Goal: Task Accomplishment & Management: Manage account settings

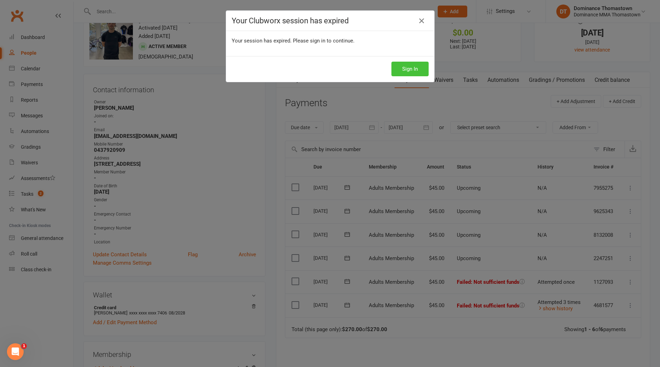
click at [413, 71] on button "Sign In" at bounding box center [409, 69] width 37 height 15
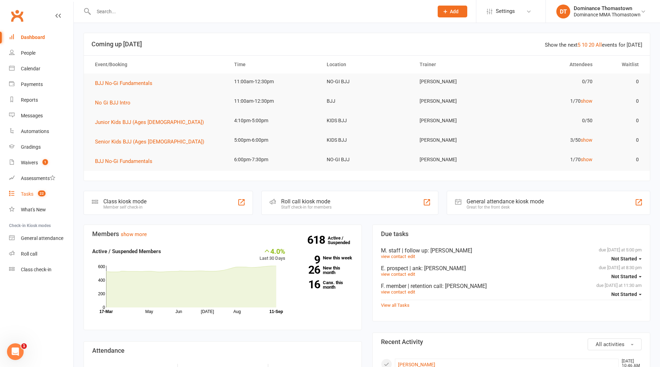
click at [27, 196] on div "Tasks" at bounding box center [27, 194] width 13 height 6
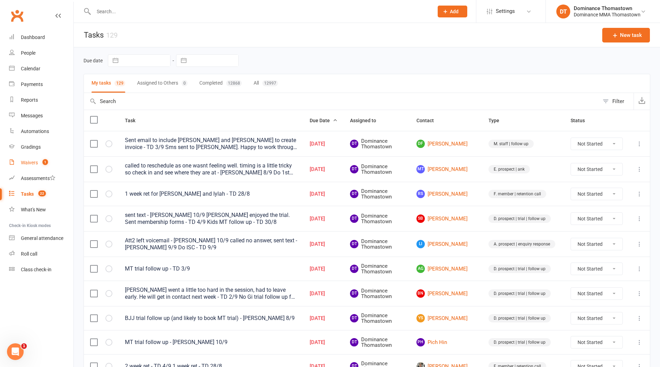
click at [25, 163] on div "Waivers" at bounding box center [29, 163] width 17 height 6
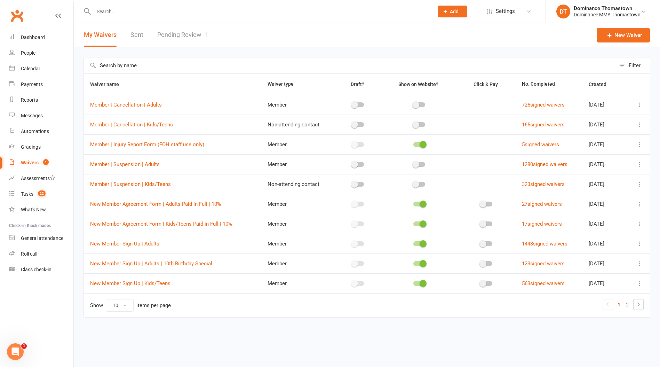
click at [164, 36] on link "Pending Review 1" at bounding box center [182, 35] width 51 height 24
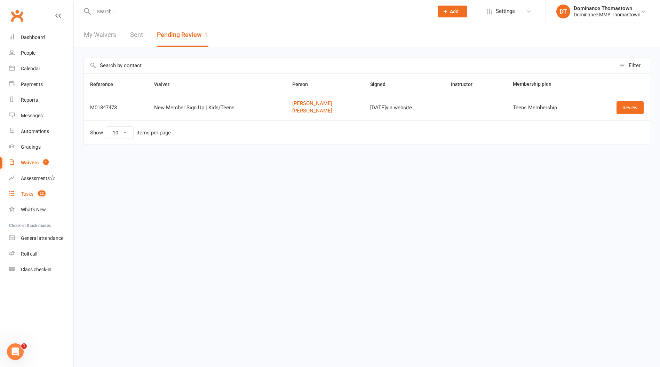
click at [27, 194] on div "Tasks" at bounding box center [27, 194] width 13 height 6
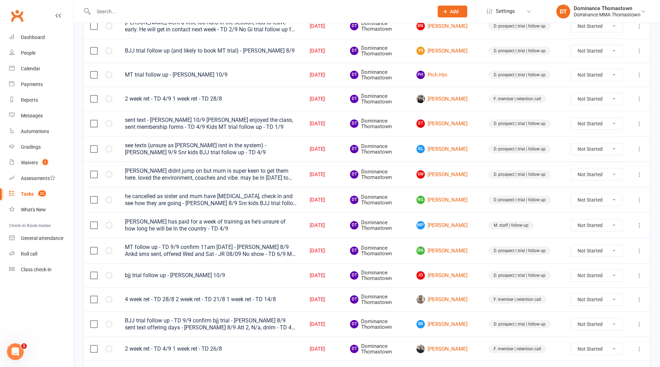
scroll to position [266, 0]
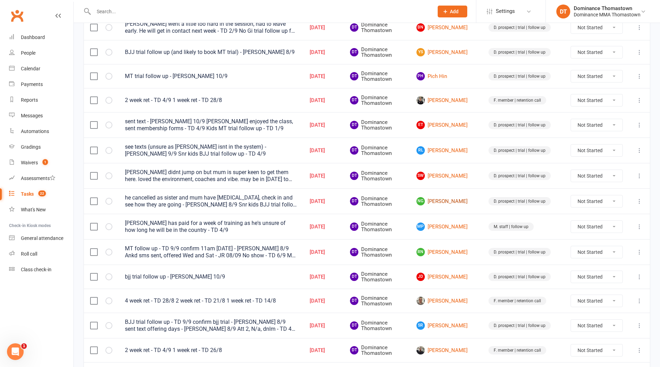
click at [451, 202] on link "NG Nick Giffen" at bounding box center [447, 201] width 60 height 8
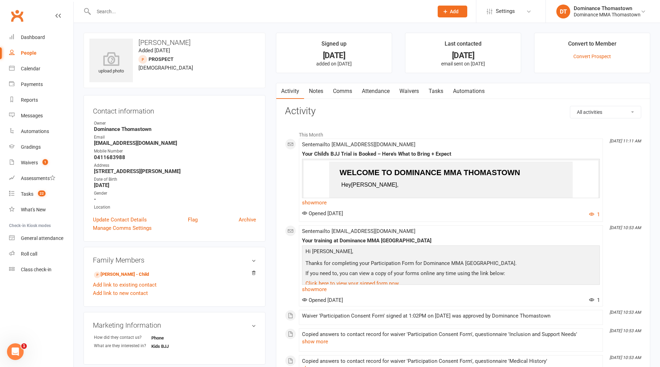
click at [433, 93] on link "Tasks" at bounding box center [436, 91] width 24 height 16
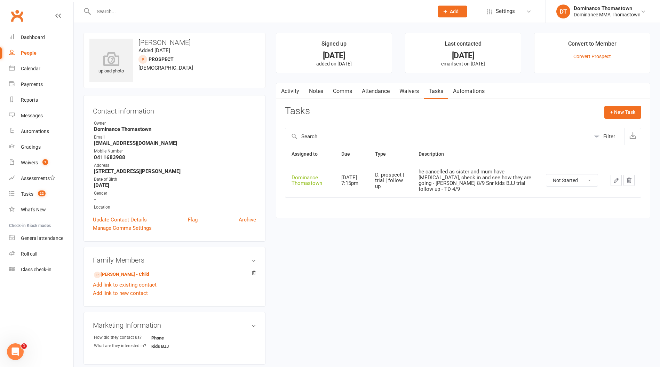
click at [616, 178] on icon "button" at bounding box center [616, 180] width 4 height 4
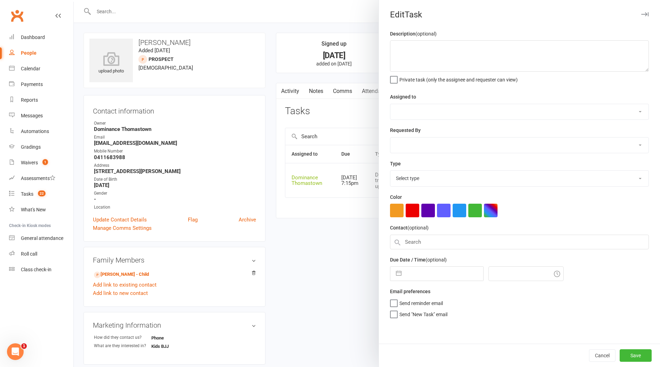
type textarea "he cancelled as sister and mum have covid, check in and see how they are going …"
select select "12547"
type input "[DATE]"
type input "7:15pm"
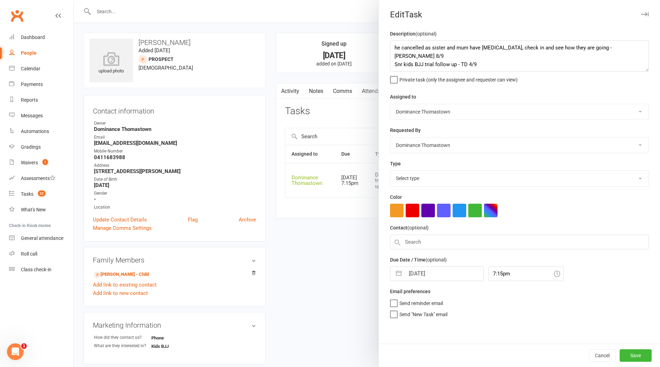
select select "3812"
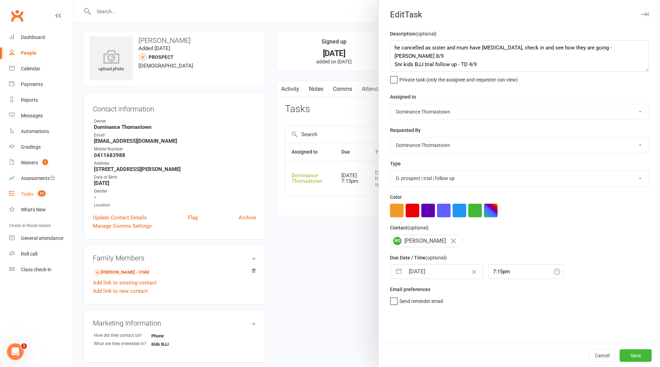
click at [25, 192] on div "Tasks" at bounding box center [27, 194] width 13 height 6
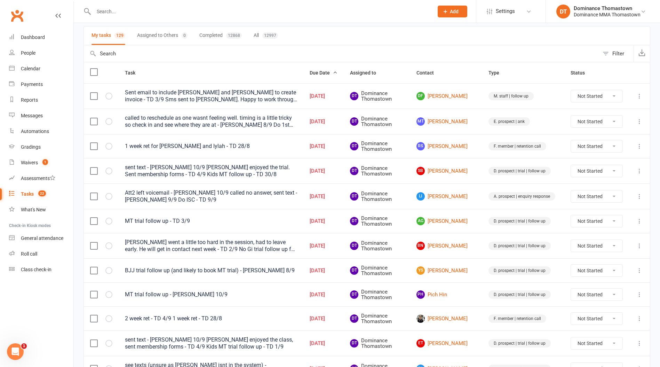
scroll to position [48, 0]
click at [233, 26] on button "Completed 12868" at bounding box center [220, 35] width 42 height 18
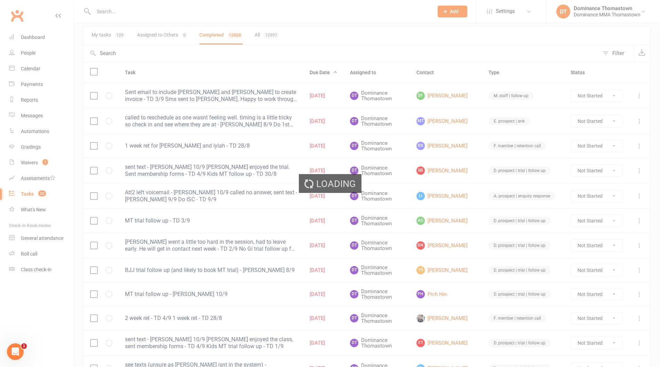
select select "finished"
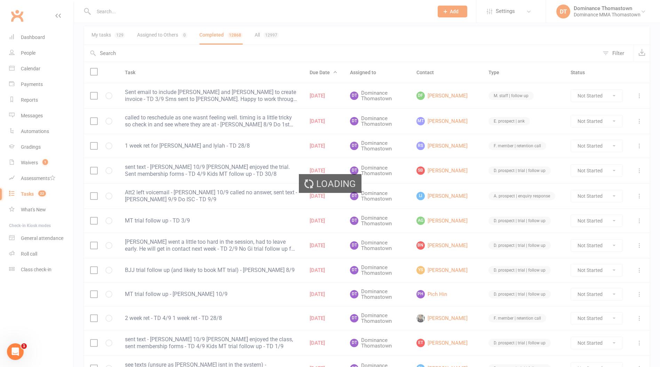
select select "finished"
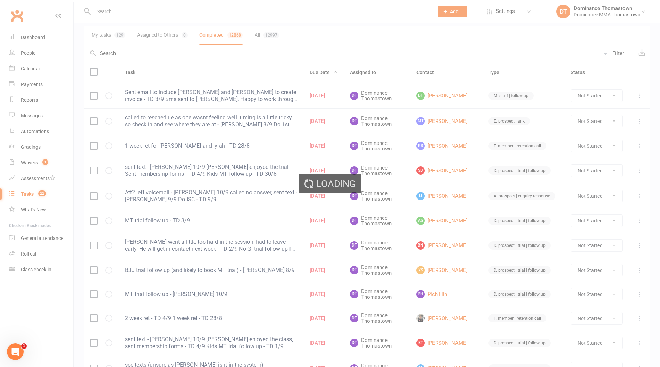
select select "finished"
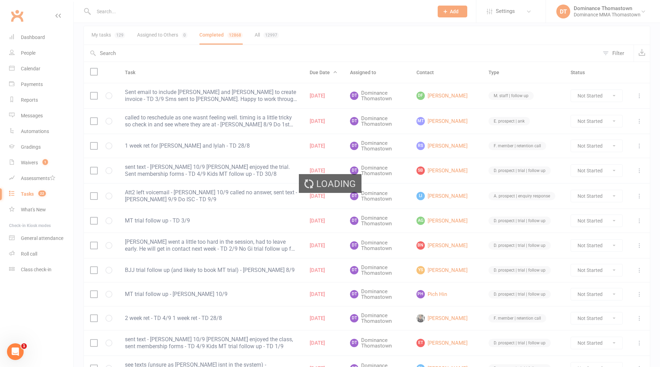
select select "finished"
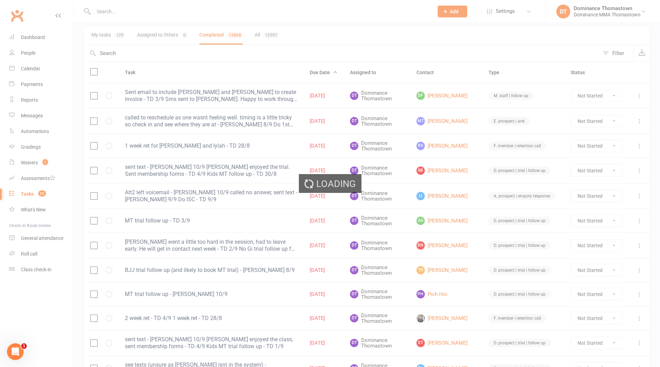
select select "finished"
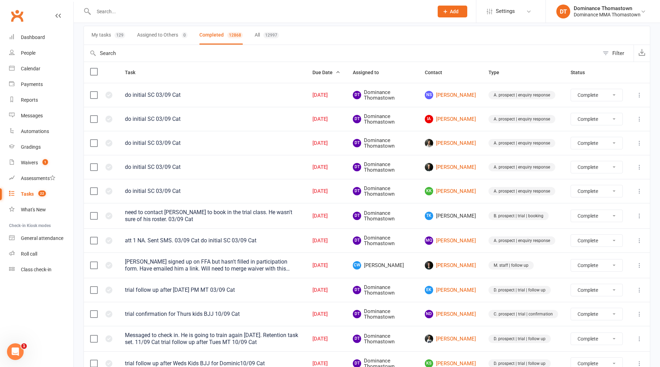
select select "finished"
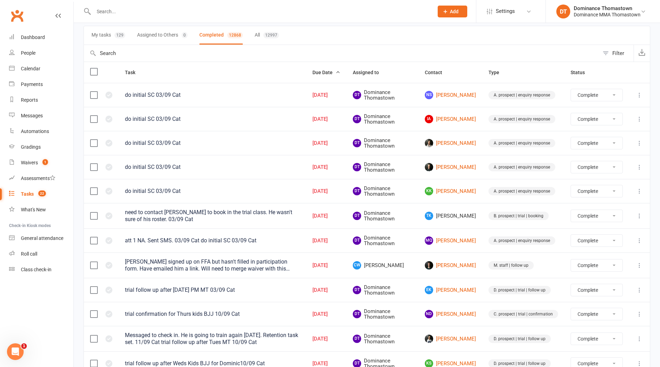
select select "finished"
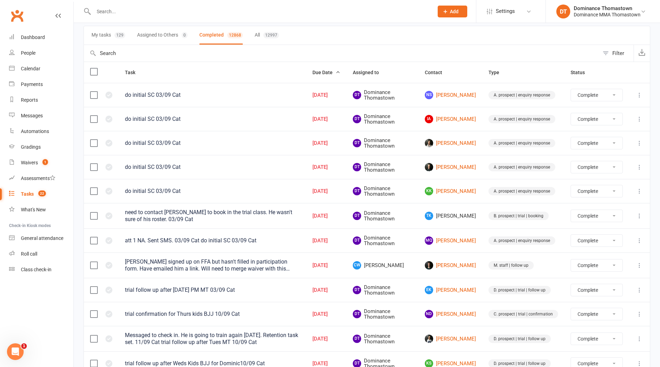
select select "finished"
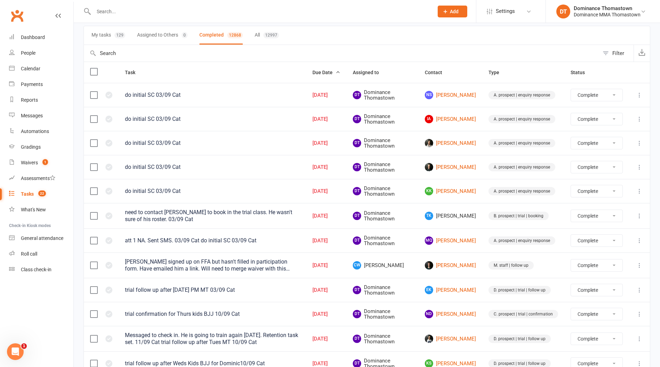
select select "finished"
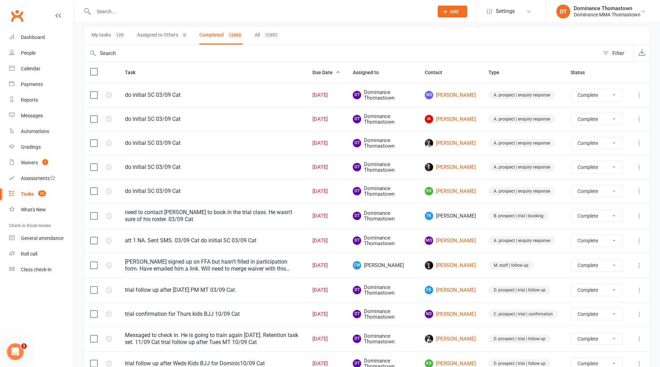
select select "finished"
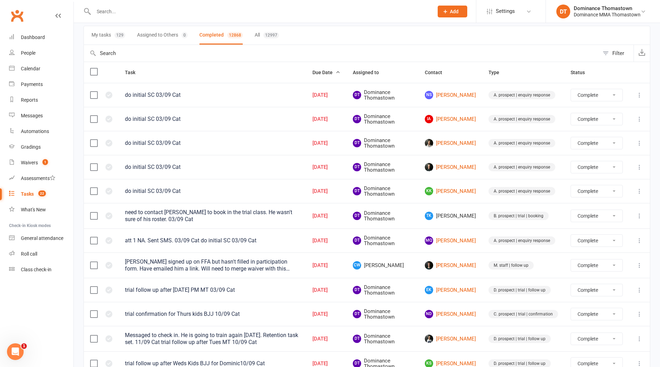
click at [104, 39] on button "My tasks 129" at bounding box center [109, 35] width 34 height 18
select select "finished"
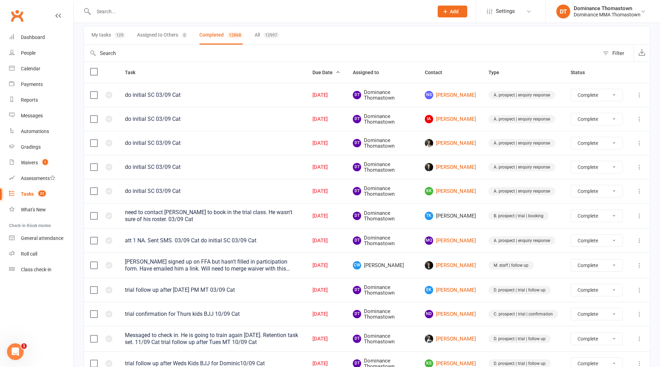
select select "finished"
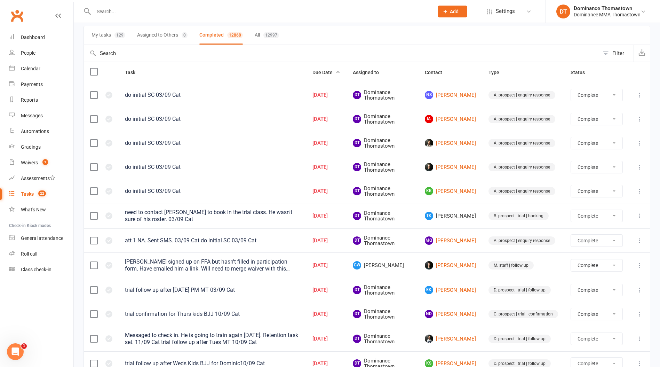
select select "finished"
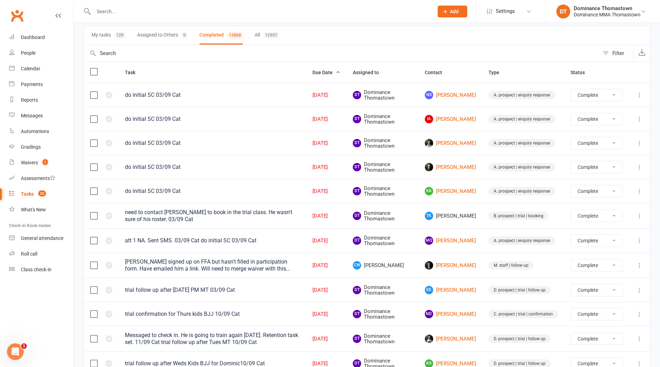
select select "finished"
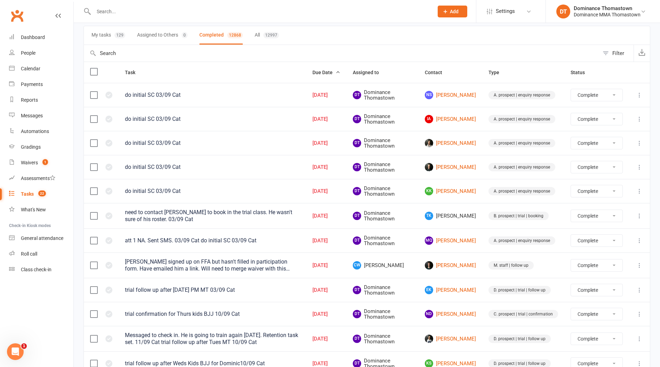
select select "finished"
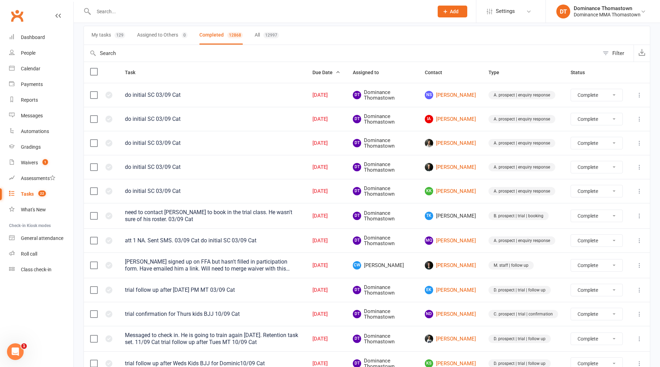
select select "finished"
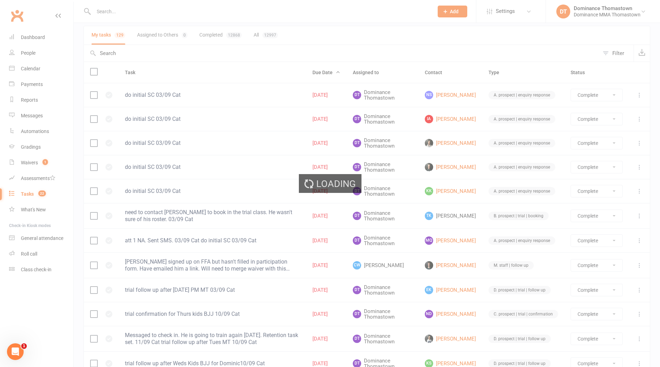
select select "finished"
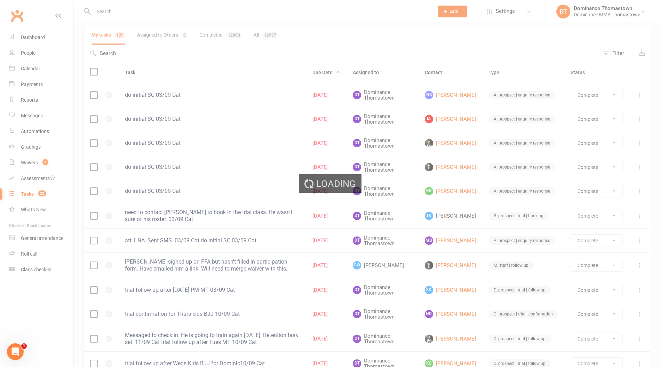
select select "finished"
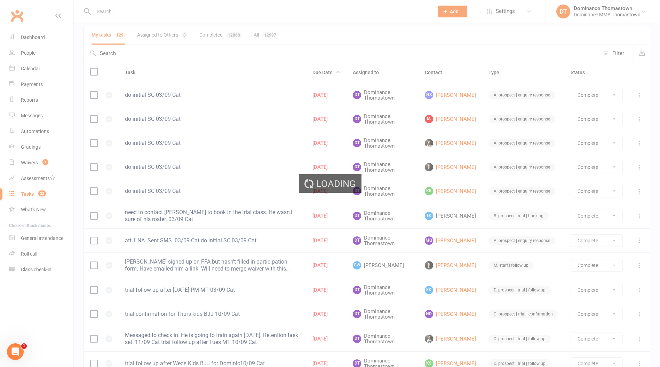
select select "finished"
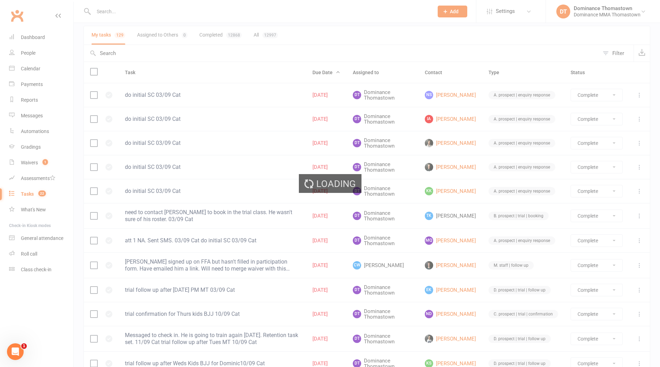
select select "finished"
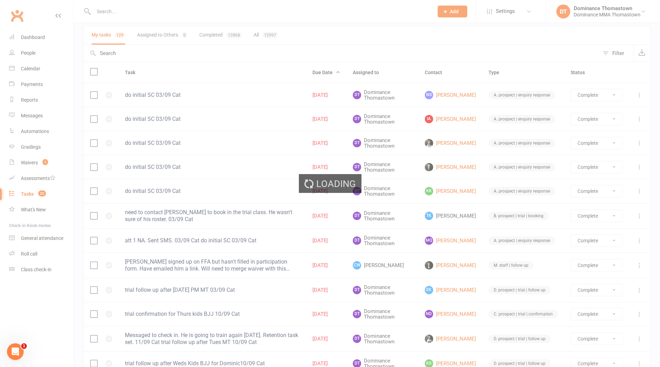
select select "finished"
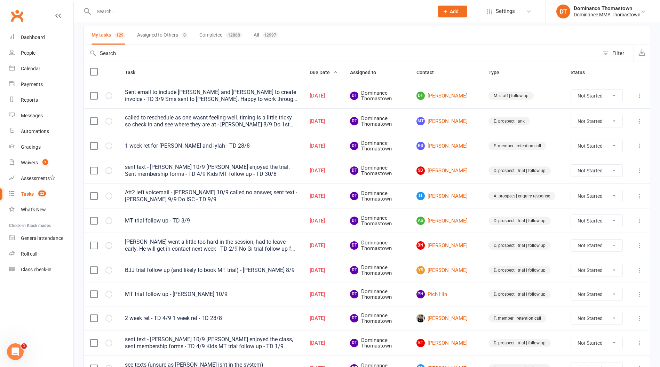
click at [127, 17] on div at bounding box center [256, 11] width 345 height 23
drag, startPoint x: 74, startPoint y: 5, endPoint x: 107, endPoint y: 9, distance: 33.8
click at [76, 5] on react-component at bounding box center [214, 11] width 429 height 23
click at [107, 9] on input "text" at bounding box center [260, 12] width 337 height 10
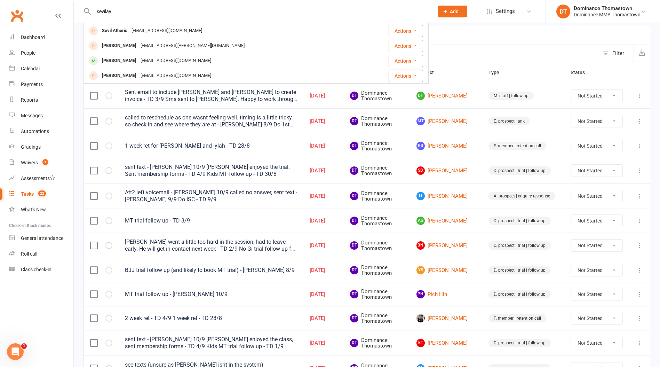
type input "sevilay"
click at [484, 43] on div "My tasks 129 Assigned to Others 0 Completed 12868 All 12997" at bounding box center [367, 35] width 567 height 19
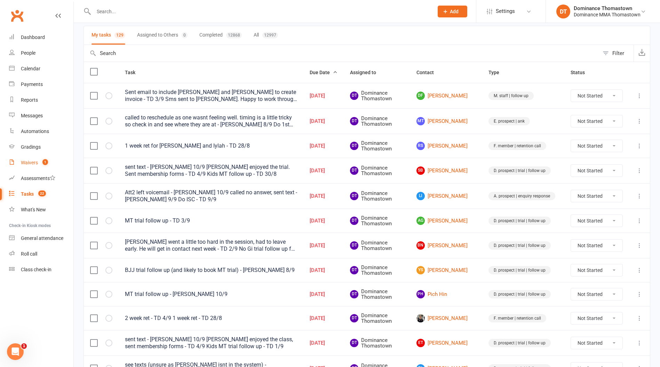
click at [27, 160] on div "Waivers" at bounding box center [29, 163] width 17 height 6
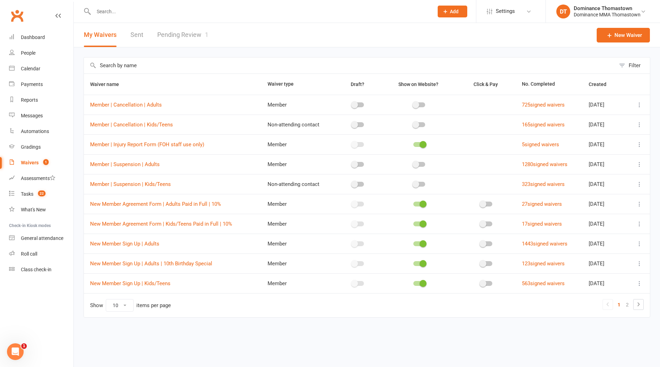
click at [173, 39] on link "Pending Review 1" at bounding box center [182, 35] width 51 height 24
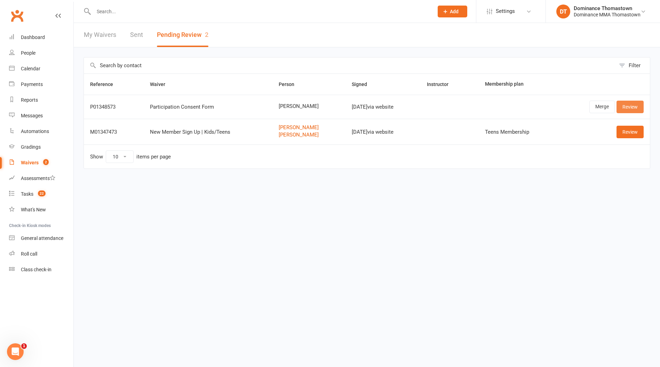
click at [628, 109] on link "Review" at bounding box center [630, 107] width 27 height 13
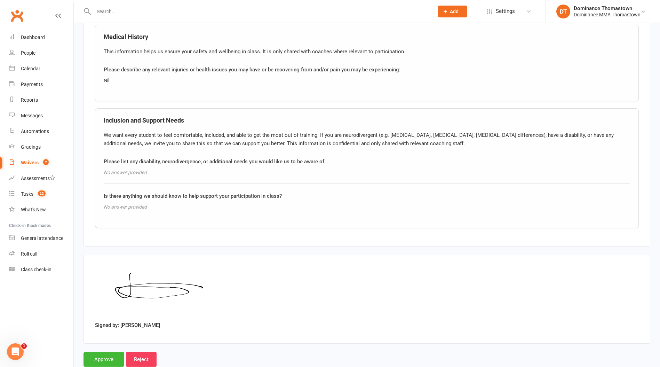
scroll to position [516, 0]
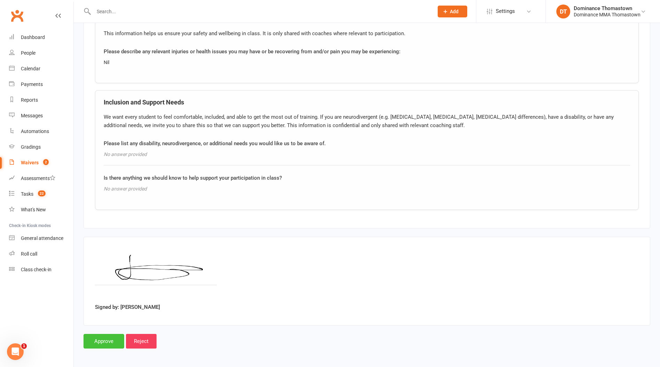
click at [99, 338] on input "Approve" at bounding box center [104, 341] width 41 height 15
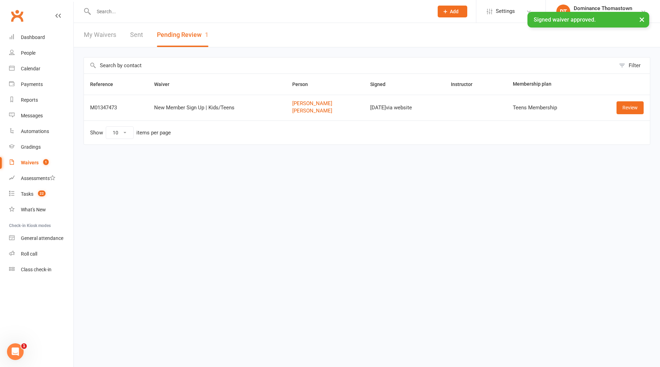
click at [122, 12] on div "× Signed waiver approved." at bounding box center [325, 12] width 651 height 0
click at [109, 10] on input "text" at bounding box center [260, 12] width 337 height 10
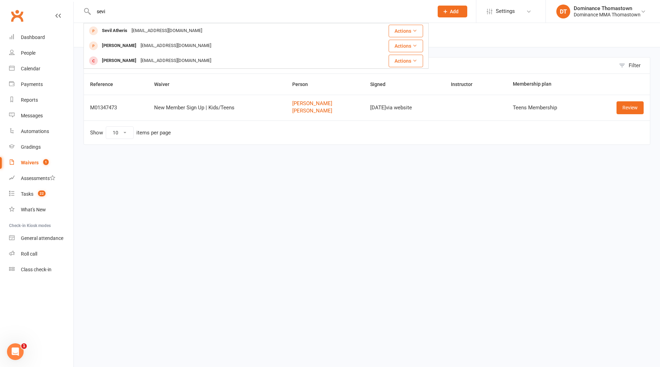
type input "sevi"
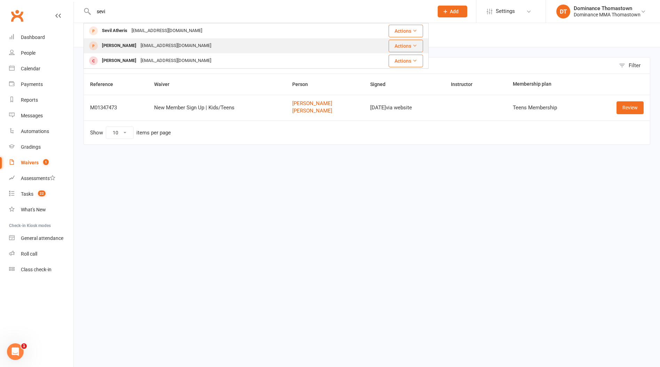
click at [125, 49] on div "[PERSON_NAME]" at bounding box center [119, 46] width 39 height 10
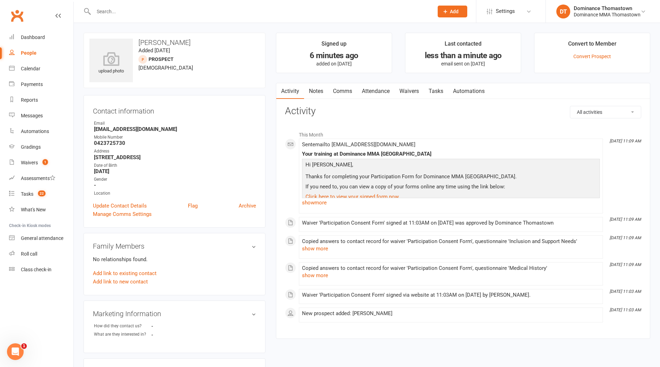
click at [317, 92] on link "Notes" at bounding box center [316, 91] width 24 height 16
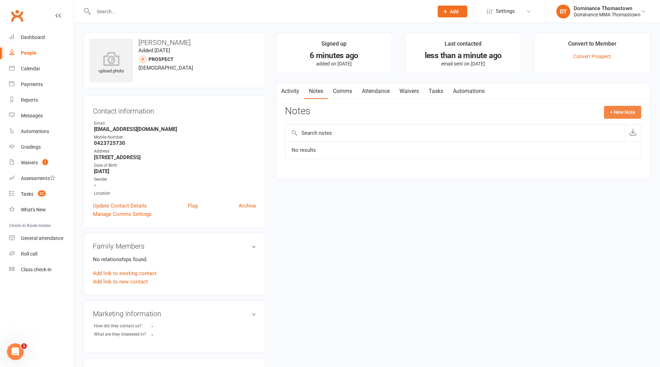
click at [621, 111] on button "+ New Note" at bounding box center [622, 112] width 37 height 13
click at [366, 138] on input "text" at bounding box center [463, 140] width 356 height 15
type input "ISC"
click at [351, 174] on textarea at bounding box center [463, 180] width 356 height 23
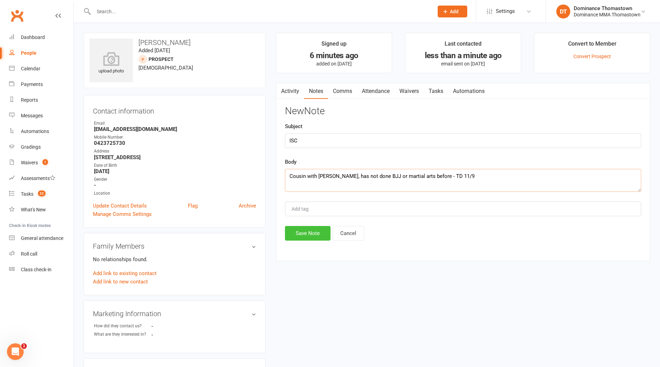
type textarea "Cousin with Sommer, has not done BJJ or martial arts before - TD 11/9"
click at [309, 231] on button "Save Note" at bounding box center [308, 233] width 46 height 15
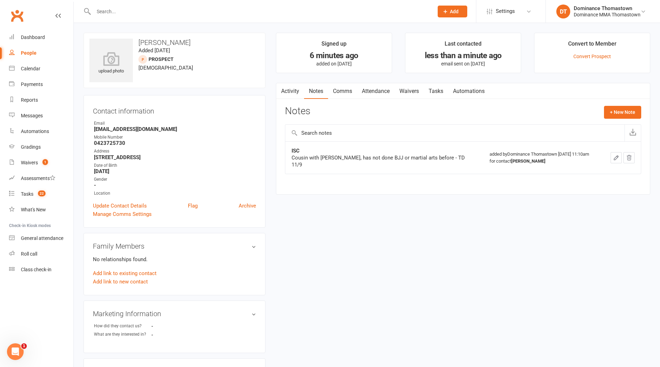
click at [436, 90] on link "Tasks" at bounding box center [436, 91] width 24 height 16
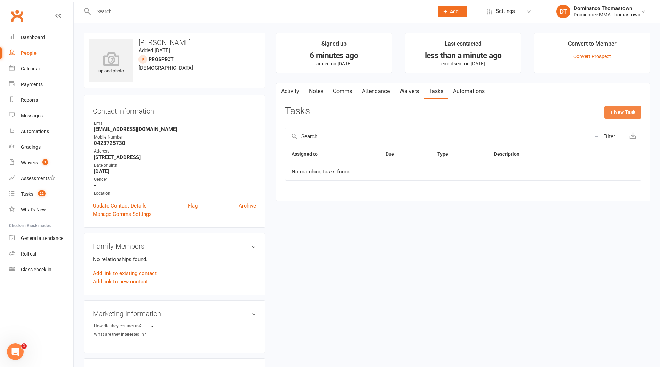
click at [626, 110] on button "+ New Task" at bounding box center [622, 112] width 37 height 13
select select "12547"
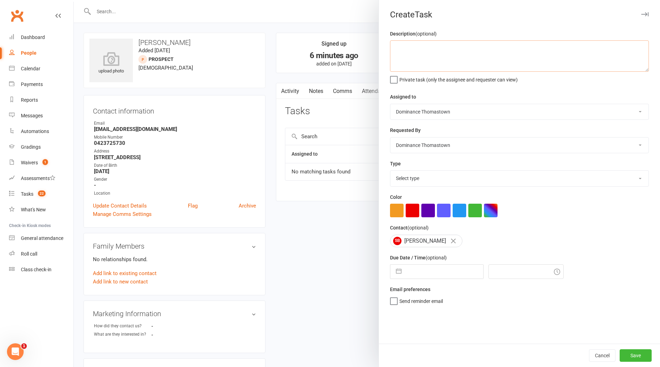
click at [422, 60] on textarea at bounding box center [519, 55] width 259 height 31
type textarea "BJJ trial follow up - TD 11/9"
click at [423, 181] on select "Select type A. prospect | enquiry response B. prospect | trial | booking [PERSO…" at bounding box center [519, 178] width 258 height 15
select select "3812"
click at [390, 171] on select "Select type A. prospect | enquiry response B. prospect | trial | booking [PERSO…" at bounding box center [519, 178] width 258 height 15
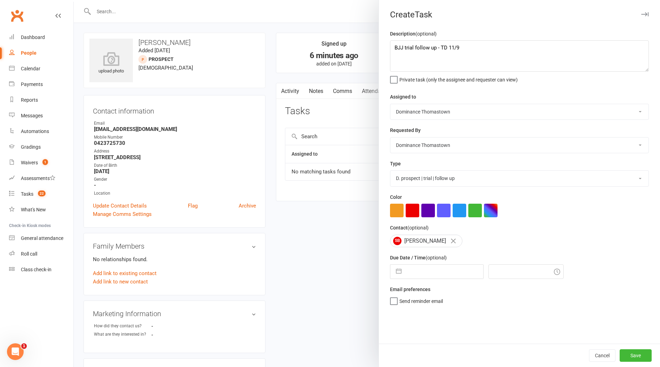
click at [419, 272] on input "text" at bounding box center [444, 271] width 78 height 14
select select "7"
select select "2025"
select select "8"
select select "2025"
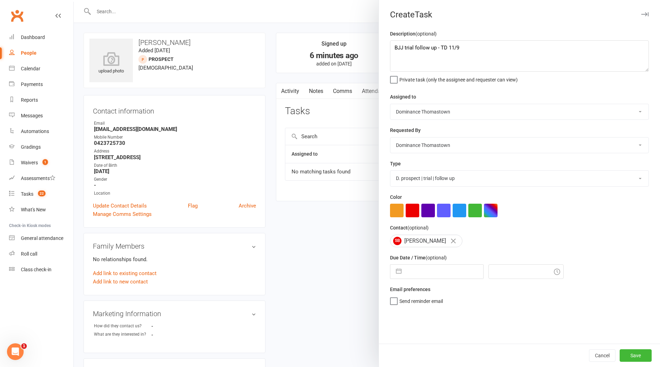
select select "9"
select select "2025"
click at [475, 339] on td "12" at bounding box center [473, 337] width 14 height 13
type input "[DATE]"
type input "11:15am"
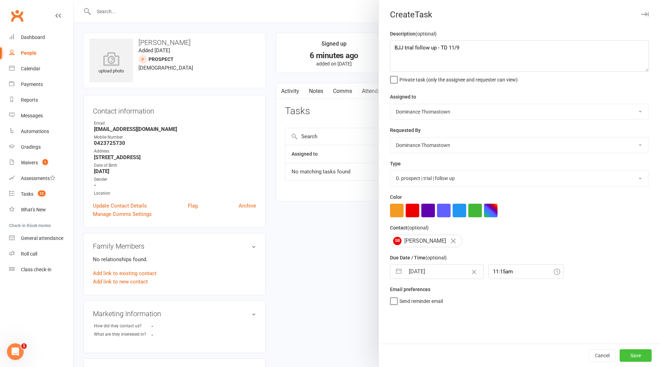
click at [635, 356] on button "Save" at bounding box center [636, 355] width 32 height 13
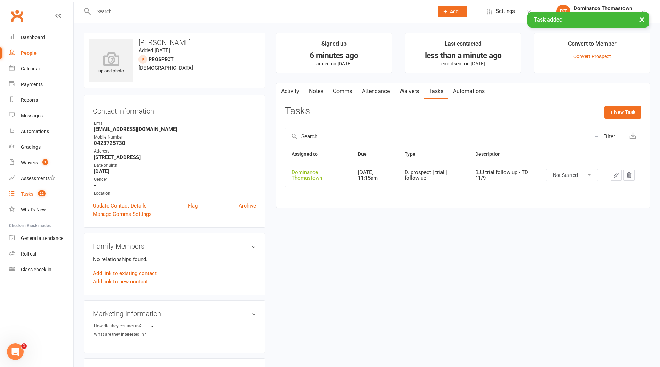
click at [26, 195] on div "Tasks" at bounding box center [27, 194] width 13 height 6
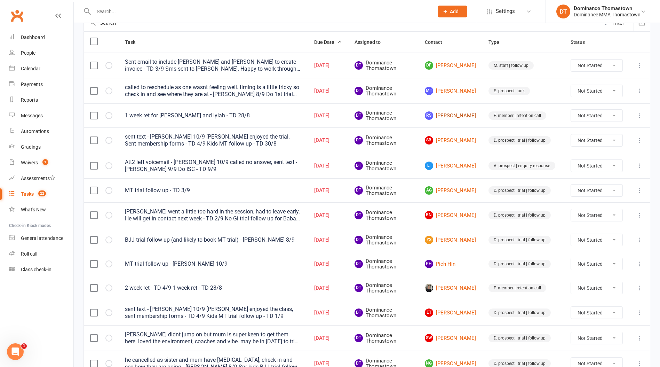
scroll to position [82, 0]
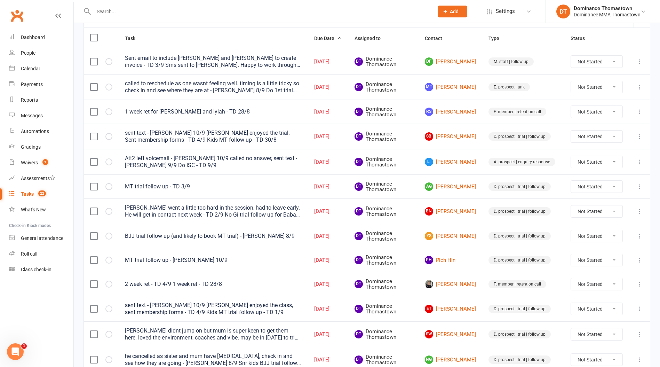
click at [129, 14] on input "text" at bounding box center [260, 12] width 337 height 10
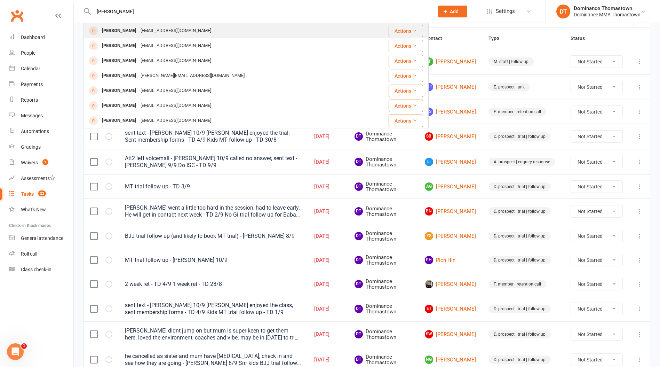
scroll to position [0, 0]
type input "ash singh"
click at [458, 10] on span "Add" at bounding box center [454, 12] width 9 height 6
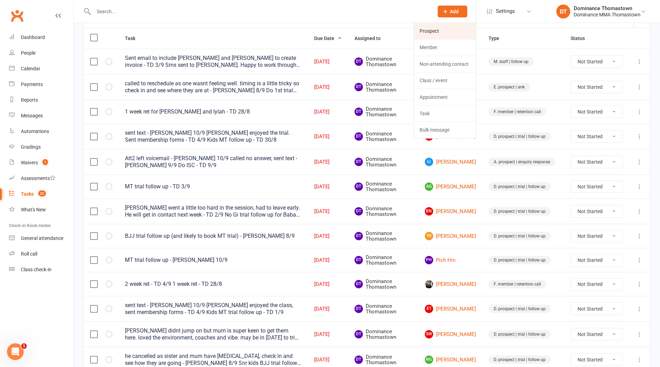
drag, startPoint x: 439, startPoint y: 30, endPoint x: 435, endPoint y: 31, distance: 4.3
click at [439, 30] on link "Prospect" at bounding box center [445, 31] width 62 height 16
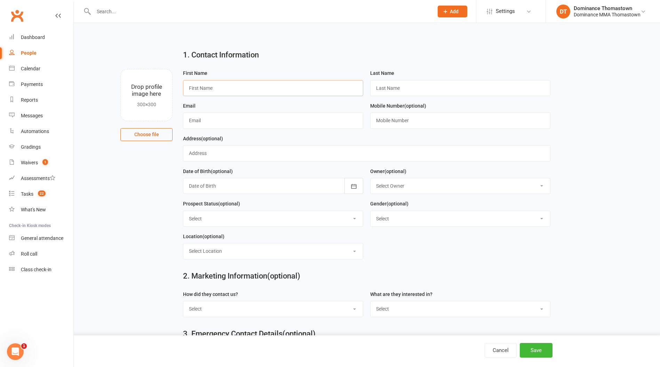
click at [271, 88] on input "text" at bounding box center [273, 88] width 180 height 16
type input "Ash"
type input "Singh"
click at [194, 120] on input "text" at bounding box center [273, 120] width 180 height 16
paste input "mailto:ash.singh131997@gmail.com"
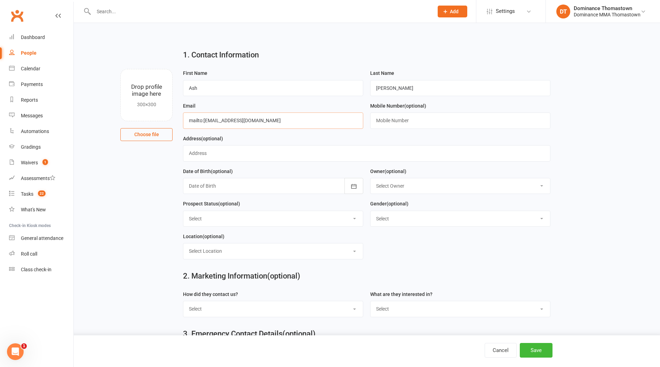
drag, startPoint x: 203, startPoint y: 119, endPoint x: 219, endPoint y: 119, distance: 16.0
click at [203, 119] on input "mailto:ash.singh131997@gmail.com" at bounding box center [273, 120] width 180 height 16
type input "ash.singh131997@gmail.com"
click at [391, 121] on input "text" at bounding box center [460, 120] width 180 height 16
paste input "0433520973"
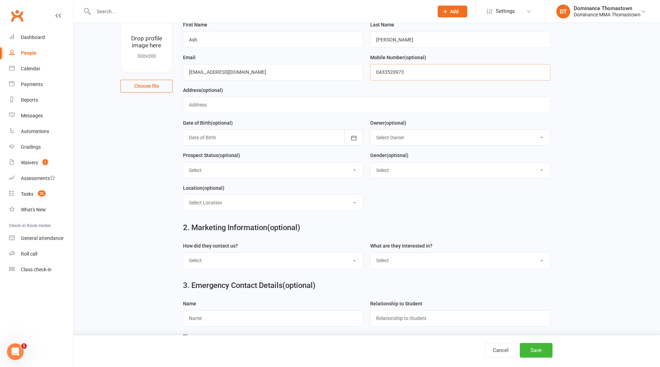
scroll to position [86, 0]
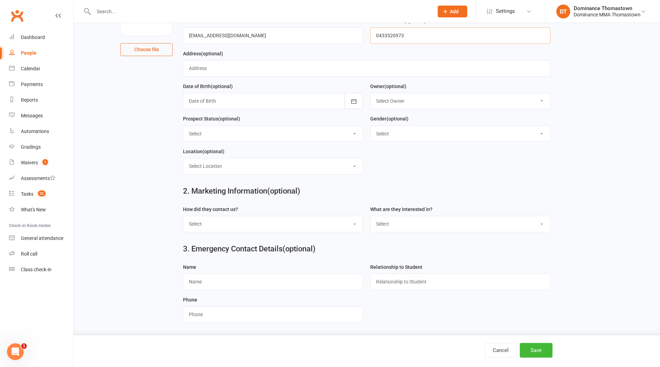
type input "0433520973"
click at [256, 223] on select "Select Phone Email In-Facility Website enquiry form Marketing Lead" at bounding box center [273, 223] width 180 height 15
select select "Website enquiry form"
click at [183, 216] on select "Select Phone Email In-Facility Website enquiry form Marketing Lead" at bounding box center [273, 223] width 180 height 15
click at [418, 226] on select "Select BJJ Muay Thai Kids BJJ Kids Muay Thai Teens BJJ Teens Muay Thai Freestyl…" at bounding box center [461, 223] width 180 height 15
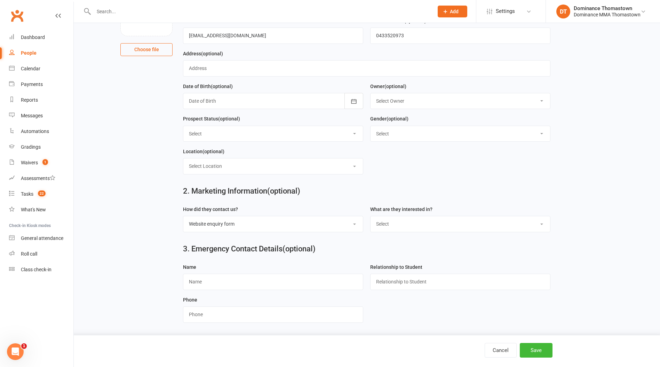
select select "BJJ"
click at [371, 216] on select "Select BJJ Muay Thai Kids BJJ Kids Muay Thai Teens BJJ Teens Muay Thai Freestyl…" at bounding box center [461, 223] width 180 height 15
click at [536, 354] on button "Save" at bounding box center [536, 350] width 33 height 15
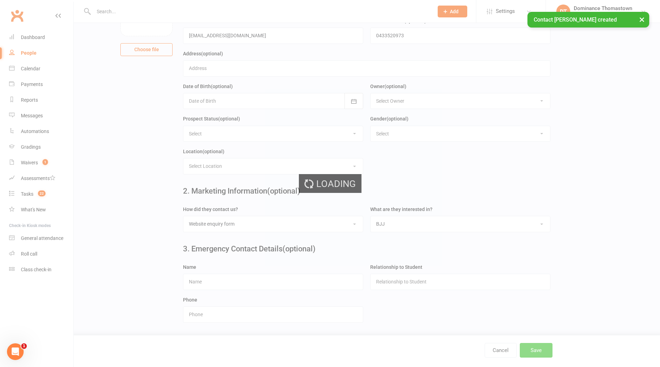
scroll to position [0, 0]
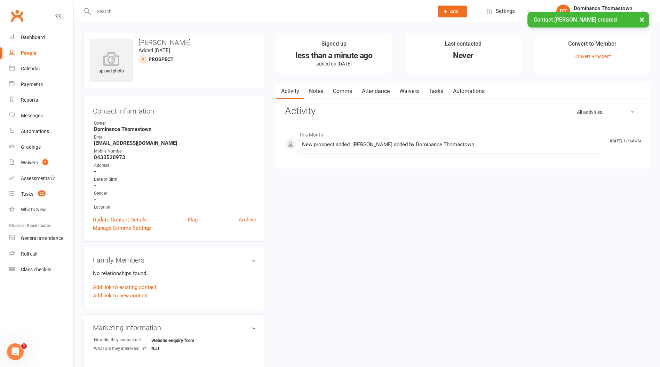
click at [312, 91] on link "Notes" at bounding box center [316, 91] width 24 height 16
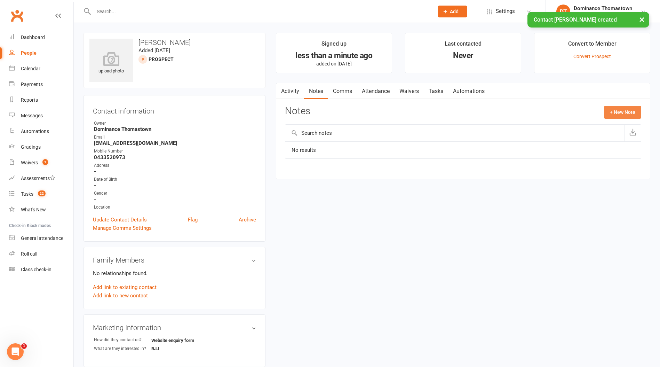
click at [615, 111] on button "+ New Note" at bounding box center [622, 112] width 37 height 13
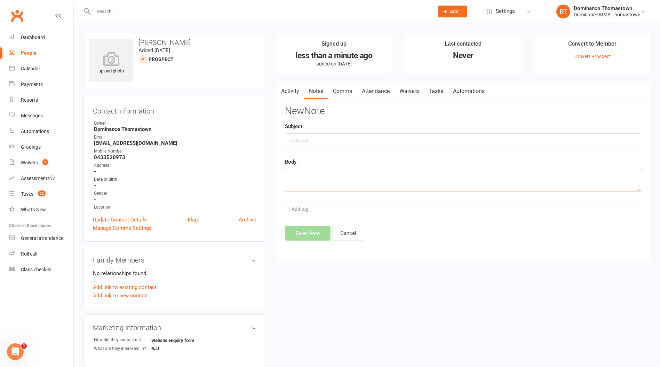
click at [296, 177] on textarea at bounding box center [463, 180] width 356 height 23
paste textarea "First Name: Ash Last Name: Singh Email Address: ash.singh131997@gmail.com Phone…"
type textarea "First Name: Ash Last Name: Singh Email Address: ash.singh131997@gmail.com Phone…"
click at [304, 140] on input "text" at bounding box center [463, 140] width 356 height 15
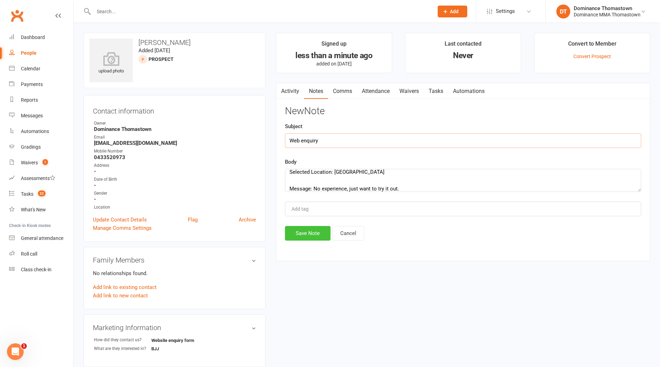
type input "Web enquiry"
click at [311, 237] on button "Save Note" at bounding box center [308, 233] width 46 height 15
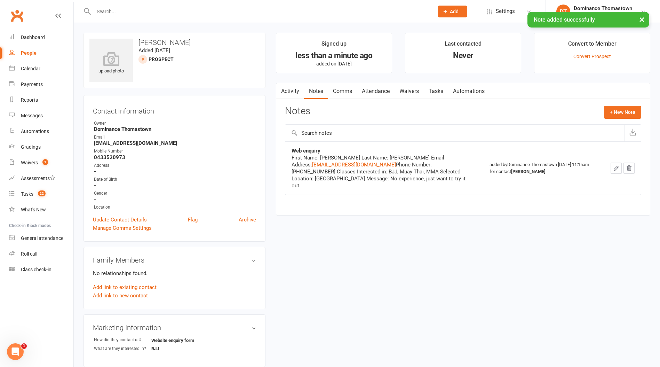
drag, startPoint x: 432, startPoint y: 93, endPoint x: 425, endPoint y: 100, distance: 9.9
click at [432, 93] on link "Tasks" at bounding box center [436, 91] width 24 height 16
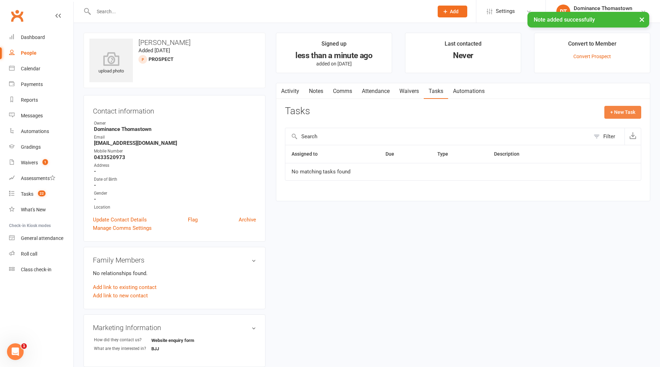
click at [626, 112] on button "+ New Task" at bounding box center [622, 112] width 37 height 13
select select "12547"
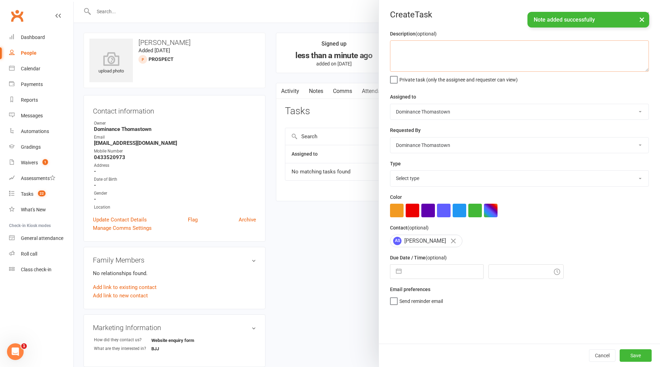
drag, startPoint x: 443, startPoint y: 71, endPoint x: 444, endPoint y: 66, distance: 4.5
click at [443, 70] on textarea at bounding box center [519, 55] width 259 height 31
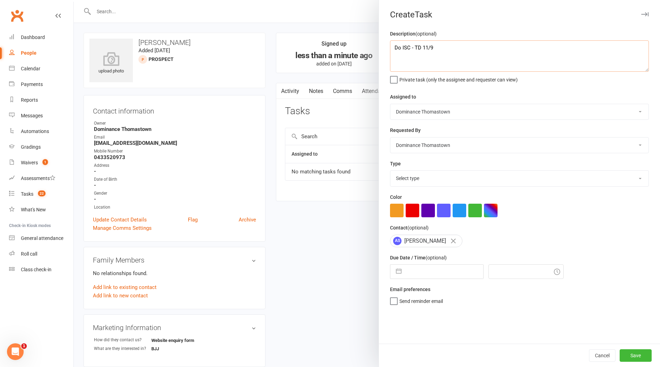
type textarea "Do ISC - TD 11/9"
click at [423, 177] on select "Select type A. prospect | enquiry response B. prospect | trial | booking [PERSO…" at bounding box center [519, 178] width 258 height 15
select select "3809"
click at [390, 171] on select "Select type A. prospect | enquiry response B. prospect | trial | booking [PERSO…" at bounding box center [519, 178] width 258 height 15
click at [431, 271] on input "text" at bounding box center [444, 271] width 78 height 14
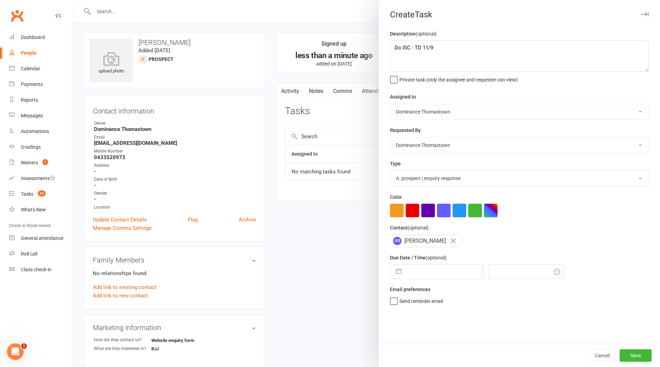
select select "7"
select select "2025"
select select "8"
select select "2025"
select select "9"
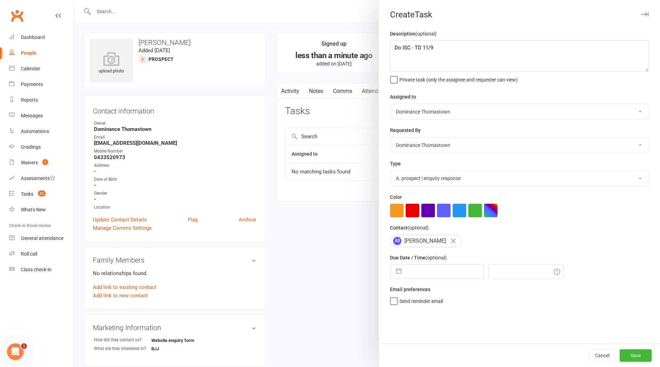
select select "2025"
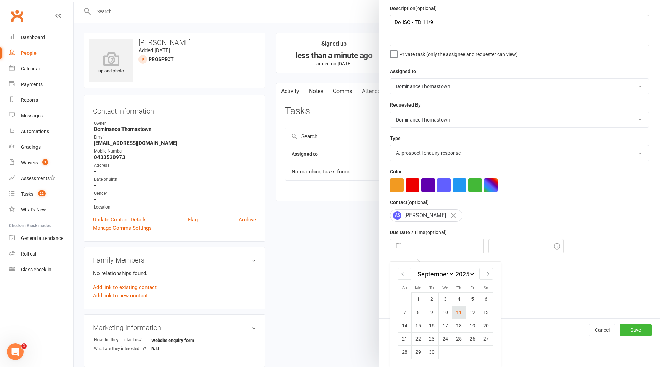
click at [462, 312] on td "11" at bounding box center [459, 312] width 14 height 13
type input "[DATE]"
type input "11:15am"
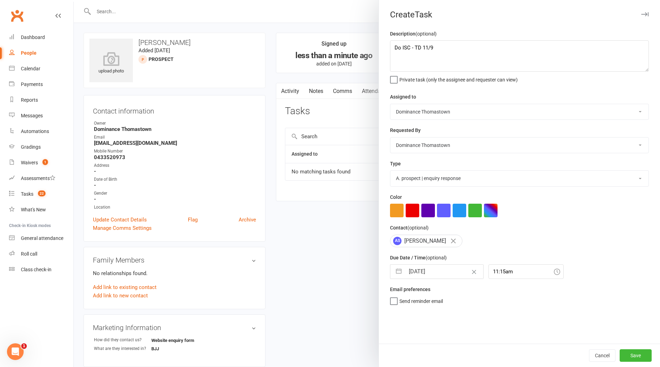
scroll to position [0, 0]
click at [639, 353] on button "Save" at bounding box center [636, 355] width 32 height 13
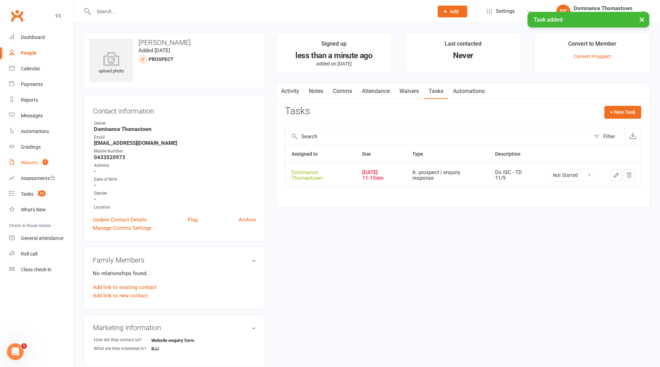
click at [29, 164] on div "Waivers" at bounding box center [29, 163] width 17 height 6
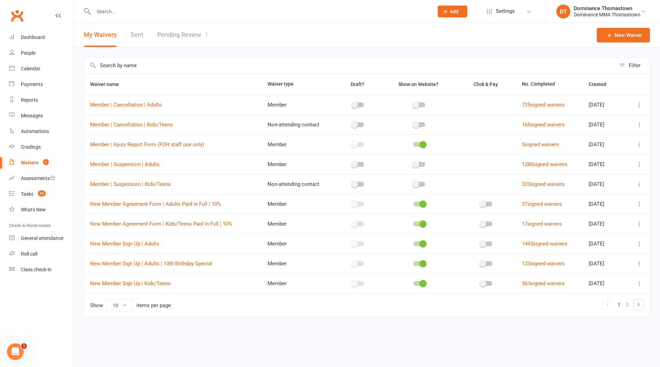
click at [181, 33] on link "Pending Review 1" at bounding box center [182, 35] width 51 height 24
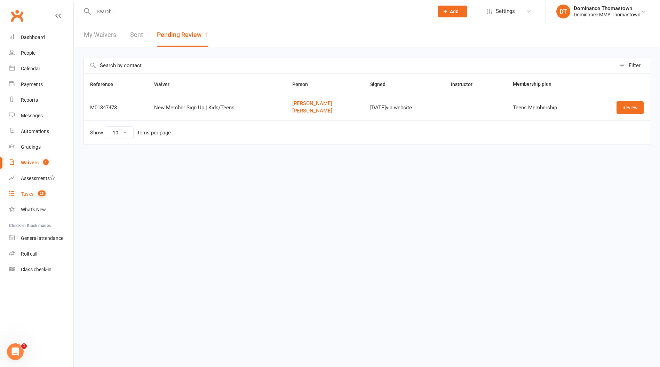
click at [26, 195] on div "Tasks" at bounding box center [27, 194] width 13 height 6
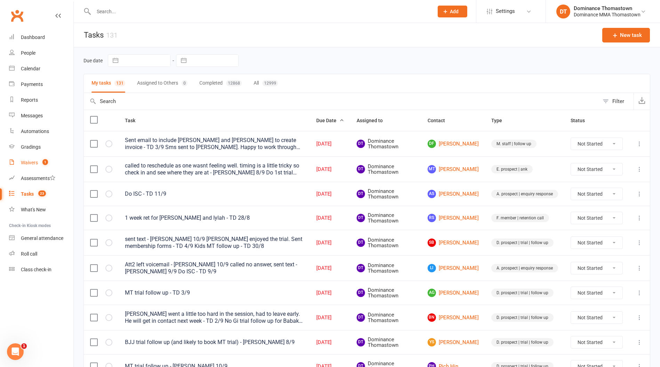
click at [34, 165] on div "Waivers" at bounding box center [29, 163] width 17 height 6
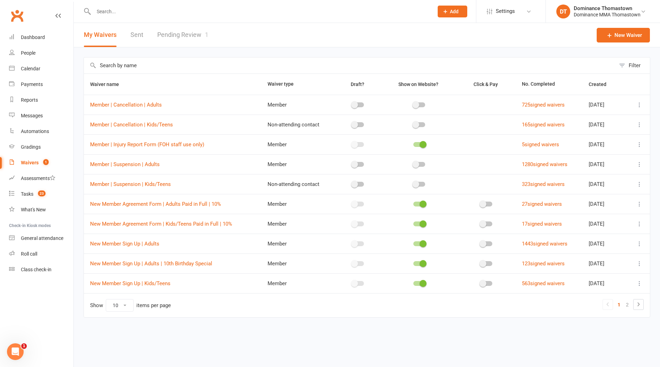
click at [191, 35] on link "Pending Review 1" at bounding box center [182, 35] width 51 height 24
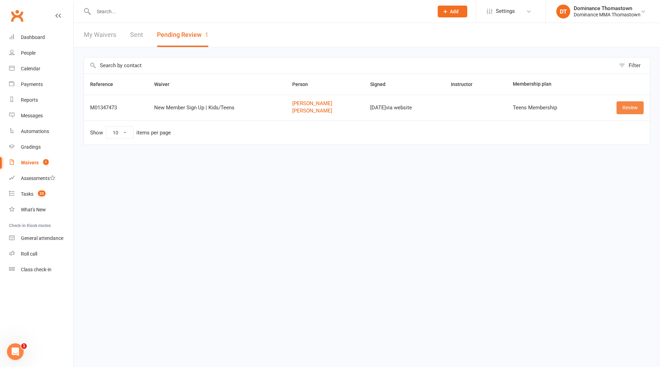
drag, startPoint x: 626, startPoint y: 111, endPoint x: 621, endPoint y: 112, distance: 5.2
click at [626, 111] on link "Review" at bounding box center [630, 107] width 27 height 13
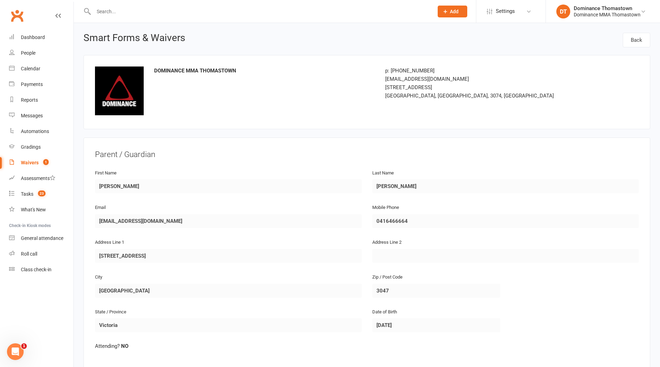
click at [113, 11] on input "text" at bounding box center [260, 12] width 337 height 10
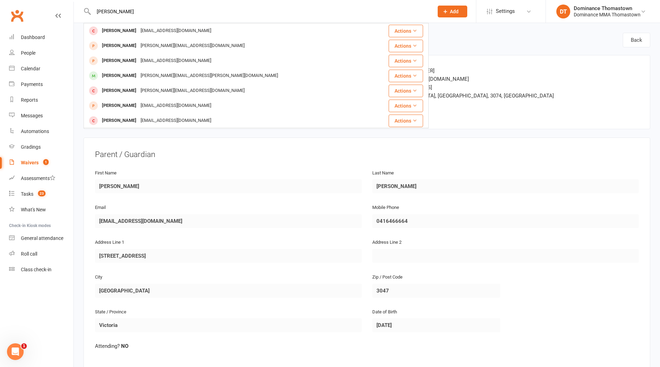
type input "alex thai"
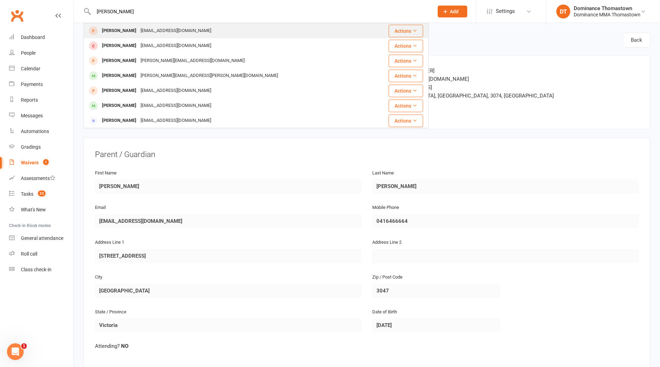
click at [138, 30] on div "thaialex787@gmail.com" at bounding box center [175, 31] width 75 height 10
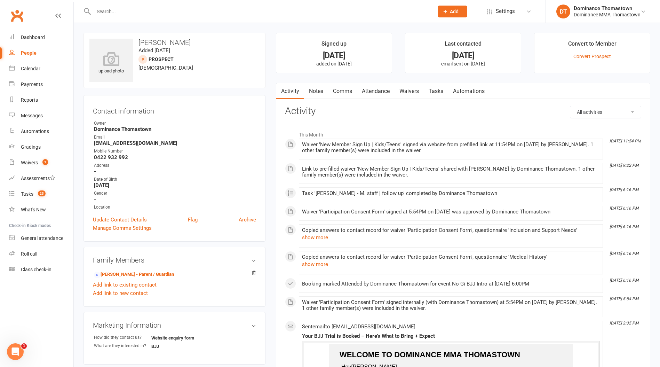
click at [145, 11] on input "text" at bounding box center [260, 12] width 337 height 10
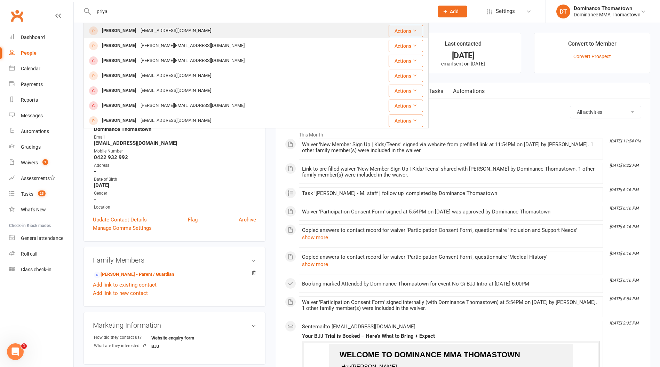
type input "priya"
click at [148, 28] on div "priyapronoun14@gmail.com" at bounding box center [175, 31] width 75 height 10
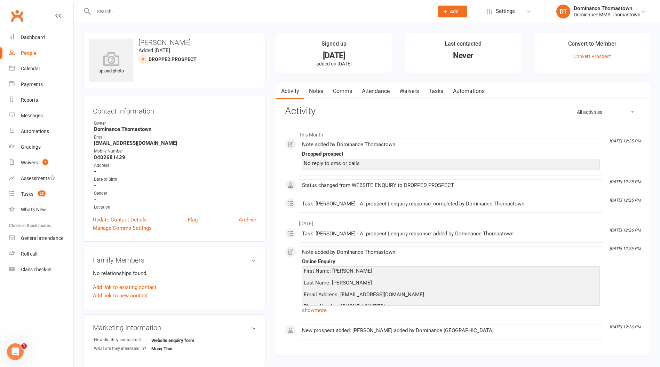
click at [438, 91] on link "Tasks" at bounding box center [436, 91] width 24 height 16
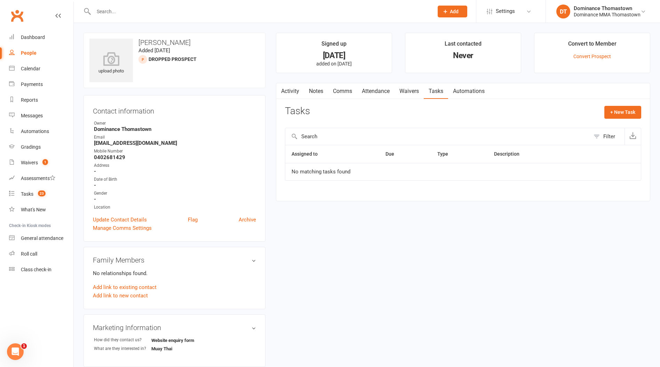
click at [319, 92] on link "Notes" at bounding box center [316, 91] width 24 height 16
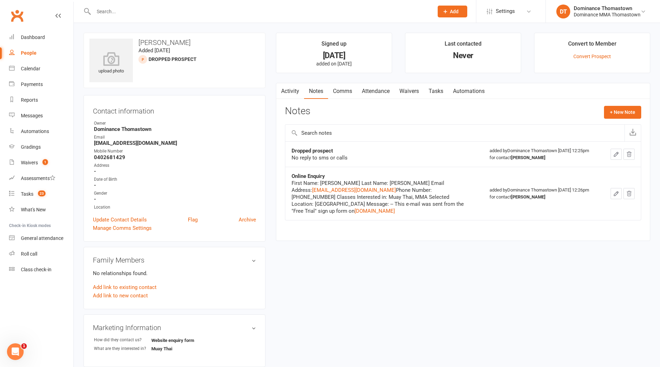
click at [340, 91] on link "Comms" at bounding box center [342, 91] width 29 height 16
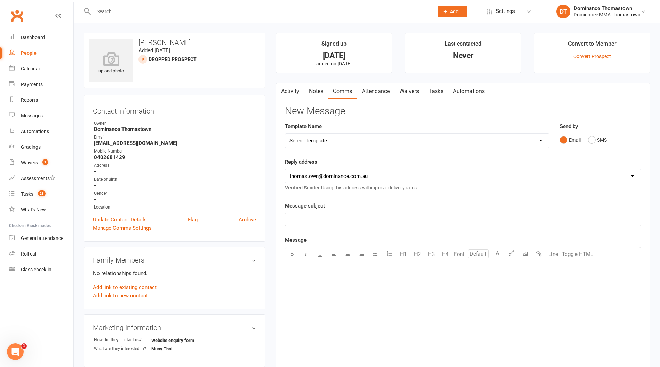
scroll to position [1, 0]
click at [317, 94] on link "Notes" at bounding box center [316, 90] width 24 height 16
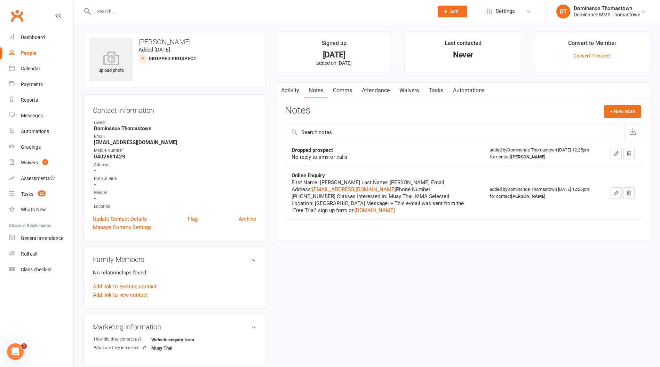
click at [408, 89] on link "Waivers" at bounding box center [409, 90] width 29 height 16
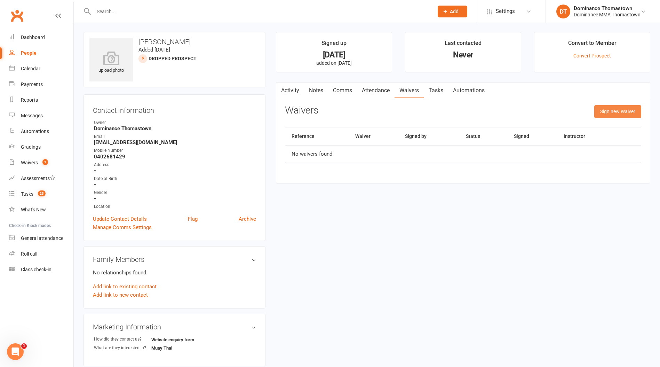
click at [618, 113] on button "Sign new Waiver" at bounding box center [617, 111] width 47 height 13
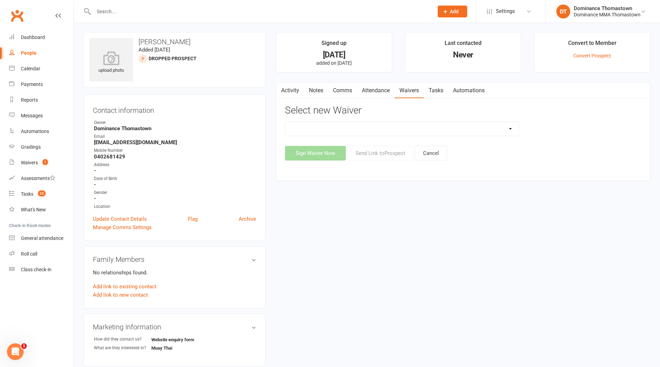
click at [437, 130] on select "Member | Cancellation | Adults Member | Injury Report Form (FOH staff use only)…" at bounding box center [401, 129] width 233 height 14
select select "375"
click at [285, 122] on select "Member | Cancellation | Adults Member | Injury Report Form (FOH staff use only)…" at bounding box center [401, 129] width 233 height 14
click at [379, 152] on button "Send Link to [GEOGRAPHIC_DATA]" at bounding box center [381, 153] width 66 height 15
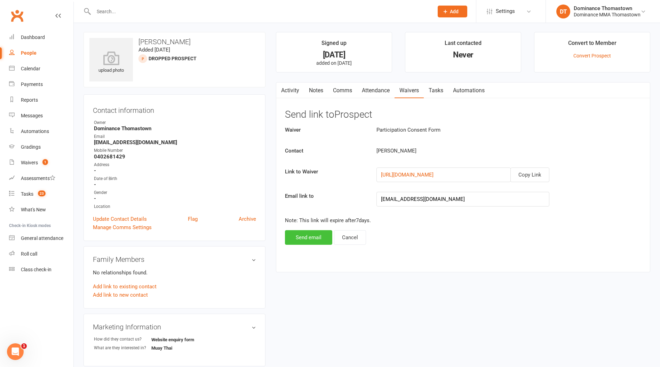
click at [306, 238] on button "Send email" at bounding box center [308, 237] width 47 height 15
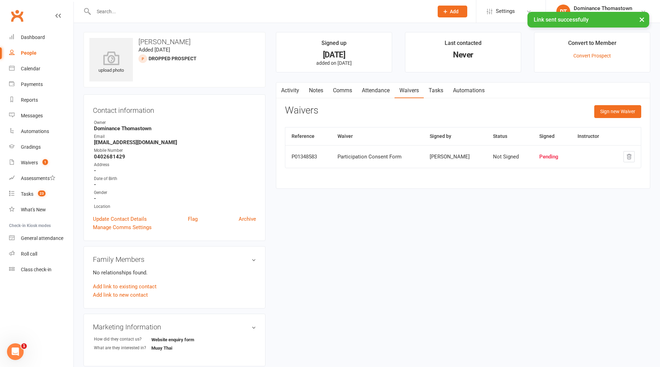
click at [316, 95] on link "Notes" at bounding box center [316, 90] width 24 height 16
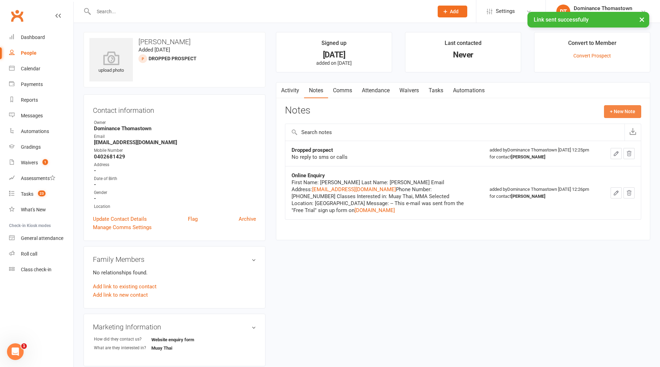
click at [625, 112] on button "+ New Note" at bounding box center [622, 111] width 37 height 13
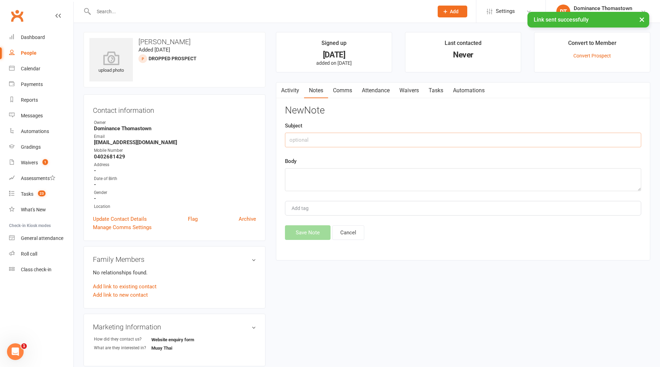
click at [356, 139] on input "text" at bounding box center [463, 140] width 356 height 15
type input "ISC"
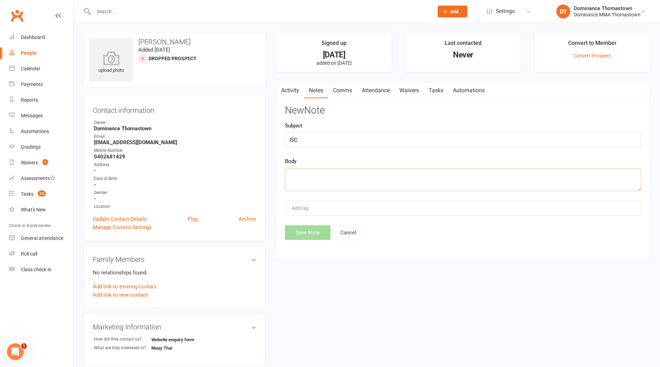
click at [329, 173] on textarea at bounding box center [463, 179] width 356 height 23
type textarea "Has no experience in MT or other martial arts before - TD 11/9"
click at [316, 229] on button "Save Note" at bounding box center [308, 232] width 46 height 15
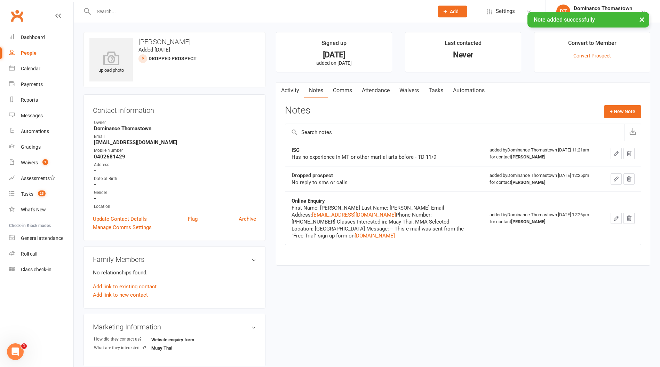
click at [376, 91] on link "Attendance" at bounding box center [376, 90] width 38 height 16
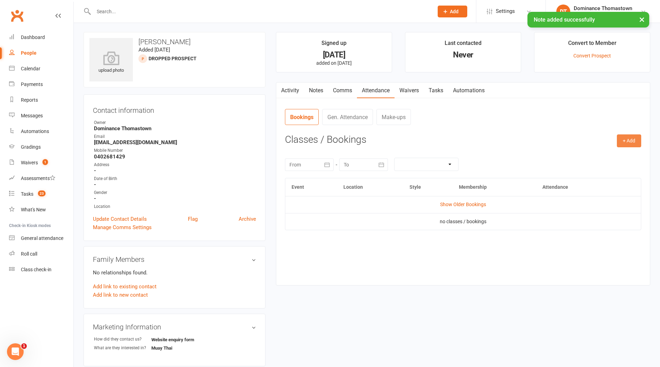
click at [634, 141] on button "+ Add" at bounding box center [629, 140] width 24 height 13
click at [603, 158] on link "Book Event" at bounding box center [606, 157] width 69 height 14
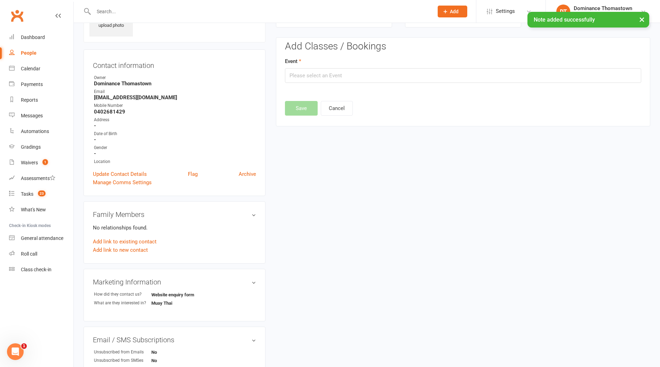
scroll to position [48, 0]
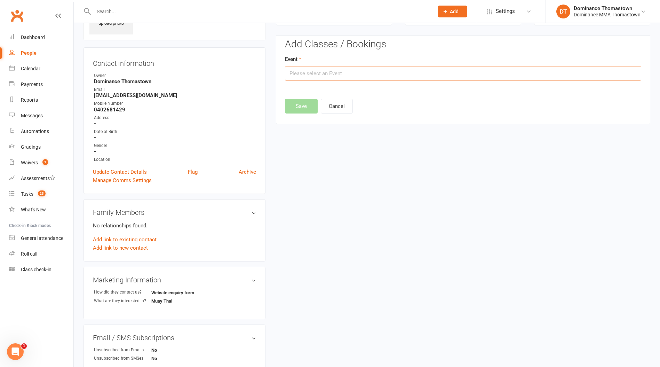
click at [367, 78] on input "text" at bounding box center [463, 73] width 356 height 15
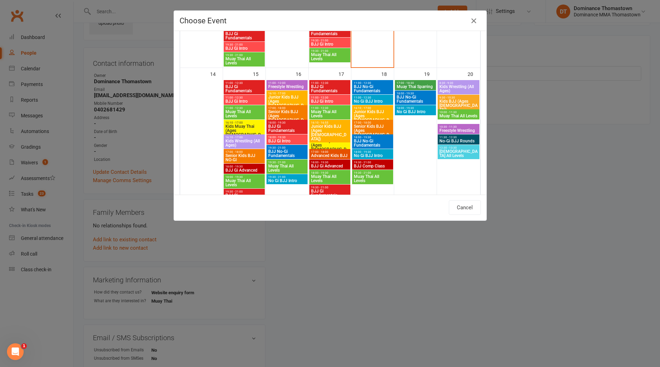
scroll to position [358, 0]
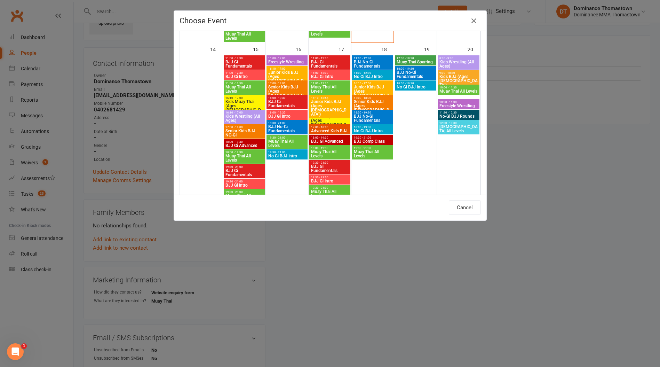
click at [333, 189] on span "Muay Thai All Levels" at bounding box center [330, 193] width 38 height 8
type input "Muay Thai All Levels - Sep 17, 2025 7:30:00 PM"
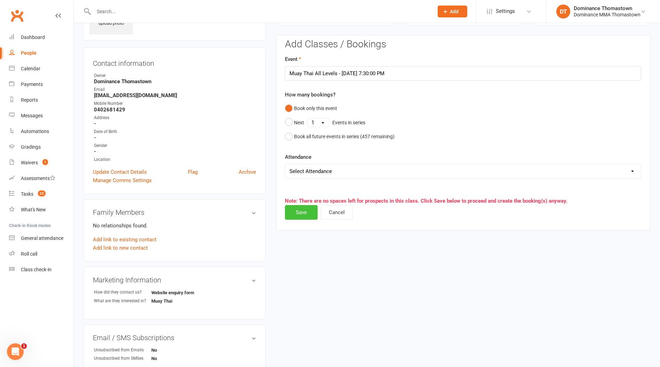
click at [300, 211] on button "Save" at bounding box center [301, 212] width 33 height 15
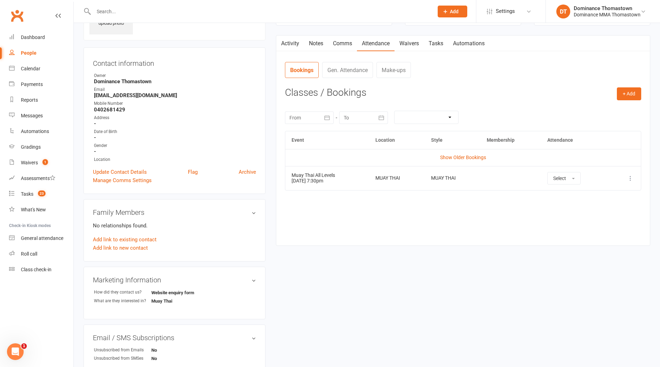
scroll to position [0, 0]
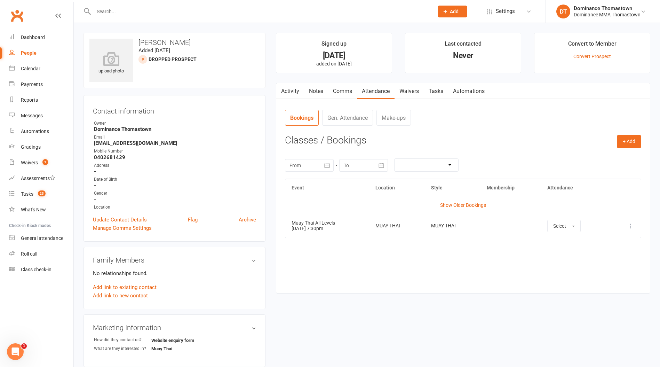
click at [437, 89] on link "Tasks" at bounding box center [436, 91] width 24 height 16
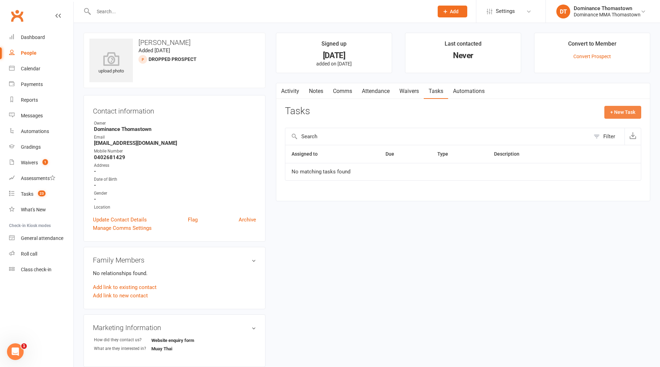
click at [619, 110] on button "+ New Task" at bounding box center [622, 112] width 37 height 13
select select "12547"
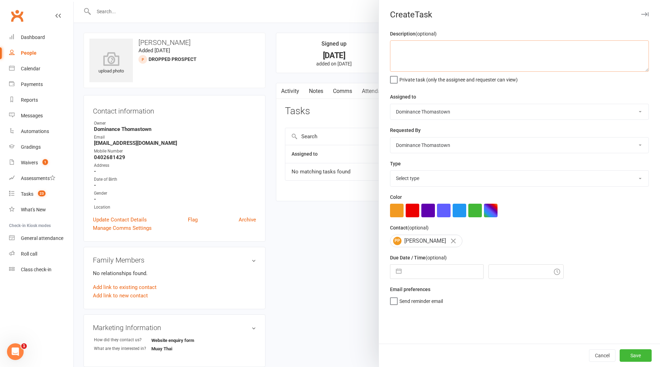
click at [425, 50] on textarea at bounding box center [519, 55] width 259 height 31
type textarea "MT trial confirmation - TD 11/9"
click at [420, 183] on select "Select type A. prospect | enquiry response B. prospect | trial | booking [PERSO…" at bounding box center [519, 178] width 258 height 15
select select "3811"
click at [390, 171] on select "Select type A. prospect | enquiry response B. prospect | trial | booking [PERSO…" at bounding box center [519, 178] width 258 height 15
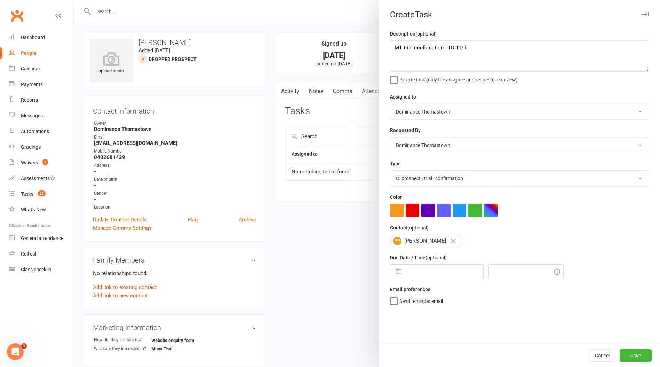
click at [430, 267] on input "text" at bounding box center [444, 271] width 78 height 14
select select "7"
select select "2025"
select select "8"
select select "2025"
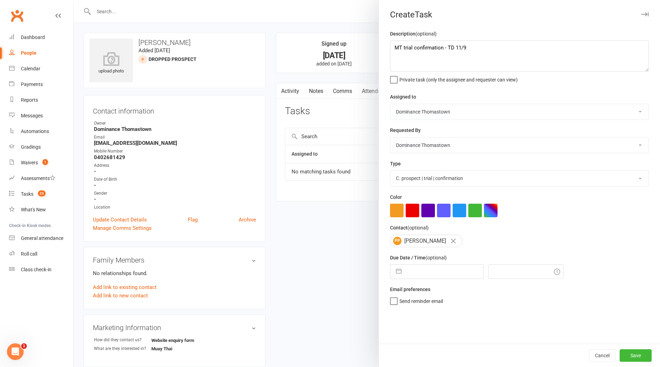
select select "9"
select select "2025"
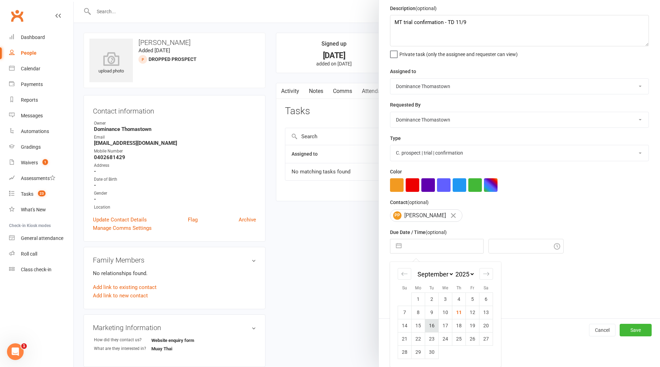
click at [429, 326] on td "16" at bounding box center [432, 325] width 14 height 13
type input "[DATE]"
type input "11:30am"
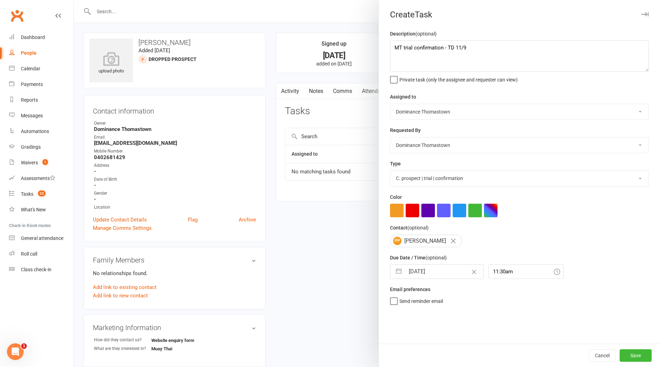
scroll to position [0, 0]
click at [639, 355] on button "Save" at bounding box center [636, 355] width 32 height 13
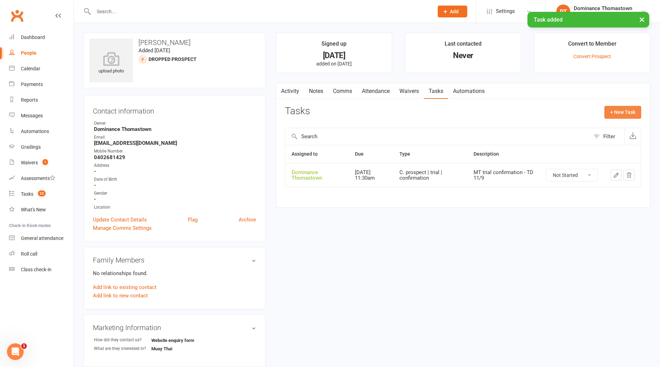
click at [629, 112] on button "+ New Task" at bounding box center [622, 112] width 37 height 13
select select "12547"
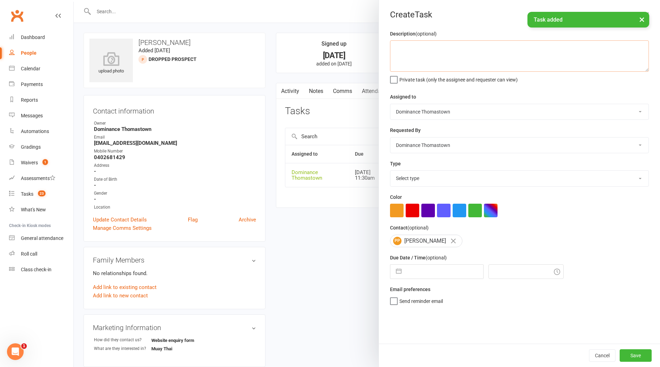
click at [420, 55] on textarea at bounding box center [519, 55] width 259 height 31
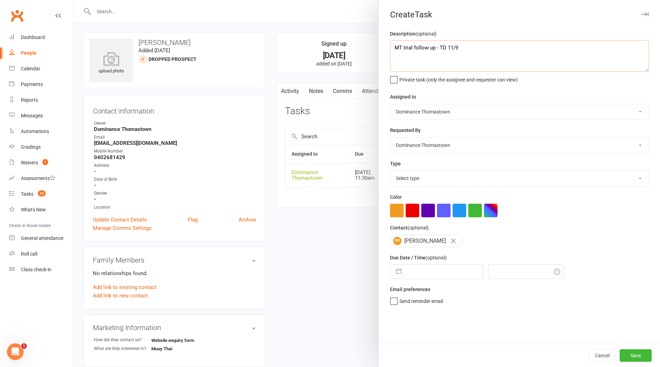
type textarea "MT trial follow up - TD 11/9"
click at [420, 182] on select "Select type A. prospect | enquiry response B. prospect | trial | booking [PERSO…" at bounding box center [519, 178] width 258 height 15
select select "3812"
click at [390, 171] on select "Select type A. prospect | enquiry response B. prospect | trial | booking [PERSO…" at bounding box center [519, 178] width 258 height 15
select select "7"
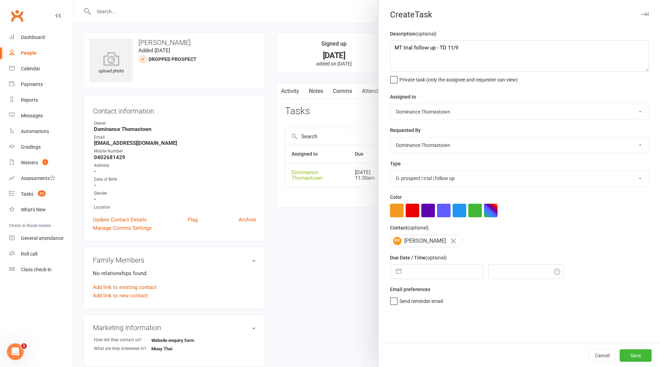
select select "2025"
select select "8"
select select "2025"
select select "9"
select select "2025"
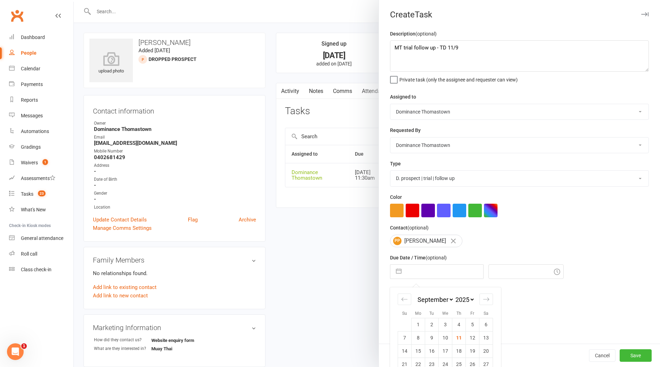
click at [425, 271] on input "text" at bounding box center [444, 271] width 78 height 14
click at [458, 353] on td "18" at bounding box center [459, 350] width 14 height 13
type input "18 Sep 2025"
type input "11:30am"
click at [632, 356] on button "Save" at bounding box center [636, 355] width 32 height 13
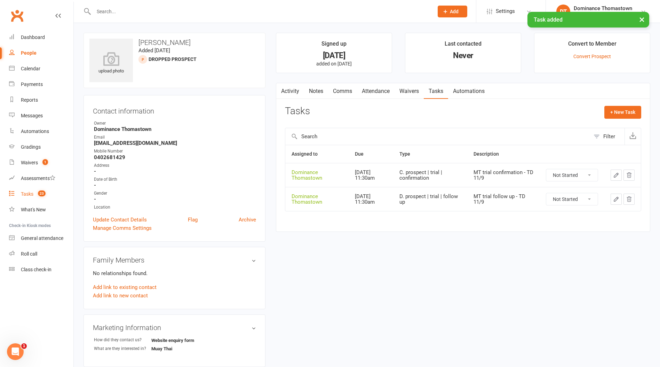
click at [23, 190] on link "Tasks 23" at bounding box center [41, 194] width 64 height 16
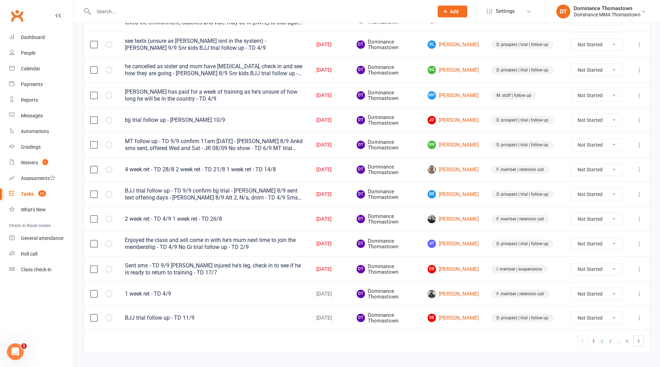
scroll to position [436, 0]
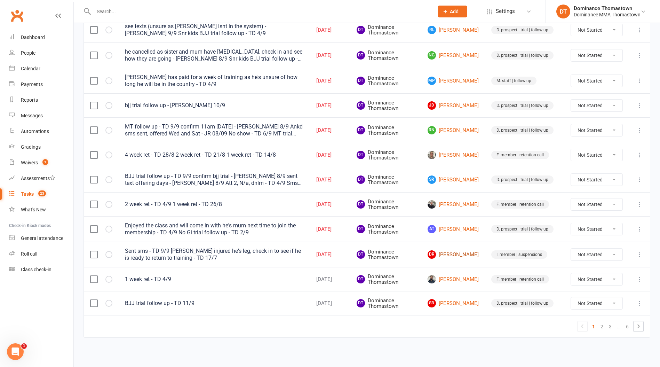
click at [448, 254] on link "DR Don Ristevski" at bounding box center [453, 254] width 51 height 8
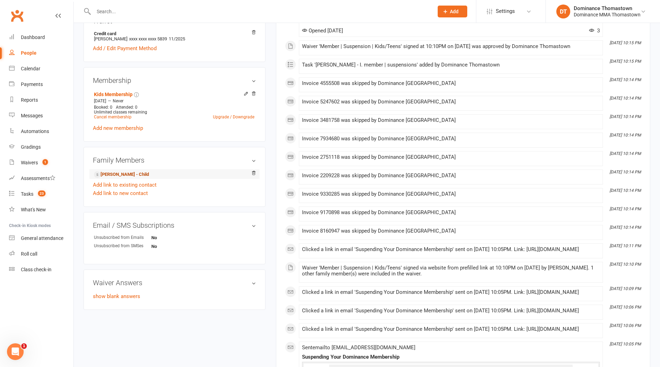
scroll to position [225, 0]
click at [118, 173] on link "[PERSON_NAME] - Child" at bounding box center [121, 174] width 55 height 7
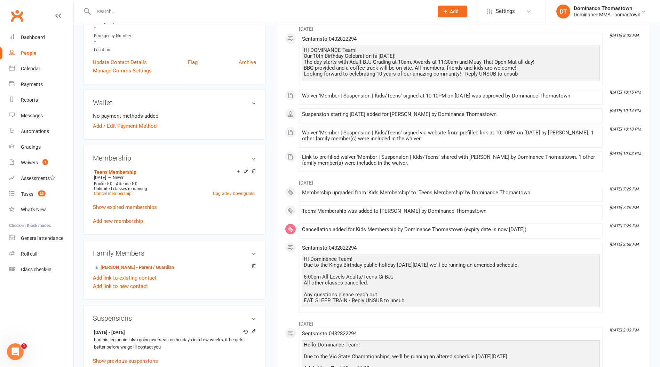
scroll to position [215, 0]
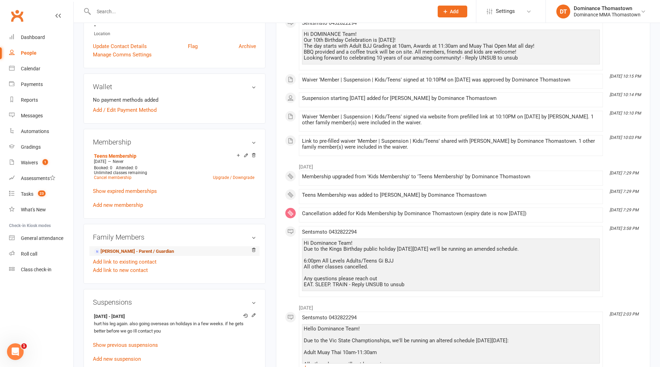
click at [147, 250] on link "[PERSON_NAME] - Parent / Guardian" at bounding box center [134, 251] width 80 height 7
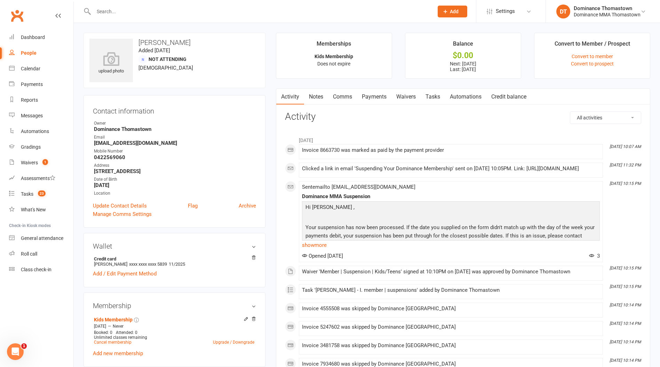
click at [435, 97] on link "Tasks" at bounding box center [433, 97] width 24 height 16
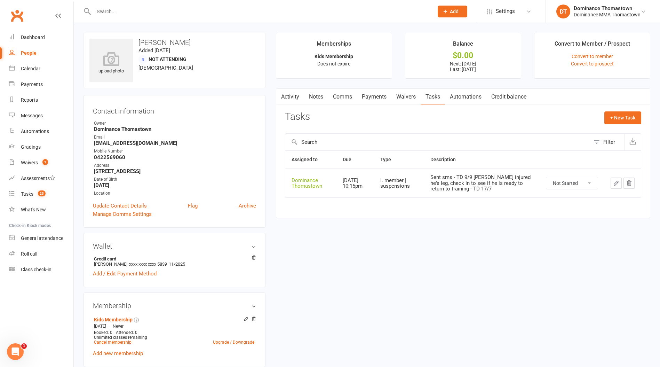
click at [563, 184] on select "Not Started In Progress Waiting Complete" at bounding box center [571, 183] width 51 height 12
click at [546, 177] on select "Not Started In Progress Waiting Complete" at bounding box center [571, 183] width 51 height 12
select select "unstarted"
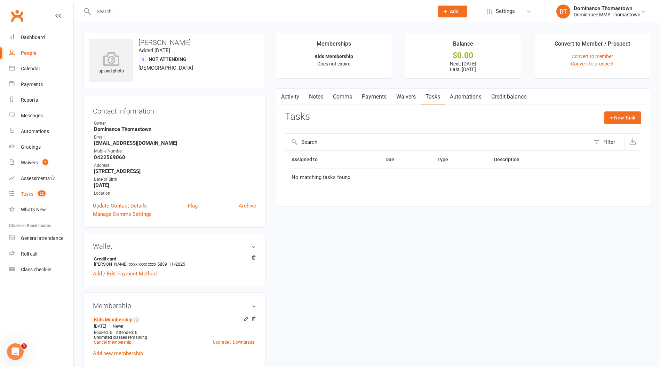
click at [26, 195] on div "Tasks" at bounding box center [27, 194] width 13 height 6
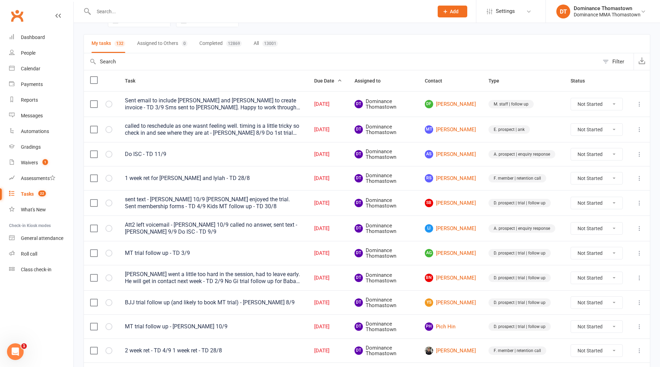
scroll to position [86, 0]
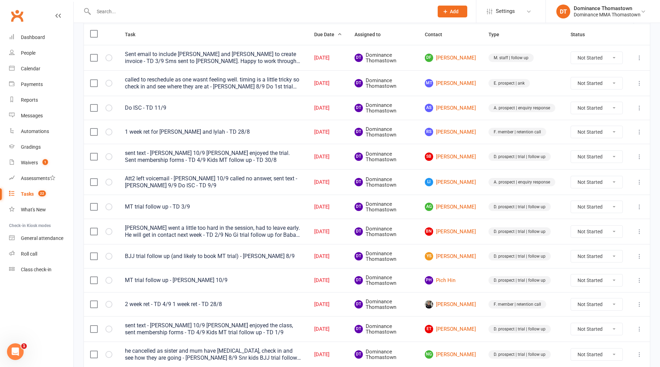
click at [120, 12] on input "text" at bounding box center [260, 12] width 337 height 10
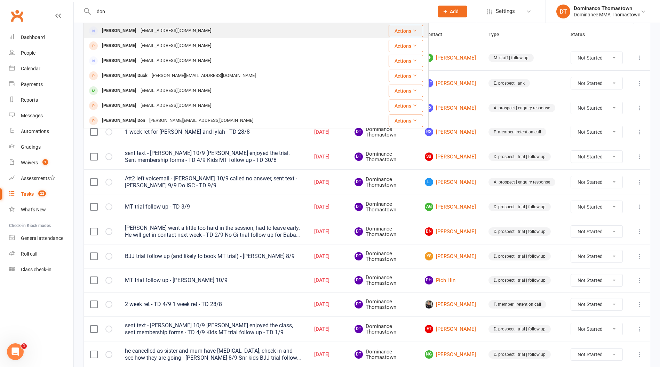
scroll to position [0, 0]
type input "don"
click at [204, 208] on div "MT trial follow up - TD 3/9" at bounding box center [213, 206] width 177 height 7
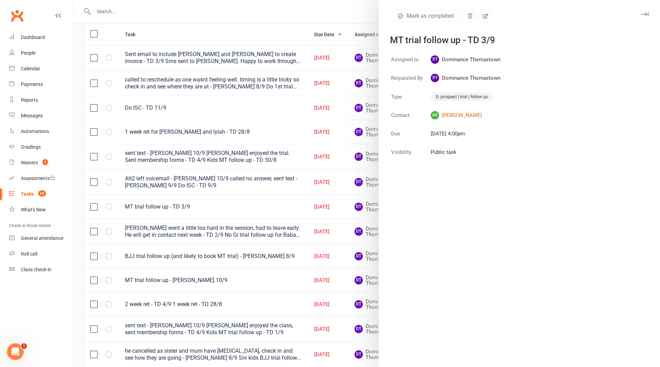
click at [327, 245] on div at bounding box center [367, 183] width 586 height 367
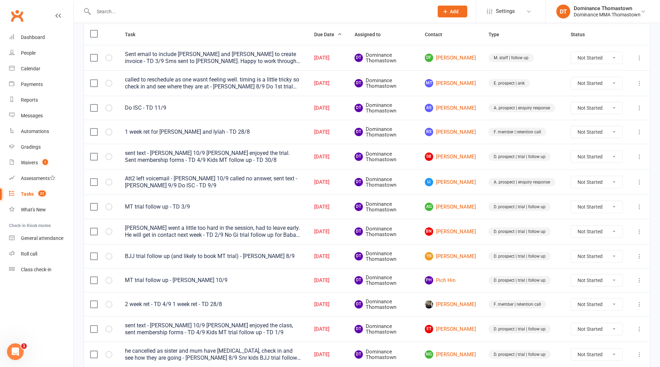
scroll to position [0, 0]
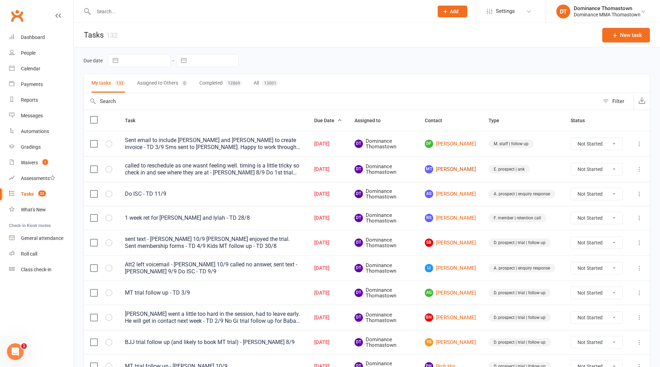
click at [458, 169] on link "MT Mandy Taishouri" at bounding box center [450, 169] width 51 height 8
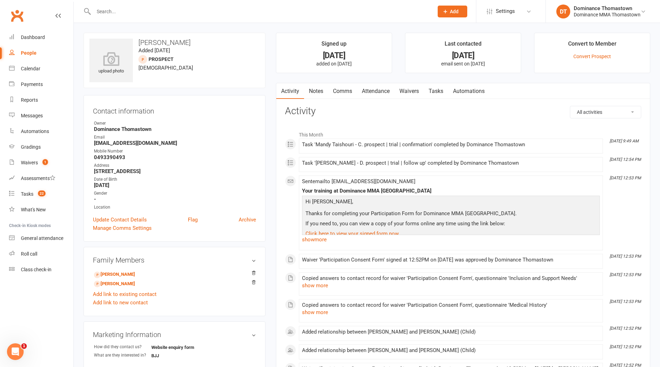
click at [142, 13] on input "text" at bounding box center [260, 12] width 337 height 10
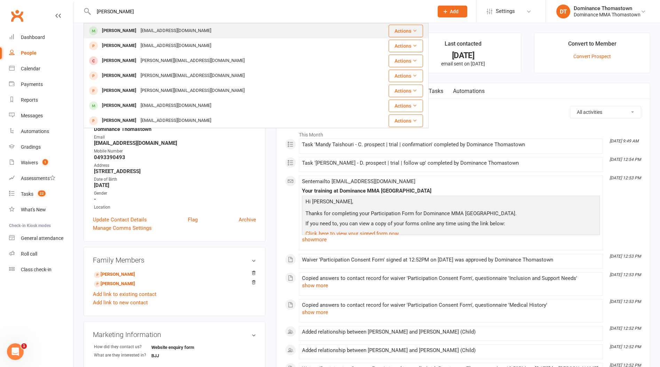
type input "jacob"
click at [138, 28] on div "[EMAIL_ADDRESS][DOMAIN_NAME]" at bounding box center [175, 31] width 75 height 10
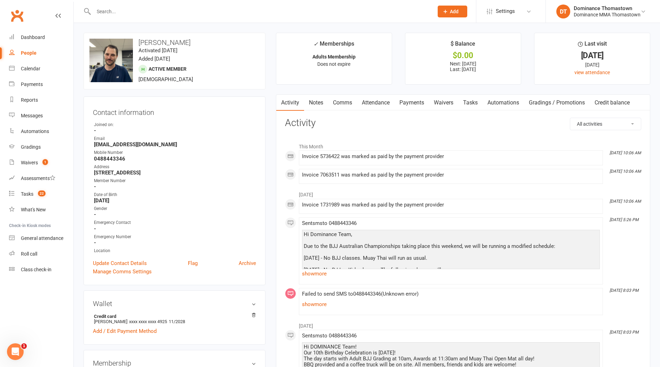
click at [417, 105] on link "Payments" at bounding box center [412, 103] width 34 height 16
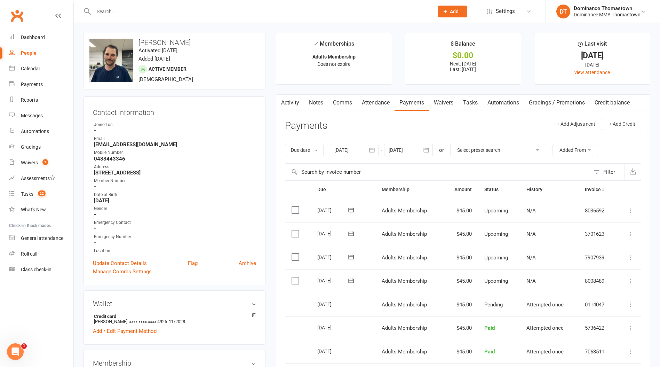
click at [435, 105] on link "Waivers" at bounding box center [443, 103] width 29 height 16
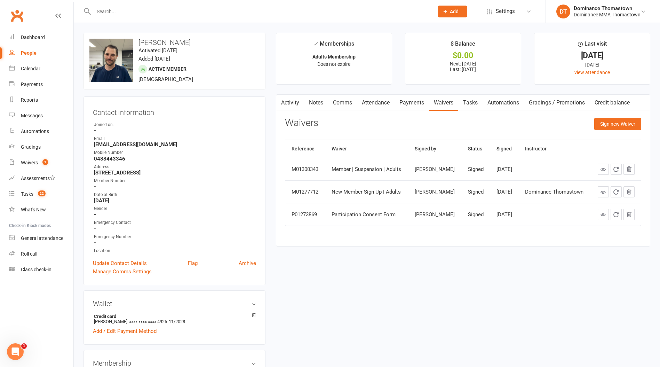
click at [115, 13] on input "text" at bounding box center [260, 12] width 337 height 10
click at [113, 11] on input "wozny" at bounding box center [260, 12] width 337 height 10
type input "w"
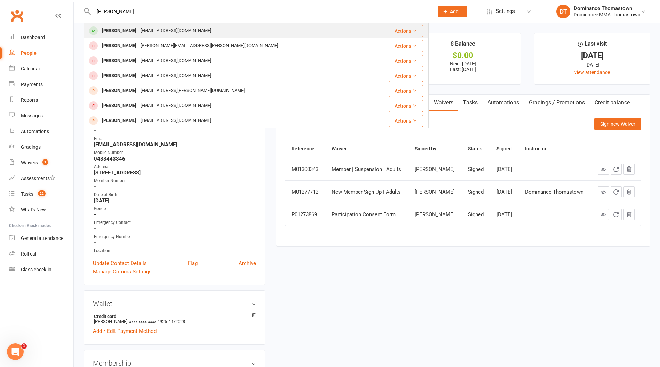
type input "hien luu"
click at [118, 30] on div "Hien Luu" at bounding box center [119, 31] width 39 height 10
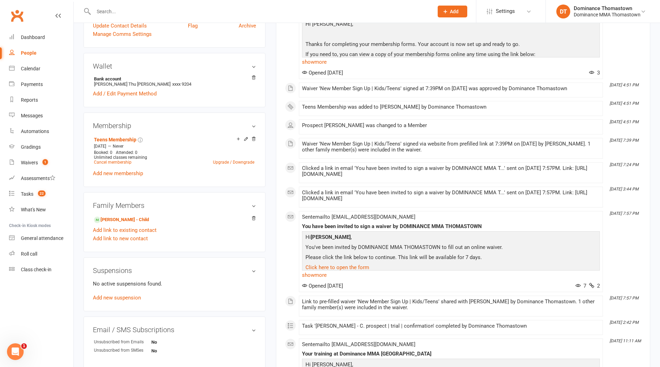
scroll to position [249, 0]
click at [110, 220] on link "Matthew Vo - Child" at bounding box center [121, 220] width 55 height 7
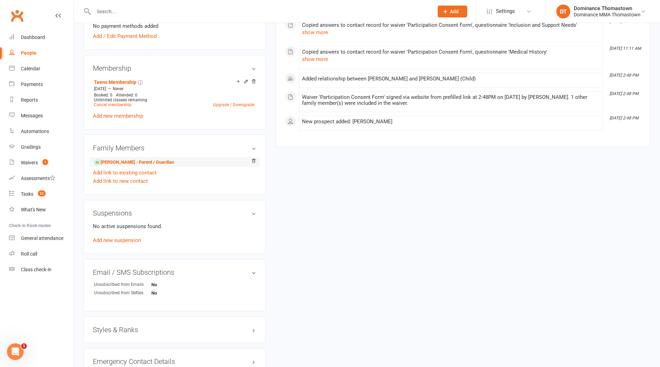
scroll to position [292, 0]
click at [131, 159] on link "Hien Luu - Parent / Guardian" at bounding box center [134, 160] width 80 height 7
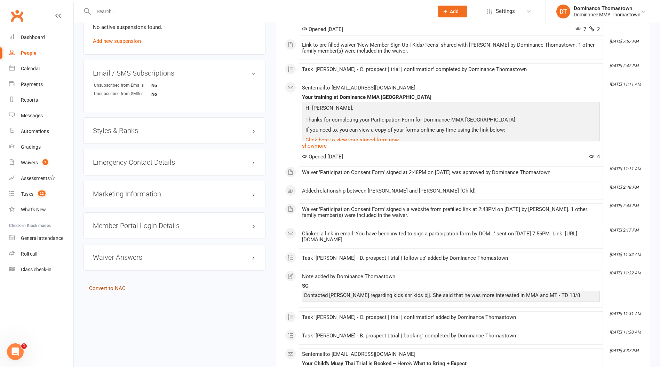
scroll to position [507, 0]
drag, startPoint x: 105, startPoint y: 290, endPoint x: 105, endPoint y: 286, distance: 3.8
click at [105, 286] on link "Convert to NAC" at bounding box center [107, 287] width 37 height 6
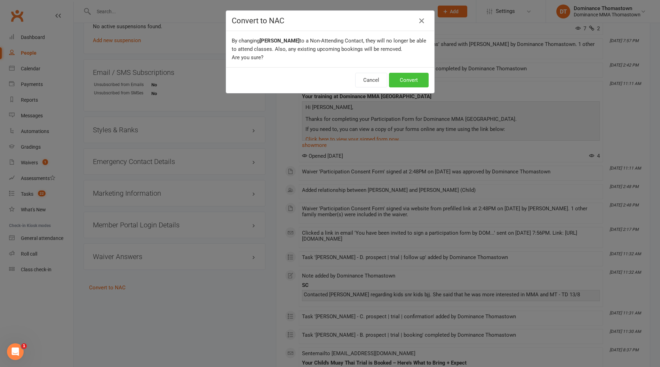
click at [401, 79] on button "Convert" at bounding box center [409, 80] width 40 height 15
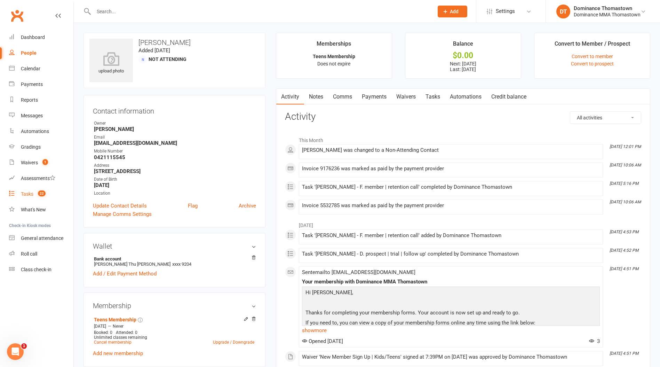
click at [34, 192] on link "Tasks 22" at bounding box center [41, 194] width 64 height 16
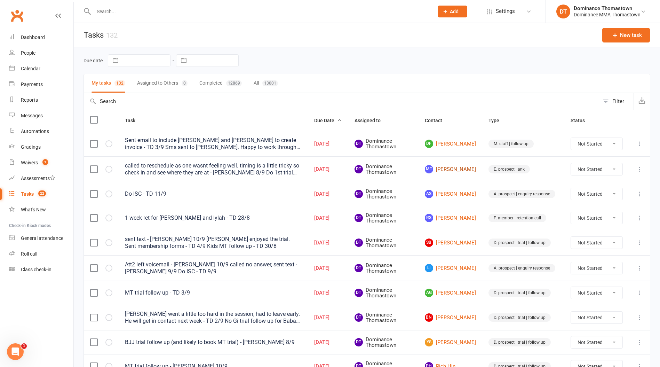
click at [463, 171] on link "MT Mandy Taishouri" at bounding box center [450, 169] width 51 height 8
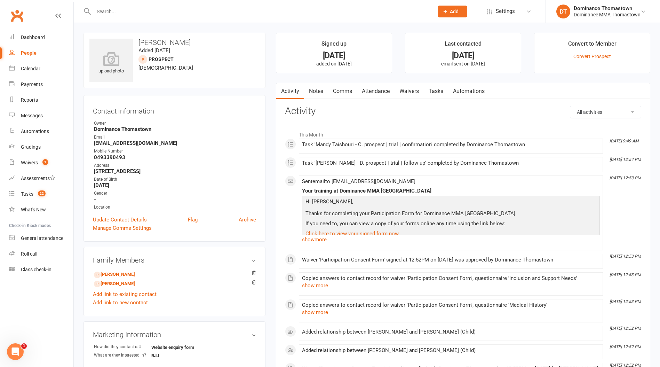
click at [129, 13] on input "text" at bounding box center [260, 12] width 337 height 10
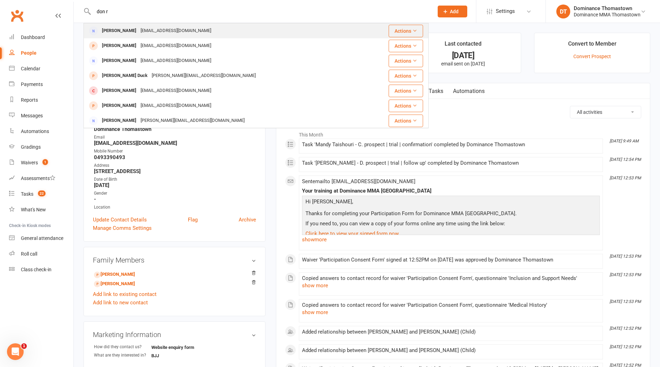
type input "don r"
click at [138, 30] on div "[EMAIL_ADDRESS][DOMAIN_NAME]" at bounding box center [175, 31] width 75 height 10
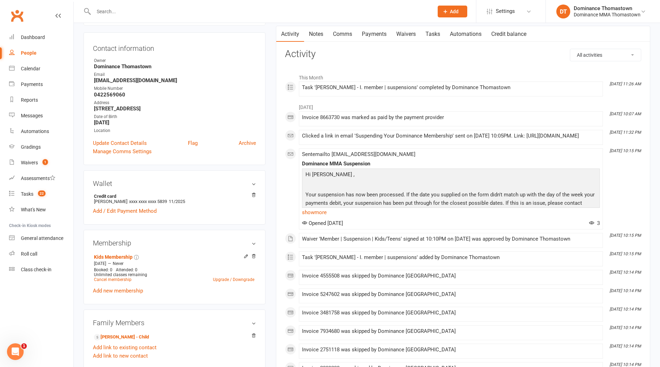
scroll to position [132, 0]
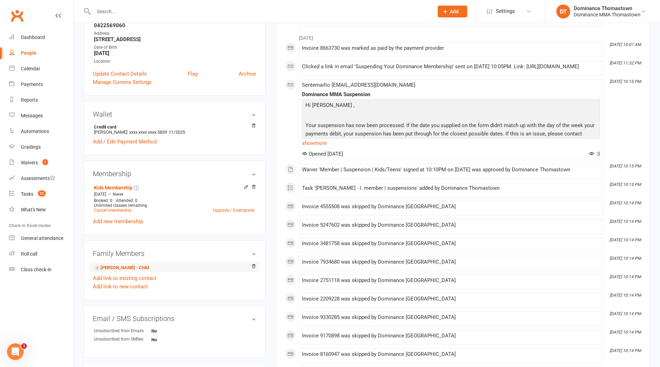
click at [133, 263] on li "[PERSON_NAME] - Child" at bounding box center [174, 267] width 163 height 10
click at [130, 266] on link "[PERSON_NAME] - Child" at bounding box center [121, 267] width 55 height 7
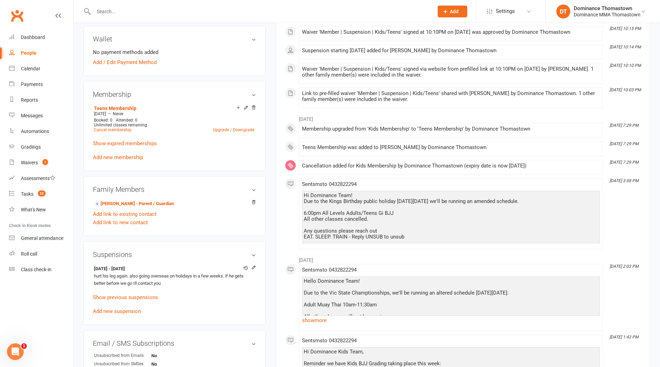
scroll to position [262, 0]
click at [253, 267] on icon at bounding box center [253, 268] width 5 height 5
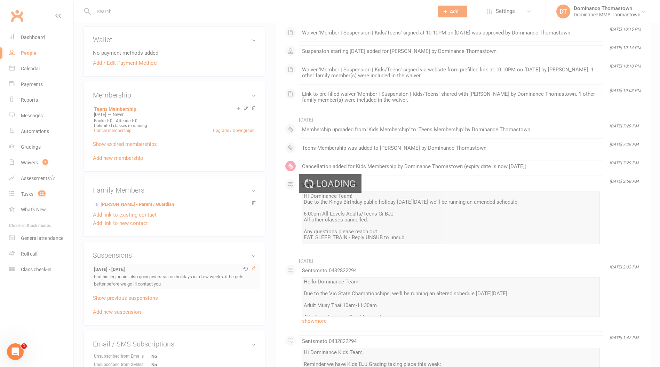
scroll to position [260, 0]
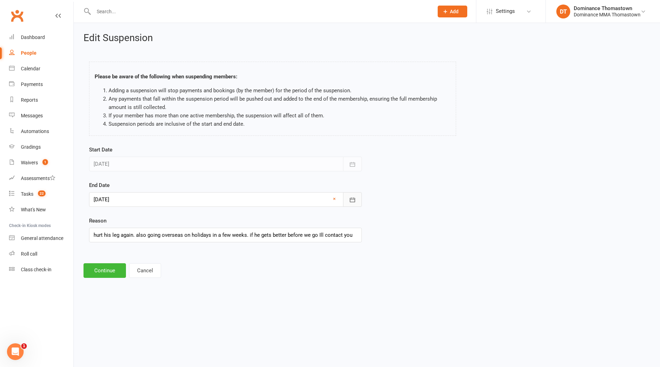
click at [355, 202] on icon "button" at bounding box center [352, 199] width 7 height 7
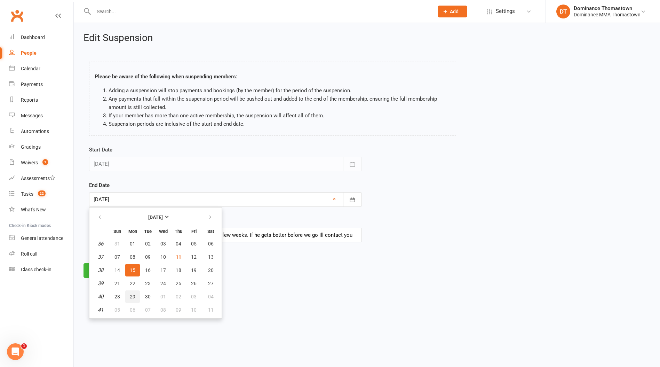
click at [132, 296] on span "29" at bounding box center [133, 297] width 6 height 6
type input "29 Sep 2025"
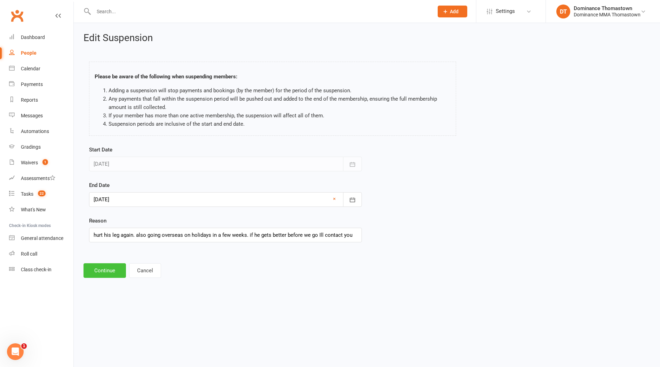
click at [96, 273] on button "Continue" at bounding box center [105, 270] width 42 height 15
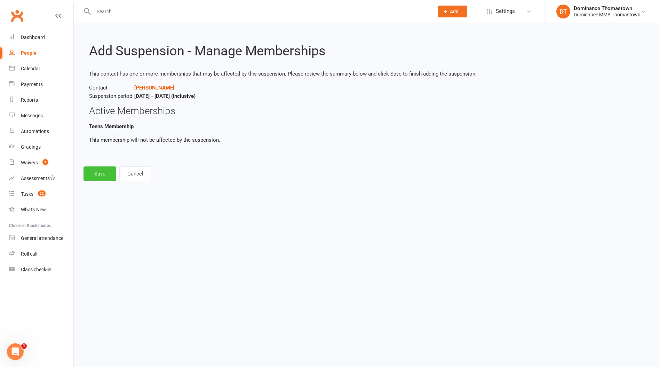
click at [103, 173] on button "Save" at bounding box center [100, 173] width 33 height 15
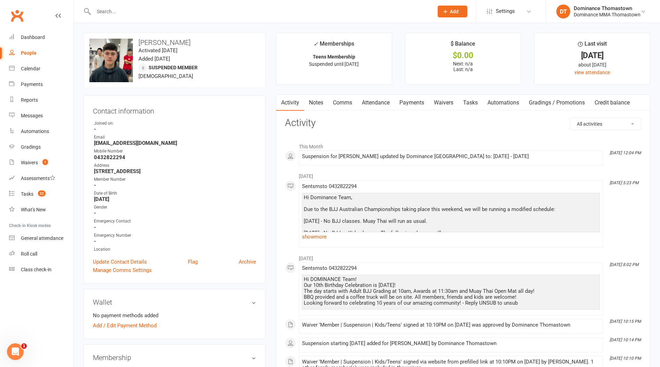
click at [180, 4] on div at bounding box center [256, 11] width 345 height 23
click at [447, 14] on icon at bounding box center [445, 11] width 6 height 6
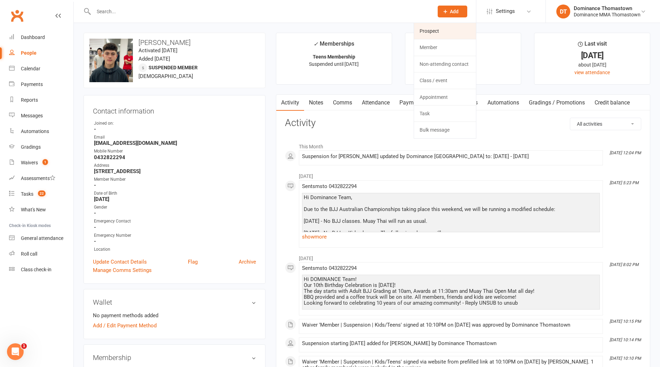
drag, startPoint x: 426, startPoint y: 31, endPoint x: 421, endPoint y: 32, distance: 4.9
click at [426, 31] on link "Prospect" at bounding box center [445, 31] width 62 height 16
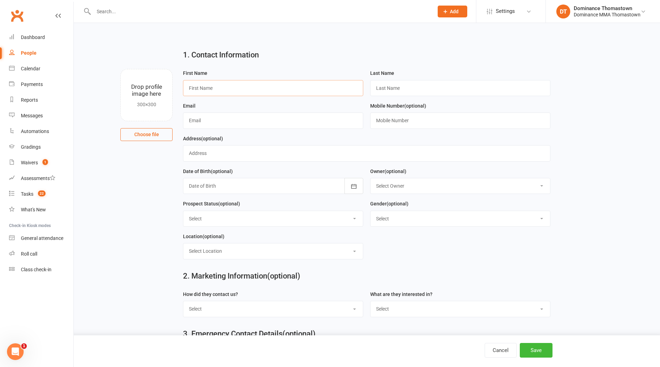
click at [218, 91] on input "text" at bounding box center [273, 88] width 180 height 16
type input "Eliza"
type input "Wozny"
type input "elizagwz@gmail.com"
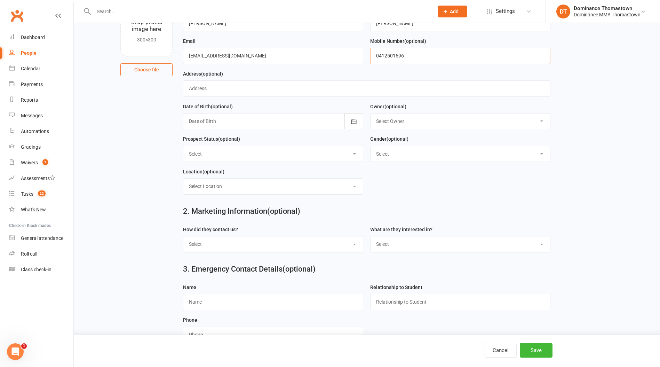
scroll to position [86, 0]
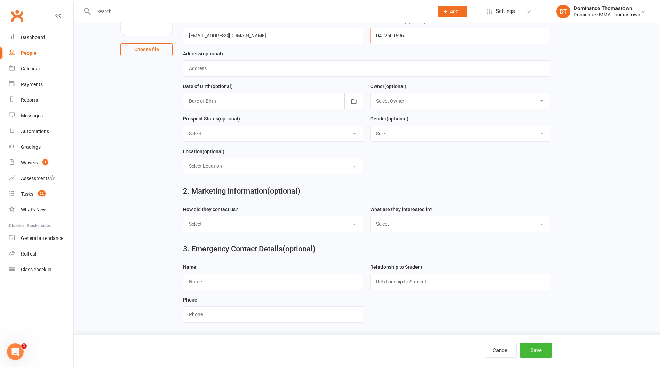
type input "0412501696"
click at [236, 219] on select "Select Phone Email In-Facility Website enquiry form Marketing Lead" at bounding box center [273, 223] width 180 height 15
select select "Phone"
click at [183, 216] on select "Select Phone Email In-Facility Website enquiry form Marketing Lead" at bounding box center [273, 223] width 180 height 15
click at [397, 225] on select "Select BJJ Muay Thai Kids BJJ Kids Muay Thai Teens BJJ Teens Muay Thai Freestyl…" at bounding box center [461, 223] width 180 height 15
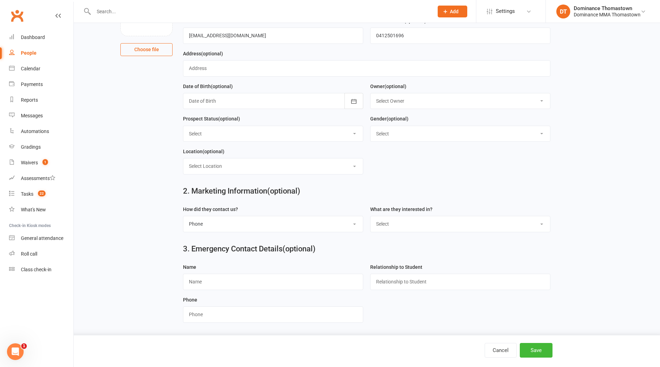
select select "Kids BJJ"
click at [371, 216] on select "Select BJJ Muay Thai Kids BJJ Kids Muay Thai Teens BJJ Teens Muay Thai Freestyl…" at bounding box center [461, 223] width 180 height 15
click at [533, 347] on button "Save" at bounding box center [536, 350] width 33 height 15
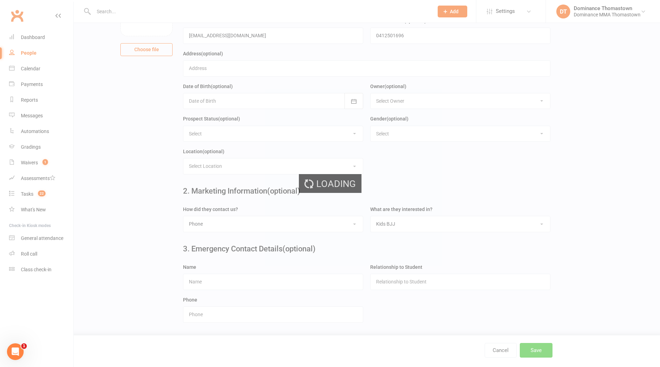
scroll to position [0, 0]
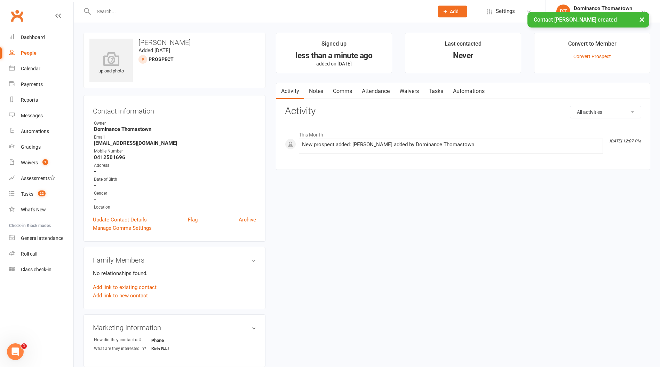
click at [317, 95] on link "Notes" at bounding box center [316, 91] width 24 height 16
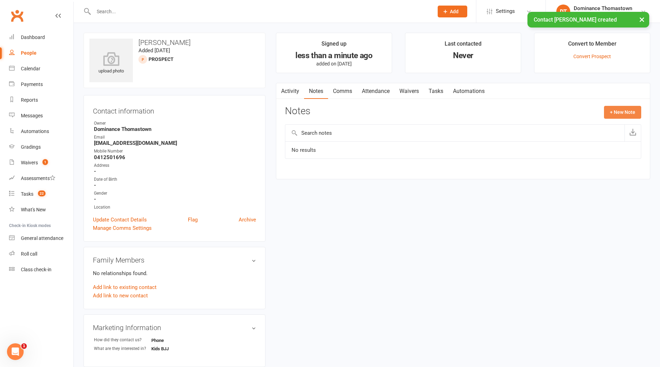
click at [636, 112] on button "+ New Note" at bounding box center [622, 112] width 37 height 13
click at [389, 137] on input "text" at bounding box center [463, 140] width 356 height 15
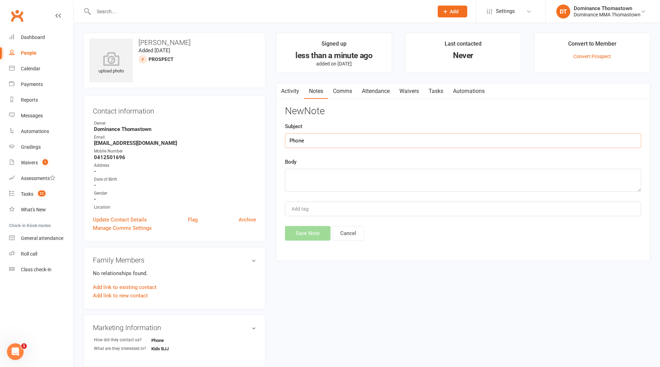
type input "Phone"
drag, startPoint x: 365, startPoint y: 175, endPoint x: 398, endPoint y: 183, distance: 33.3
click at [366, 175] on textarea at bounding box center [463, 180] width 356 height 23
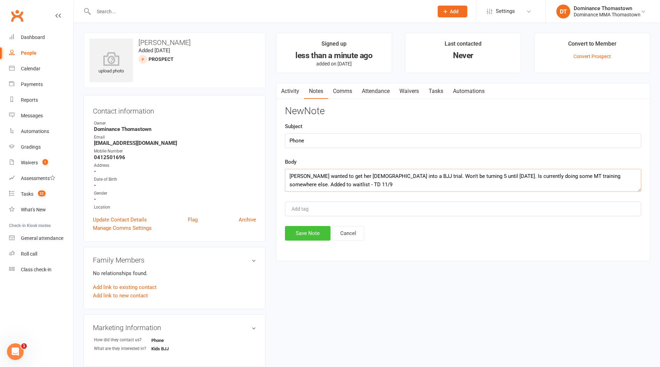
type textarea "Eliza wanted to get her 4yo into a BJJ trial. Won't be turning 5 until June 202…"
click at [314, 238] on button "Save Note" at bounding box center [308, 233] width 46 height 15
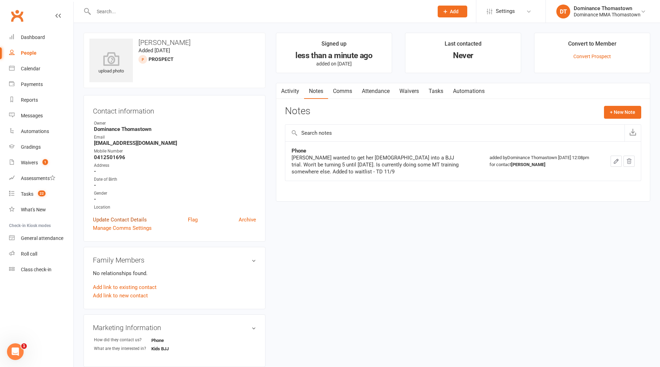
click at [121, 217] on link "Update Contact Details" at bounding box center [120, 219] width 54 height 8
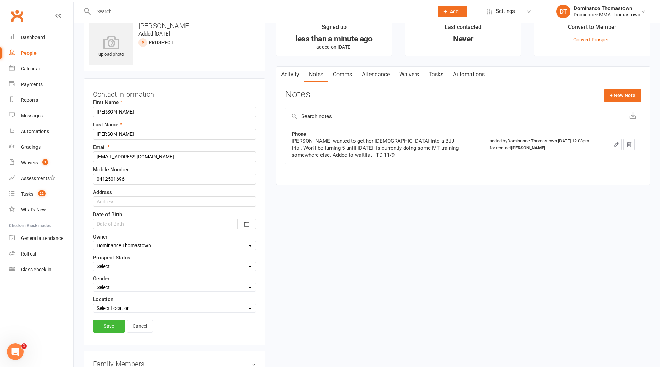
scroll to position [33, 0]
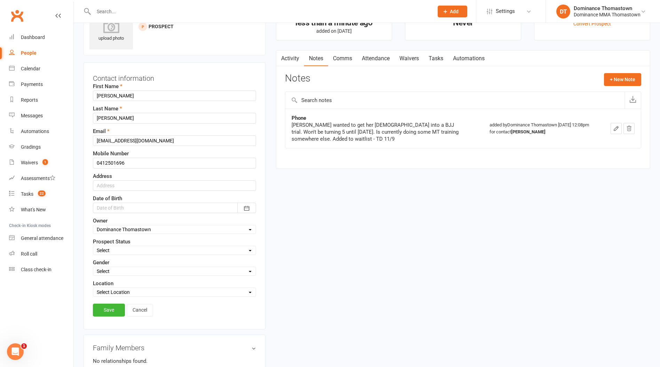
click at [127, 249] on select "Select ENQUIRY WEBSITE ENQUIRY META ADS ENQUIRY DROPPED PROSPECT DROP-IN VISITO…" at bounding box center [174, 250] width 163 height 8
select select "KIDS WAITLIST"
click at [93, 246] on select "Select ENQUIRY WEBSITE ENQUIRY META ADS ENQUIRY DROPPED PROSPECT DROP-IN VISITO…" at bounding box center [174, 250] width 163 height 8
click at [111, 310] on link "Save" at bounding box center [109, 309] width 32 height 13
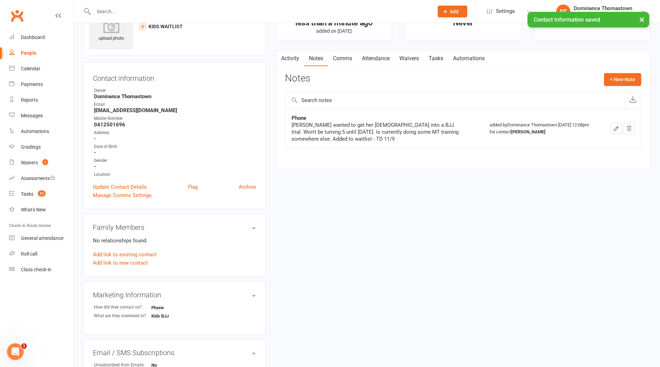
scroll to position [0, 0]
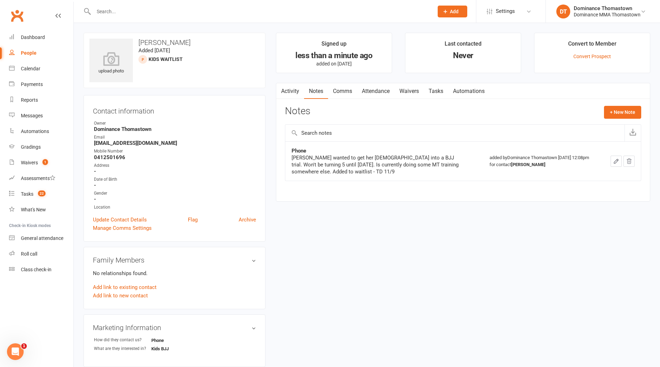
click at [147, 15] on input "text" at bounding box center [260, 12] width 337 height 10
paste input "[DEMOGRAPHIC_DATA][PERSON_NAME]"
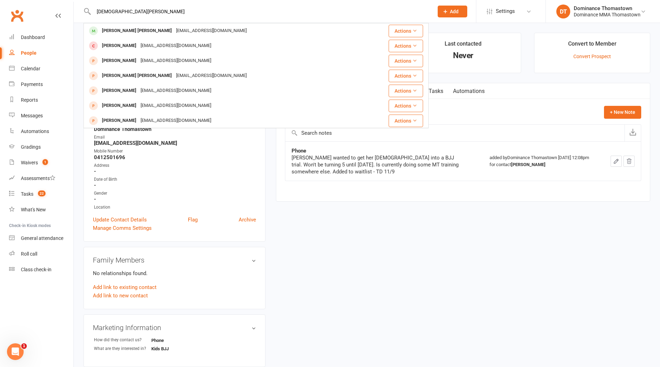
type input "[DEMOGRAPHIC_DATA][PERSON_NAME]"
click at [455, 13] on span "Add" at bounding box center [454, 12] width 9 height 6
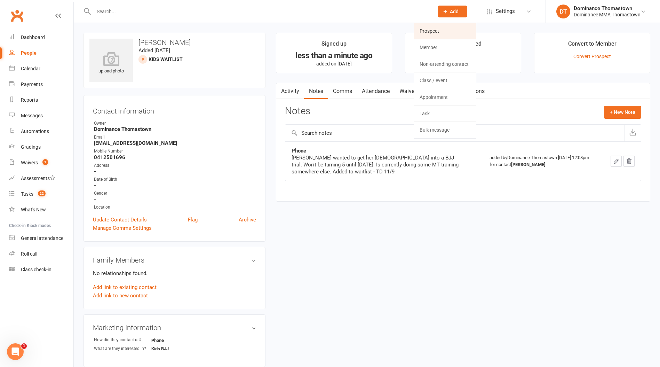
click at [437, 29] on link "Prospect" at bounding box center [445, 31] width 62 height 16
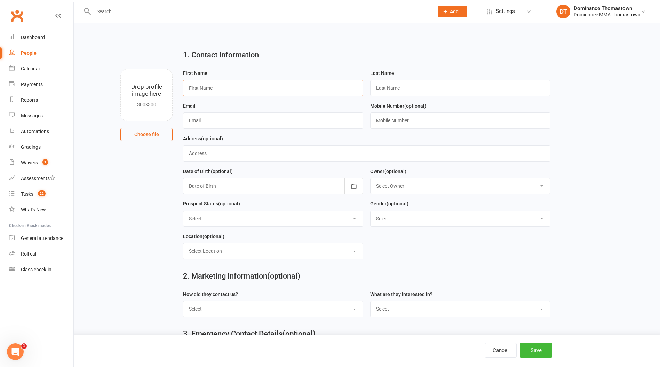
click at [238, 85] on input "text" at bounding box center [273, 88] width 180 height 16
type input "Zena"
click at [386, 89] on input "text" at bounding box center [460, 88] width 180 height 16
paste input "Abdulrahman"
type input "Abdulrahman"
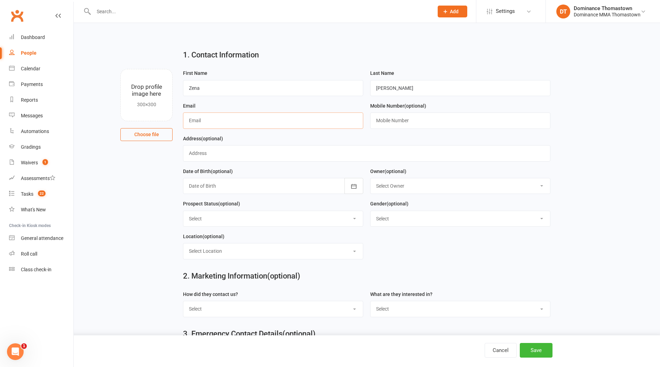
click at [194, 120] on input "text" at bounding box center [273, 120] width 180 height 16
paste input "ena243@gmail.com"
drag, startPoint x: 188, startPoint y: 120, endPoint x: 191, endPoint y: 120, distance: 3.5
click at [188, 120] on input "ena243@gmail.com" at bounding box center [273, 120] width 180 height 16
type input "zena243@gmail.com"
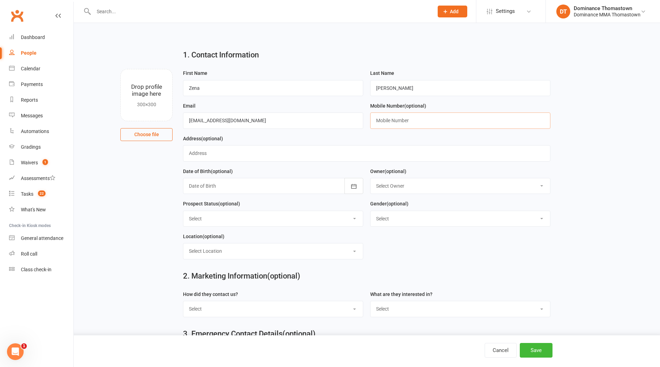
click at [435, 122] on input "text" at bounding box center [460, 120] width 180 height 16
paste input "0422350858"
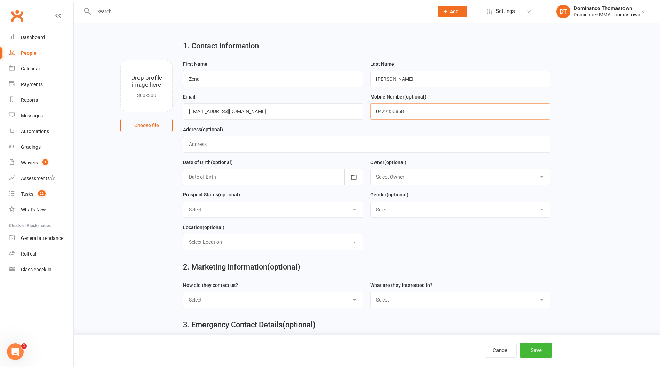
scroll to position [74, 0]
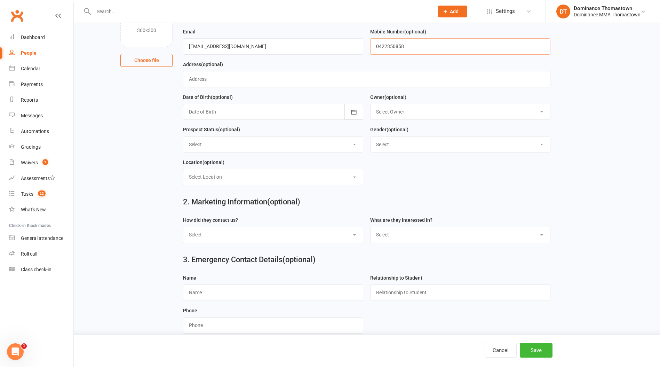
type input "0422350858"
click at [234, 234] on select "Select Phone Email In-Facility Website enquiry form Marketing Lead" at bounding box center [273, 234] width 180 height 15
click at [183, 228] on select "Select Phone Email In-Facility Website enquiry form Marketing Lead" at bounding box center [273, 234] width 180 height 15
click at [221, 236] on select "Select Phone Email In-Facility Website enquiry form Marketing Lead" at bounding box center [273, 234] width 180 height 15
select select "Phone"
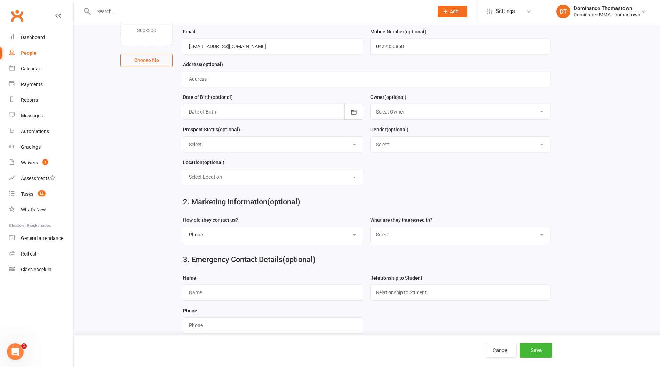
click at [183, 228] on select "Select Phone Email In-Facility Website enquiry form Marketing Lead" at bounding box center [273, 234] width 180 height 15
click at [462, 237] on select "Select BJJ Muay Thai Kids BJJ Kids Muay Thai Teens BJJ Teens Muay Thai Freestyl…" at bounding box center [461, 234] width 180 height 15
click at [371, 228] on select "Select BJJ Muay Thai Kids BJJ Kids Muay Thai Teens BJJ Teens Muay Thai Freestyl…" at bounding box center [461, 234] width 180 height 15
click at [536, 350] on button "Save" at bounding box center [536, 350] width 33 height 15
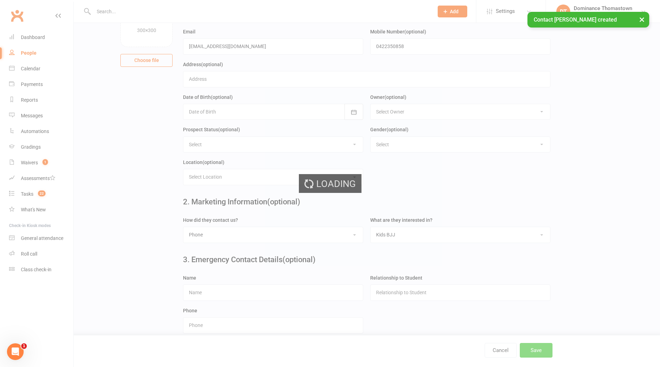
scroll to position [0, 0]
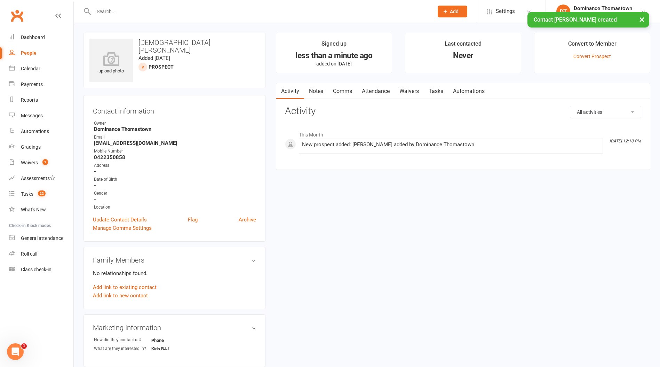
click at [316, 92] on link "Notes" at bounding box center [316, 91] width 24 height 16
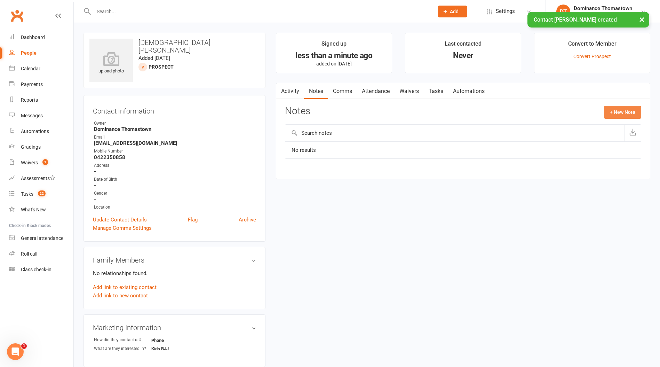
click at [636, 115] on button "+ New Note" at bounding box center [622, 112] width 37 height 13
click at [363, 140] on input "text" at bounding box center [463, 140] width 356 height 15
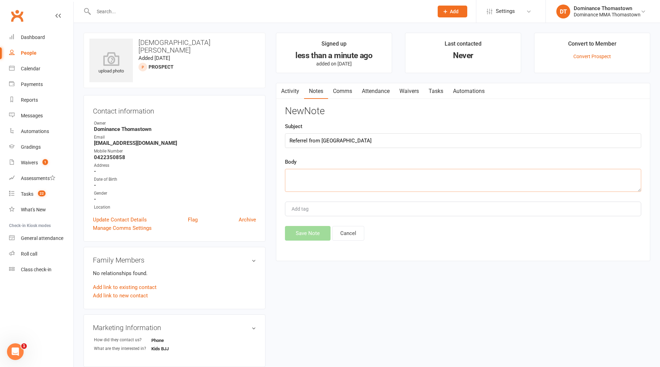
click at [336, 169] on textarea at bounding box center [463, 180] width 356 height 23
paste textarea "From: Zena Abdulrahman Email Address: zena243@gmail.com Phone Number: 042235085…"
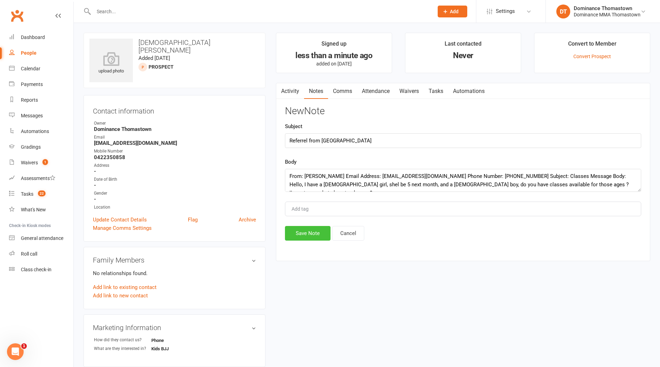
click at [314, 233] on button "Save Note" at bounding box center [308, 233] width 46 height 15
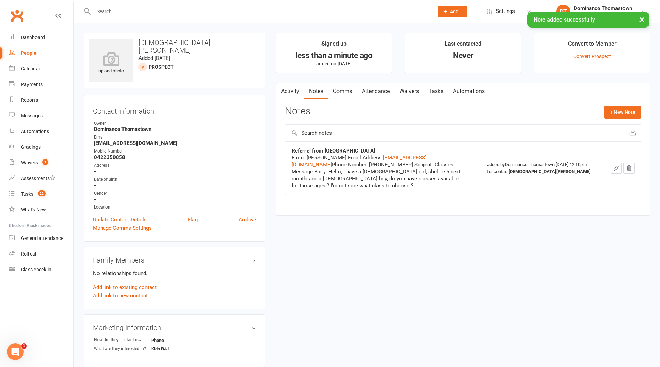
click at [434, 92] on link "Tasks" at bounding box center [436, 91] width 24 height 16
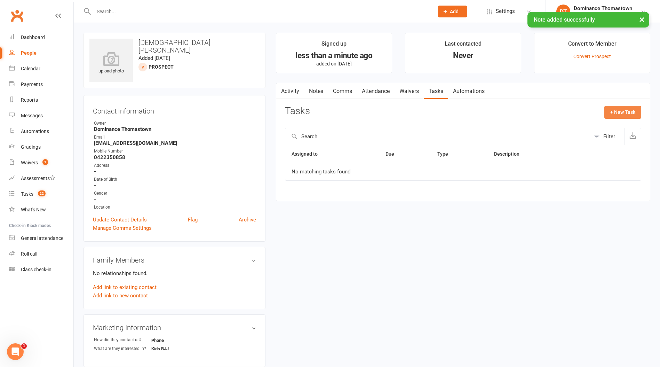
click at [617, 116] on button "+ New Task" at bounding box center [622, 112] width 37 height 13
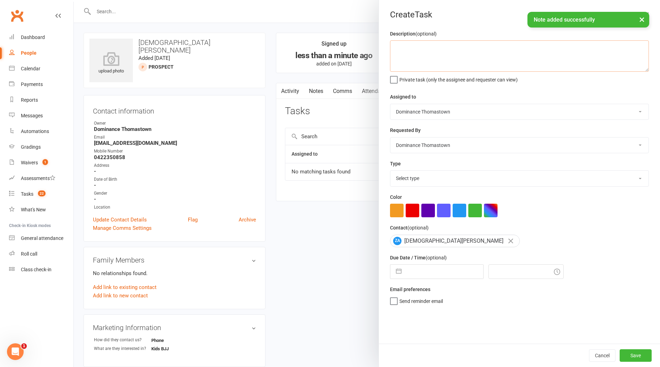
click at [430, 60] on textarea at bounding box center [519, 55] width 259 height 31
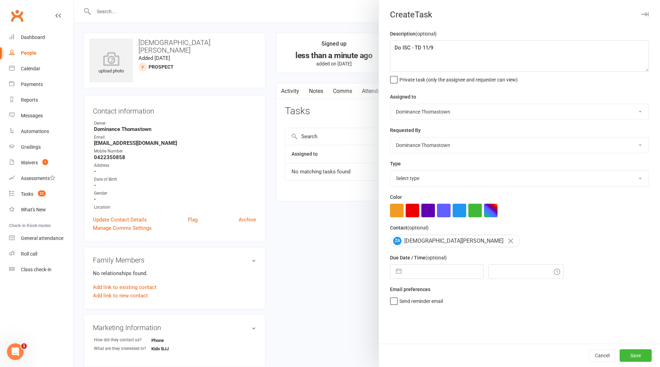
click at [433, 183] on select "Select type A. prospect | enquiry response B. prospect | trial | booking [PERSO…" at bounding box center [519, 178] width 258 height 15
click at [390, 171] on select "Select type A. prospect | enquiry response B. prospect | trial | booking [PERSO…" at bounding box center [519, 178] width 258 height 15
click at [422, 271] on input "text" at bounding box center [444, 271] width 78 height 14
click at [461, 339] on td "11" at bounding box center [459, 337] width 14 height 13
click at [637, 358] on button "Save" at bounding box center [636, 355] width 32 height 13
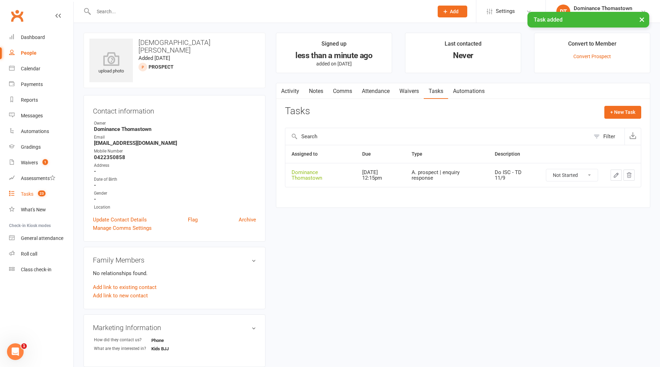
click at [22, 193] on div "Tasks" at bounding box center [27, 194] width 13 height 6
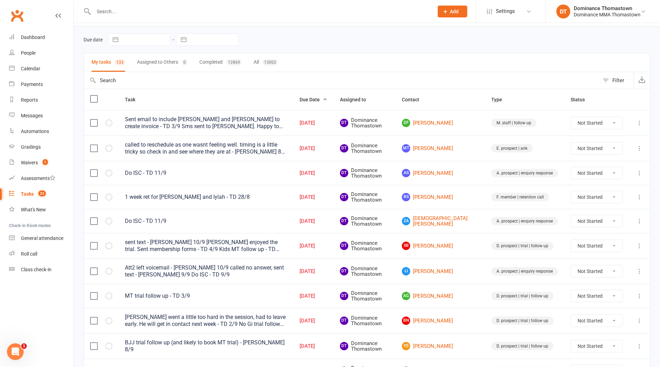
scroll to position [30, 0]
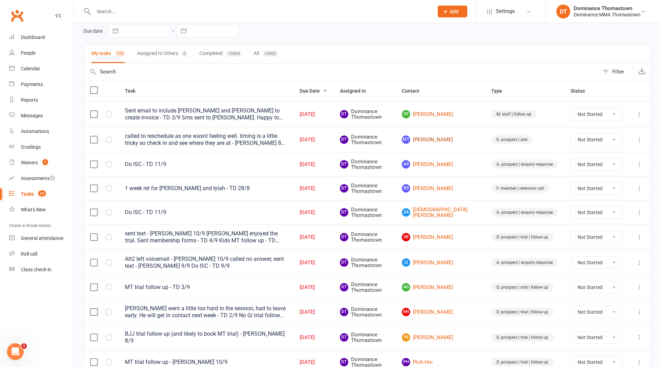
click at [456, 141] on link "MT Mandy Taishouri" at bounding box center [440, 139] width 77 height 8
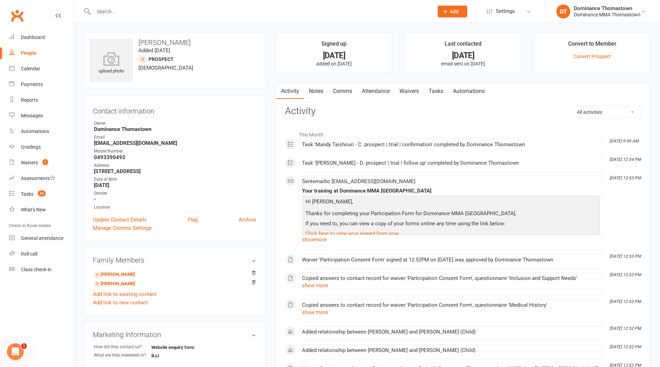
click at [135, 11] on input "text" at bounding box center [260, 12] width 337 height 10
click at [435, 94] on link "Tasks" at bounding box center [436, 91] width 24 height 16
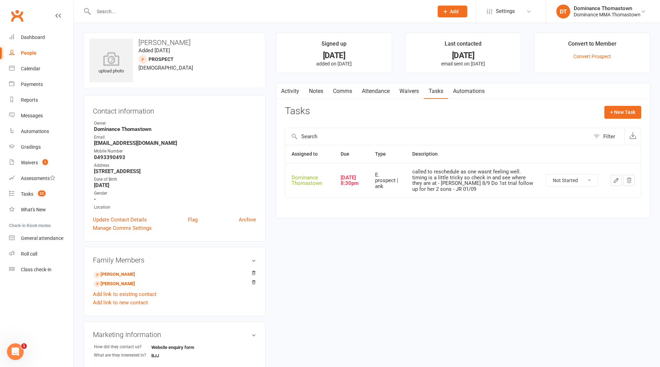
click at [611, 180] on button "button" at bounding box center [616, 180] width 11 height 11
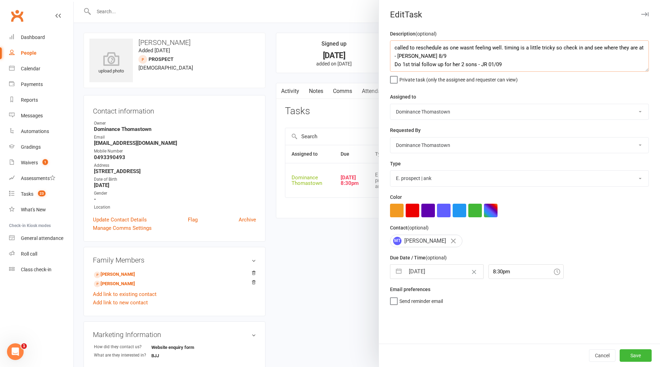
drag, startPoint x: 394, startPoint y: 46, endPoint x: 448, endPoint y: 41, distance: 54.5
click at [394, 46] on textarea "called to reschedule as one wasnt feeling well. timing is a little tricky so ch…" at bounding box center [519, 55] width 259 height 31
click at [501, 50] on textarea "Sms sent to re-book MT trial for kids - TD called to reschedule as one wasnt fe…" at bounding box center [519, 55] width 259 height 31
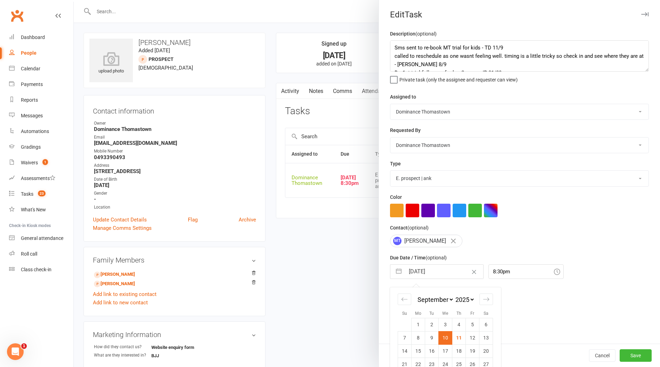
click at [419, 273] on input "[DATE]" at bounding box center [444, 271] width 78 height 14
click at [475, 341] on td "12" at bounding box center [473, 337] width 14 height 13
click at [641, 357] on button "Save" at bounding box center [636, 355] width 32 height 13
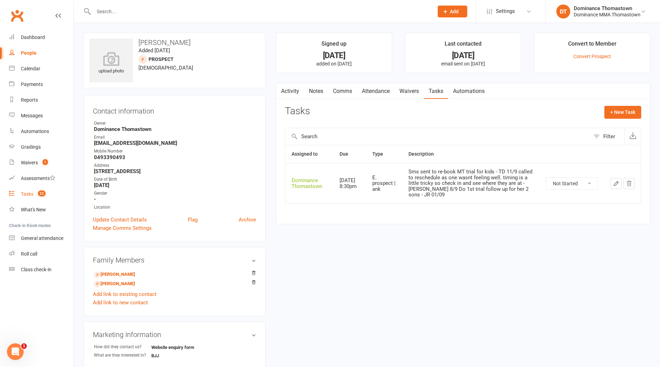
click at [26, 195] on div "Tasks" at bounding box center [27, 194] width 13 height 6
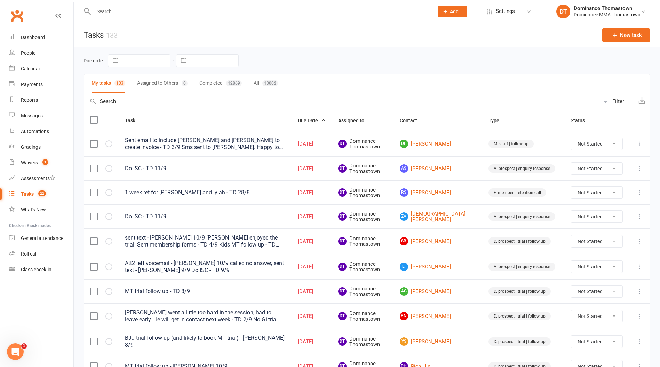
scroll to position [48, 0]
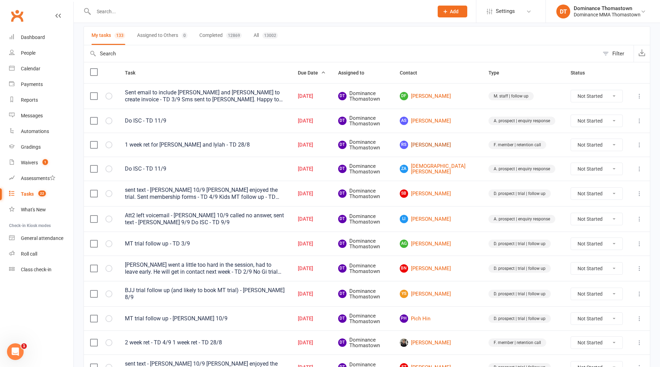
click at [452, 145] on link "RS Rebecca Soldini" at bounding box center [438, 145] width 76 height 8
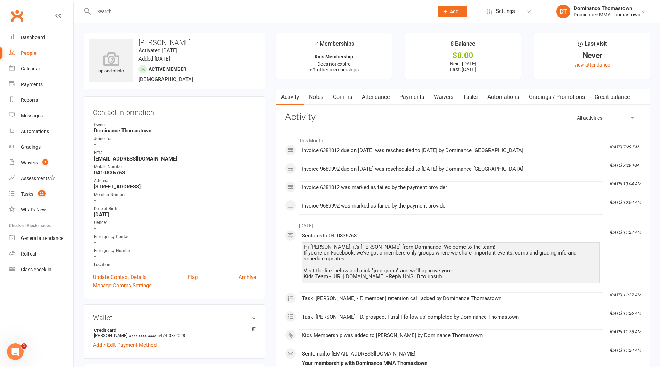
click at [472, 97] on link "Tasks" at bounding box center [470, 97] width 24 height 16
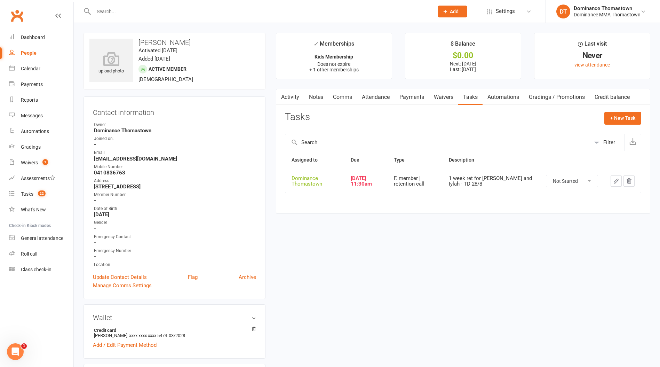
click at [617, 180] on icon "button" at bounding box center [616, 181] width 6 height 6
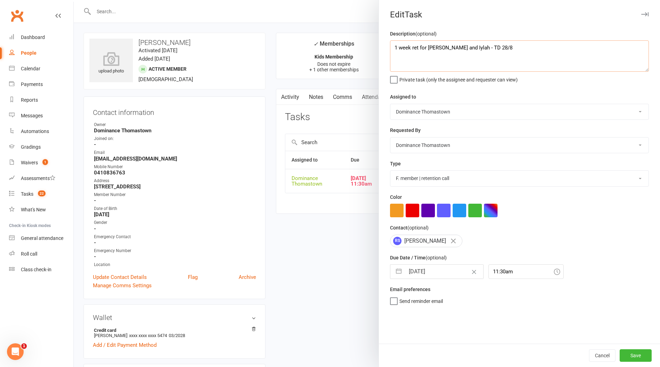
click at [390, 47] on textarea "1 week ret for Zahra and Iylah - TD 28/8" at bounding box center [519, 55] width 259 height 31
click at [436, 275] on input "[DATE]" at bounding box center [444, 271] width 78 height 14
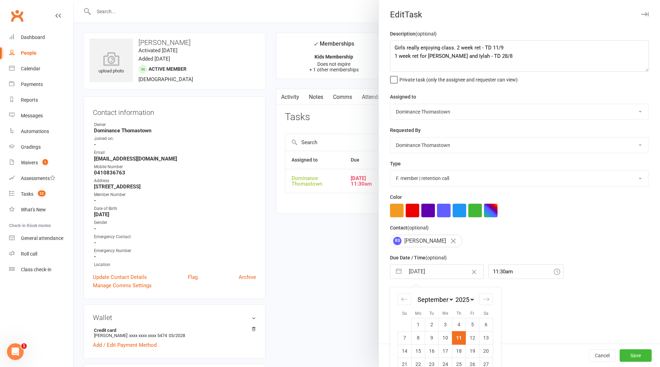
scroll to position [26, 0]
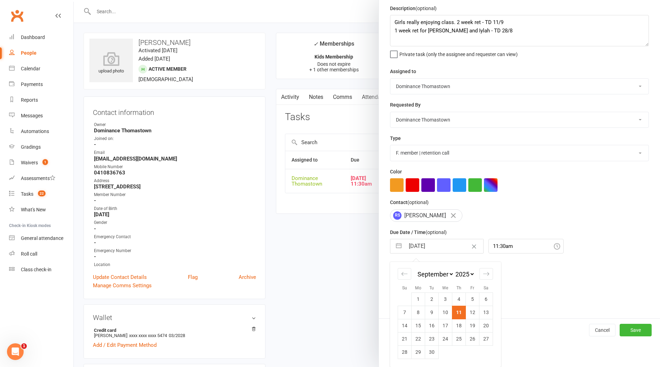
click at [461, 323] on td "18" at bounding box center [459, 325] width 14 height 13
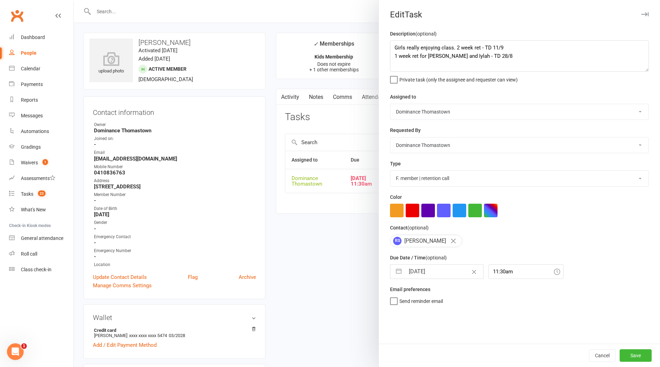
scroll to position [0, 0]
click at [641, 355] on button "Save" at bounding box center [636, 355] width 32 height 13
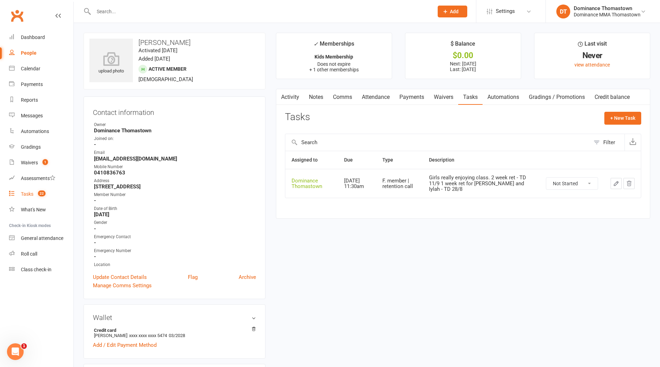
scroll to position [4, 0]
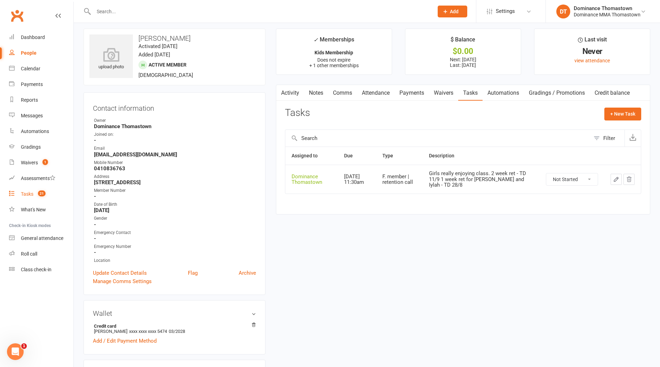
click at [27, 195] on div "Tasks" at bounding box center [27, 194] width 13 height 6
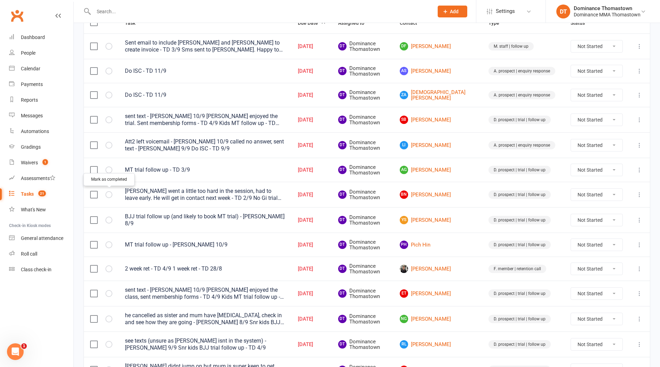
scroll to position [98, 0]
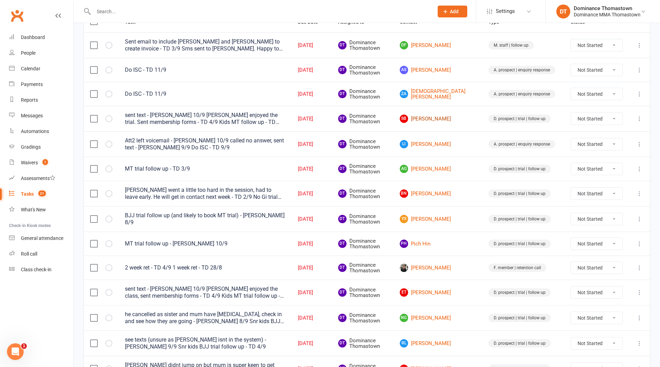
click at [449, 116] on link "SB Sanja Bojanic" at bounding box center [438, 118] width 76 height 8
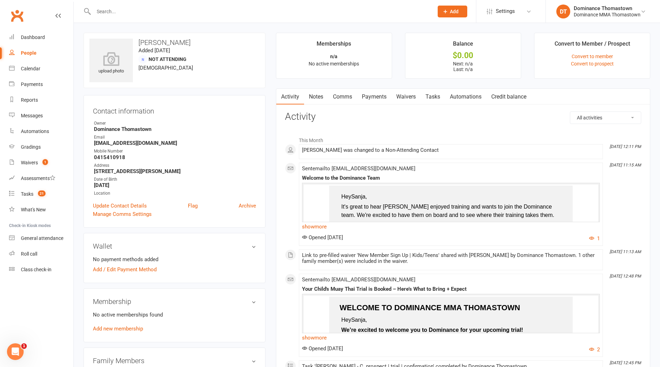
click at [435, 97] on link "Tasks" at bounding box center [433, 97] width 24 height 16
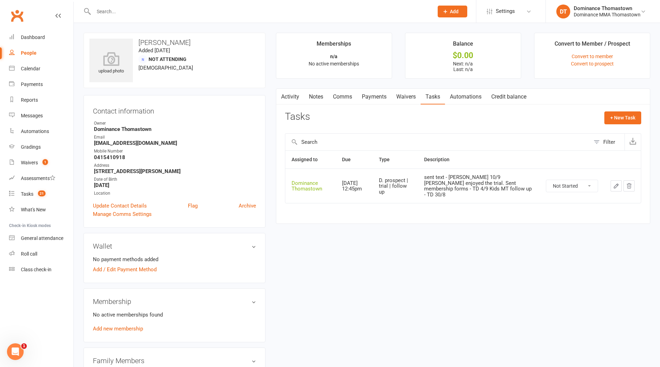
click at [564, 184] on select "Not Started In Progress Waiting Complete" at bounding box center [571, 186] width 51 height 12
click at [403, 98] on link "Waivers" at bounding box center [405, 97] width 29 height 16
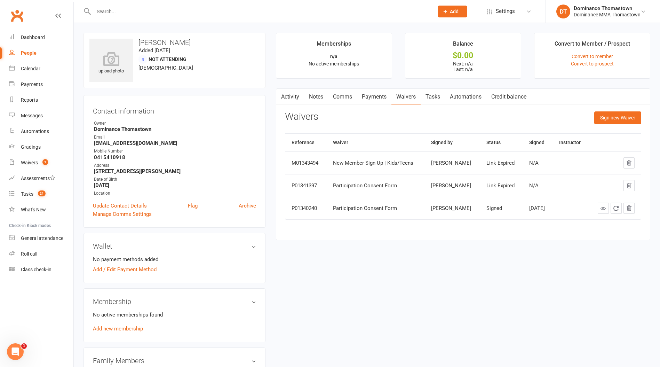
click at [437, 97] on link "Tasks" at bounding box center [433, 97] width 24 height 16
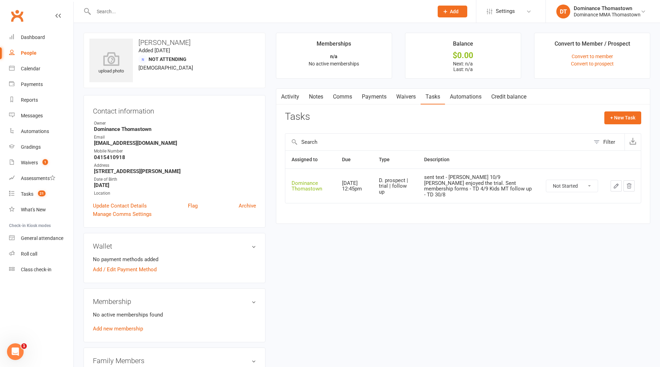
click at [463, 97] on link "Automations" at bounding box center [465, 97] width 41 height 16
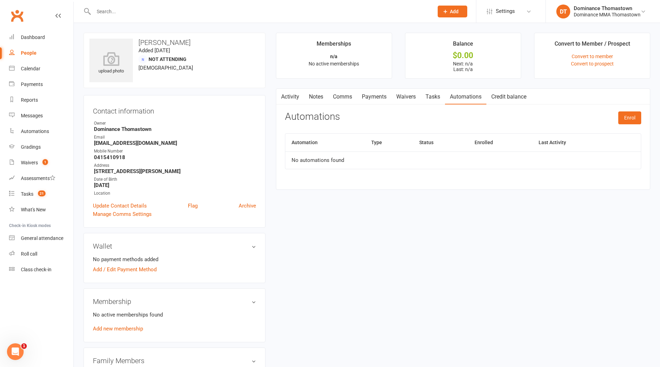
click at [432, 97] on link "Tasks" at bounding box center [433, 97] width 24 height 16
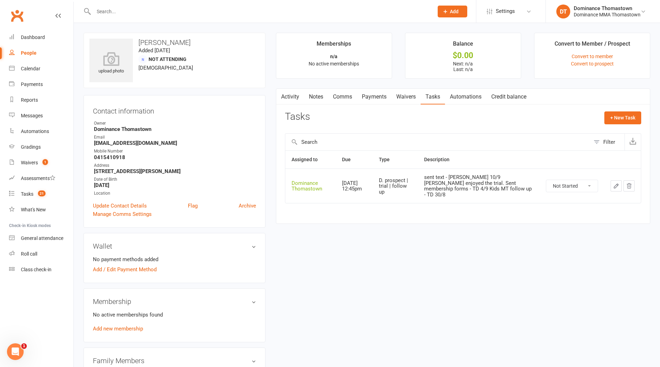
click at [617, 184] on icon "button" at bounding box center [616, 186] width 6 height 6
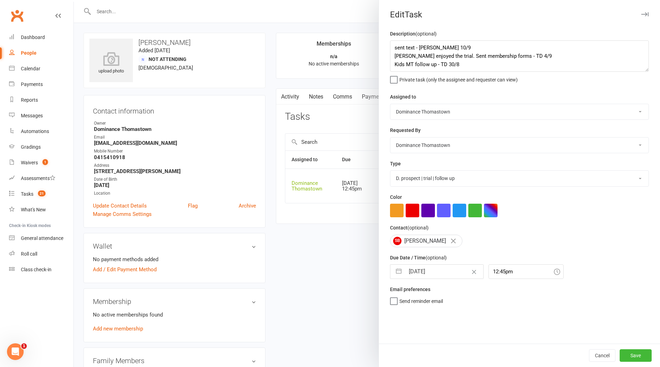
click at [430, 271] on input "[DATE]" at bounding box center [444, 271] width 78 height 14
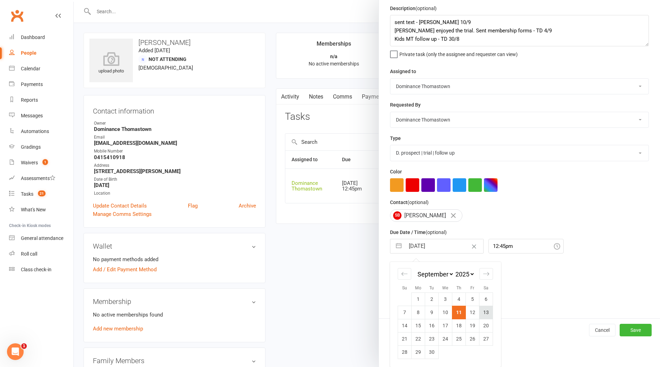
click at [485, 315] on td "13" at bounding box center [487, 312] width 14 height 13
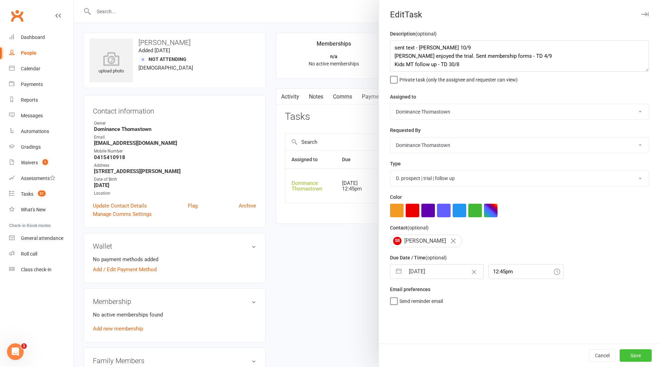
drag, startPoint x: 645, startPoint y: 355, endPoint x: 614, endPoint y: 346, distance: 32.5
click at [645, 355] on button "Save" at bounding box center [636, 355] width 32 height 13
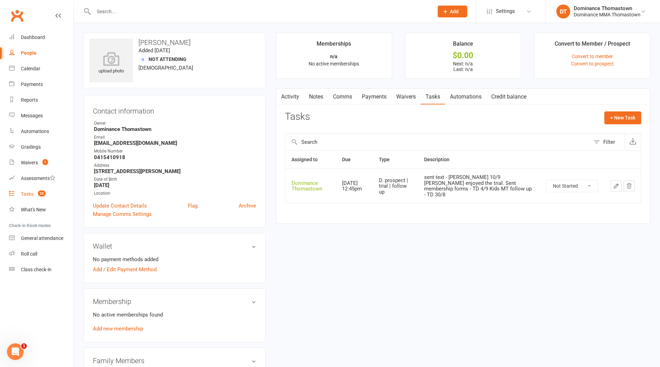
click at [25, 195] on div "Tasks" at bounding box center [27, 194] width 13 height 6
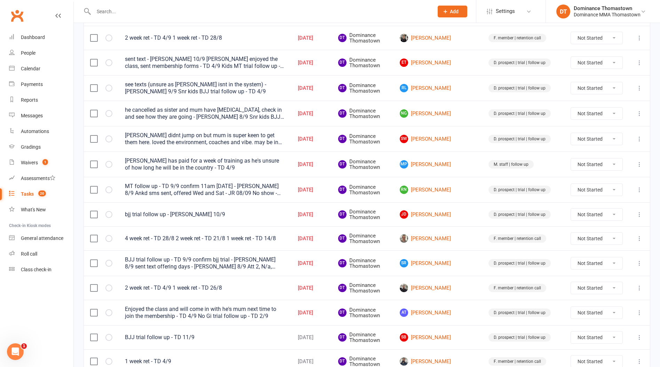
scroll to position [304, 0]
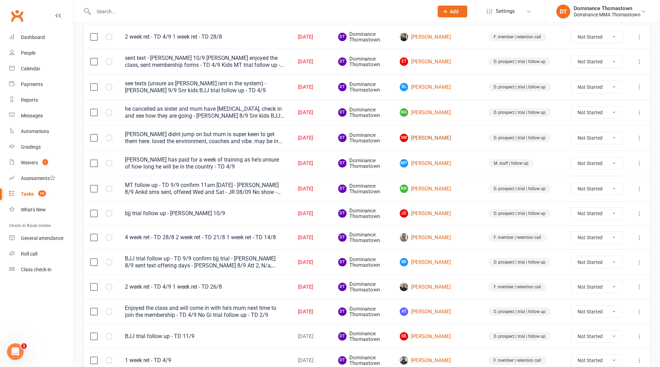
click at [455, 137] on link "SW Sarah Windsor" at bounding box center [438, 138] width 76 height 8
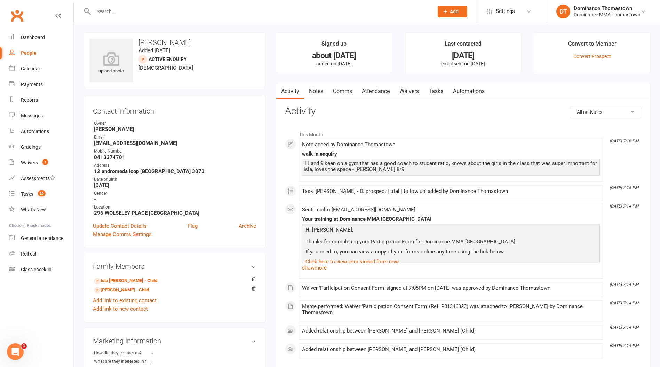
click at [436, 92] on link "Tasks" at bounding box center [436, 91] width 24 height 16
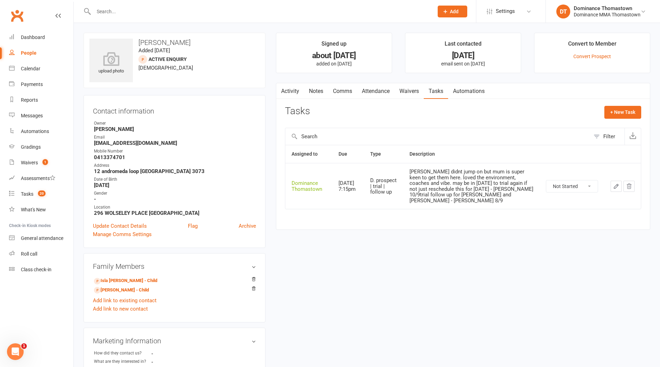
click at [617, 184] on icon "button" at bounding box center [616, 186] width 4 height 4
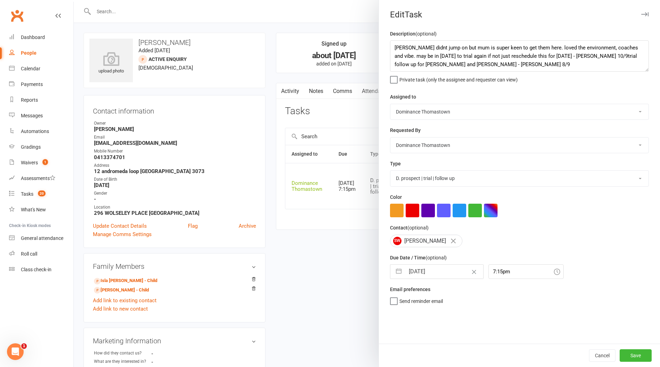
click at [270, 212] on div at bounding box center [367, 183] width 586 height 367
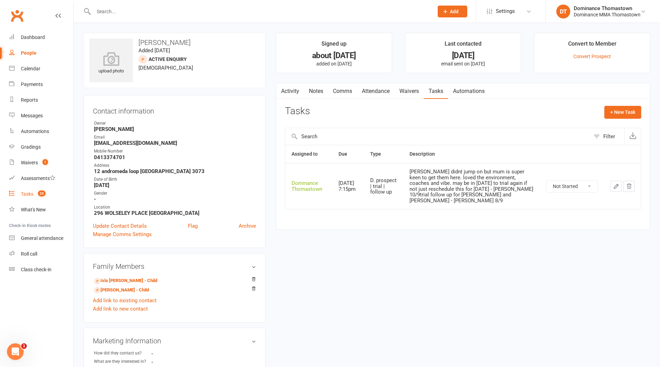
click at [26, 194] on div "Tasks" at bounding box center [27, 194] width 13 height 6
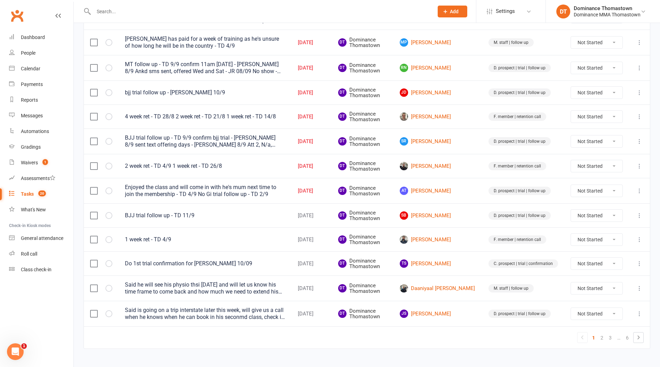
scroll to position [434, 0]
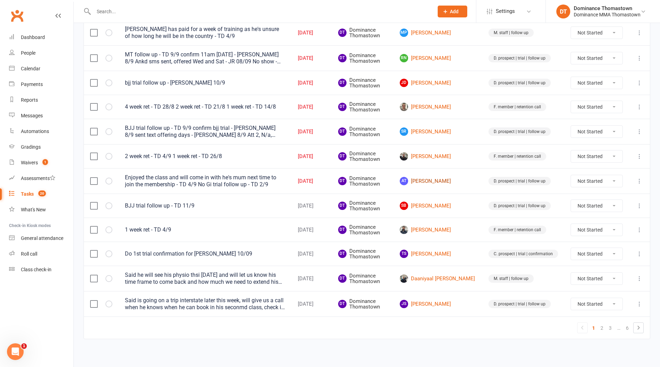
click at [442, 179] on link "AT Alex Thai" at bounding box center [438, 181] width 76 height 8
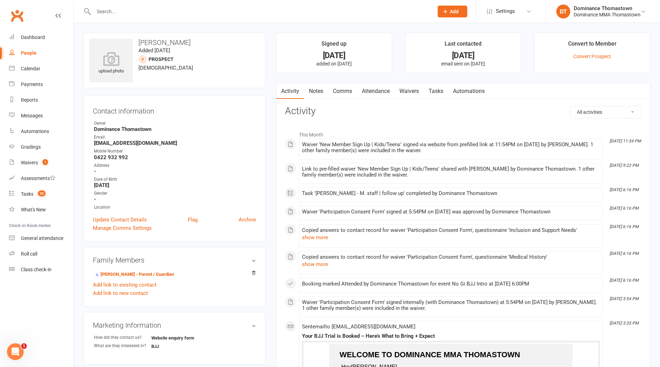
click at [432, 90] on link "Tasks" at bounding box center [436, 91] width 24 height 16
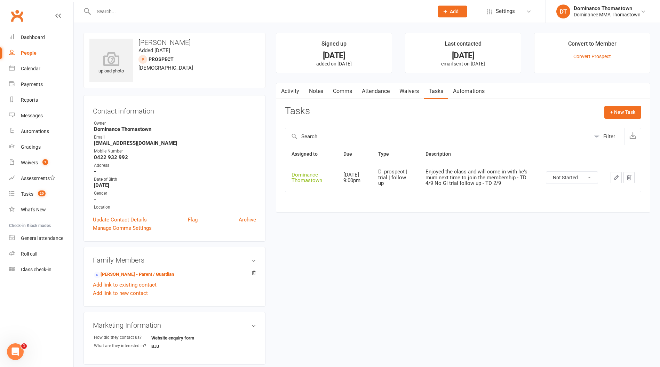
click at [616, 177] on icon "button" at bounding box center [616, 177] width 6 height 6
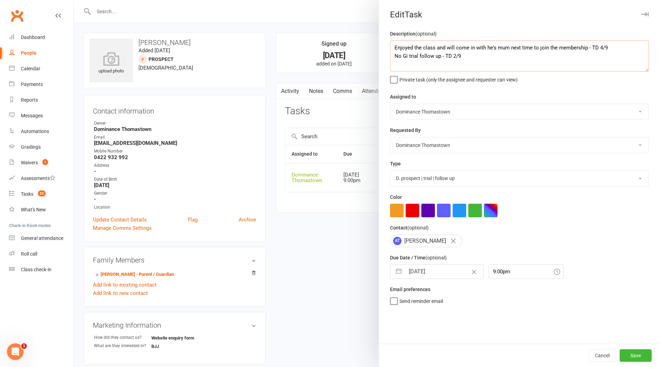
click at [395, 47] on textarea "Enjoyed the class and will come in with he's mum next time to join the membersh…" at bounding box center [519, 55] width 259 height 31
click at [412, 48] on textarea "Waiting DD day to complete waiver Enjoyed the class and will come in with he's …" at bounding box center [519, 55] width 259 height 31
click at [516, 48] on textarea "Waiting on preferred DD day to complete waiver Enjoyed the class and will come …" at bounding box center [519, 55] width 259 height 31
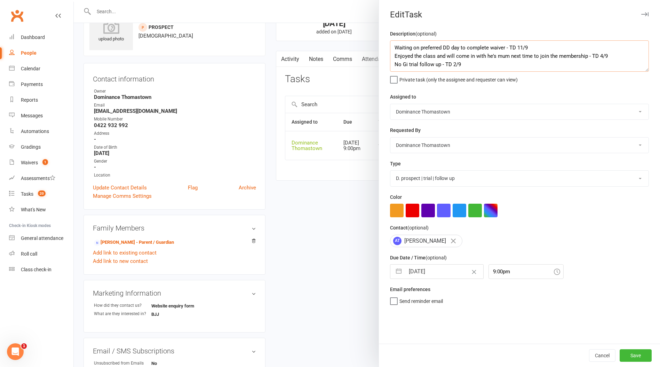
scroll to position [43, 0]
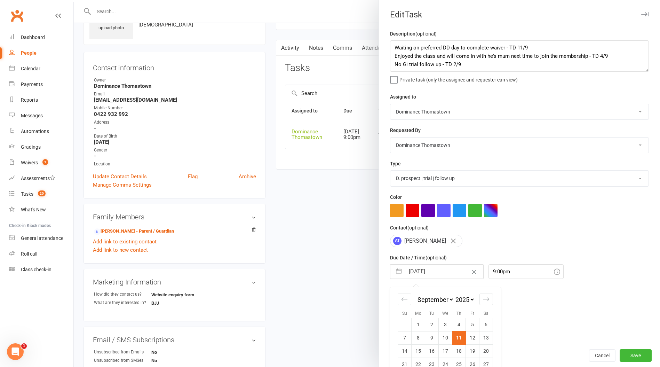
click at [417, 275] on input "[DATE]" at bounding box center [444, 271] width 78 height 14
drag, startPoint x: 474, startPoint y: 337, endPoint x: 468, endPoint y: 332, distance: 8.0
click at [474, 337] on td "12" at bounding box center [473, 337] width 14 height 13
click at [643, 356] on button "Save" at bounding box center [636, 355] width 32 height 13
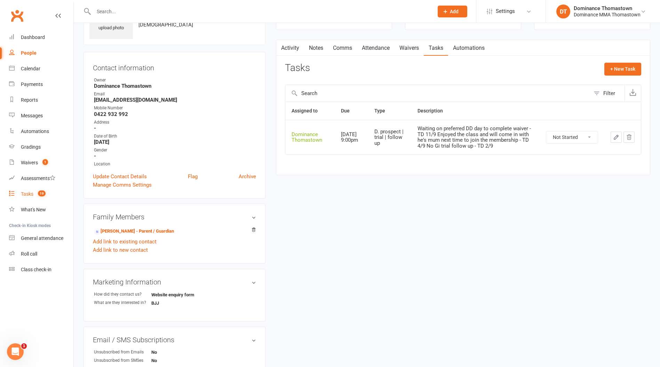
click at [28, 193] on div "Tasks" at bounding box center [27, 194] width 13 height 6
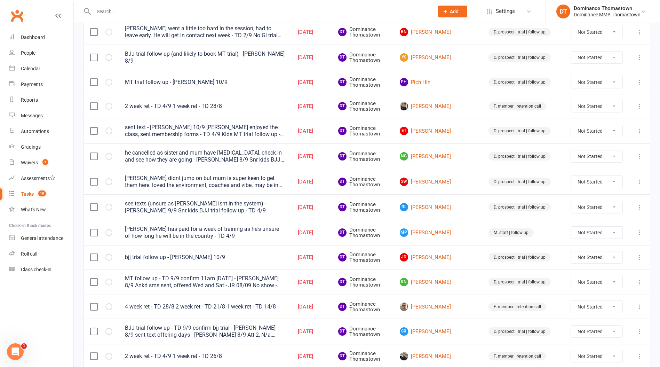
scroll to position [233, 0]
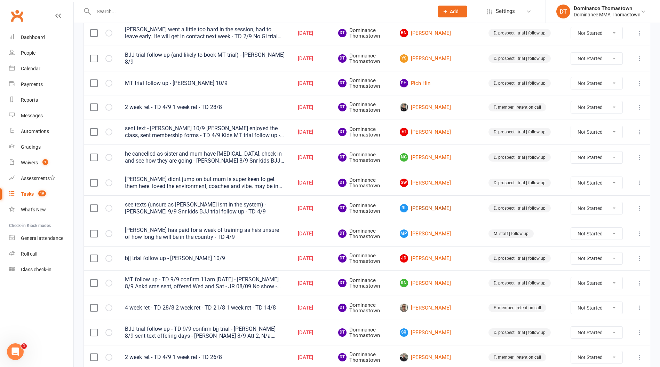
click at [464, 207] on link "[PERSON_NAME]" at bounding box center [438, 208] width 76 height 8
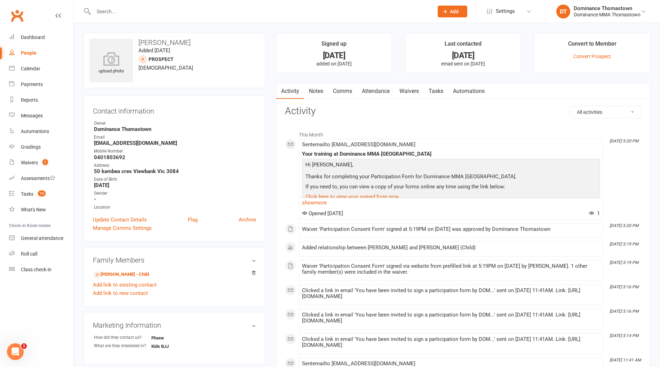
click at [412, 90] on link "Waivers" at bounding box center [409, 91] width 29 height 16
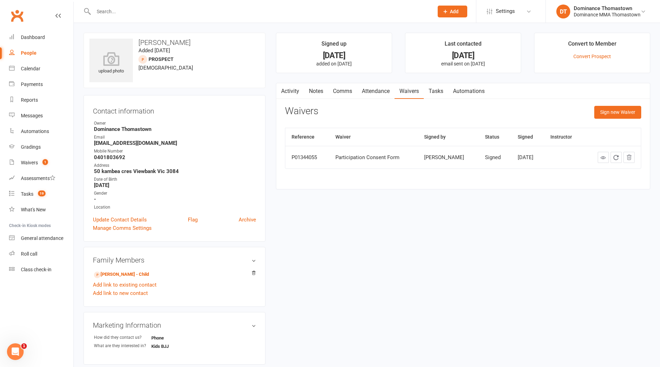
click at [316, 92] on link "Notes" at bounding box center [316, 91] width 24 height 16
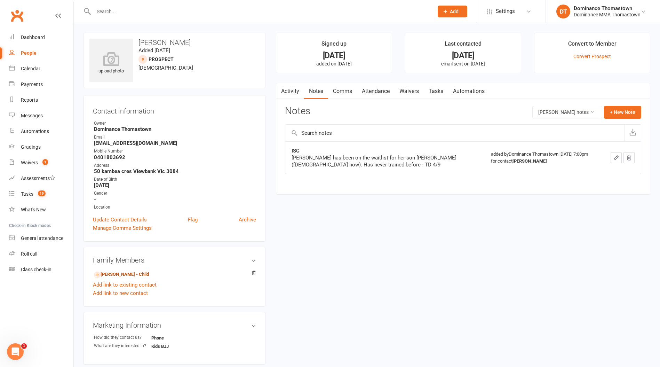
click at [116, 274] on link "[PERSON_NAME] - Child" at bounding box center [121, 274] width 55 height 7
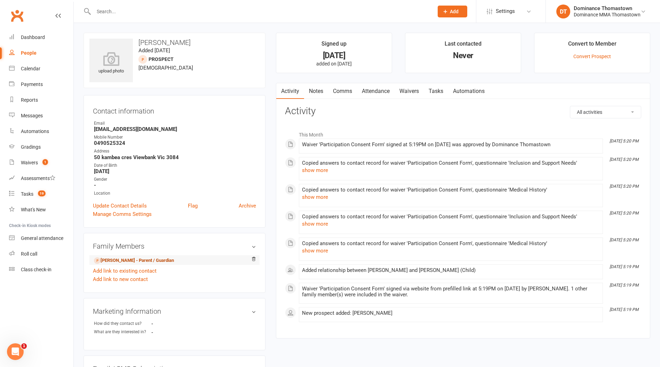
click at [123, 261] on link "Rachel Lablanche - Parent / Guardian" at bounding box center [134, 260] width 80 height 7
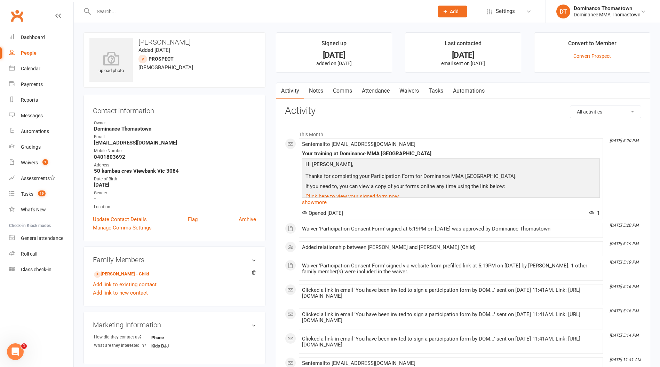
scroll to position [1, 0]
click at [418, 92] on link "Waivers" at bounding box center [409, 90] width 29 height 16
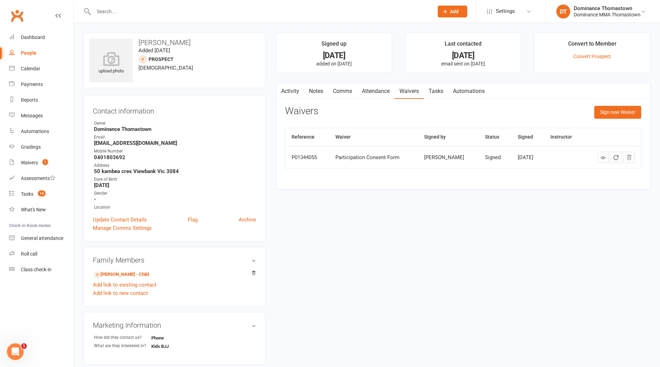
click at [439, 89] on link "Tasks" at bounding box center [436, 91] width 24 height 16
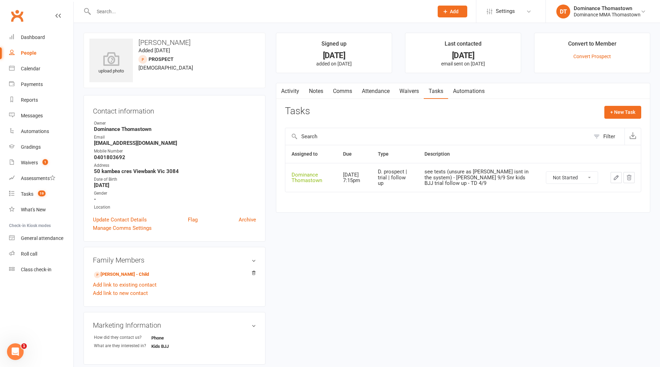
click at [612, 179] on button "button" at bounding box center [616, 177] width 11 height 11
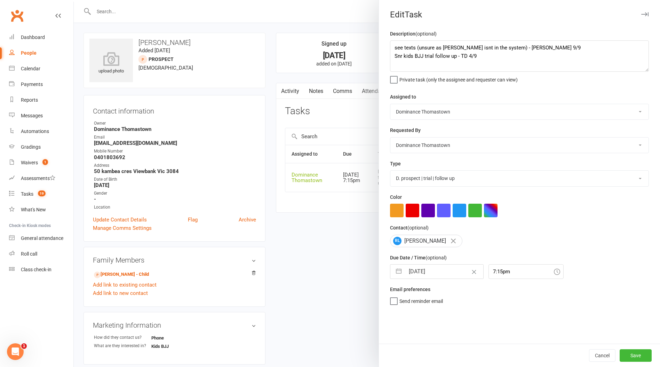
click at [267, 81] on div at bounding box center [367, 183] width 586 height 367
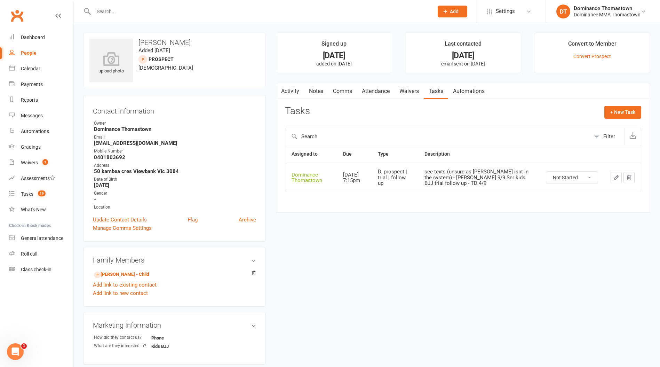
click at [410, 96] on link "Waivers" at bounding box center [409, 91] width 29 height 16
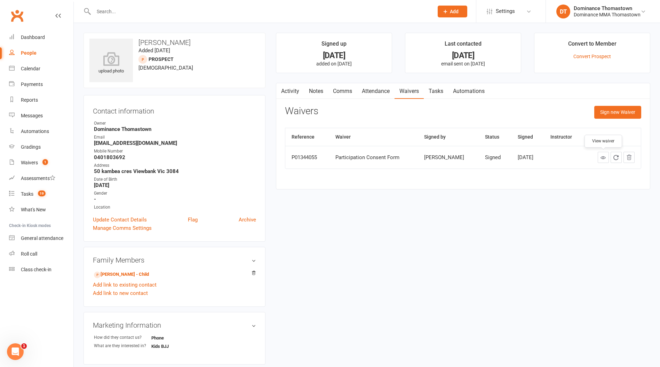
click at [602, 159] on icon at bounding box center [603, 157] width 5 height 5
click at [26, 193] on div "Tasks" at bounding box center [27, 194] width 13 height 6
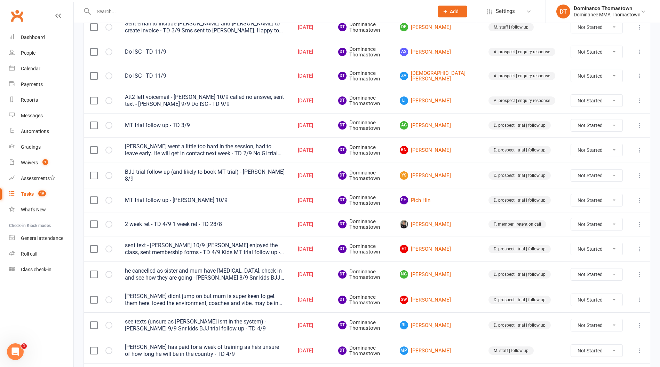
scroll to position [152, 0]
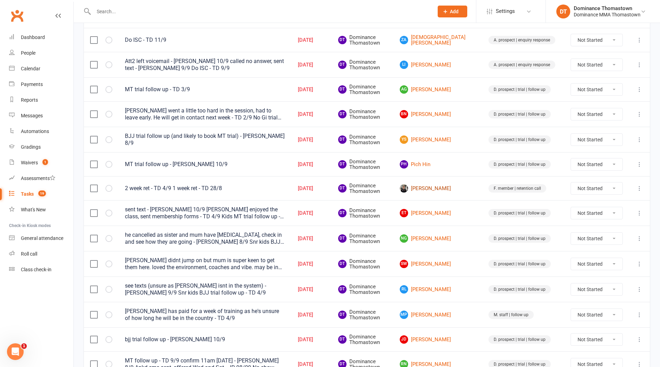
click at [453, 187] on link "[PERSON_NAME]" at bounding box center [438, 188] width 76 height 8
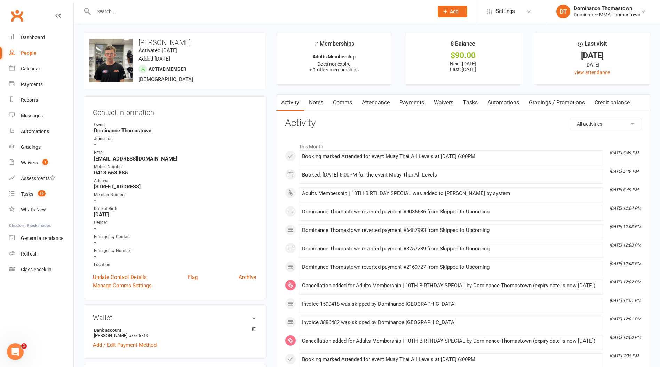
click at [321, 103] on link "Notes" at bounding box center [316, 103] width 24 height 16
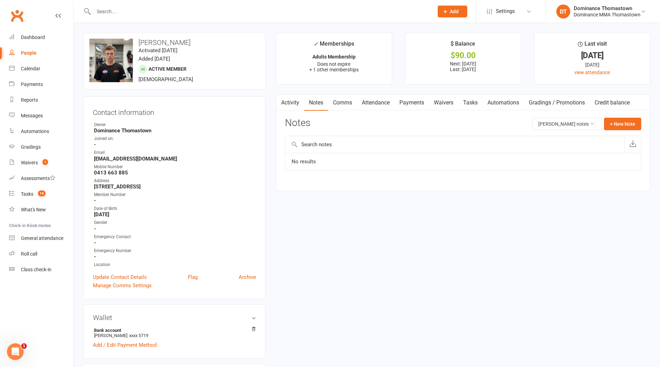
click at [344, 102] on link "Comms" at bounding box center [342, 103] width 29 height 16
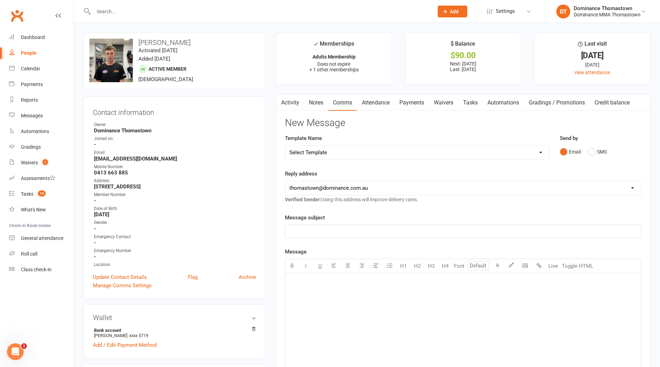
click at [415, 104] on link "Payments" at bounding box center [412, 103] width 34 height 16
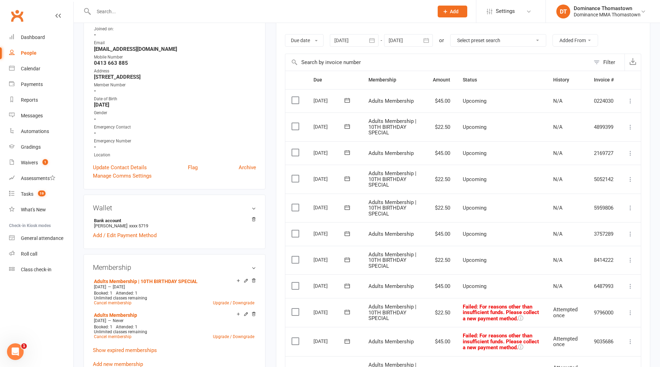
scroll to position [222, 0]
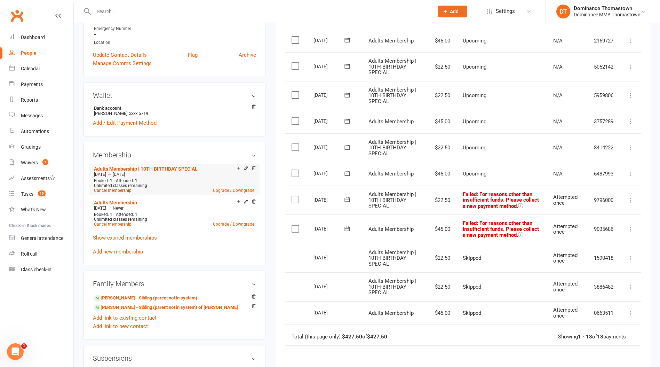
click at [103, 188] on link "Cancel membership" at bounding box center [113, 190] width 38 height 5
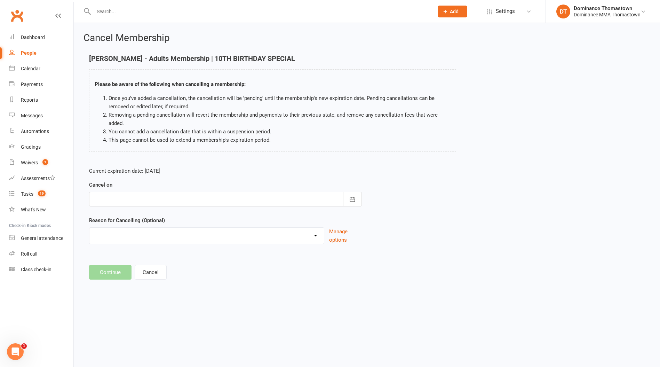
click at [171, 197] on div at bounding box center [225, 199] width 273 height 15
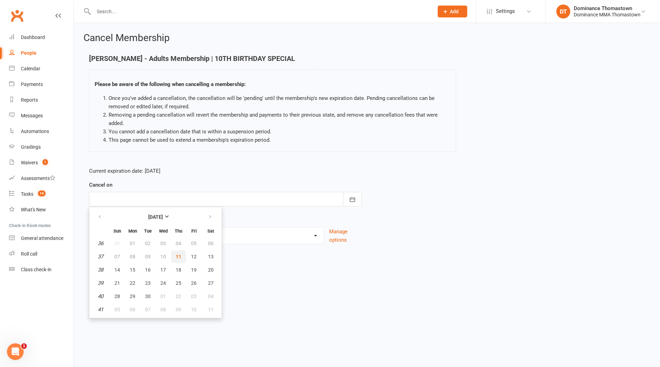
click at [177, 257] on span "11" at bounding box center [179, 257] width 6 height 6
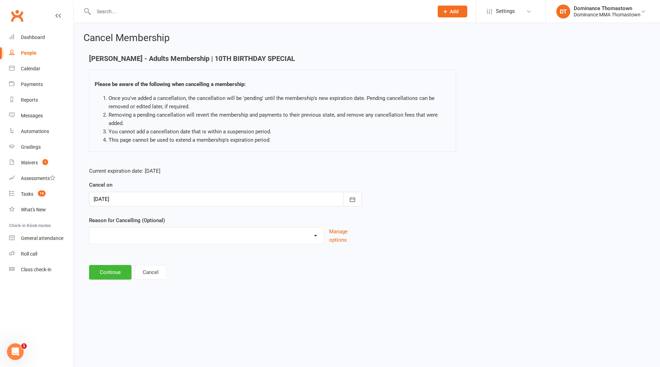
click at [123, 239] on select "Holiday Injury Other reason" at bounding box center [206, 235] width 235 height 14
click at [89, 228] on select "Holiday Injury Other reason" at bounding box center [206, 235] width 235 height 14
click at [119, 267] on input at bounding box center [225, 272] width 273 height 15
click at [116, 311] on button "Continue" at bounding box center [110, 307] width 42 height 15
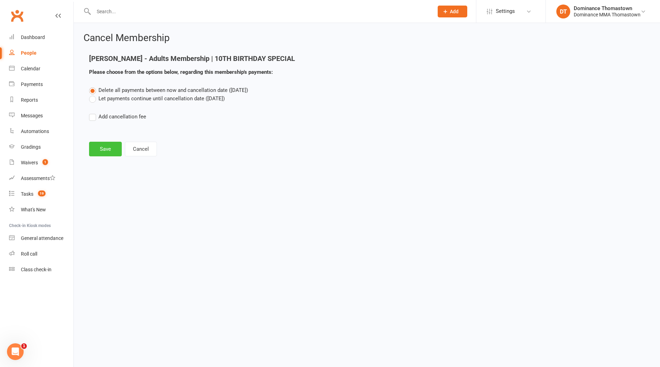
click at [108, 145] on button "Save" at bounding box center [105, 149] width 33 height 15
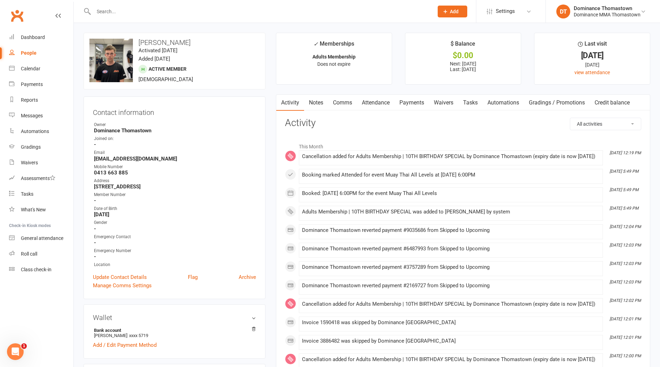
click at [409, 103] on link "Payments" at bounding box center [412, 103] width 34 height 16
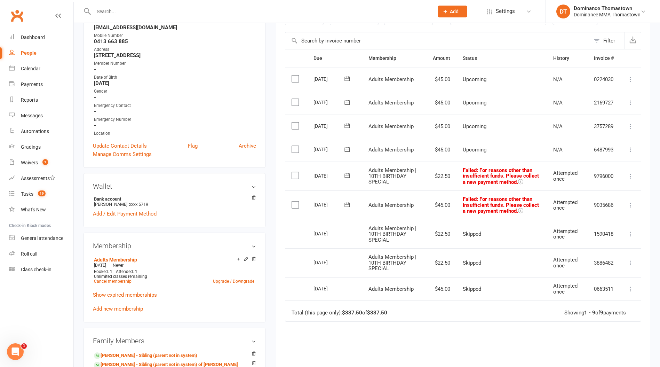
scroll to position [125, 0]
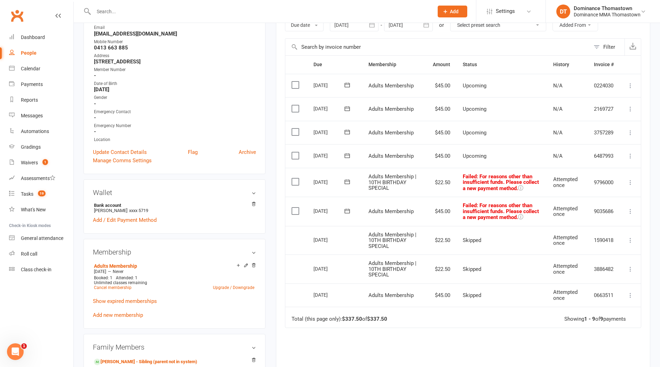
click at [632, 181] on icon at bounding box center [630, 182] width 7 height 7
click at [600, 235] on link "Skip" at bounding box center [599, 238] width 69 height 14
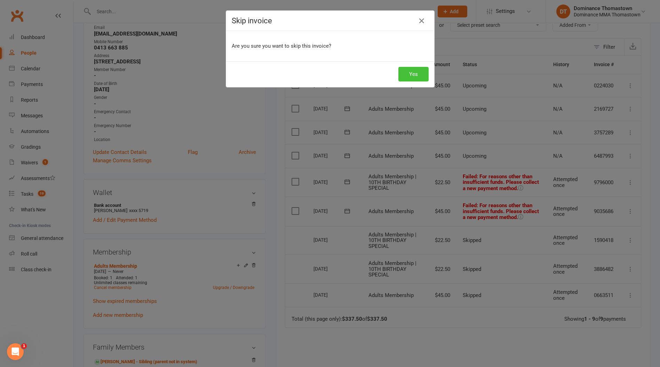
click at [405, 77] on button "Yes" at bounding box center [413, 74] width 30 height 15
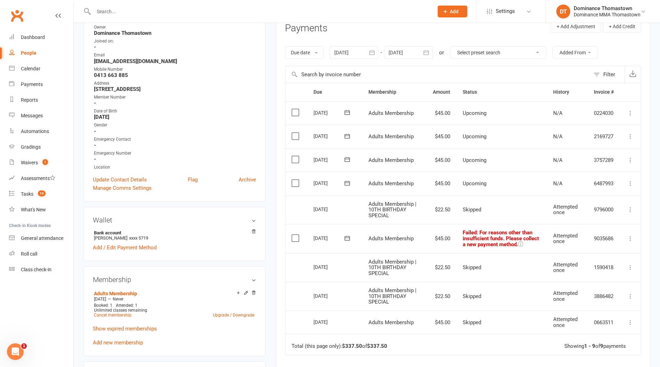
scroll to position [0, 0]
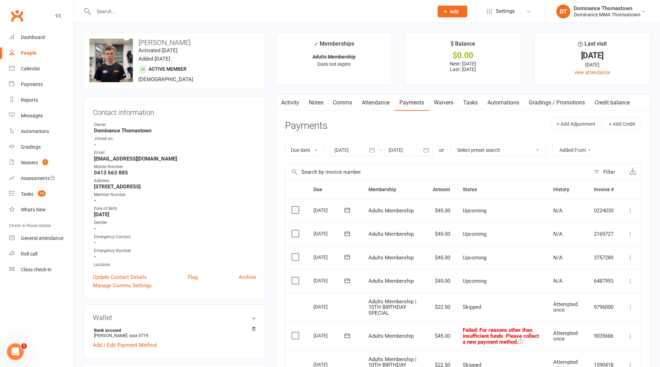
click at [133, 15] on input "text" at bounding box center [260, 12] width 337 height 10
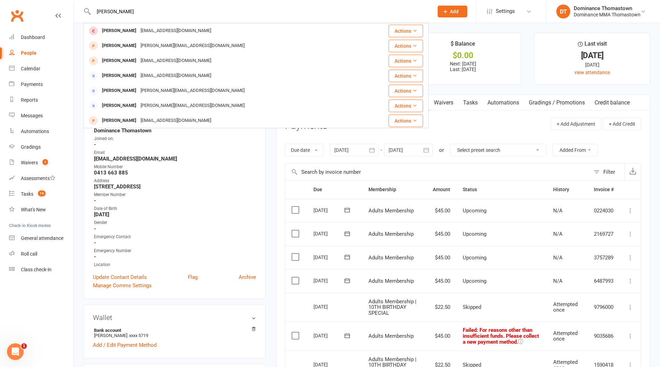
type input "[PERSON_NAME]"
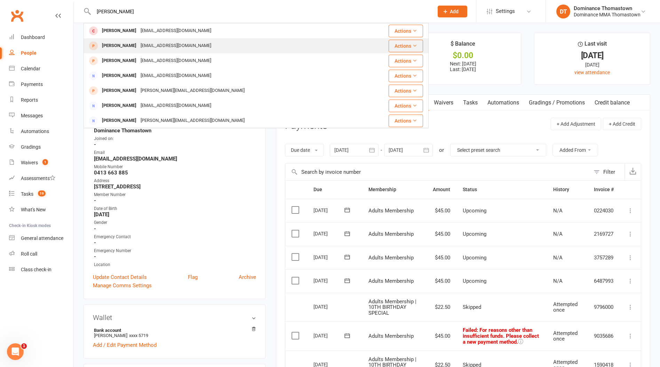
click at [137, 45] on div "[PERSON_NAME]" at bounding box center [119, 46] width 39 height 10
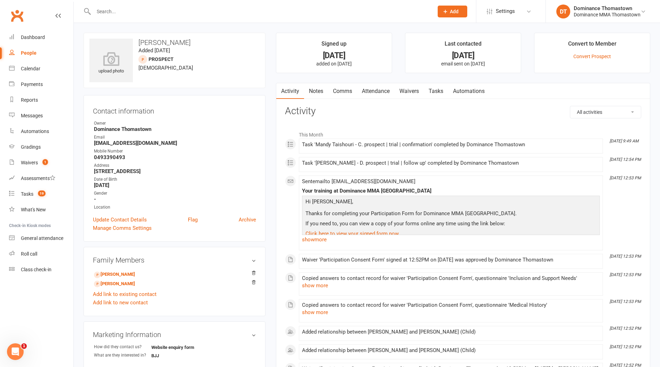
click at [433, 92] on link "Tasks" at bounding box center [436, 91] width 24 height 16
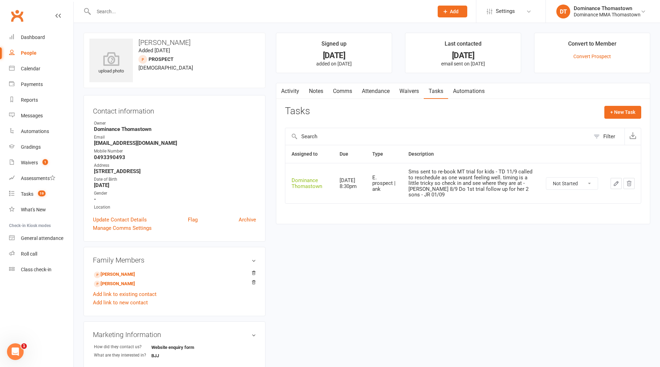
click at [574, 186] on select "Not Started In Progress Waiting Complete" at bounding box center [571, 183] width 51 height 12
click at [546, 177] on select "Not Started In Progress Waiting Complete" at bounding box center [571, 183] width 51 height 12
select select "unstarted"
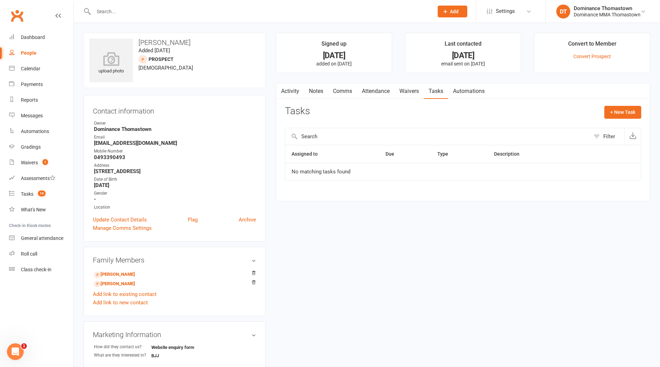
click at [319, 92] on link "Notes" at bounding box center [316, 91] width 24 height 16
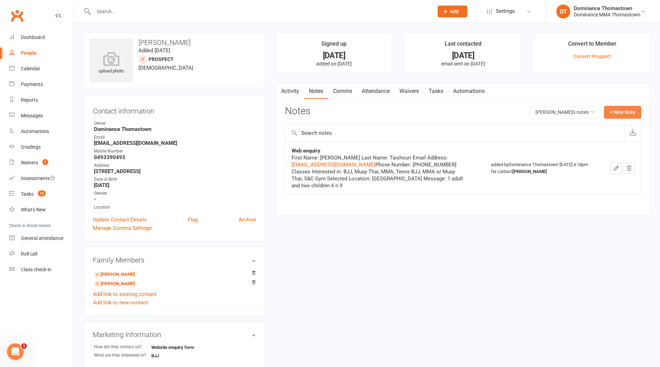
click at [618, 114] on button "+ New Note" at bounding box center [622, 112] width 37 height 13
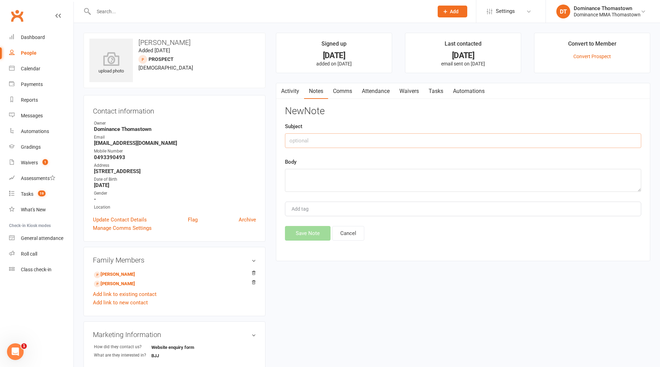
drag, startPoint x: 335, startPoint y: 138, endPoint x: 380, endPoint y: 143, distance: 44.8
click at [335, 138] on input "text" at bounding box center [463, 140] width 356 height 15
type input "Drop"
click at [344, 174] on textarea at bounding box center [463, 180] width 356 height 23
type textarea "[PERSON_NAME] said that her kids are now no longer interested in doing the clas…"
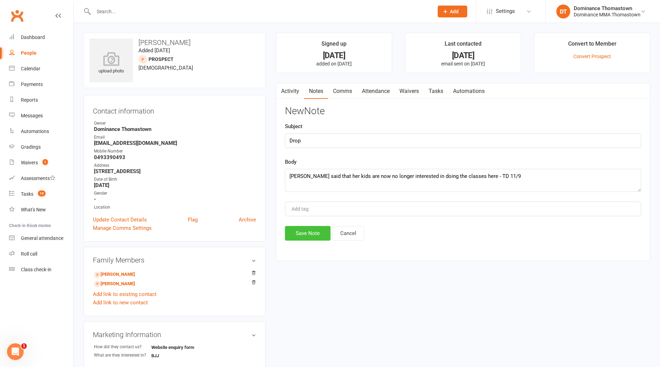
click at [300, 233] on button "Save Note" at bounding box center [308, 233] width 46 height 15
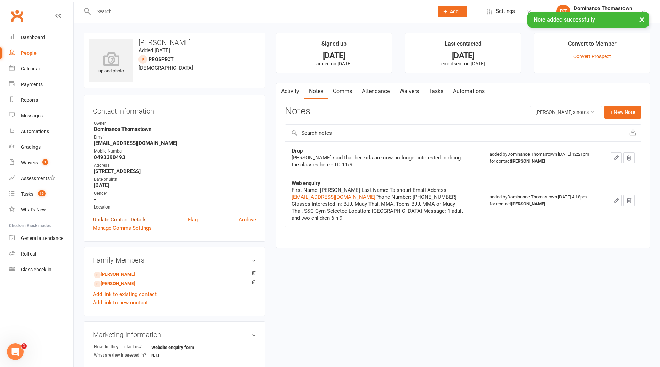
click at [126, 220] on link "Update Contact Details" at bounding box center [120, 219] width 54 height 8
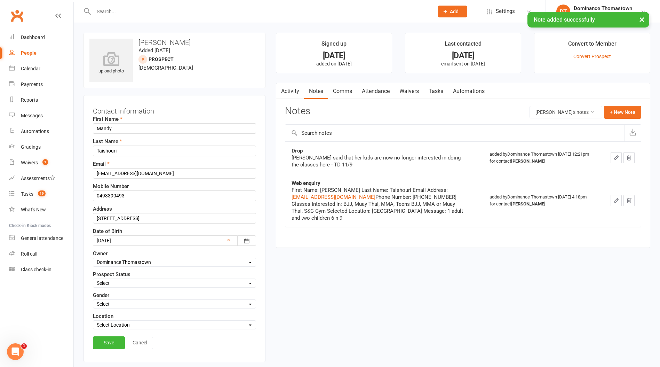
scroll to position [33, 0]
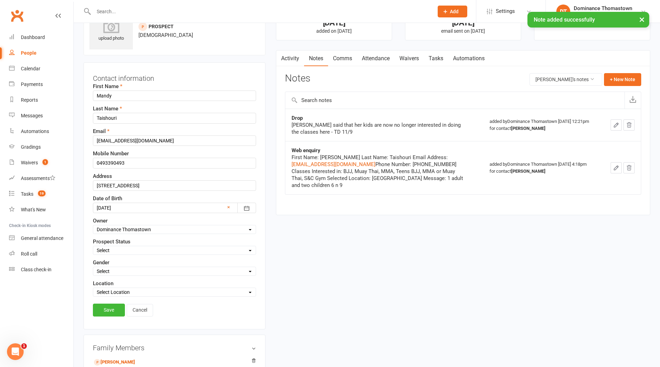
click at [138, 252] on select "Select ENQUIRY WEBSITE ENQUIRY META ADS ENQUIRY DROPPED PROSPECT DROP-IN VISITO…" at bounding box center [174, 250] width 163 height 8
select select "DROPPED PROSPECT"
click at [93, 246] on select "Select ENQUIRY WEBSITE ENQUIRY META ADS ENQUIRY DROPPED PROSPECT DROP-IN VISITO…" at bounding box center [174, 250] width 163 height 8
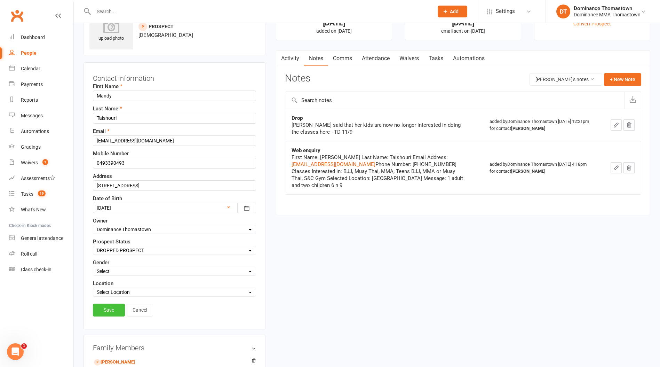
click at [113, 308] on link "Save" at bounding box center [109, 309] width 32 height 13
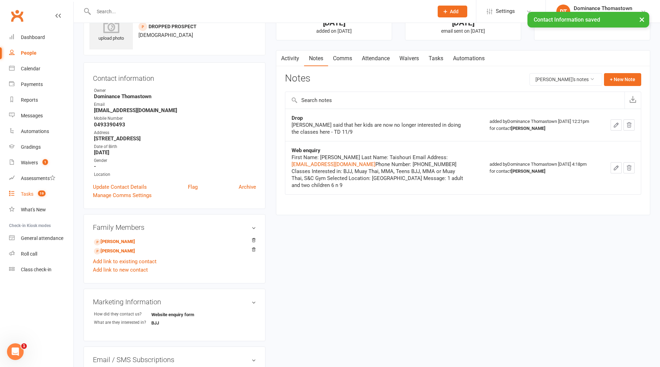
click at [29, 191] on div "Tasks" at bounding box center [27, 194] width 13 height 6
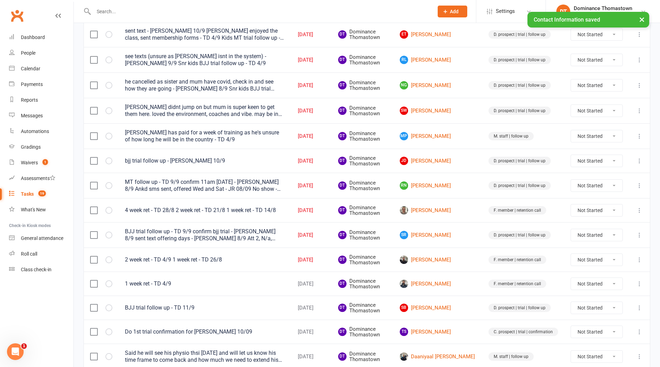
scroll to position [330, 0]
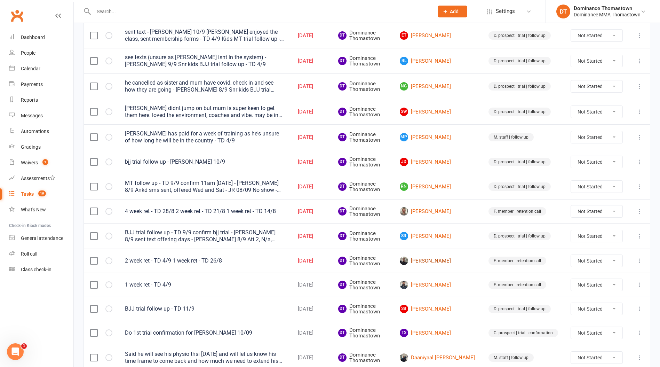
click at [446, 262] on link "[PERSON_NAME]" at bounding box center [438, 260] width 76 height 8
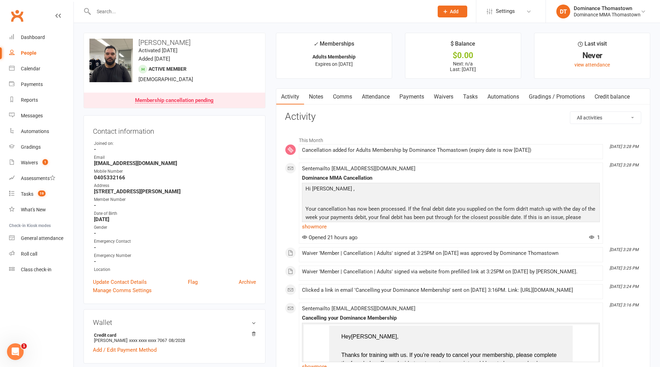
click at [374, 99] on link "Attendance" at bounding box center [376, 97] width 38 height 16
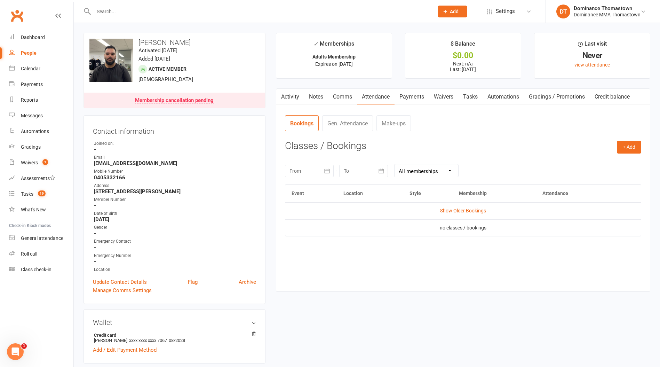
click at [409, 99] on link "Payments" at bounding box center [412, 97] width 34 height 16
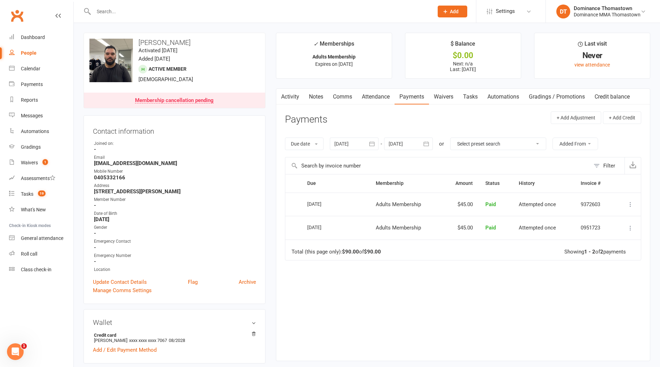
click at [476, 98] on link "Tasks" at bounding box center [470, 97] width 24 height 16
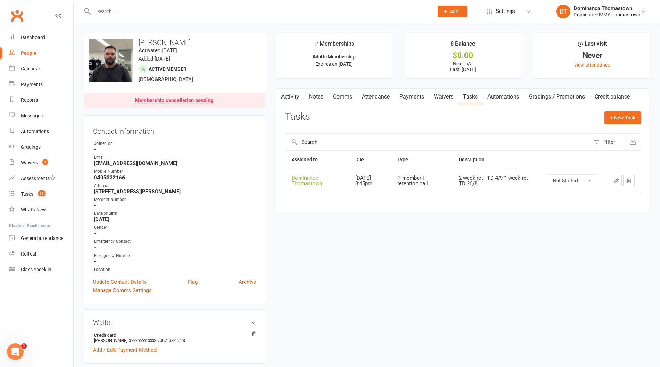
click at [560, 182] on select "Not Started In Progress Waiting Complete" at bounding box center [571, 181] width 51 height 12
click at [546, 175] on select "Not Started In Progress Waiting Complete" at bounding box center [571, 181] width 51 height 12
select select "unstarted"
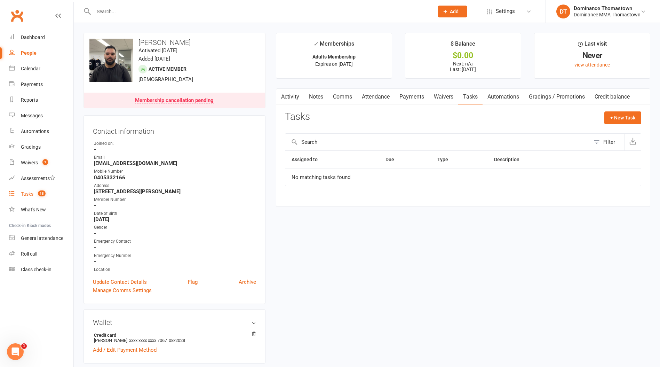
click at [27, 195] on div "Tasks" at bounding box center [27, 194] width 13 height 6
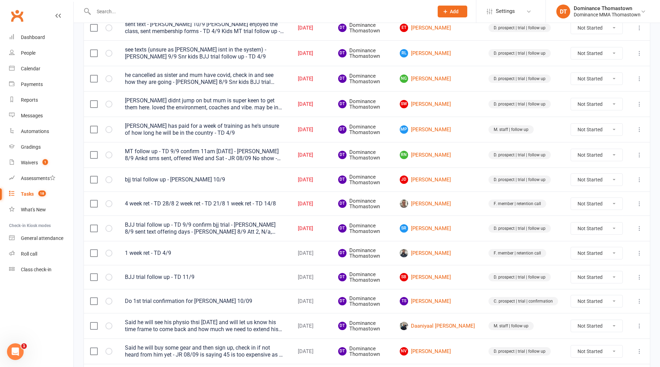
scroll to position [336, 0]
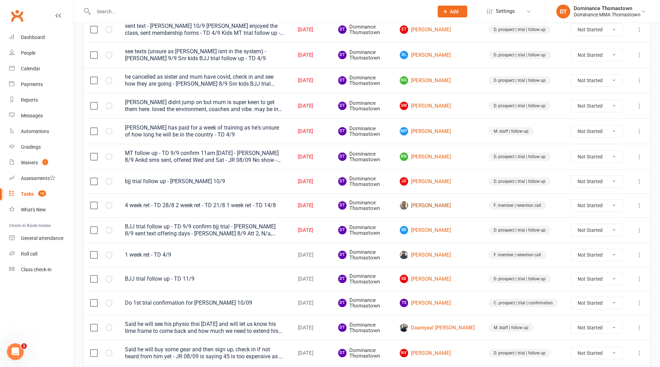
click at [455, 201] on link "[PERSON_NAME]" at bounding box center [438, 205] width 76 height 8
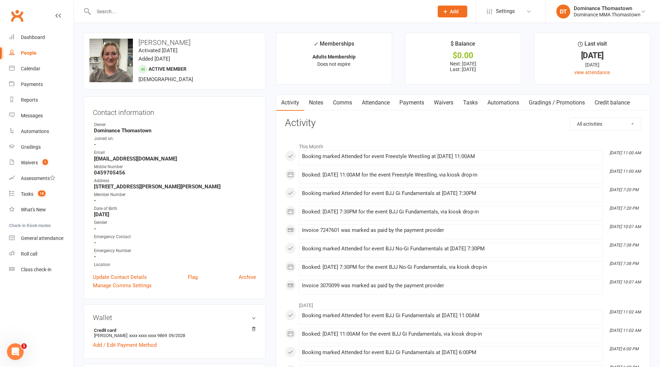
click at [464, 104] on link "Tasks" at bounding box center [470, 103] width 24 height 16
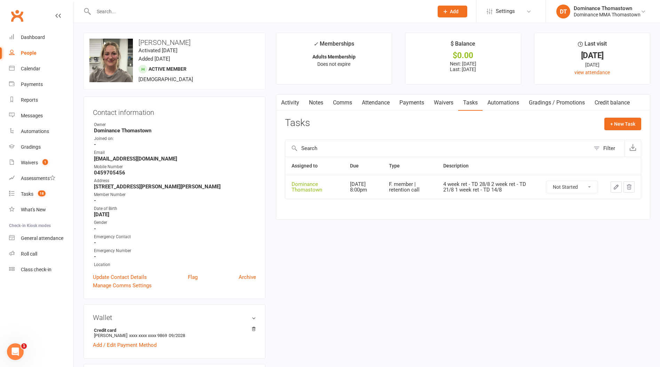
click at [566, 187] on select "Not Started In Progress Waiting Complete" at bounding box center [571, 187] width 51 height 12
click at [546, 181] on select "Not Started In Progress Waiting Complete" at bounding box center [571, 187] width 51 height 12
select select "unstarted"
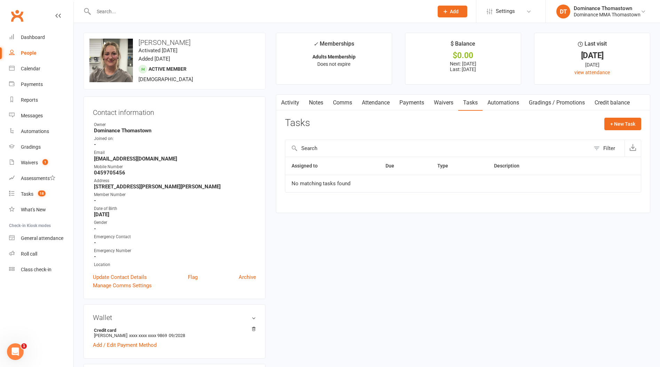
click at [141, 9] on input "text" at bounding box center [260, 12] width 337 height 10
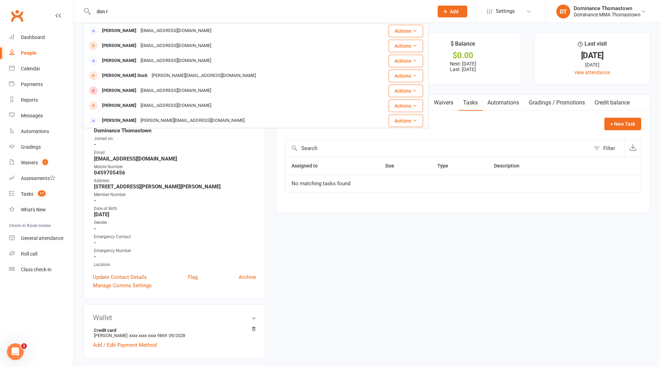
type input "don r"
click at [138, 30] on div "[EMAIL_ADDRESS][DOMAIN_NAME]" at bounding box center [175, 31] width 75 height 10
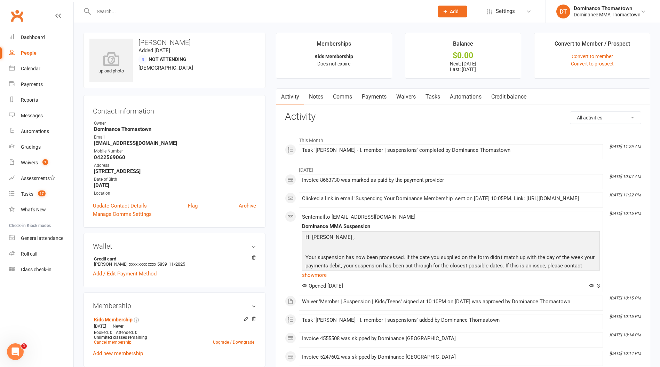
click at [411, 97] on link "Waivers" at bounding box center [405, 97] width 29 height 16
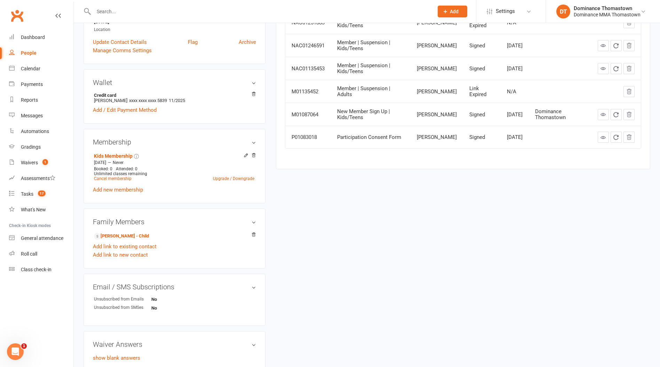
scroll to position [208, 0]
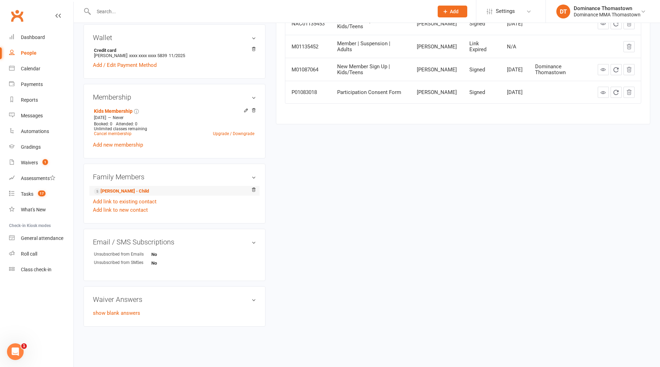
click at [191, 192] on li "[PERSON_NAME] - Child" at bounding box center [174, 191] width 163 height 10
click at [139, 190] on link "[PERSON_NAME] - Child" at bounding box center [121, 191] width 55 height 7
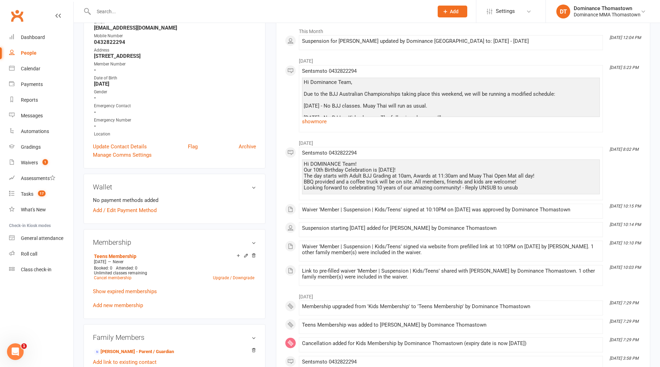
scroll to position [149, 0]
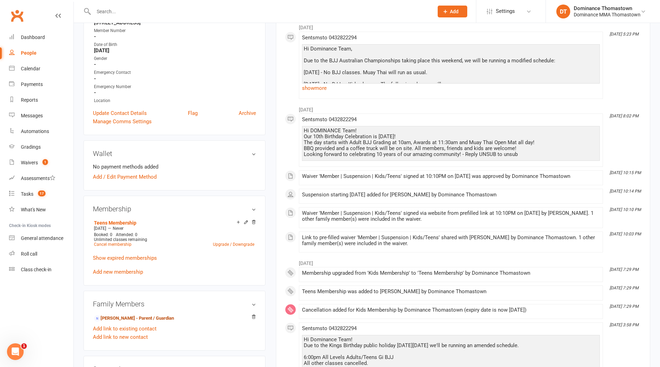
click at [143, 315] on link "[PERSON_NAME] - Parent / Guardian" at bounding box center [134, 318] width 80 height 7
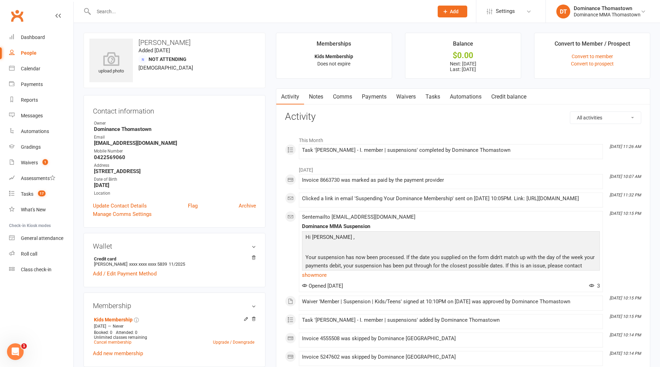
drag, startPoint x: 401, startPoint y: 95, endPoint x: 408, endPoint y: 96, distance: 7.7
click at [401, 95] on link "Waivers" at bounding box center [405, 97] width 29 height 16
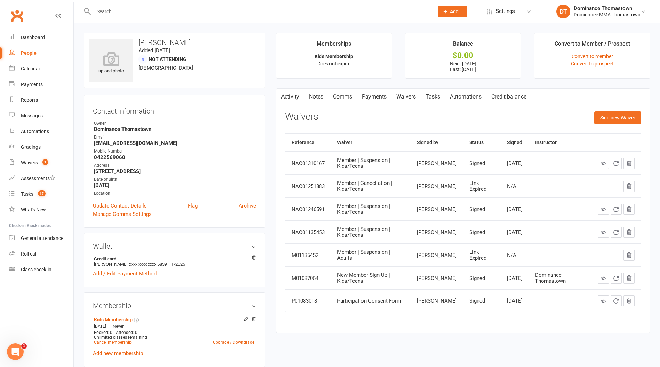
click at [437, 97] on link "Tasks" at bounding box center [433, 97] width 24 height 16
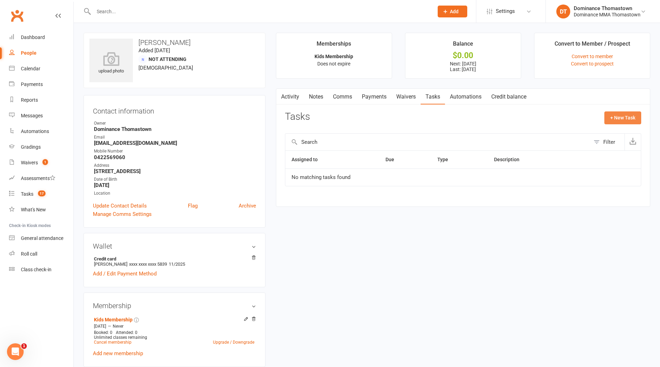
click at [624, 115] on button "+ New Task" at bounding box center [622, 117] width 37 height 13
select select "12547"
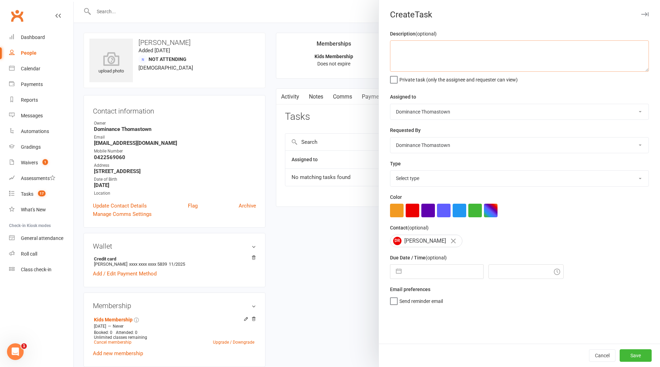
click at [442, 50] on textarea at bounding box center [519, 55] width 259 height 31
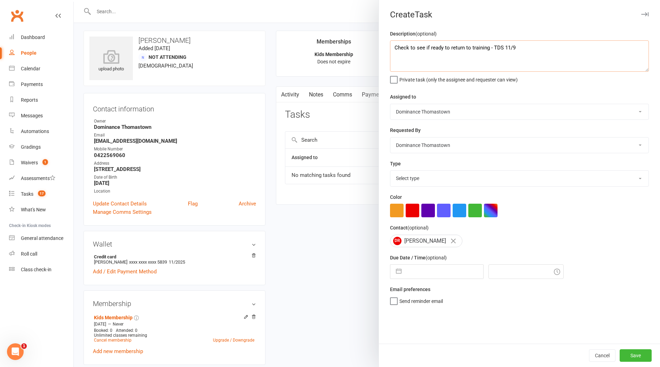
scroll to position [2, 0]
type textarea "Check to see if ready to return to training - TDS 11/9"
click at [405, 180] on select "Select type A. prospect | enquiry response B. prospect | trial | booking [PERSO…" at bounding box center [519, 178] width 258 height 15
select select "3816"
click at [390, 171] on select "Select type A. prospect | enquiry response B. prospect | trial | booking [PERSO…" at bounding box center [519, 178] width 258 height 15
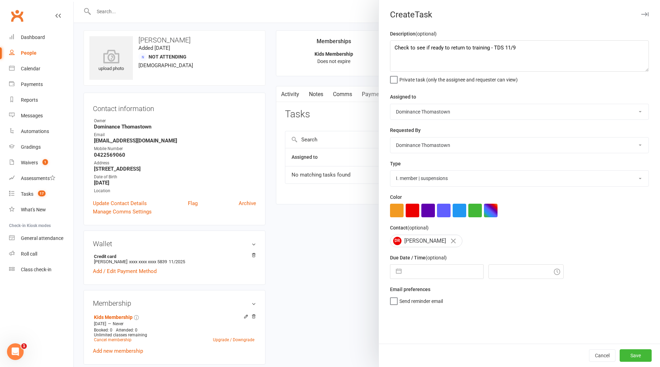
click at [430, 274] on input "text" at bounding box center [444, 271] width 78 height 14
select select "7"
select select "2025"
select select "8"
select select "2025"
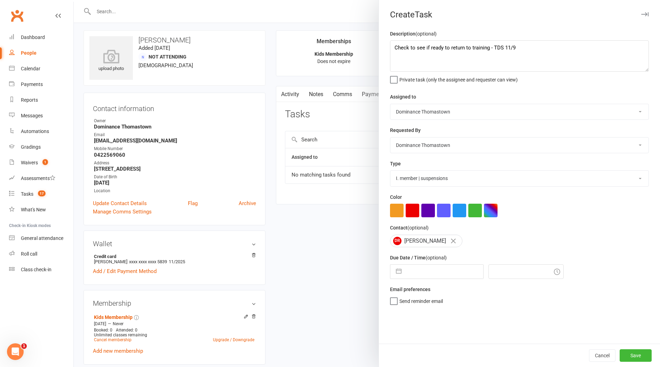
select select "9"
select select "2025"
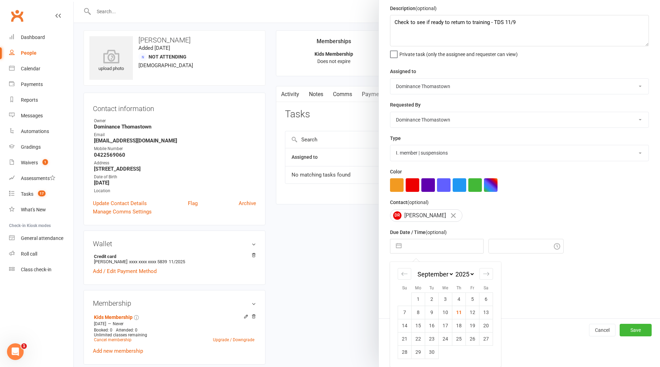
click at [434, 338] on td "23" at bounding box center [432, 338] width 14 height 13
type input "[DATE]"
type input "12:30pm"
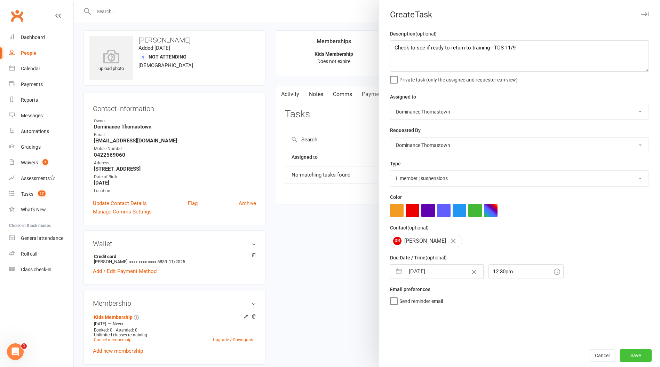
drag, startPoint x: 643, startPoint y: 354, endPoint x: 639, endPoint y: 354, distance: 4.5
click at [643, 354] on button "Save" at bounding box center [636, 355] width 32 height 13
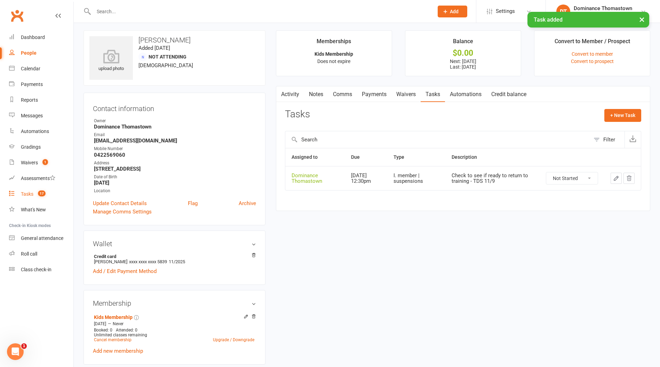
click at [27, 193] on div "Tasks" at bounding box center [27, 194] width 13 height 6
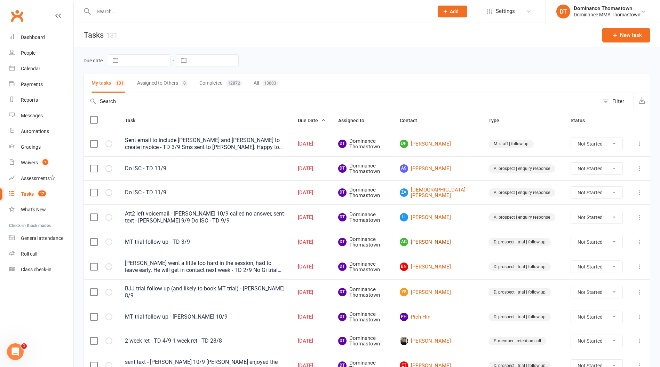
click at [440, 245] on link "AG [PERSON_NAME]" at bounding box center [438, 242] width 76 height 8
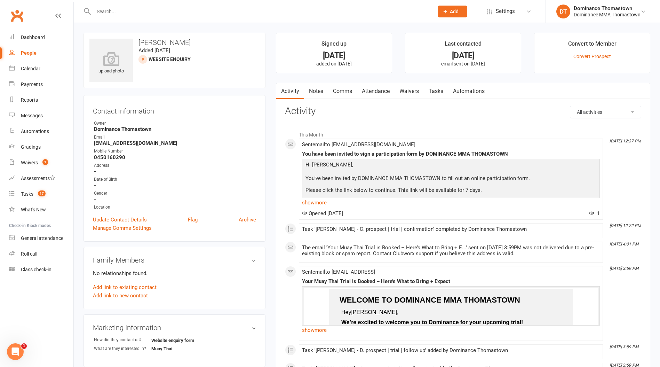
click at [374, 91] on link "Attendance" at bounding box center [376, 91] width 38 height 16
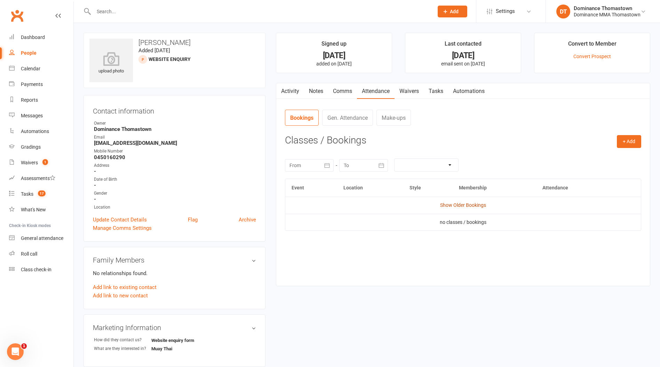
click at [455, 205] on link "Show Older Bookings" at bounding box center [463, 205] width 46 height 6
click at [25, 195] on div "Tasks" at bounding box center [27, 194] width 13 height 6
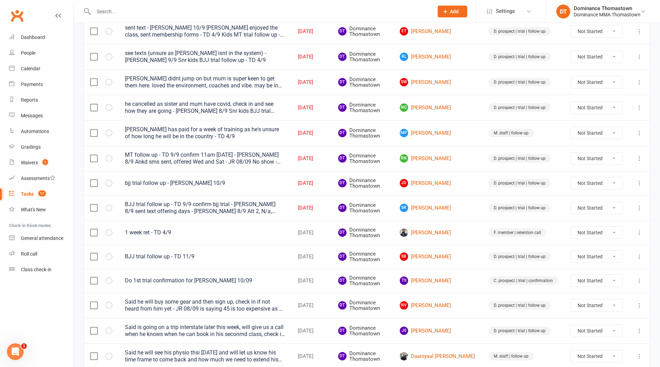
scroll to position [335, 0]
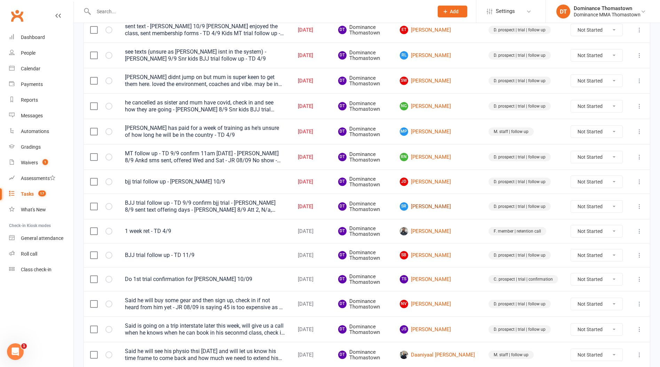
click at [446, 204] on link "SR [PERSON_NAME]" at bounding box center [438, 206] width 76 height 8
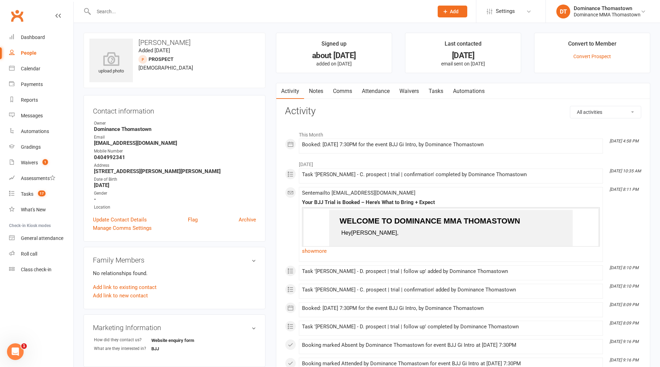
click at [435, 90] on link "Tasks" at bounding box center [436, 91] width 24 height 16
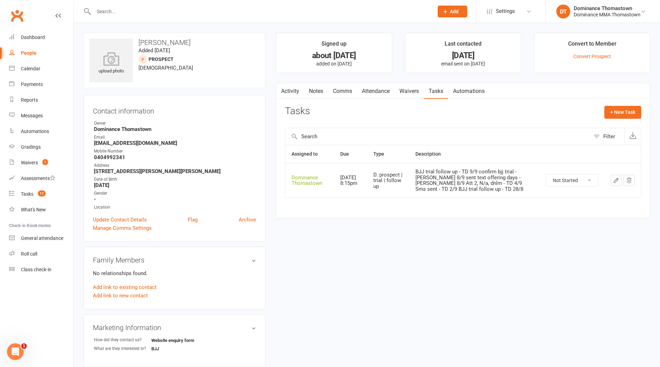
click at [614, 181] on icon "button" at bounding box center [616, 180] width 4 height 4
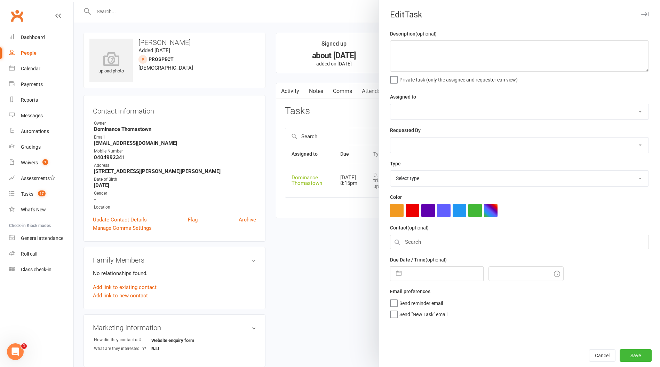
type textarea "BJJ trial follow up - TD 9/9 confirm bjj trial - [PERSON_NAME] 8/9 sent text of…"
select select "12547"
type input "[DATE]"
type input "8:15pm"
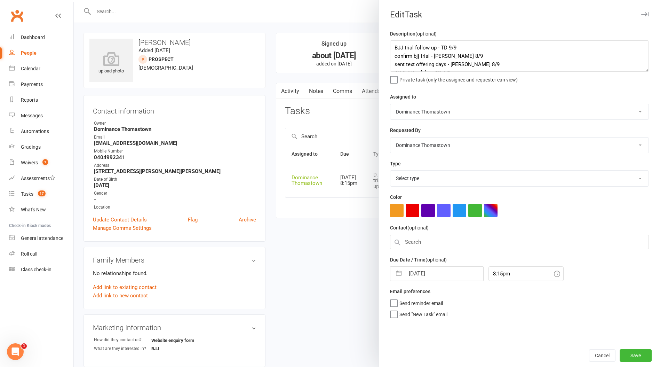
select select "3812"
click at [270, 98] on div at bounding box center [367, 183] width 586 height 367
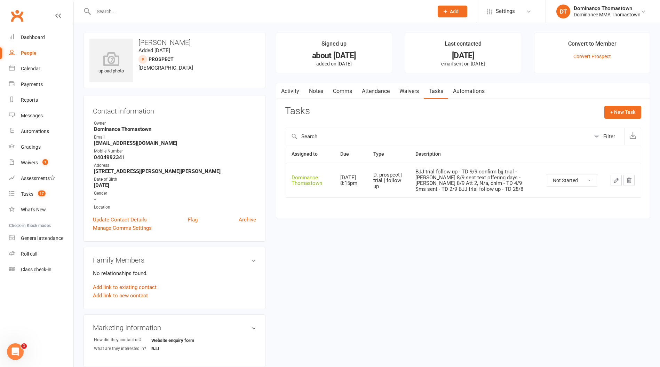
click at [378, 93] on link "Attendance" at bounding box center [376, 91] width 38 height 16
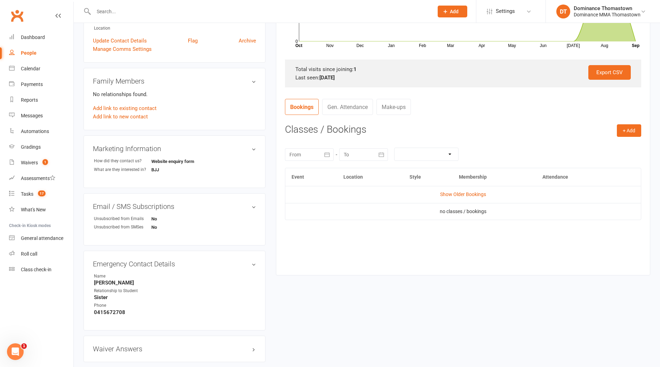
scroll to position [182, 0]
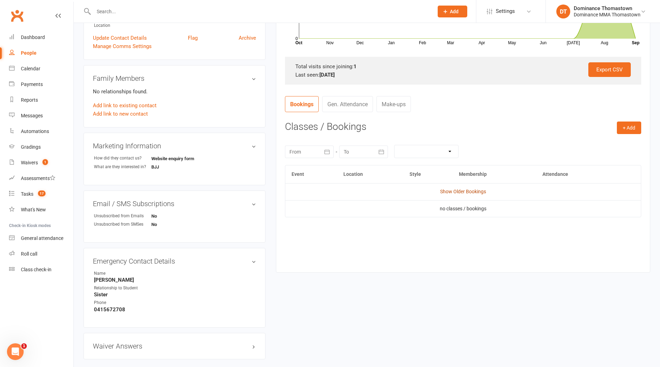
click at [471, 192] on link "Show Older Bookings" at bounding box center [463, 192] width 46 height 6
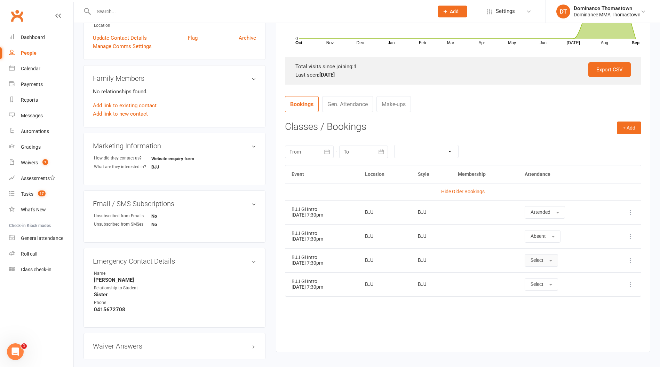
click at [544, 262] on span "Select" at bounding box center [537, 260] width 13 height 6
click at [552, 276] on span "Attended" at bounding box center [541, 276] width 21 height 6
click at [550, 262] on span "Attended" at bounding box center [541, 260] width 20 height 6
click at [556, 291] on link "Absent" at bounding box center [559, 290] width 69 height 14
click at [544, 285] on span "Select" at bounding box center [537, 284] width 13 height 6
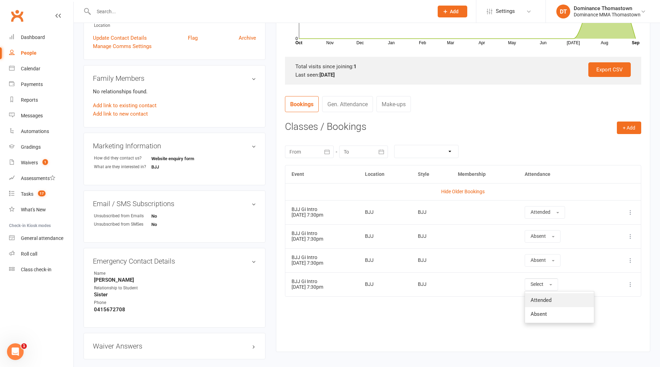
click at [551, 299] on span "Attended" at bounding box center [541, 300] width 21 height 6
click at [544, 263] on button "Absent" at bounding box center [543, 260] width 36 height 13
click at [551, 273] on span "Attended" at bounding box center [541, 276] width 21 height 6
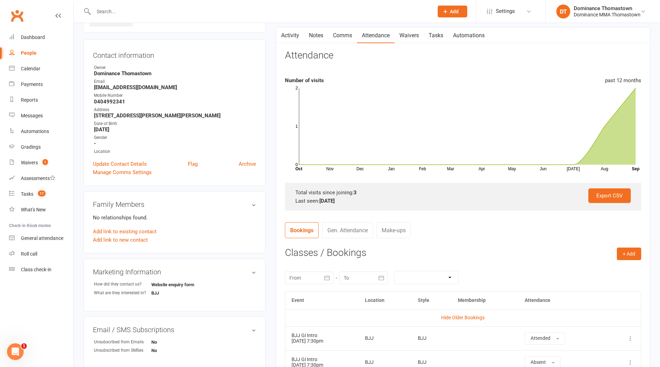
scroll to position [0, 0]
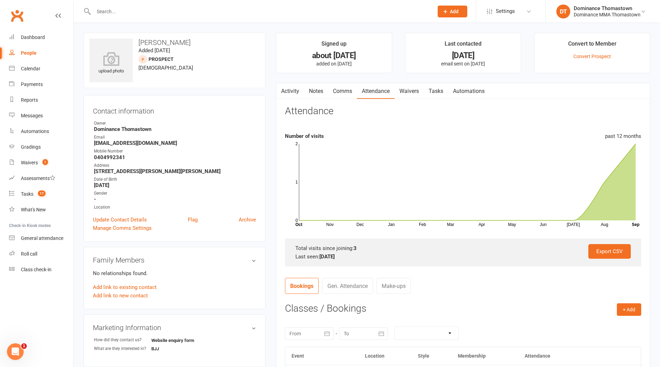
click at [437, 89] on link "Tasks" at bounding box center [436, 91] width 24 height 16
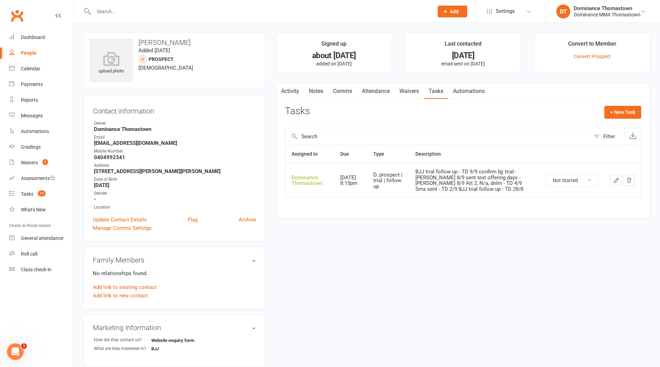
click at [402, 91] on link "Waivers" at bounding box center [409, 91] width 29 height 16
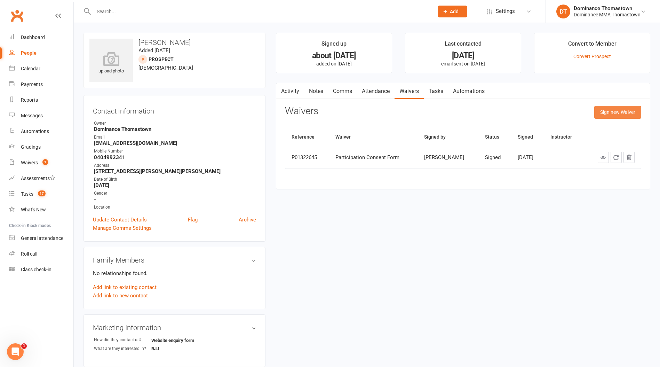
click at [612, 112] on button "Sign new Waiver" at bounding box center [617, 112] width 47 height 13
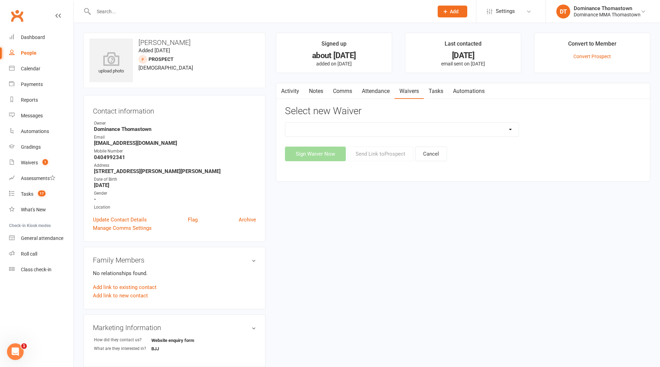
click at [414, 131] on select "Member | Cancellation | Adults Member | Injury Report Form (FOH staff use only)…" at bounding box center [401, 129] width 233 height 14
select select "370"
click at [285, 122] on select "Member | Cancellation | Adults Member | Injury Report Form (FOH staff use only)…" at bounding box center [401, 129] width 233 height 14
click at [370, 156] on button "Send Link to [GEOGRAPHIC_DATA]" at bounding box center [381, 153] width 66 height 15
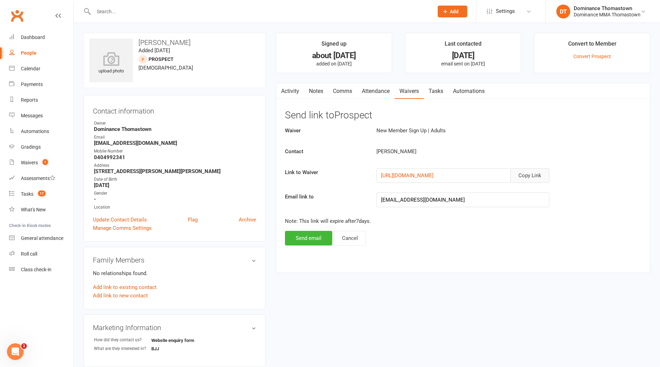
click at [531, 175] on button "Copy Link" at bounding box center [529, 175] width 39 height 15
click at [339, 92] on link "Comms" at bounding box center [342, 91] width 29 height 16
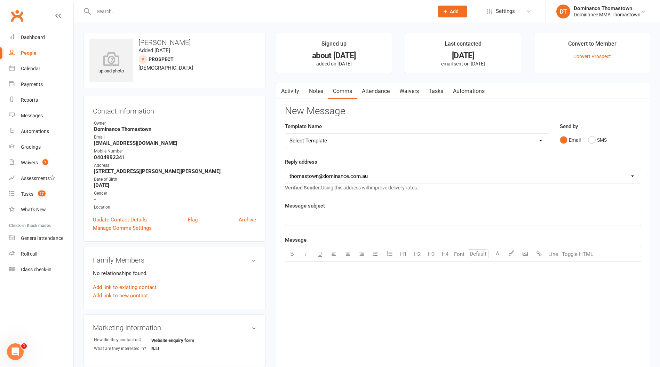
click at [365, 142] on select "Select Template [Email] MARKETING | 10TH BIRTHDAY SPECIAL | CANCELLED MEMBERS […" at bounding box center [417, 141] width 264 height 14
select select "11"
click at [285, 134] on select "Select Template [Email] MARKETING | 10TH BIRTHDAY SPECIAL | CANCELLED MEMBERS […" at bounding box center [417, 141] width 264 height 14
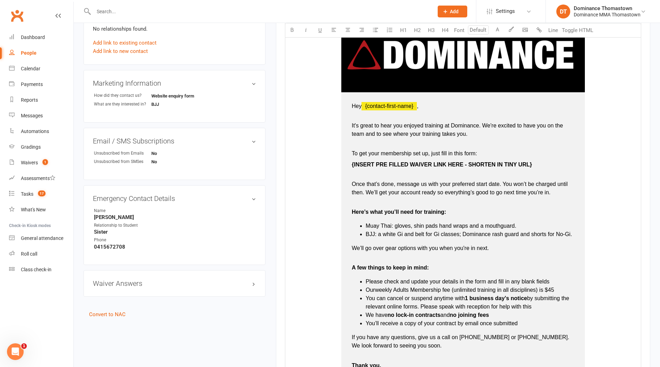
scroll to position [250, 0]
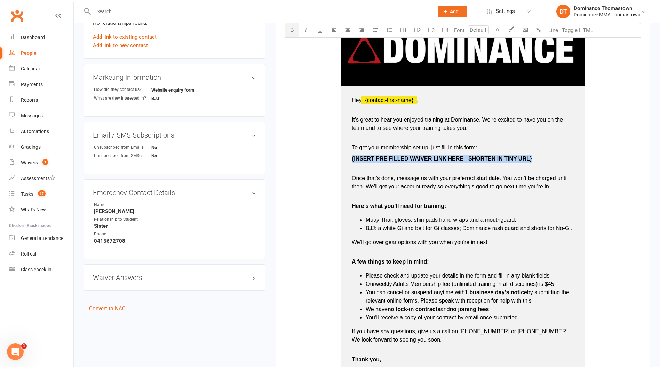
drag, startPoint x: 350, startPoint y: 158, endPoint x: 534, endPoint y: 158, distance: 184.1
click at [534, 158] on td "Hey ﻿ {contact-first-name} , It's great to hear you enjoyed training at Dominan…" at bounding box center [463, 235] width 244 height 299
drag, startPoint x: 350, startPoint y: 159, endPoint x: 441, endPoint y: 157, distance: 90.5
click at [440, 157] on td "Hey ﻿ {contact-first-name} , It's great to hear you enjoyed training at Dominan…" at bounding box center [463, 235] width 244 height 299
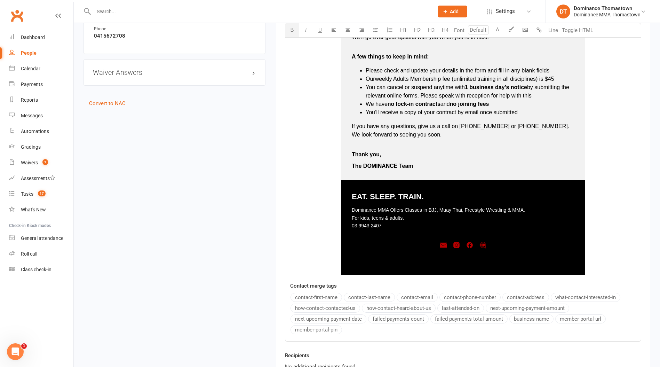
scroll to position [538, 0]
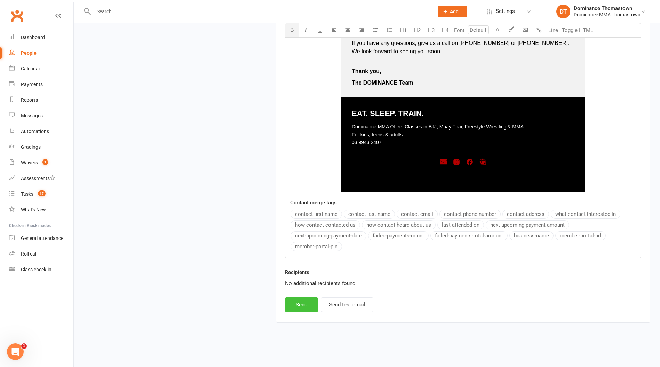
click at [304, 306] on button "Send" at bounding box center [301, 304] width 33 height 15
select select
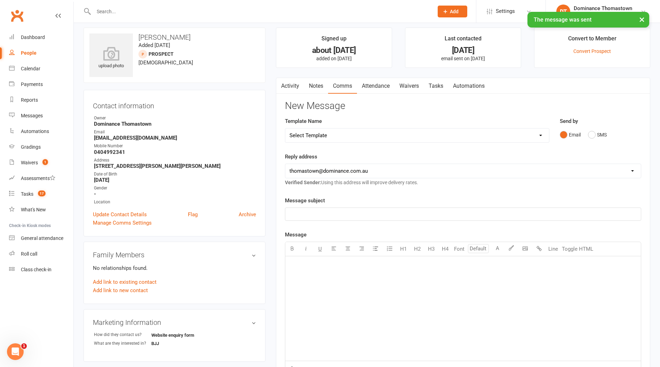
scroll to position [0, 0]
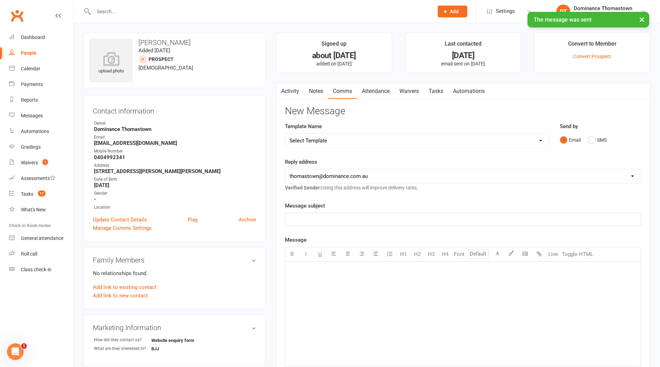
click at [437, 93] on link "Tasks" at bounding box center [436, 91] width 24 height 16
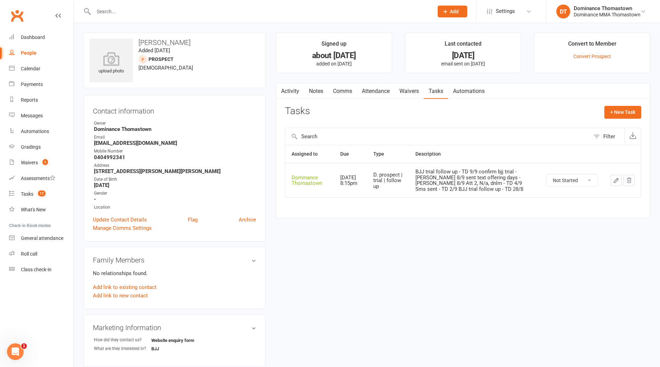
click at [615, 180] on icon "button" at bounding box center [616, 180] width 6 height 6
type textarea "BJJ trial follow up - TD 9/9 confirm bjj trial - [PERSON_NAME] 8/9 sent text of…"
select select "12547"
type input "[DATE]"
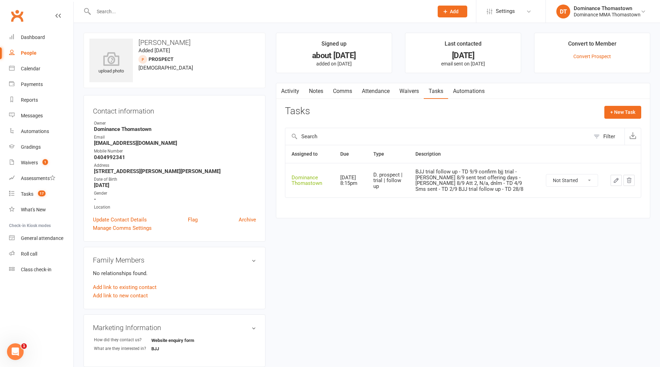
type input "8:15pm"
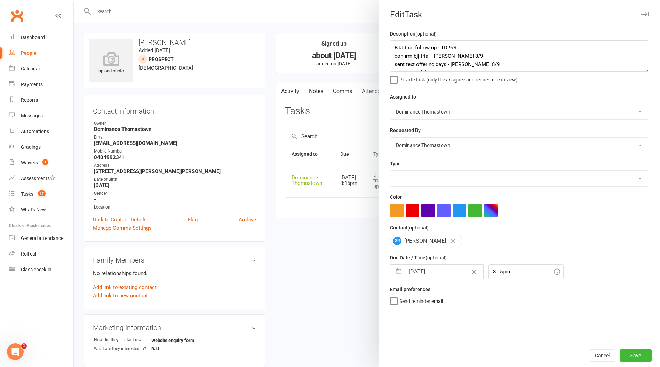
select select "3812"
drag, startPoint x: 394, startPoint y: 49, endPoint x: 430, endPoint y: 45, distance: 36.4
click at [395, 49] on textarea "BJJ trial follow up - TD 9/9 confirm bjj trial - [PERSON_NAME] 8/9 sent text of…" at bounding box center [519, 55] width 259 height 31
type textarea "Sent membership forms, follow up if we don't hear back - TD 11/9 BJJ trial foll…"
click at [421, 274] on input "[DATE]" at bounding box center [444, 271] width 78 height 14
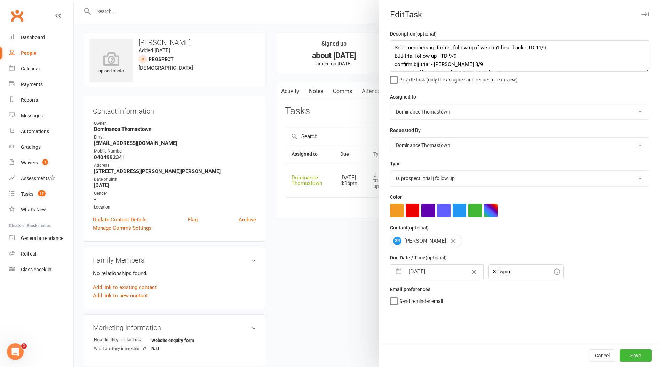
select select "7"
select select "2025"
select select "8"
select select "2025"
select select "9"
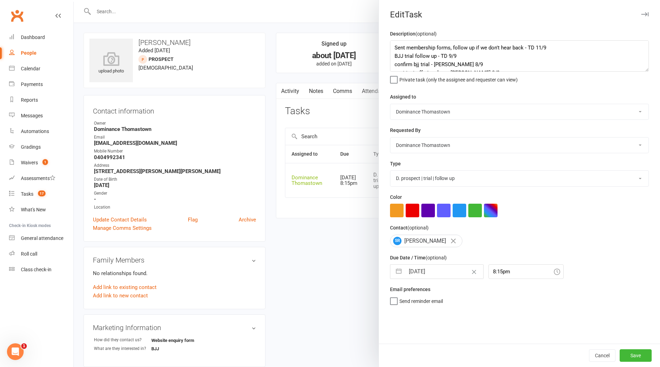
select select "2025"
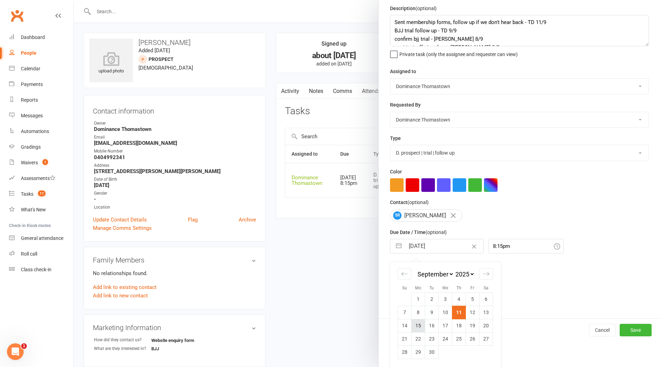
click at [421, 326] on td "15" at bounding box center [419, 325] width 14 height 13
type input "[DATE]"
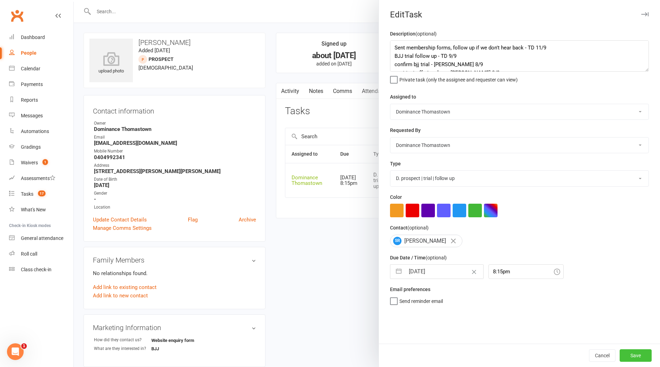
click at [644, 360] on button "Save" at bounding box center [636, 355] width 32 height 13
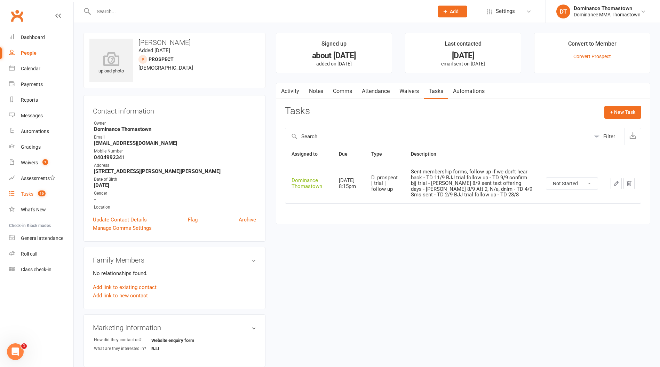
click at [25, 195] on div "Tasks" at bounding box center [27, 194] width 13 height 6
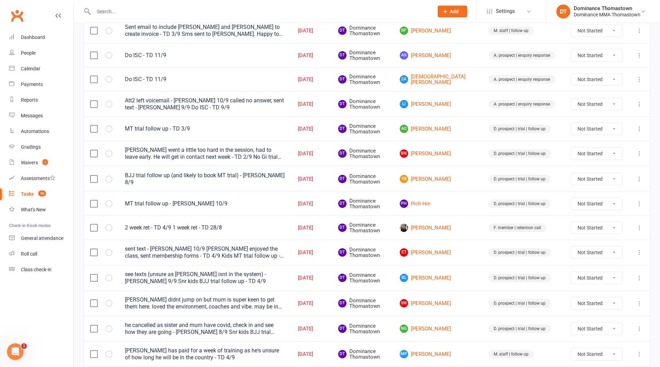
scroll to position [114, 0]
click at [455, 154] on link "BN [PERSON_NAME]" at bounding box center [438, 153] width 76 height 8
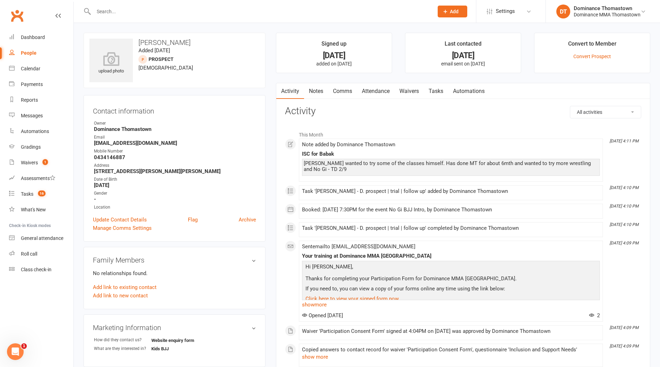
click at [441, 94] on link "Tasks" at bounding box center [436, 91] width 24 height 16
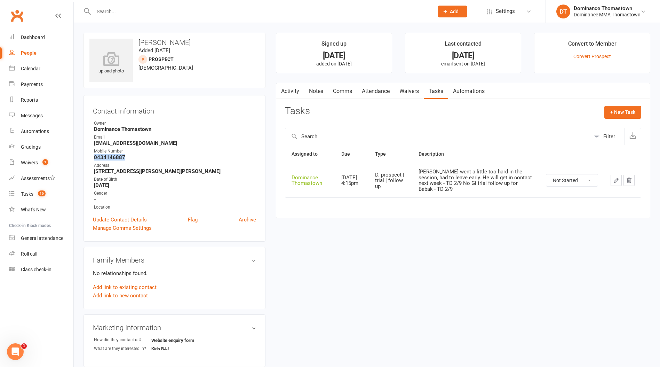
click at [616, 180] on icon "button" at bounding box center [616, 180] width 4 height 4
select select "12547"
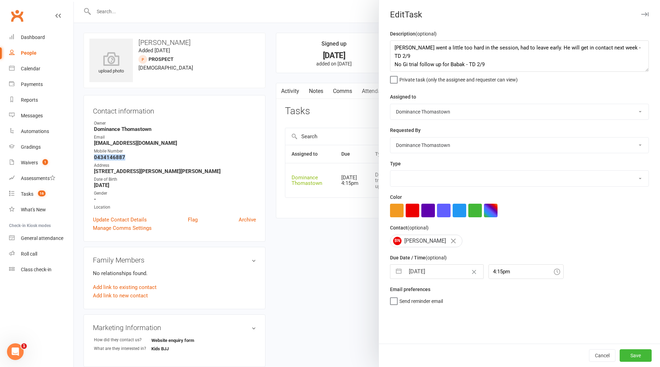
select select "3812"
drag, startPoint x: 393, startPoint y: 47, endPoint x: 427, endPoint y: 40, distance: 34.7
click at [393, 47] on textarea "[PERSON_NAME] went a little too hard in the session, had to leave early. He wil…" at bounding box center [519, 55] width 259 height 31
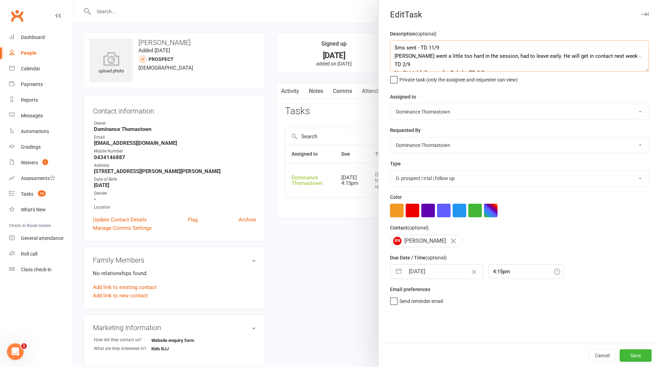
type textarea "Sms sent - TD 11/9 [PERSON_NAME] went a little too hard in the session, had to …"
click at [421, 274] on input "[DATE]" at bounding box center [444, 271] width 78 height 14
select select "7"
select select "2025"
select select "8"
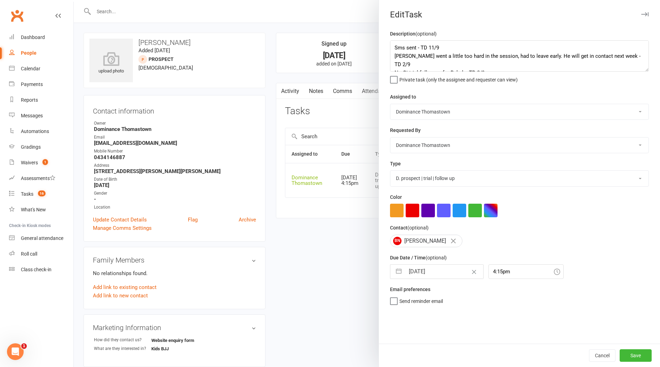
select select "2025"
select select "9"
select select "2025"
click at [486, 336] on td "13" at bounding box center [487, 337] width 14 height 13
type input "[DATE]"
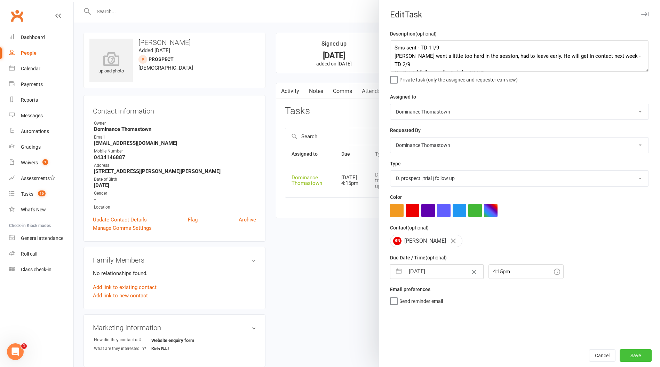
click at [635, 358] on button "Save" at bounding box center [636, 355] width 32 height 13
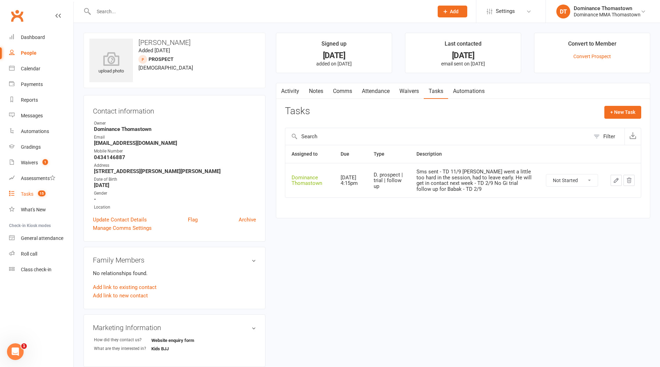
click at [25, 194] on div "Tasks" at bounding box center [27, 194] width 13 height 6
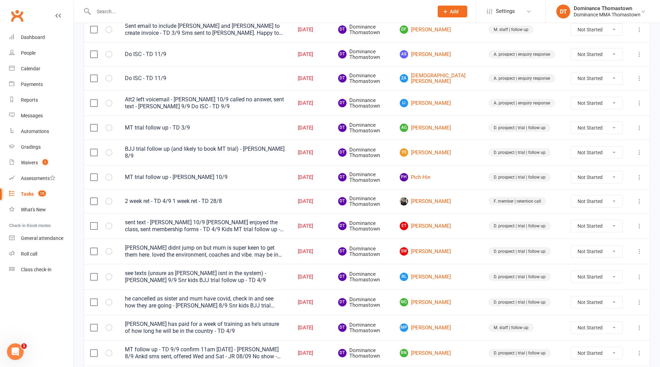
scroll to position [122, 0]
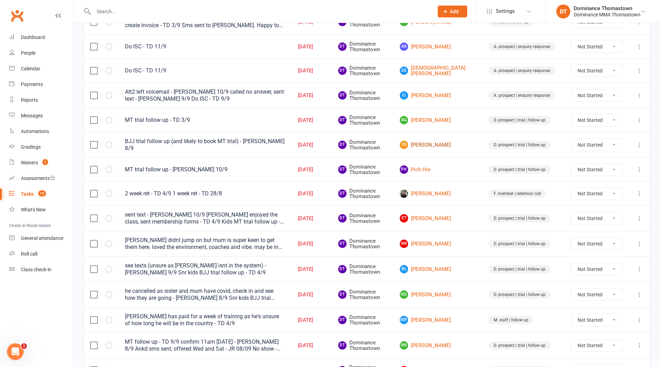
click at [455, 145] on link "YS [PERSON_NAME]" at bounding box center [438, 145] width 76 height 8
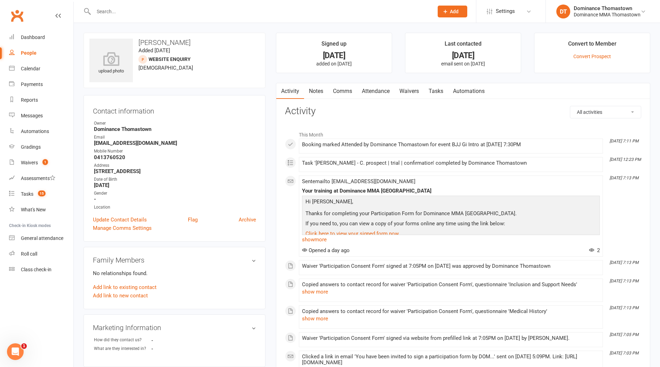
click at [418, 91] on link "Waivers" at bounding box center [409, 91] width 29 height 16
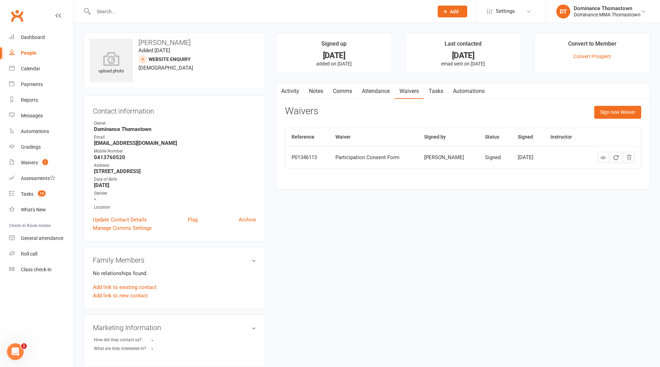
click at [430, 92] on link "Tasks" at bounding box center [436, 91] width 24 height 16
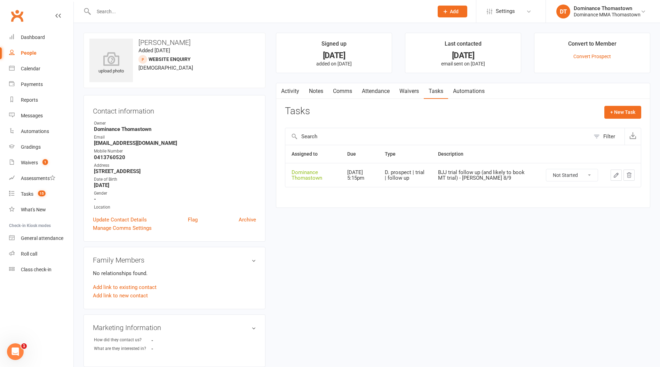
click at [368, 90] on link "Attendance" at bounding box center [376, 91] width 38 height 16
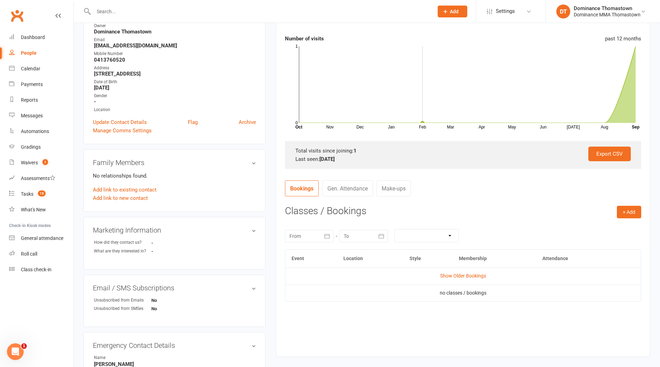
scroll to position [113, 0]
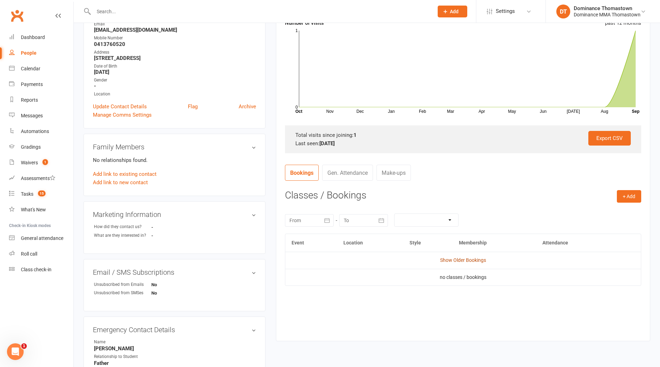
click at [452, 262] on link "Show Older Bookings" at bounding box center [463, 260] width 46 height 6
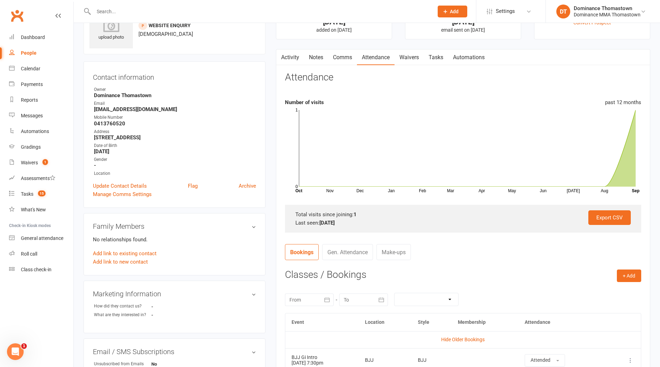
scroll to position [0, 0]
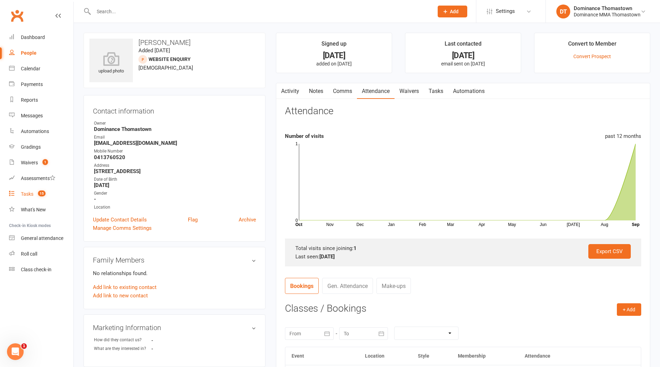
click at [29, 196] on div "Tasks" at bounding box center [27, 194] width 13 height 6
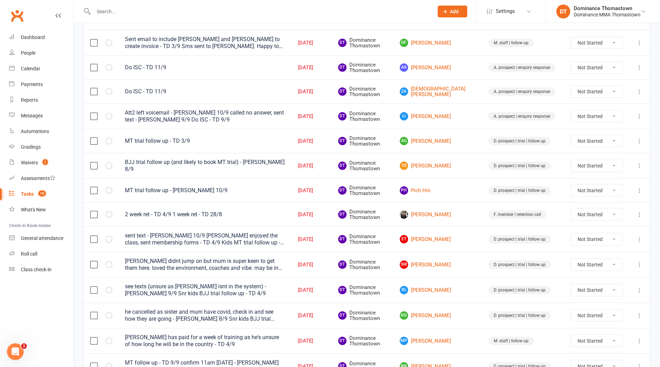
scroll to position [111, 0]
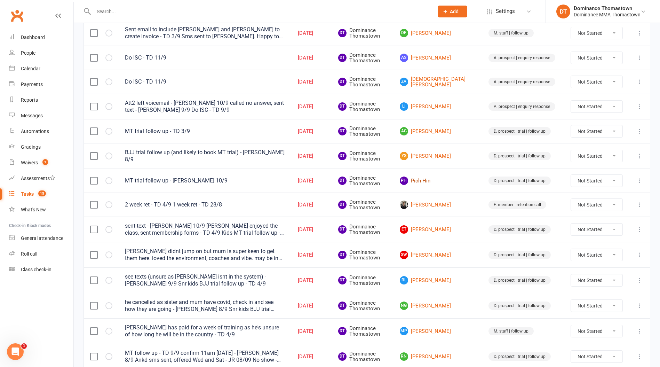
click at [440, 180] on link "PH Pich Hin" at bounding box center [438, 180] width 76 height 8
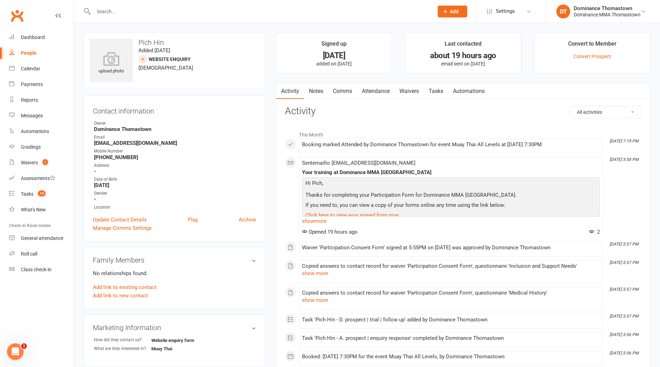
click at [377, 91] on link "Attendance" at bounding box center [376, 91] width 38 height 16
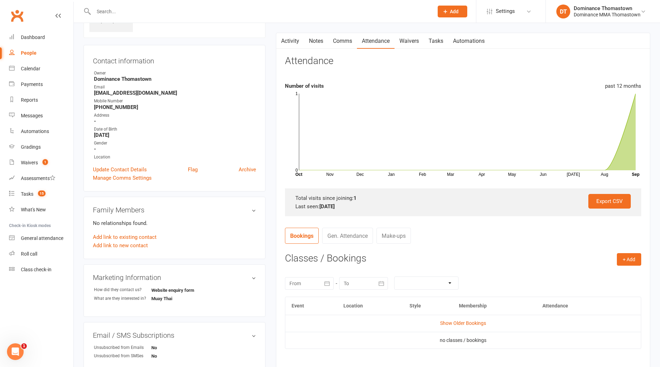
scroll to position [109, 0]
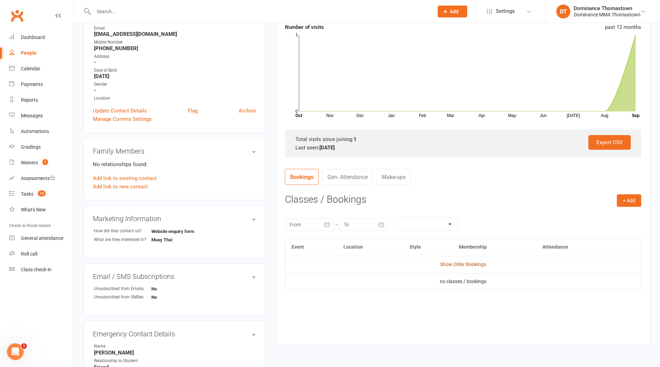
click at [468, 263] on link "Show Older Bookings" at bounding box center [463, 264] width 46 height 6
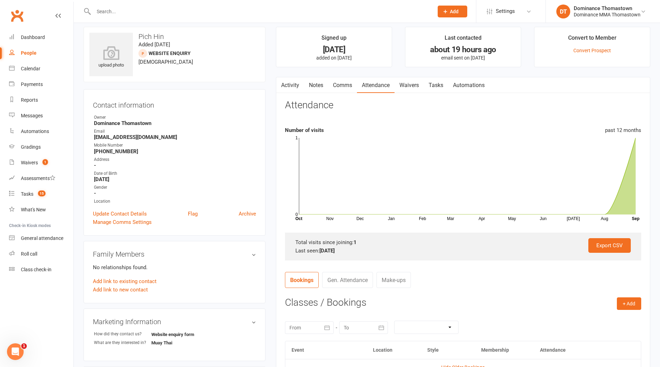
scroll to position [0, 0]
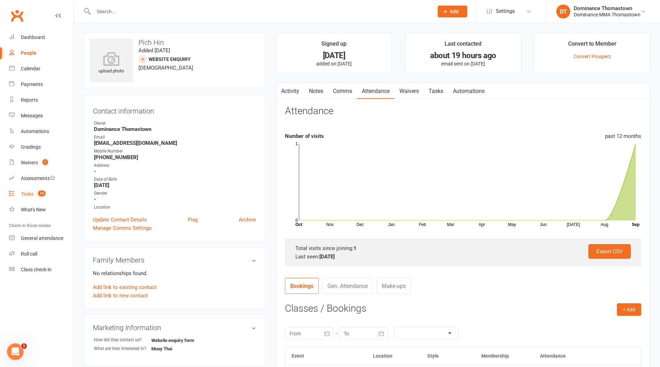
click at [30, 195] on div "Tasks" at bounding box center [27, 194] width 13 height 6
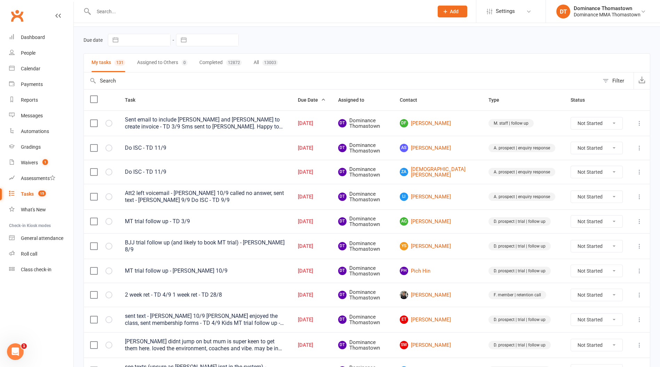
scroll to position [26, 0]
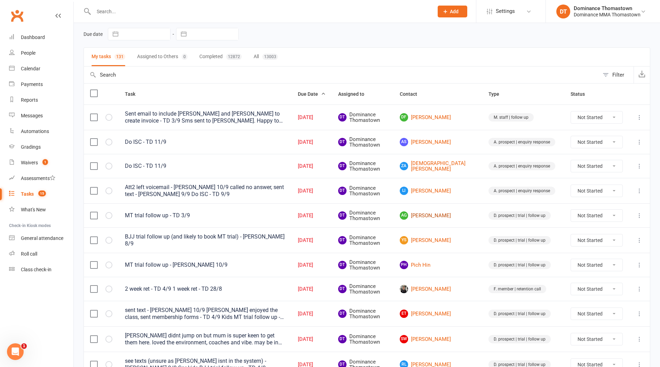
click at [450, 217] on link "AG [PERSON_NAME]" at bounding box center [438, 215] width 76 height 8
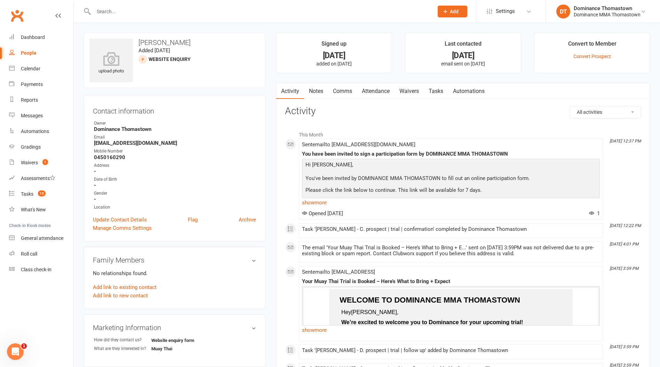
click at [409, 89] on link "Waivers" at bounding box center [409, 91] width 29 height 16
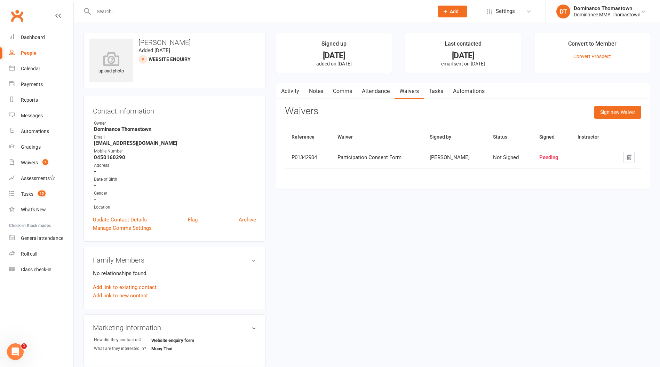
click at [370, 88] on link "Attendance" at bounding box center [376, 91] width 38 height 16
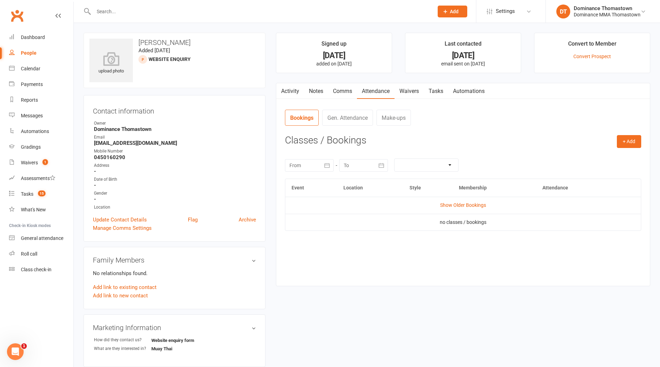
click at [459, 199] on td "Show Older Bookings" at bounding box center [463, 205] width 356 height 17
click at [461, 206] on link "Show Older Bookings" at bounding box center [463, 205] width 46 height 6
click at [560, 224] on span "Select" at bounding box center [559, 226] width 13 height 6
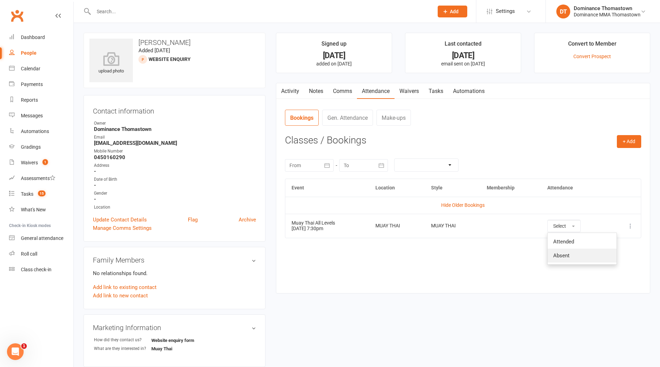
click at [569, 256] on span "Absent" at bounding box center [561, 255] width 16 height 6
click at [437, 92] on link "Tasks" at bounding box center [436, 91] width 24 height 16
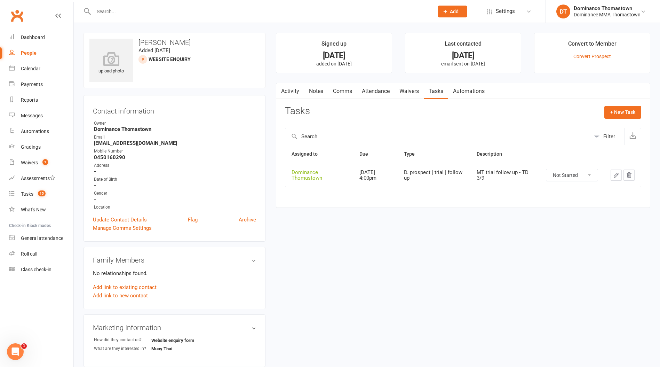
click at [410, 94] on link "Waivers" at bounding box center [409, 91] width 29 height 16
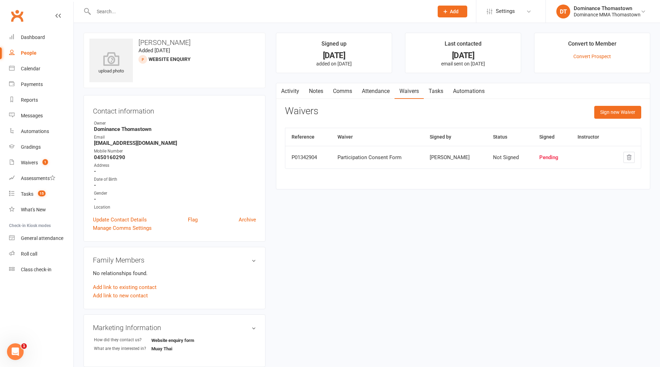
click at [434, 92] on link "Tasks" at bounding box center [436, 91] width 24 height 16
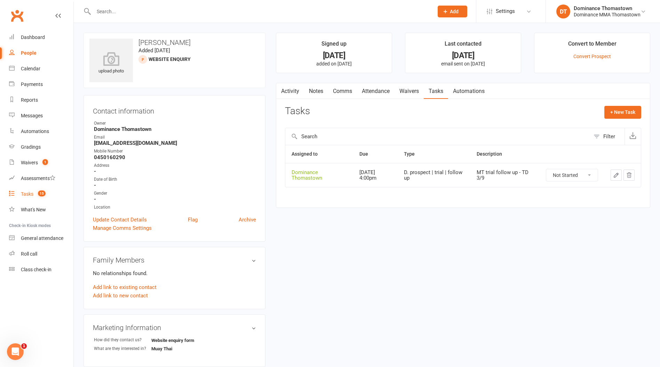
click at [29, 195] on div "Tasks" at bounding box center [27, 194] width 13 height 6
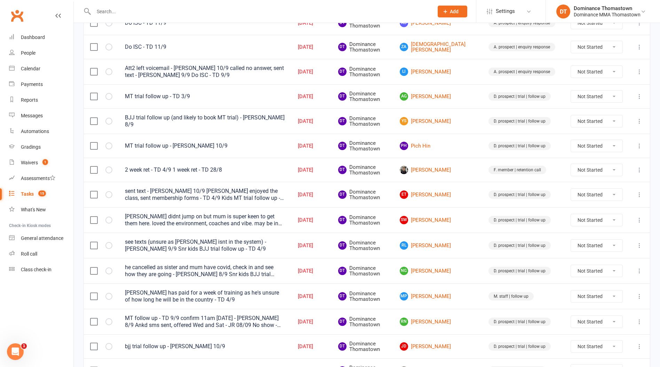
scroll to position [160, 0]
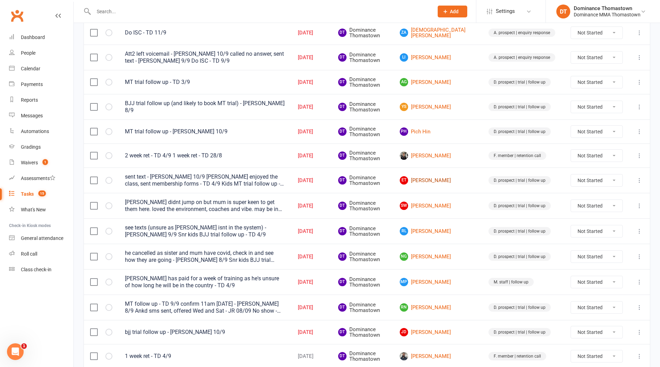
click at [454, 180] on link "ET [PERSON_NAME]" at bounding box center [438, 180] width 76 height 8
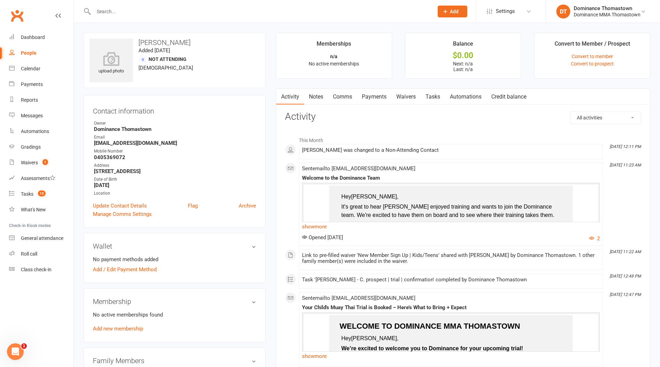
click at [434, 95] on link "Tasks" at bounding box center [433, 97] width 24 height 16
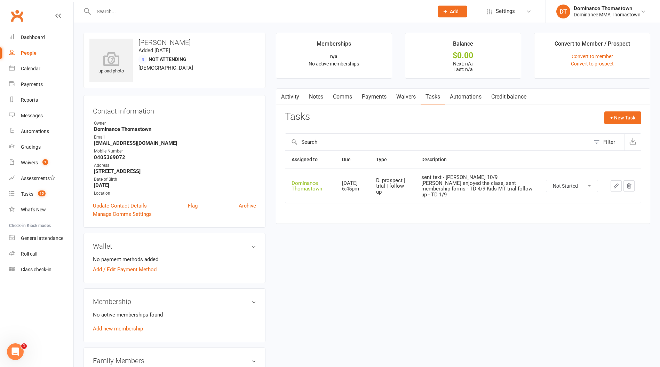
click at [577, 185] on select "Not Started In Progress Waiting Complete" at bounding box center [571, 186] width 51 height 12
click at [612, 184] on button "button" at bounding box center [616, 185] width 11 height 11
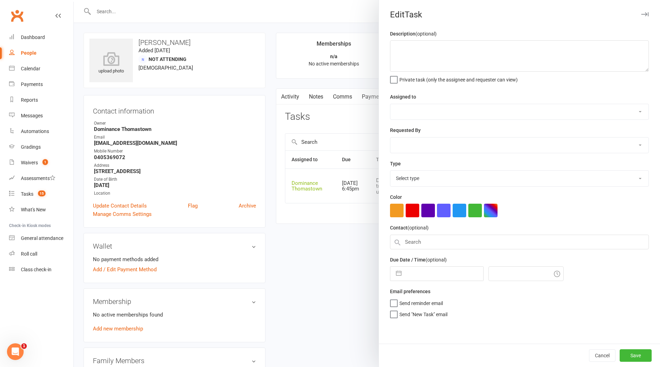
type textarea "sent text - [PERSON_NAME] 10/9 [PERSON_NAME] enjoyed the class, sent membership…"
select select "12547"
type input "[DATE]"
type input "6:45pm"
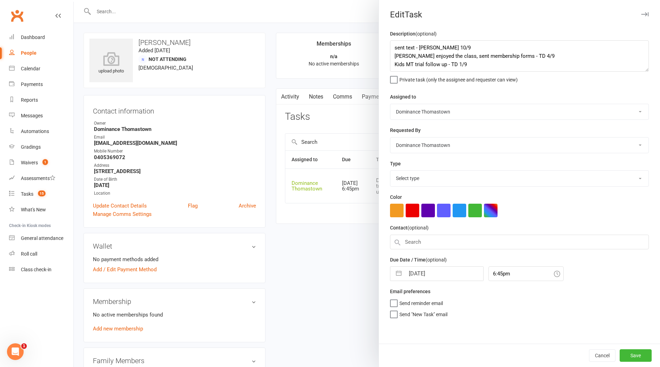
select select "3812"
click at [438, 272] on input "[DATE]" at bounding box center [444, 271] width 78 height 14
select select "7"
select select "2025"
select select "8"
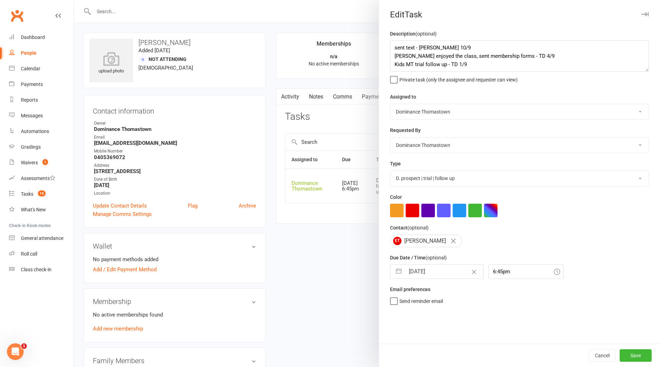
select select "2025"
select select "9"
select select "2025"
click at [486, 339] on td "13" at bounding box center [487, 337] width 14 height 13
type input "[DATE]"
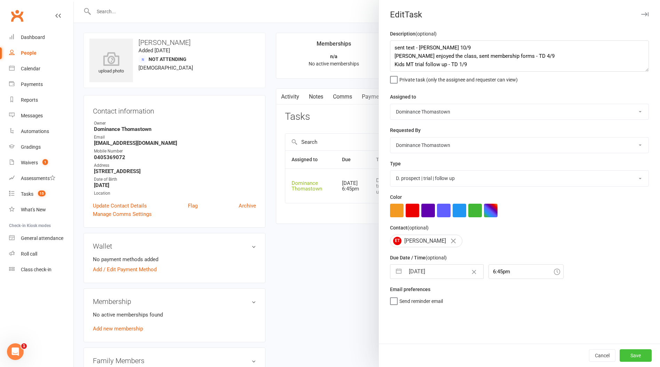
click at [634, 351] on button "Save" at bounding box center [636, 355] width 32 height 13
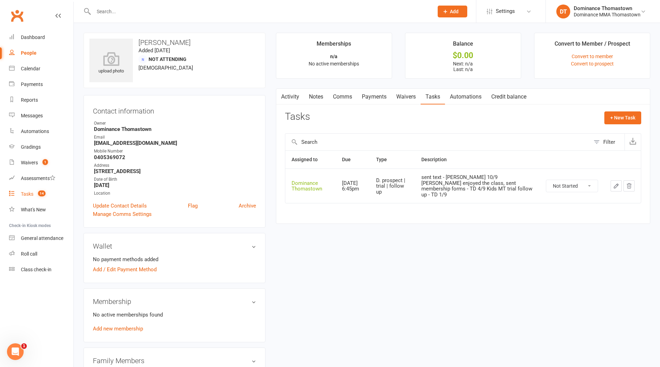
click at [27, 195] on div "Tasks" at bounding box center [27, 194] width 13 height 6
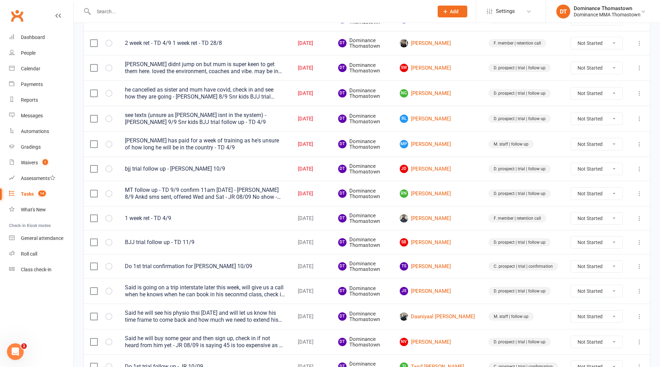
scroll to position [273, 0]
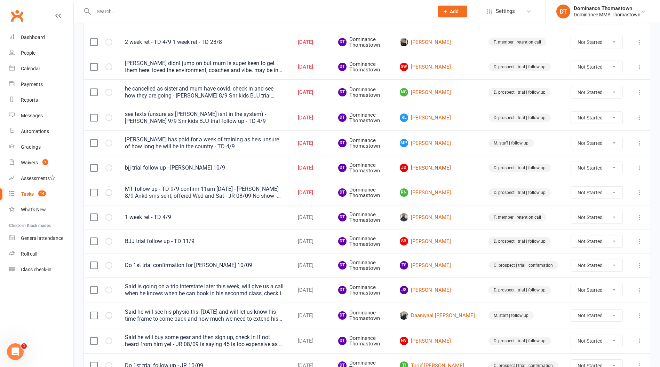
click at [444, 167] on link "JD [PERSON_NAME]" at bounding box center [438, 168] width 76 height 8
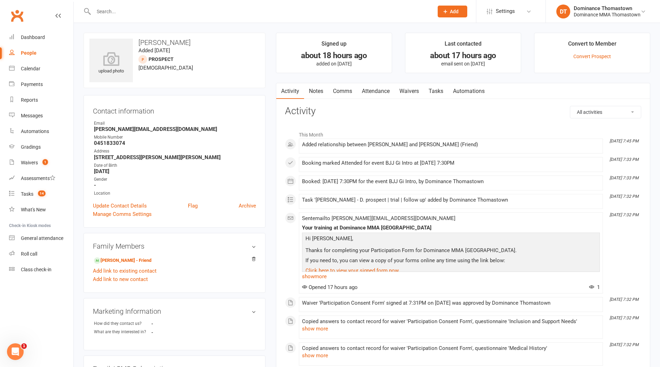
click at [402, 93] on link "Waivers" at bounding box center [409, 91] width 29 height 16
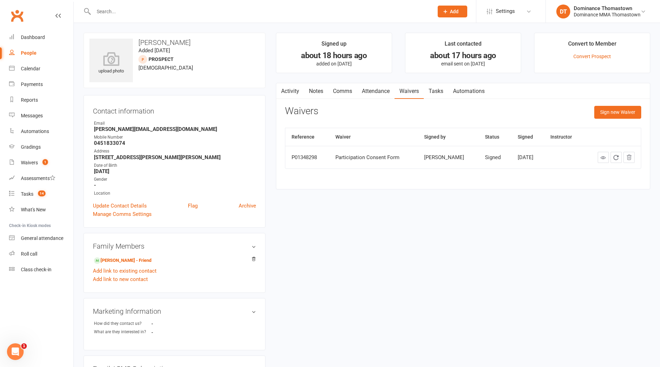
click at [377, 90] on link "Attendance" at bounding box center [376, 91] width 38 height 16
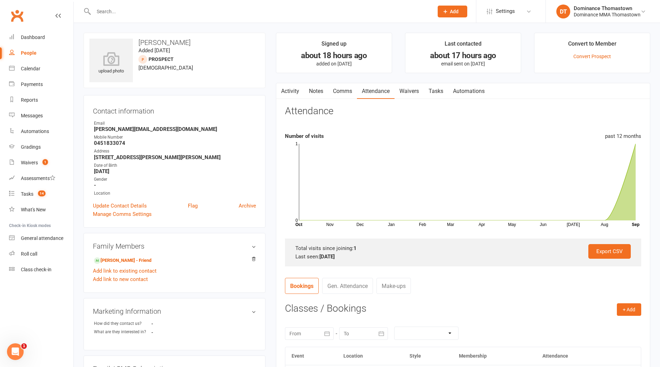
scroll to position [88, 0]
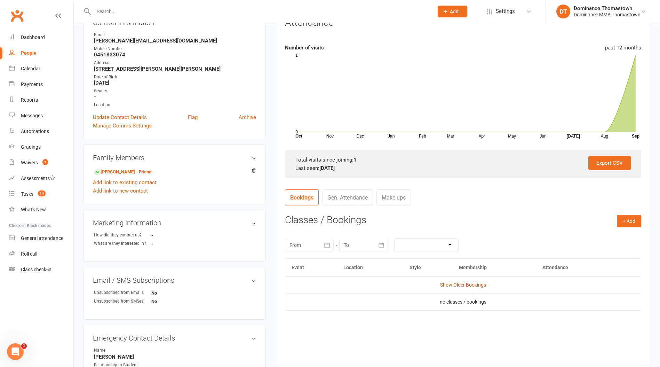
click at [450, 286] on link "Show Older Bookings" at bounding box center [463, 285] width 46 height 6
click at [26, 195] on div "Tasks" at bounding box center [27, 194] width 13 height 6
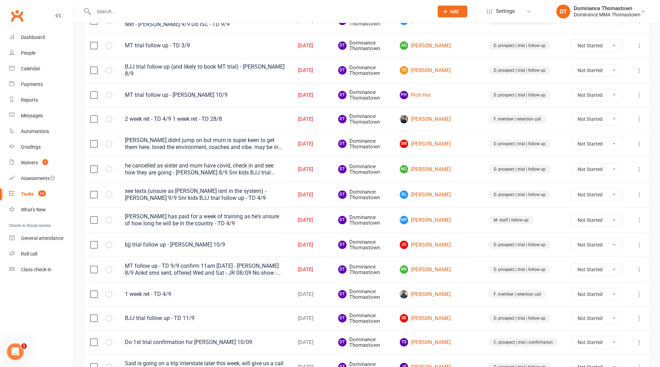
scroll to position [223, 0]
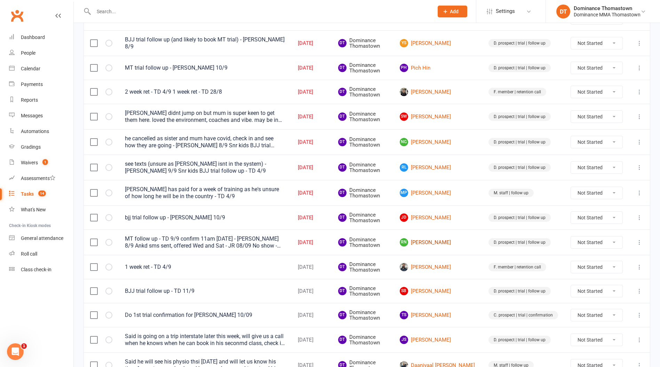
click at [443, 241] on link "RN [PERSON_NAME]" at bounding box center [438, 242] width 76 height 8
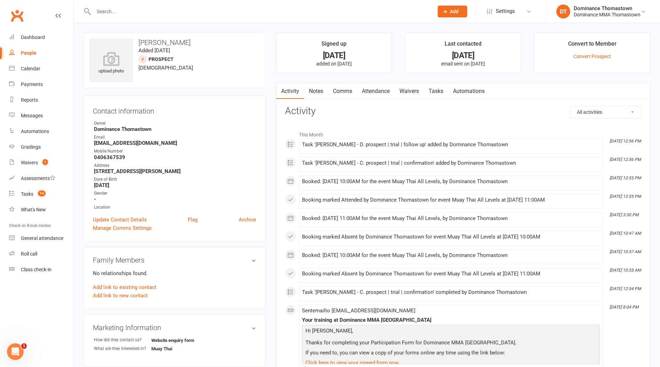
click at [367, 89] on link "Attendance" at bounding box center [376, 91] width 38 height 16
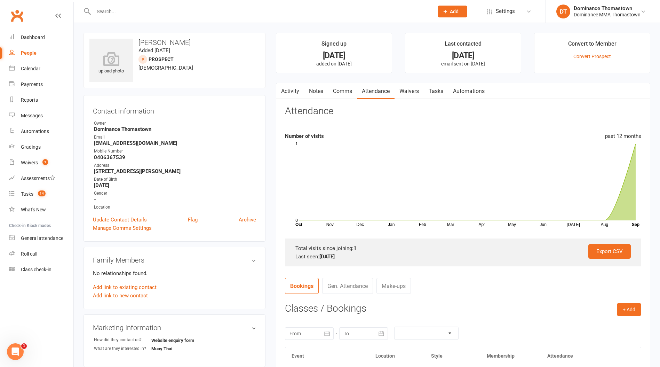
click at [442, 92] on link "Tasks" at bounding box center [436, 91] width 24 height 16
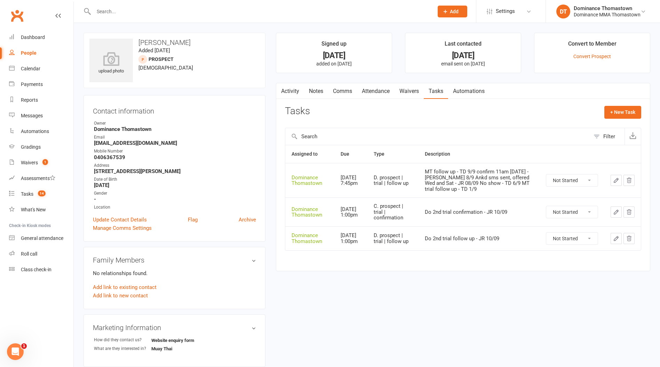
click at [616, 181] on icon "button" at bounding box center [616, 180] width 6 height 6
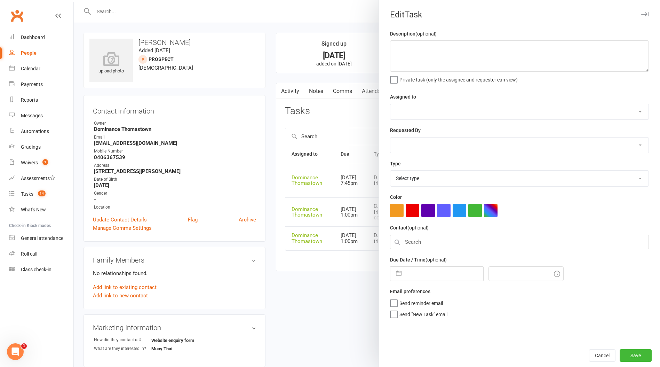
type textarea "MT follow up - TD 9/9 confirm 11am [DATE] - [PERSON_NAME] 8/9 Ankd sms sent, of…"
select select "12547"
type input "[DATE]"
type input "7:45pm"
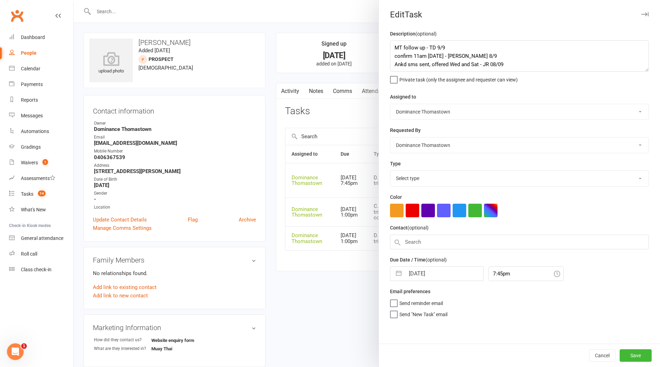
select select "3812"
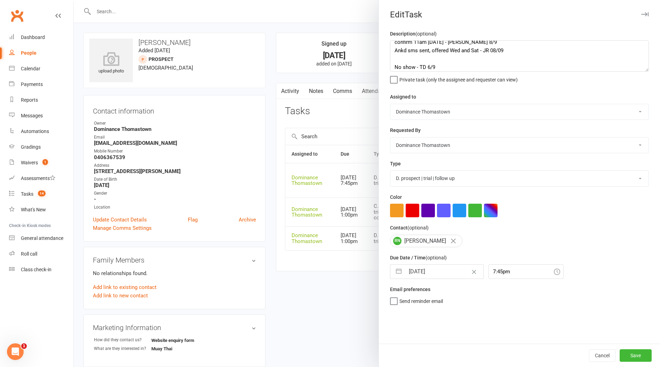
scroll to position [12, 0]
click at [418, 58] on textarea "MT follow up - TD 9/9 confirm 11am [DATE] - [PERSON_NAME] 8/9 Ankd sms sent, of…" at bounding box center [519, 55] width 259 height 31
type textarea "MT follow up - TD 9/9 confirm 11am [DATE] - [PERSON_NAME] 8/9 Ankd sms sent, of…"
click at [306, 242] on div at bounding box center [367, 183] width 586 height 367
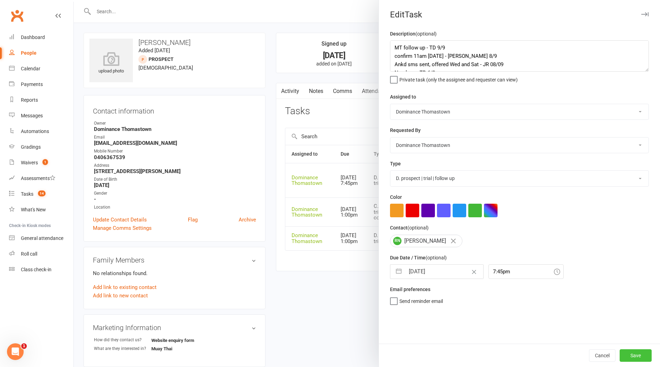
click at [632, 359] on button "Save" at bounding box center [636, 355] width 32 height 13
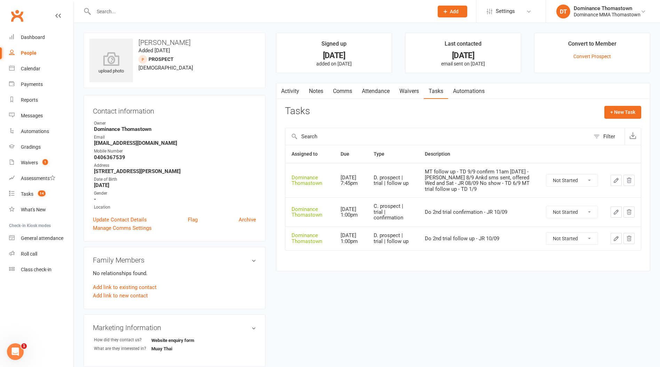
click at [618, 182] on icon "button" at bounding box center [616, 180] width 6 height 6
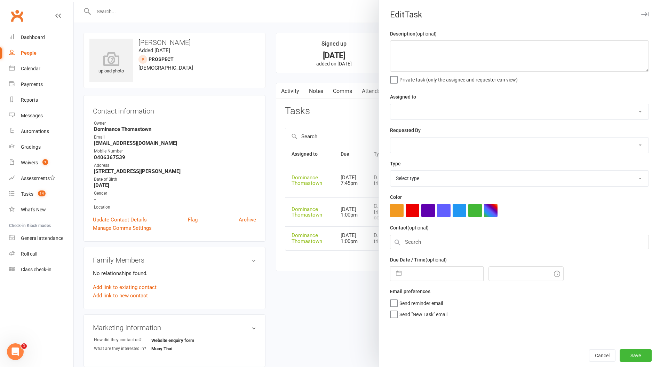
type textarea "MT follow up - TD 9/9 confirm 11am [DATE] - [PERSON_NAME] 8/9 Ankd sms sent, of…"
select select "12547"
type input "[DATE]"
type input "7:45pm"
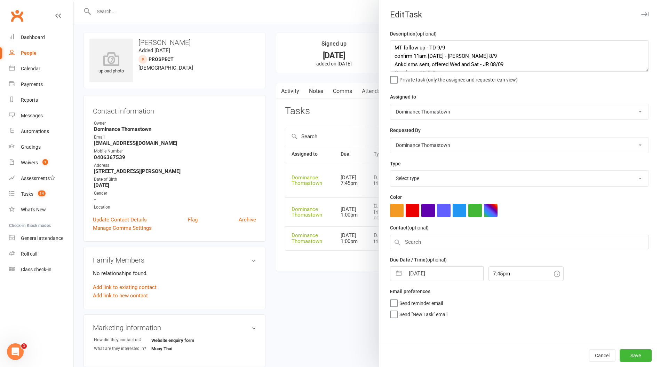
select select "3812"
drag, startPoint x: 395, startPoint y: 48, endPoint x: 406, endPoint y: 47, distance: 12.0
click at [397, 48] on textarea "MT follow up - TD 9/9 confirm 11am [DATE] - [PERSON_NAME] 8/9 Ankd sms sent, of…" at bounding box center [519, 55] width 259 height 31
type textarea "MT trial follow up (2nd trial) - TD 11/9 MT follow up - TD 9/9 confirm 11am [DA…"
select select "7"
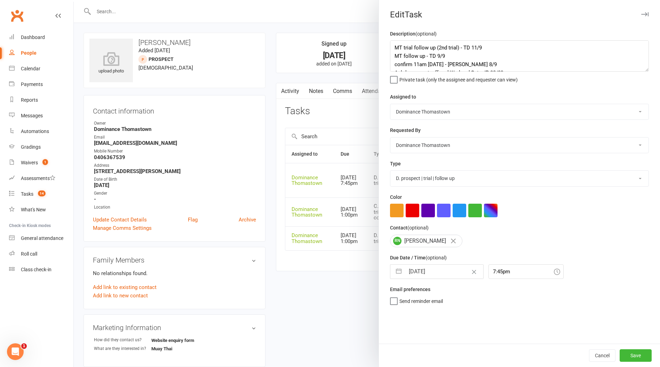
select select "2025"
select select "8"
select select "2025"
select select "9"
select select "2025"
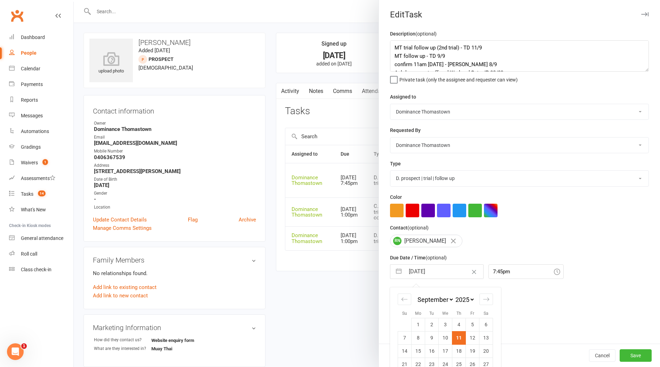
click at [423, 276] on input "[DATE]" at bounding box center [444, 271] width 78 height 14
click at [419, 352] on td "15" at bounding box center [419, 350] width 14 height 13
type input "[DATE]"
click at [633, 355] on button "Save" at bounding box center [636, 355] width 32 height 13
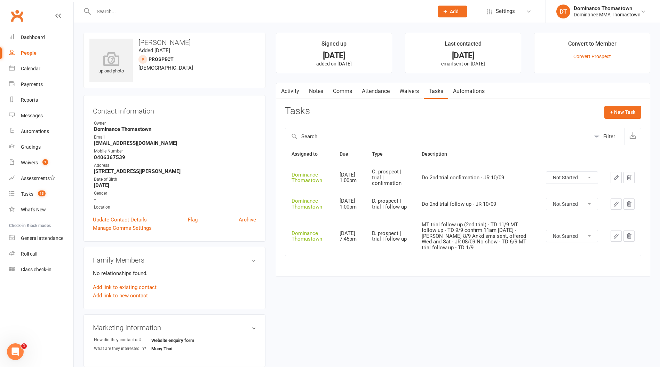
click at [630, 207] on icon "button" at bounding box center [629, 204] width 6 height 6
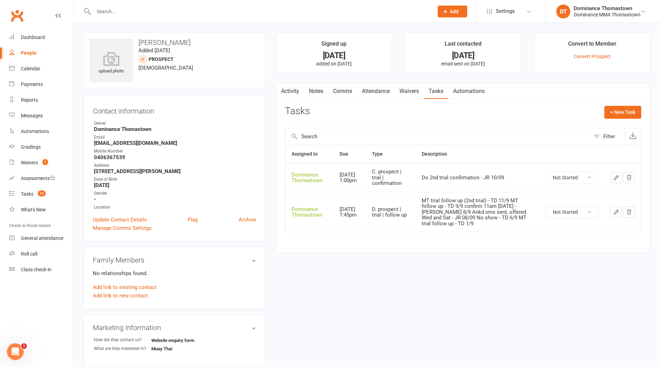
click at [382, 92] on link "Attendance" at bounding box center [376, 91] width 38 height 16
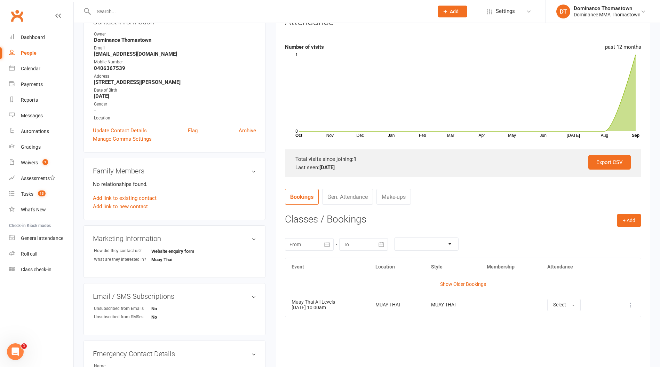
scroll to position [89, 0]
click at [465, 286] on link "Show Older Bookings" at bounding box center [463, 285] width 46 height 6
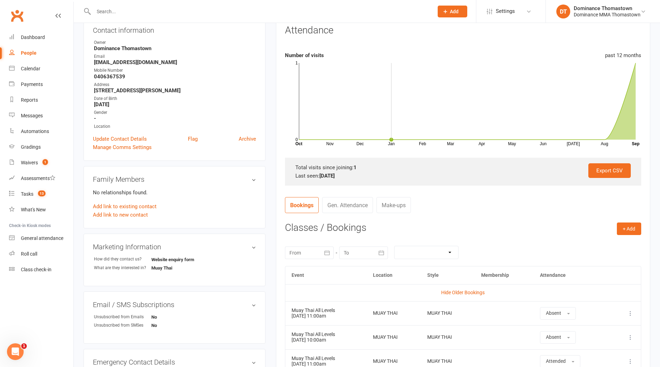
scroll to position [0, 0]
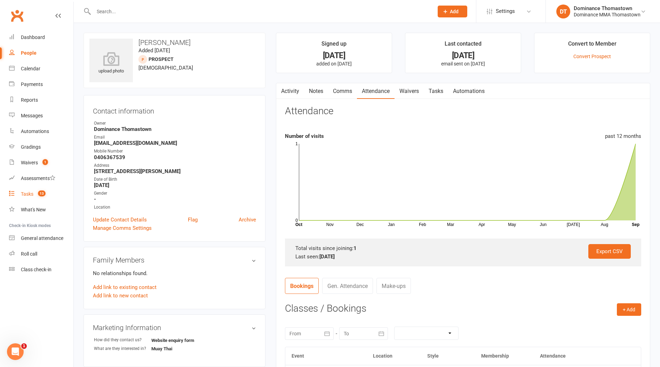
click at [26, 196] on div "Tasks" at bounding box center [27, 194] width 13 height 6
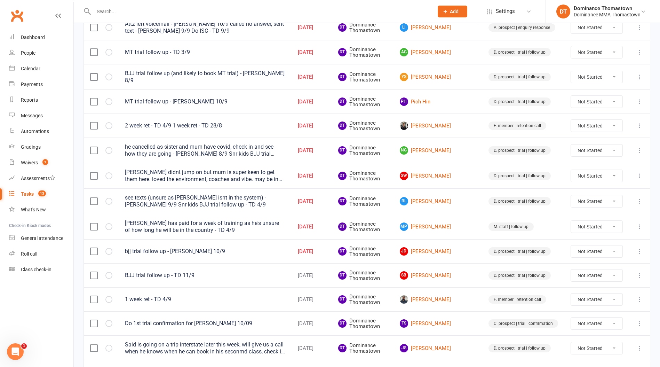
scroll to position [168, 0]
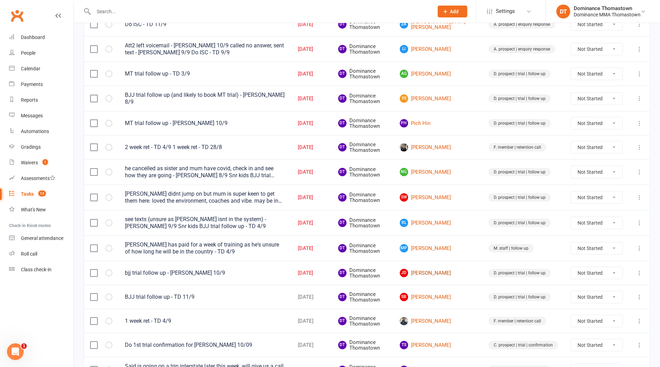
click at [446, 272] on link "JD [PERSON_NAME]" at bounding box center [438, 273] width 76 height 8
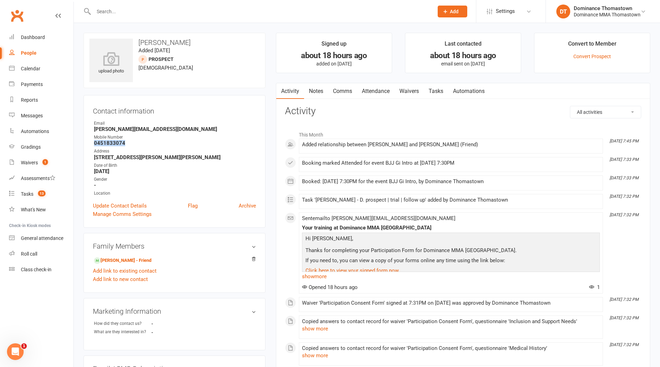
click at [444, 90] on link "Tasks" at bounding box center [436, 91] width 24 height 16
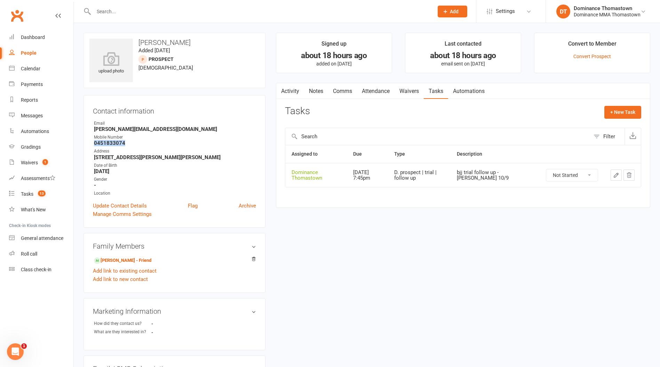
click at [615, 175] on icon "button" at bounding box center [616, 175] width 6 height 6
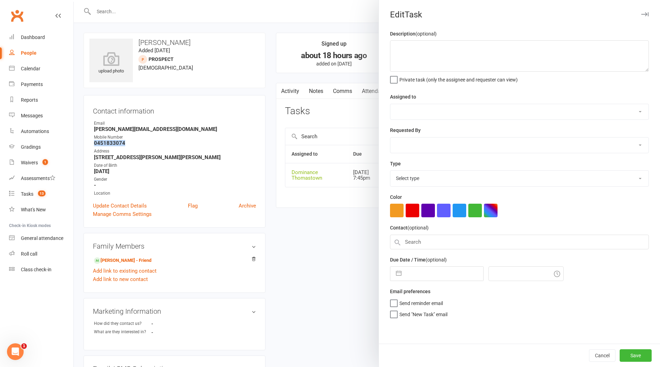
type textarea "bjj trial follow up - [PERSON_NAME] 10/9"
select select "12547"
type input "[DATE]"
type input "7:45pm"
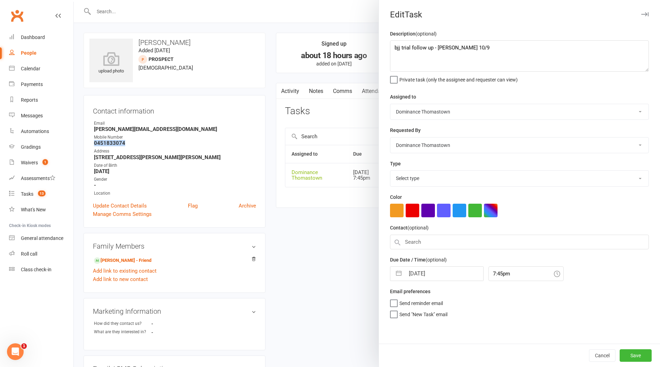
select select "3812"
drag, startPoint x: 393, startPoint y: 47, endPoint x: 455, endPoint y: 41, distance: 62.6
click at [394, 47] on textarea "bjj trial follow up - [PERSON_NAME] 10/9" at bounding box center [519, 55] width 259 height 31
type textarea "Sms sent - TD 11/9 bjj trial follow up - [PERSON_NAME] 10/9"
click at [422, 271] on input "[DATE]" at bounding box center [444, 271] width 78 height 14
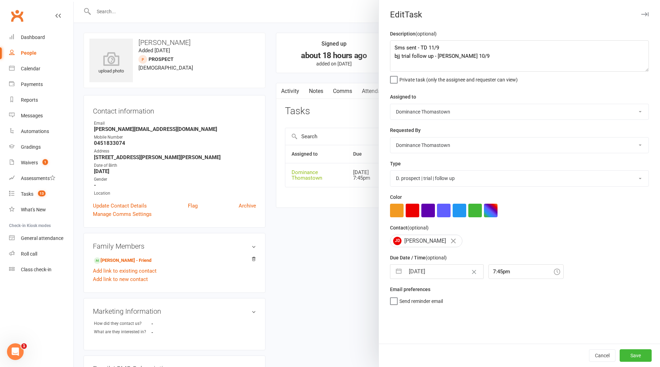
select select "7"
select select "2025"
select select "8"
select select "2025"
select select "9"
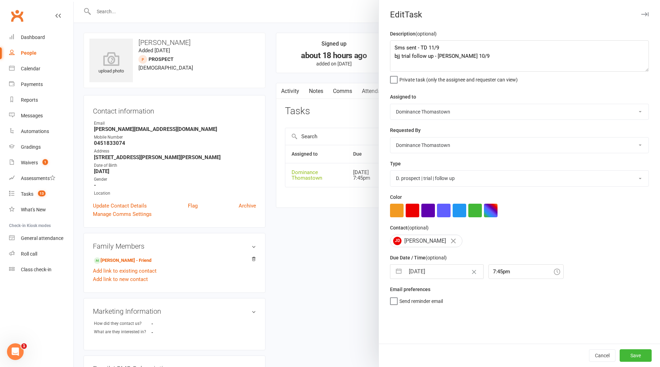
select select "2025"
drag, startPoint x: 475, startPoint y: 339, endPoint x: 468, endPoint y: 339, distance: 7.0
click at [475, 339] on td "12" at bounding box center [473, 337] width 14 height 13
type input "[DATE]"
click at [631, 357] on button "Save" at bounding box center [636, 355] width 32 height 13
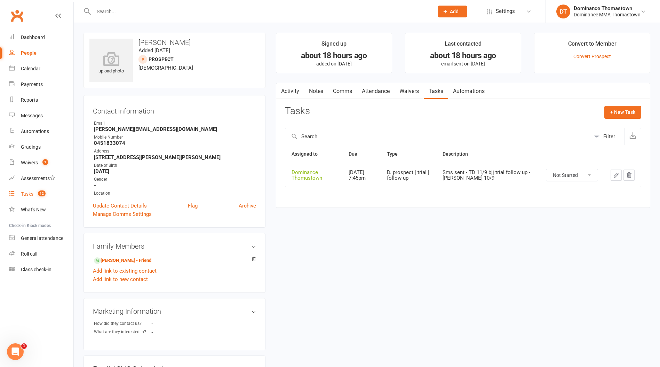
click at [25, 195] on div "Tasks" at bounding box center [27, 194] width 13 height 6
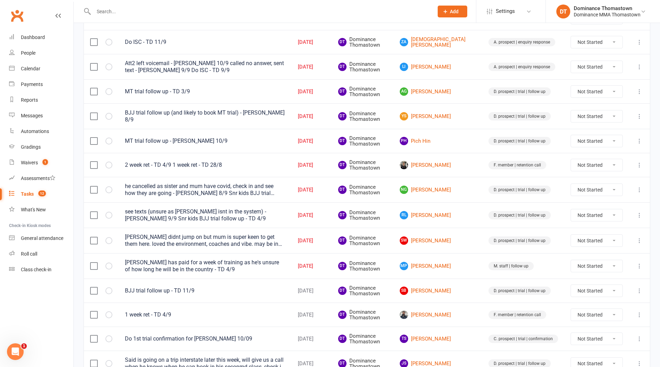
scroll to position [155, 0]
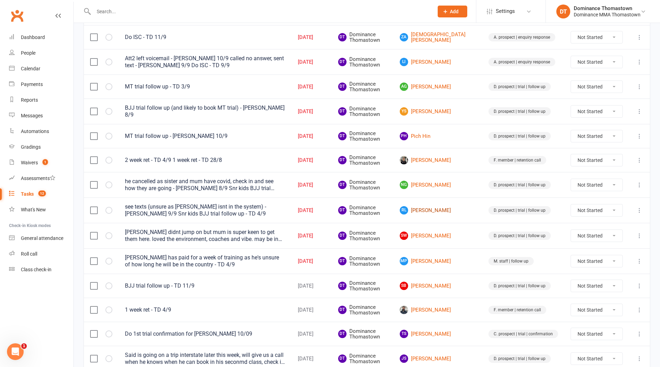
click at [449, 211] on link "[PERSON_NAME]" at bounding box center [438, 210] width 76 height 8
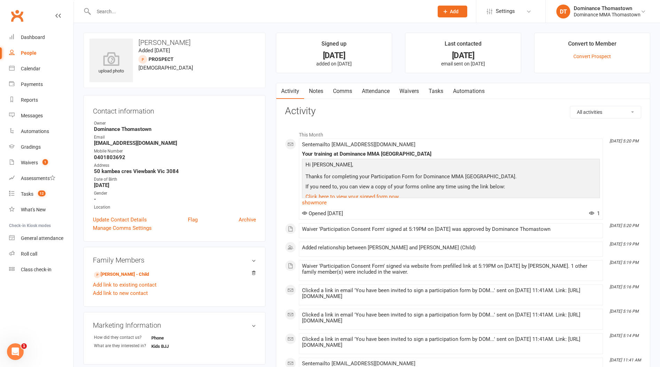
click at [437, 94] on link "Tasks" at bounding box center [436, 91] width 24 height 16
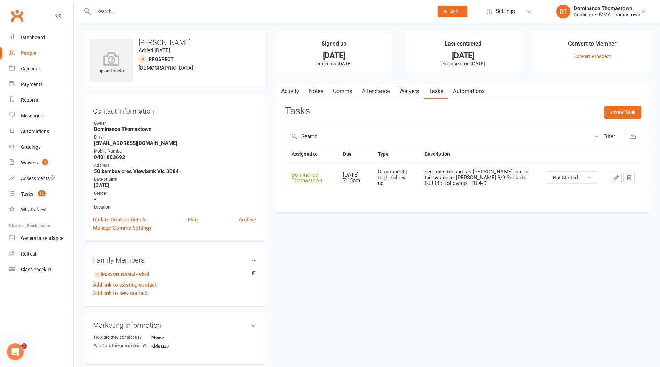
click at [402, 93] on link "Waivers" at bounding box center [409, 91] width 29 height 16
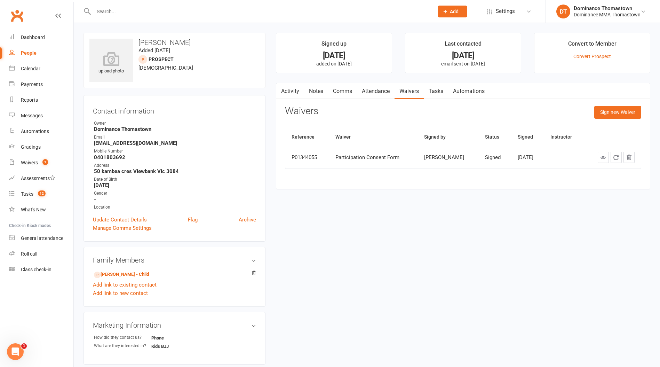
click at [368, 91] on link "Attendance" at bounding box center [376, 91] width 38 height 16
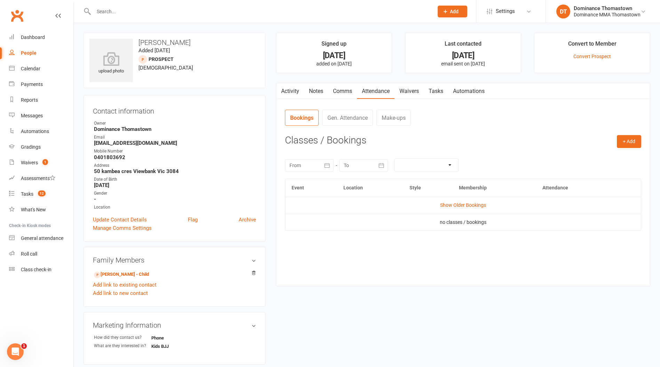
click at [347, 92] on link "Comms" at bounding box center [342, 91] width 29 height 16
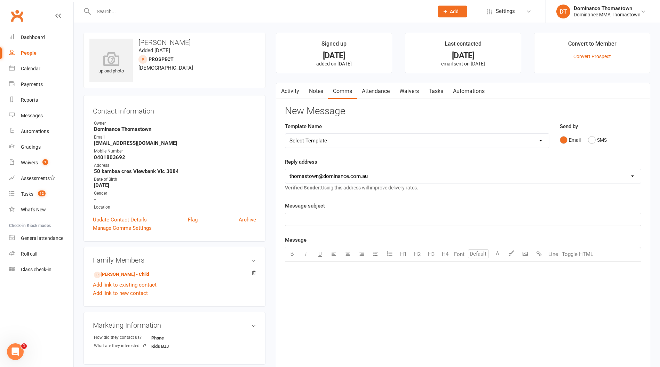
click at [317, 92] on link "Notes" at bounding box center [316, 91] width 24 height 16
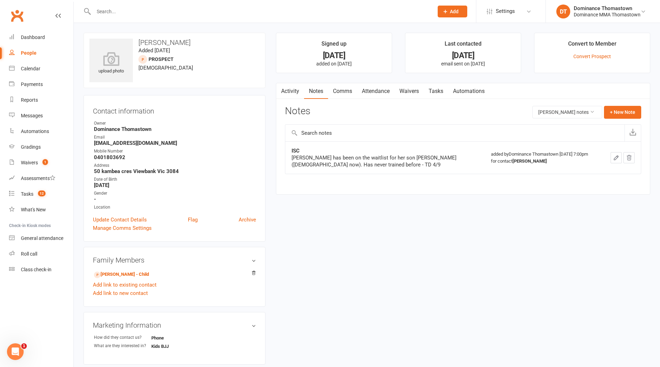
click at [434, 90] on link "Tasks" at bounding box center [436, 91] width 24 height 16
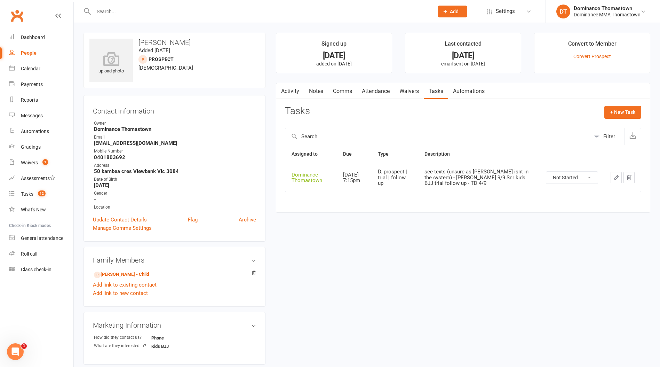
click at [618, 180] on button "button" at bounding box center [616, 177] width 11 height 11
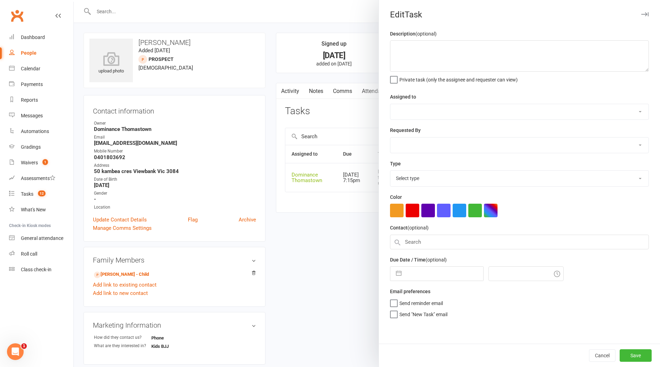
type textarea "see texts (unsure as [PERSON_NAME] isnt in the system) - [PERSON_NAME] 9/9 Snr …"
select select "12547"
type input "[DATE]"
type input "7:15pm"
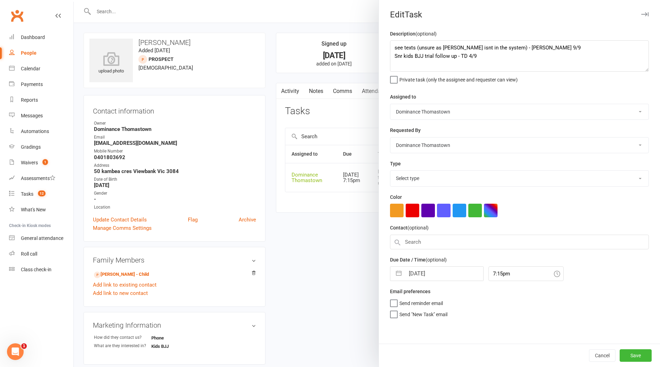
select select "3812"
drag, startPoint x: 394, startPoint y: 49, endPoint x: 452, endPoint y: 49, distance: 58.8
click at [394, 49] on textarea "see texts (unsure as [PERSON_NAME] isnt in the system) - [PERSON_NAME] 9/9 Snr …" at bounding box center [519, 55] width 259 height 31
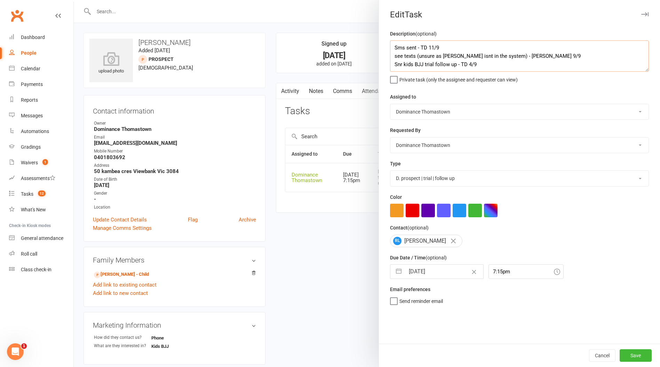
type textarea "Sms sent - TD 11/9 see texts (unsure as [PERSON_NAME] isnt in the system) - [PE…"
click at [427, 278] on input "[DATE]" at bounding box center [444, 271] width 78 height 14
select select "7"
select select "2025"
select select "8"
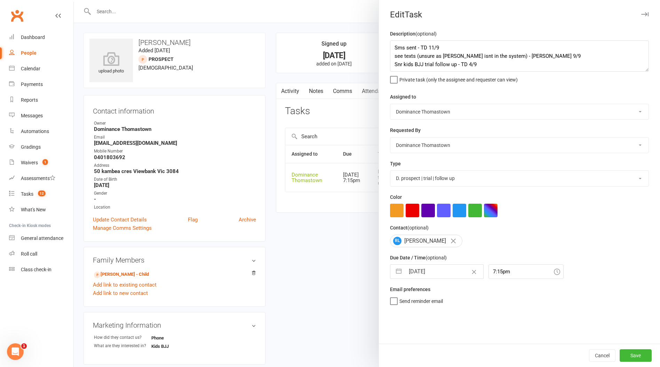
select select "2025"
select select "9"
select select "2025"
click at [489, 338] on td "13" at bounding box center [487, 337] width 14 height 13
type input "[DATE]"
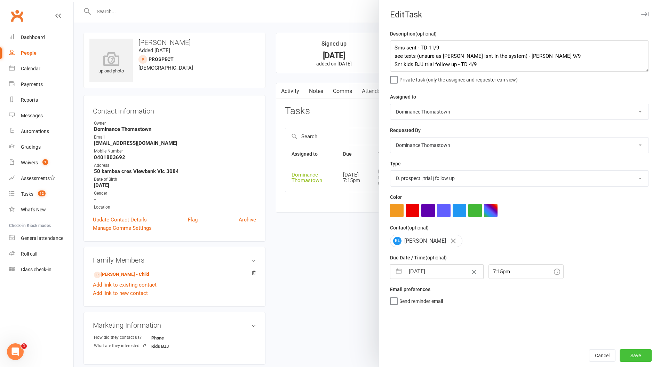
click at [638, 355] on button "Save" at bounding box center [636, 355] width 32 height 13
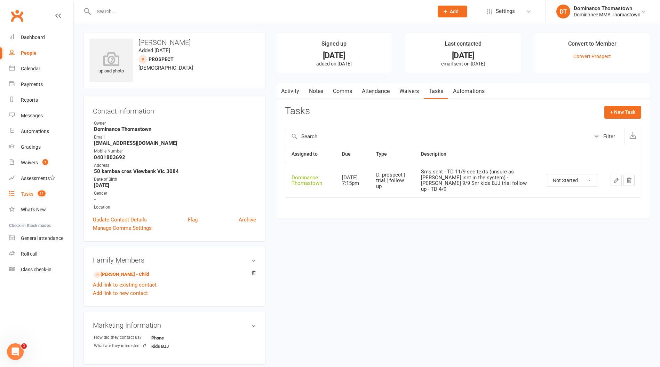
click at [26, 196] on div "Tasks" at bounding box center [27, 194] width 13 height 6
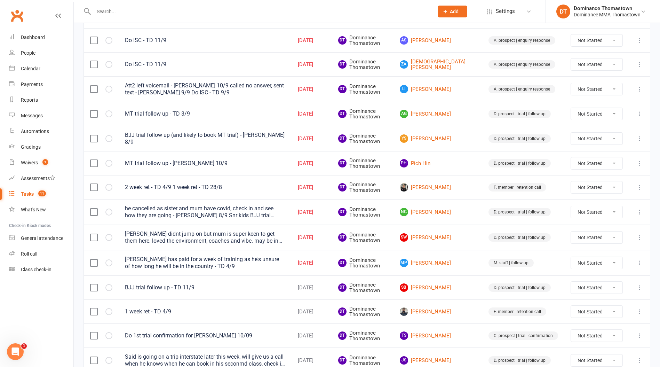
scroll to position [128, 0]
click at [445, 163] on link "PH Pich Hin" at bounding box center [438, 163] width 76 height 8
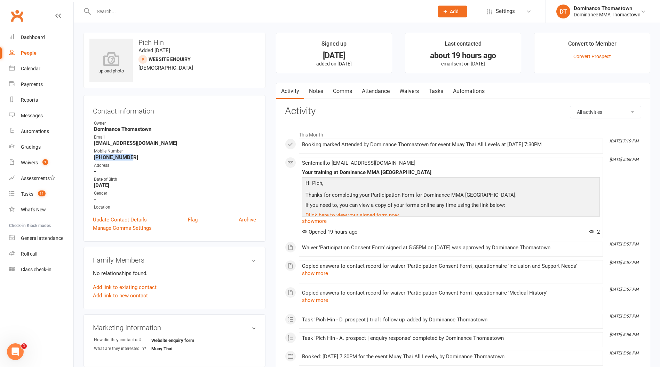
click at [406, 92] on link "Waivers" at bounding box center [409, 91] width 29 height 16
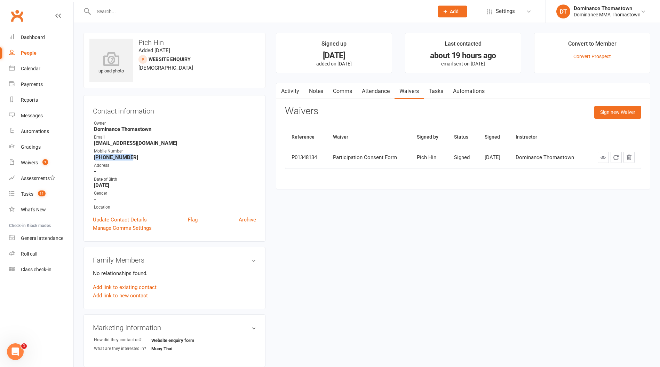
click at [382, 94] on link "Attendance" at bounding box center [376, 91] width 38 height 16
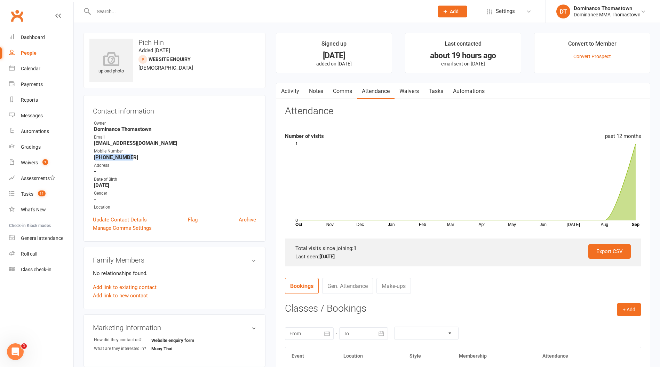
click at [432, 91] on link "Tasks" at bounding box center [436, 91] width 24 height 16
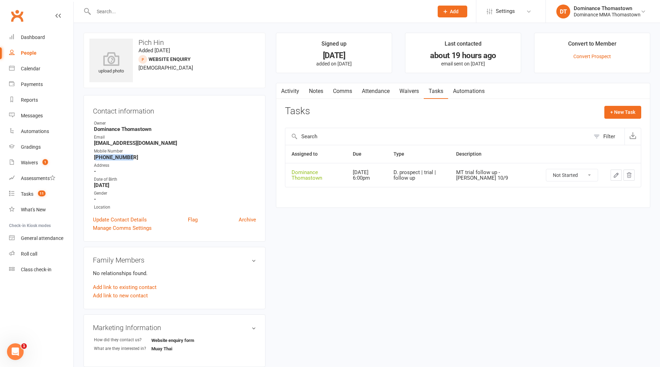
click at [617, 173] on icon "button" at bounding box center [616, 175] width 4 height 4
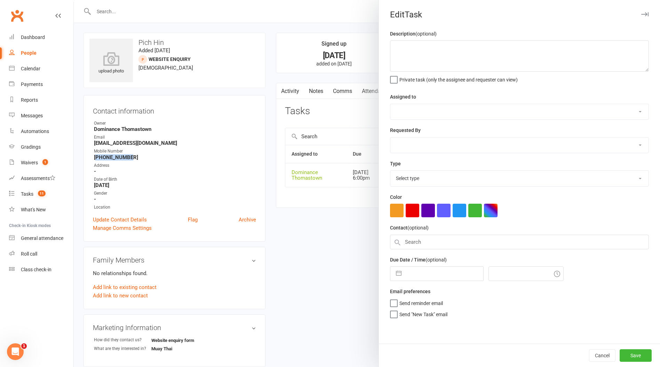
type textarea "MT trial follow up - [PERSON_NAME] 10/9"
select select "12547"
type input "[DATE]"
type input "6:00pm"
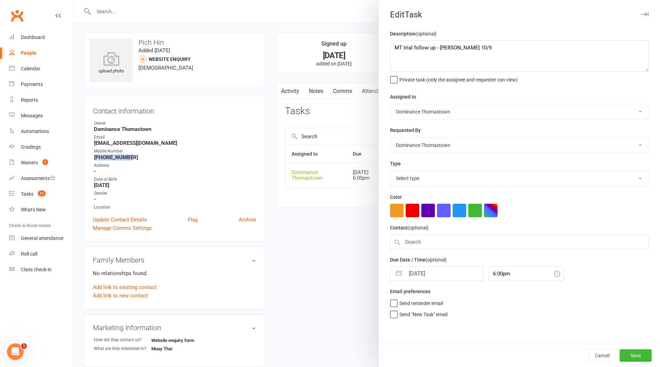
select select "3812"
drag, startPoint x: 394, startPoint y: 47, endPoint x: 421, endPoint y: 44, distance: 26.6
click at [396, 47] on textarea "MT trial follow up - [PERSON_NAME] 10/9" at bounding box center [519, 55] width 259 height 31
type textarea "Sms sent - TD 11/9 MT trial follow up - [PERSON_NAME] 10/9"
click at [430, 276] on input "[DATE]" at bounding box center [444, 271] width 78 height 14
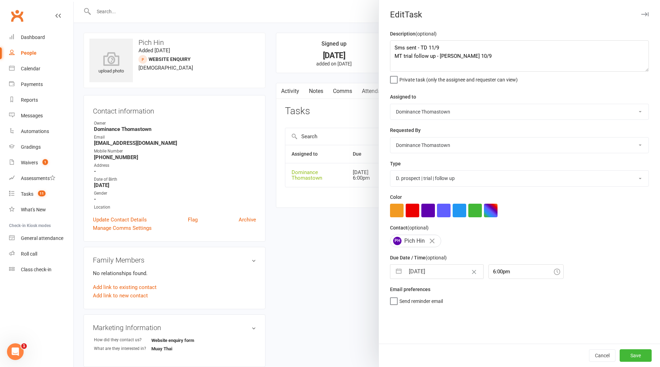
select select "7"
select select "2025"
select select "8"
select select "2025"
select select "9"
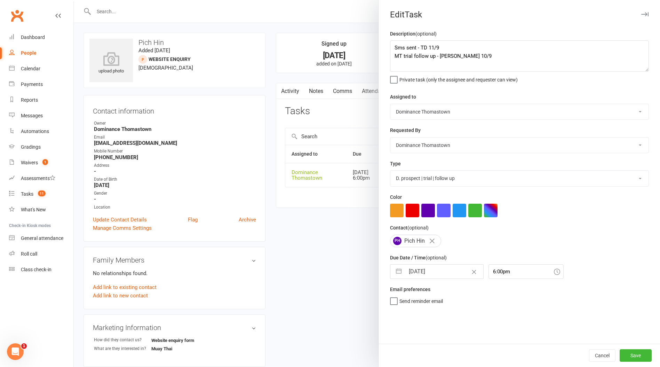
select select "2025"
click at [473, 336] on td "12" at bounding box center [473, 337] width 14 height 13
type input "[DATE]"
click at [630, 357] on button "Save" at bounding box center [636, 355] width 32 height 13
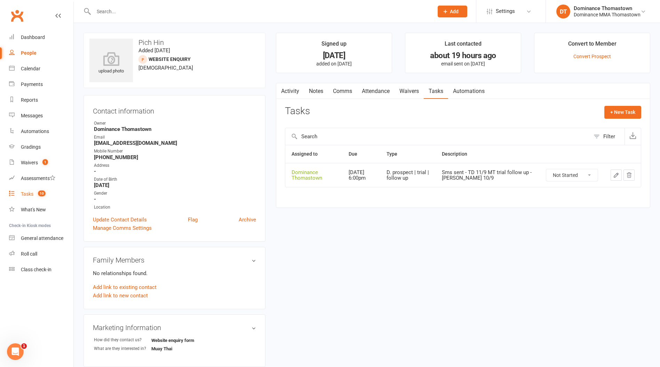
click at [27, 195] on div "Tasks" at bounding box center [27, 194] width 13 height 6
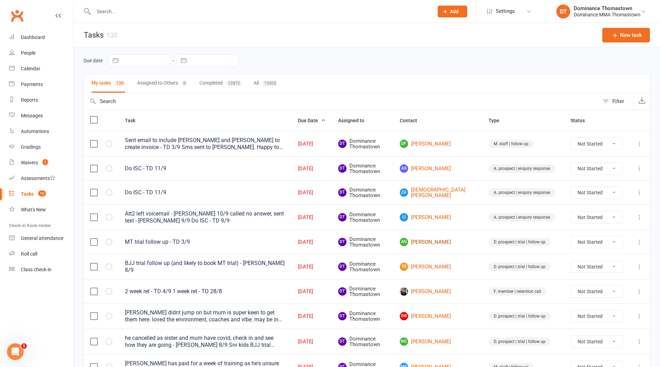
click at [457, 243] on link "AG [PERSON_NAME]" at bounding box center [438, 242] width 76 height 8
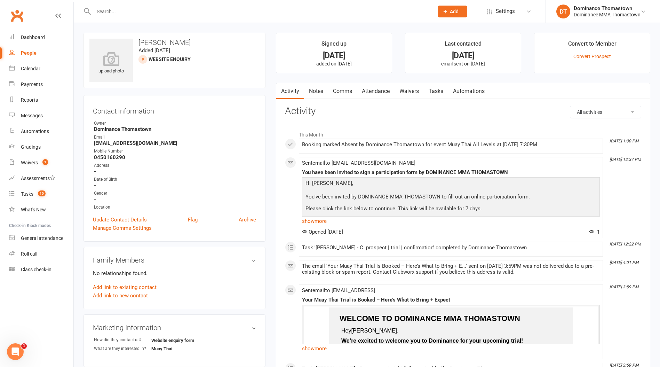
click at [372, 88] on link "Attendance" at bounding box center [376, 91] width 38 height 16
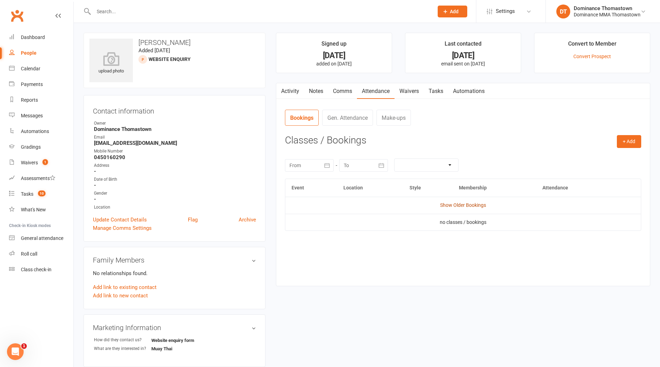
click at [473, 208] on link "Show Older Bookings" at bounding box center [463, 205] width 46 height 6
click at [437, 93] on link "Tasks" at bounding box center [436, 91] width 24 height 16
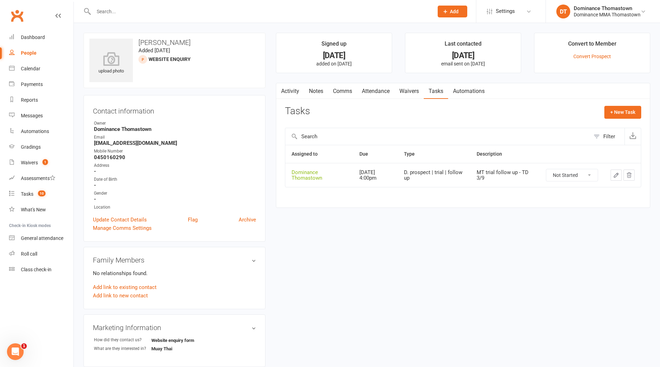
click at [618, 174] on icon "button" at bounding box center [616, 175] width 4 height 4
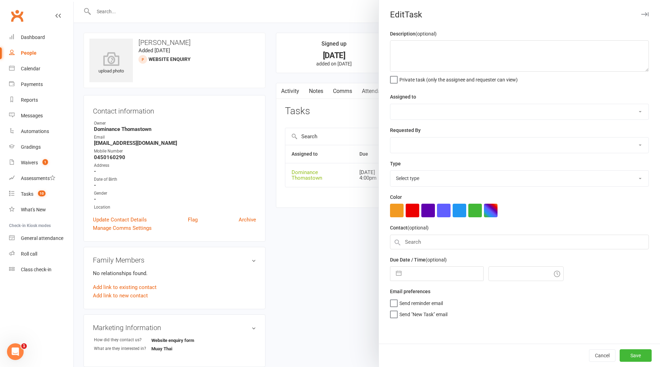
type textarea "MT trial follow up - TD 3/9"
select select "12547"
type input "[DATE]"
type input "4:00pm"
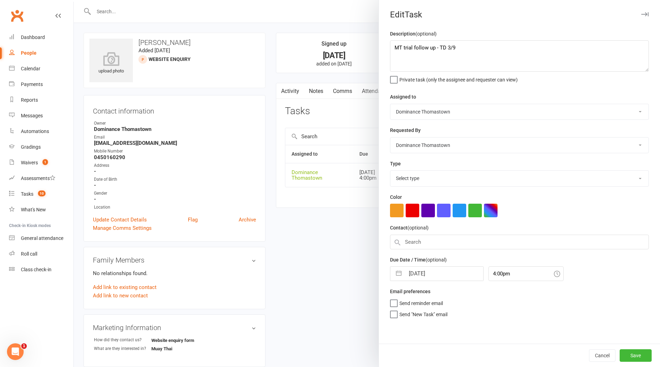
select select "3812"
drag, startPoint x: 392, startPoint y: 46, endPoint x: 417, endPoint y: 45, distance: 24.7
click at [393, 46] on textarea "MT trial follow up - TD 3/9" at bounding box center [519, 55] width 259 height 31
type textarea "No show, Sms sent - TD 11/9 MT trial follow up - TD 3/9"
select select "7"
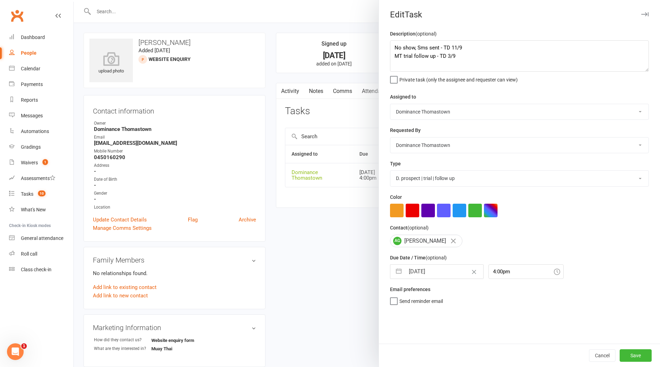
select select "2025"
select select "8"
select select "2025"
select select "9"
select select "2025"
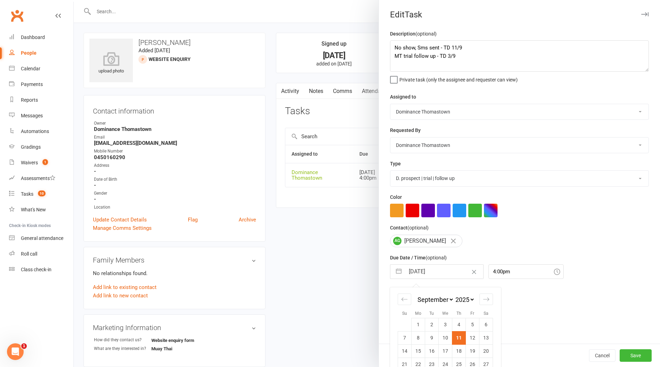
click at [421, 274] on input "[DATE]" at bounding box center [444, 271] width 78 height 14
click at [473, 337] on td "12" at bounding box center [473, 337] width 14 height 13
type input "[DATE]"
click at [633, 355] on button "Save" at bounding box center [636, 355] width 32 height 13
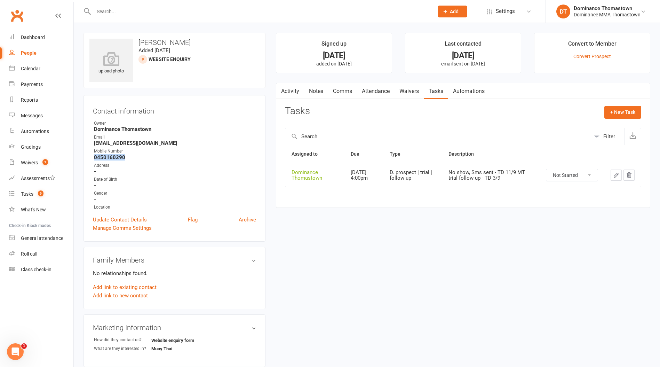
copy strong "0450160290"
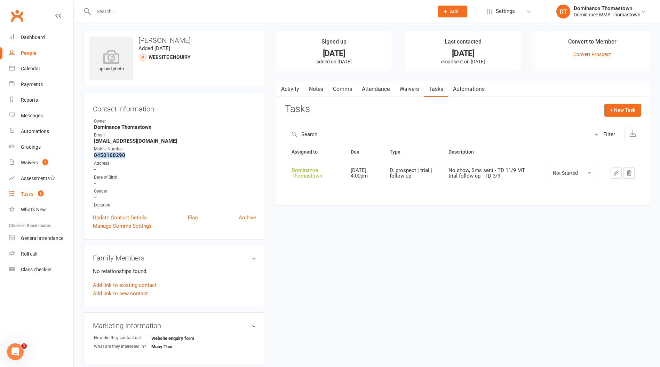
click at [25, 193] on div "Tasks" at bounding box center [27, 194] width 13 height 6
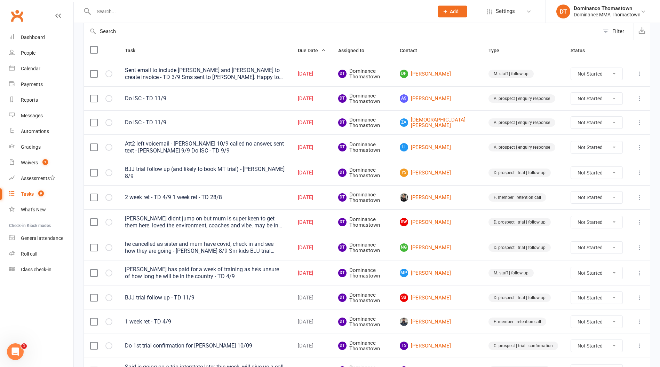
scroll to position [59, 0]
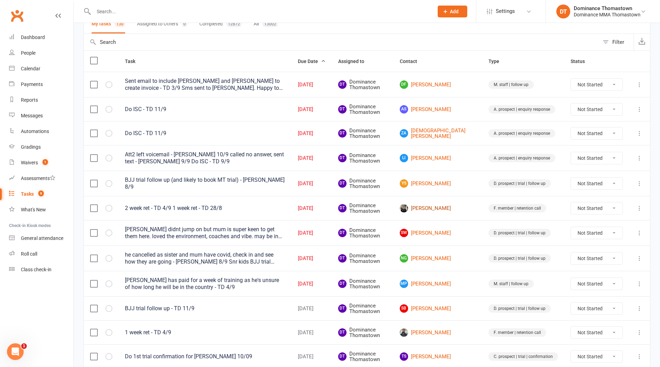
click at [467, 204] on link "[PERSON_NAME]" at bounding box center [438, 208] width 76 height 8
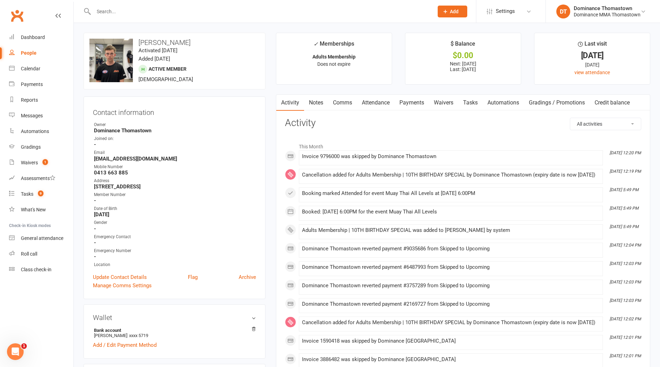
drag, startPoint x: 411, startPoint y: 102, endPoint x: 408, endPoint y: 102, distance: 3.5
click at [412, 102] on link "Payments" at bounding box center [412, 103] width 34 height 16
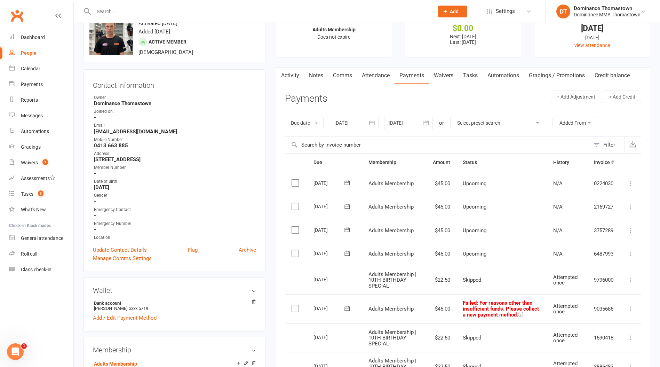
scroll to position [30, 0]
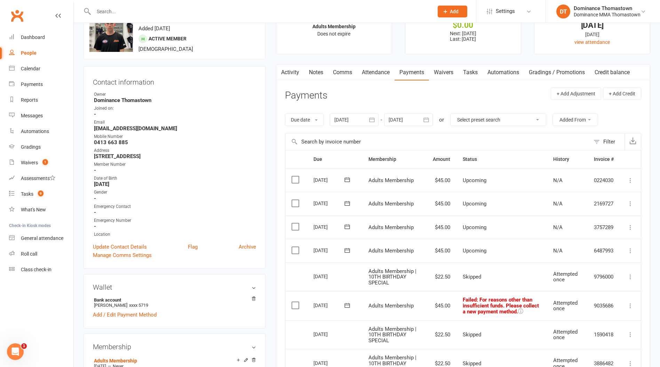
click at [32, 193] on div "Tasks" at bounding box center [27, 194] width 13 height 6
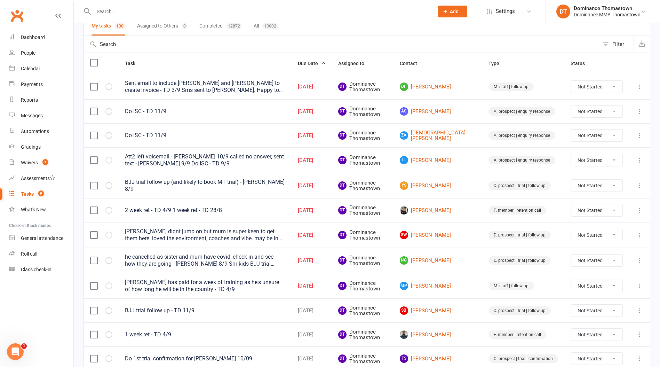
scroll to position [54, 0]
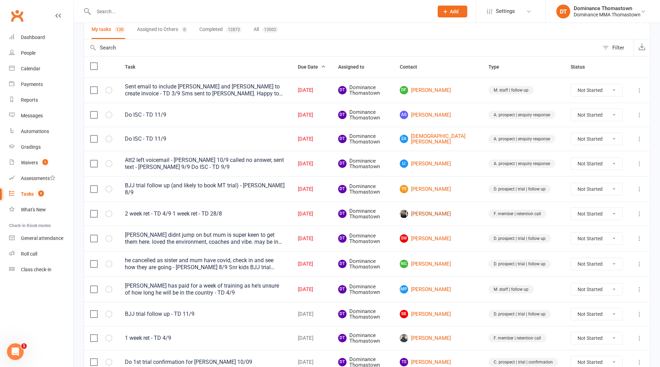
click at [449, 211] on link "[PERSON_NAME]" at bounding box center [438, 213] width 76 height 8
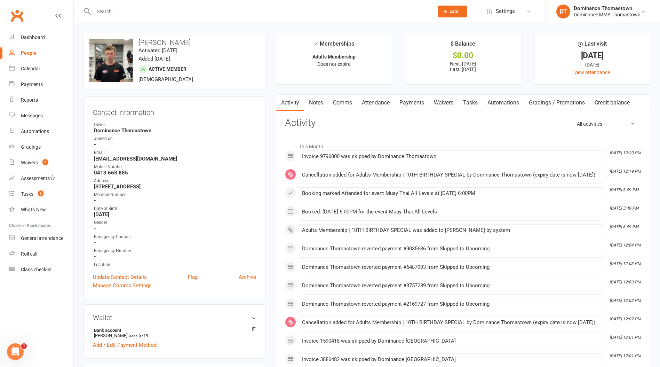
click at [136, 10] on input "text" at bounding box center [260, 12] width 337 height 10
click at [137, 10] on input "text" at bounding box center [260, 12] width 337 height 10
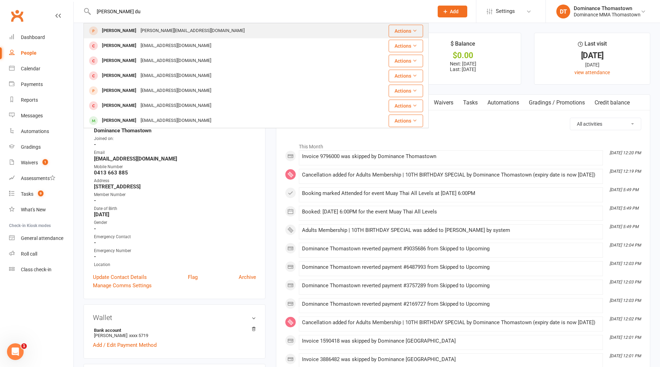
type input "[PERSON_NAME] du"
click at [138, 30] on div "[PERSON_NAME][EMAIL_ADDRESS][DOMAIN_NAME]" at bounding box center [192, 31] width 108 height 10
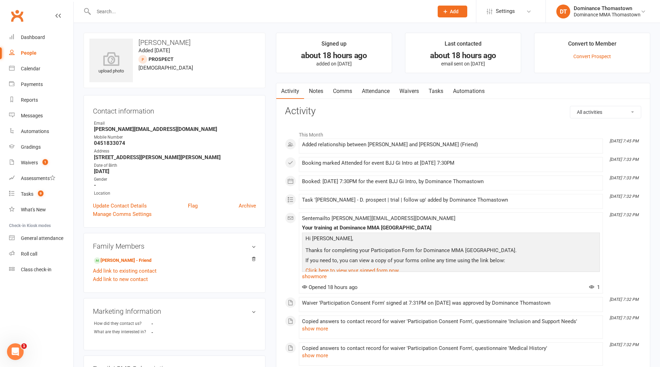
click at [379, 94] on link "Attendance" at bounding box center [376, 91] width 38 height 16
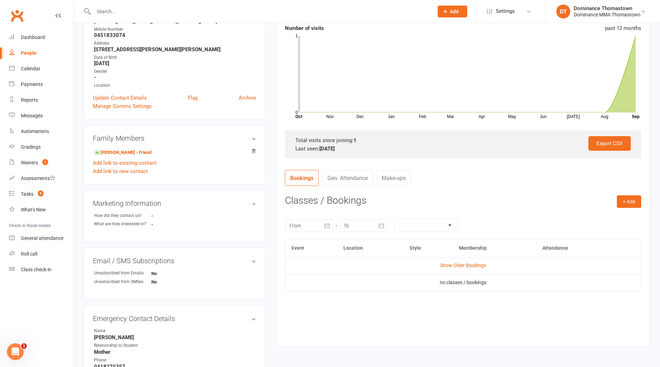
scroll to position [116, 0]
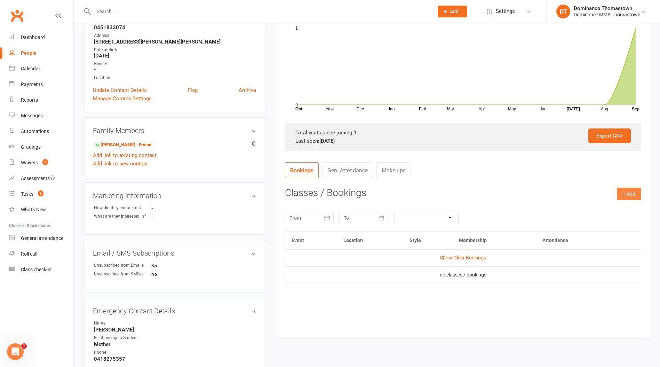
click at [627, 192] on button "+ Add" at bounding box center [629, 194] width 24 height 13
click at [590, 207] on link "Book Event" at bounding box center [606, 210] width 69 height 14
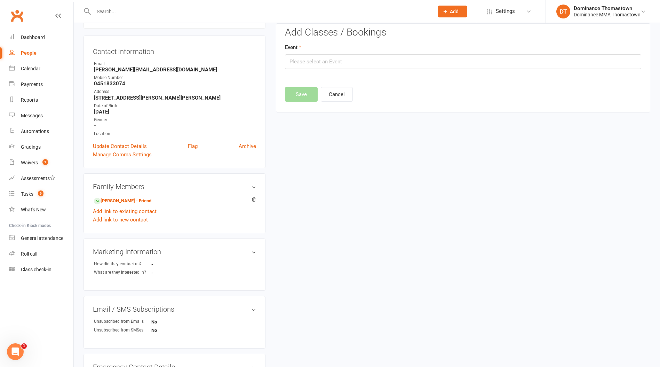
scroll to position [48, 0]
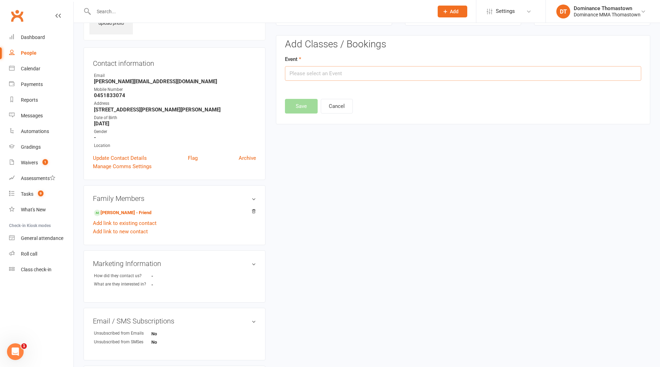
click at [339, 70] on input "text" at bounding box center [463, 73] width 356 height 15
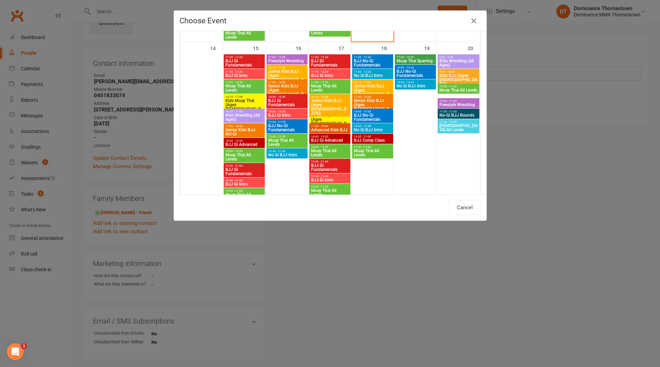
scroll to position [386, 0]
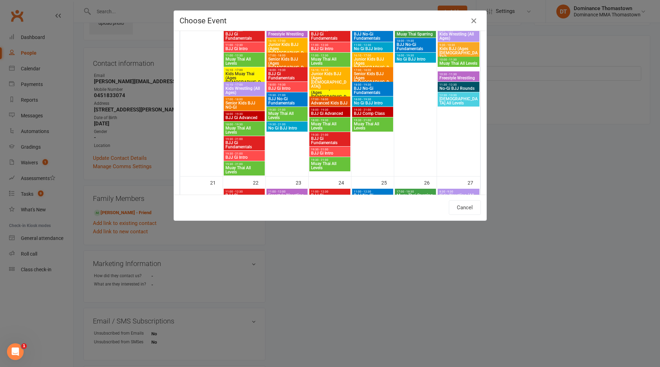
click at [242, 156] on span "BJJ Gi Intro" at bounding box center [244, 157] width 38 height 4
type input "BJJ Gi Intro - [DATE] 7:30:00 PM"
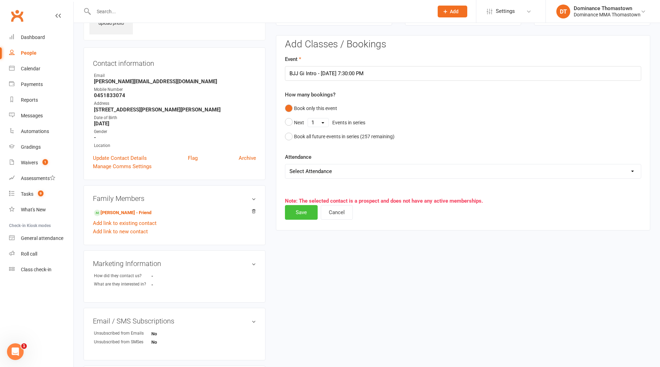
click at [308, 215] on button "Save" at bounding box center [301, 212] width 33 height 15
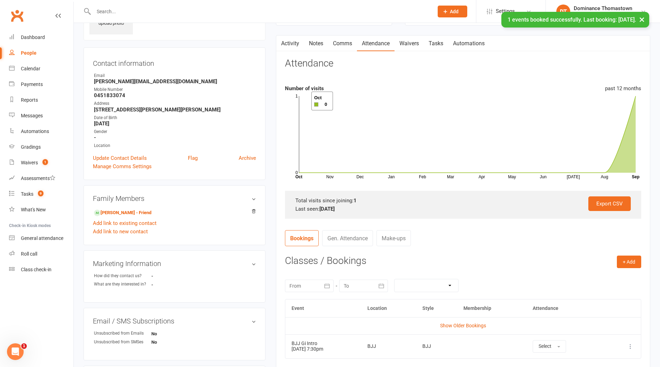
click at [439, 43] on link "Tasks" at bounding box center [436, 43] width 24 height 16
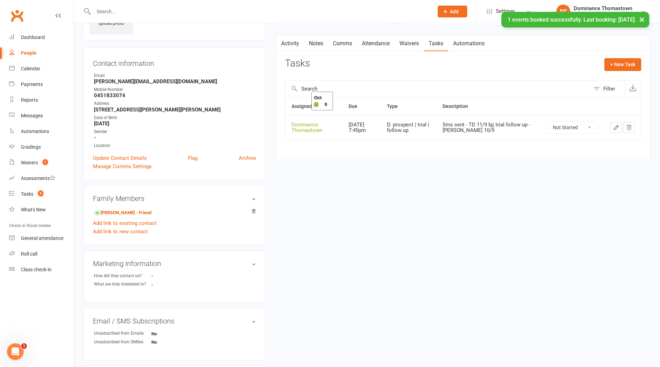
click at [617, 126] on icon "button" at bounding box center [616, 127] width 6 height 6
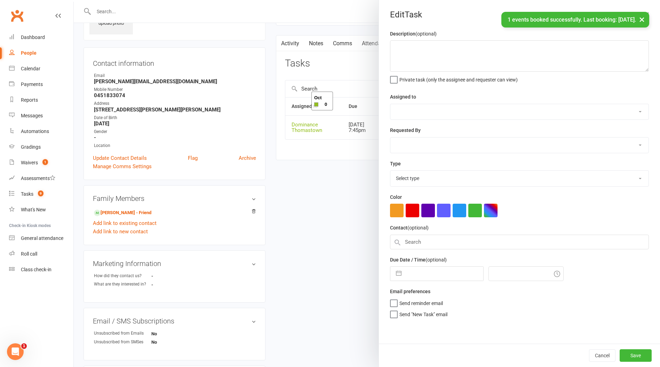
type textarea "Sms sent - TD 11/9 bjj trial follow up - [PERSON_NAME] 10/9"
select select "12547"
type input "[DATE]"
type input "7:45pm"
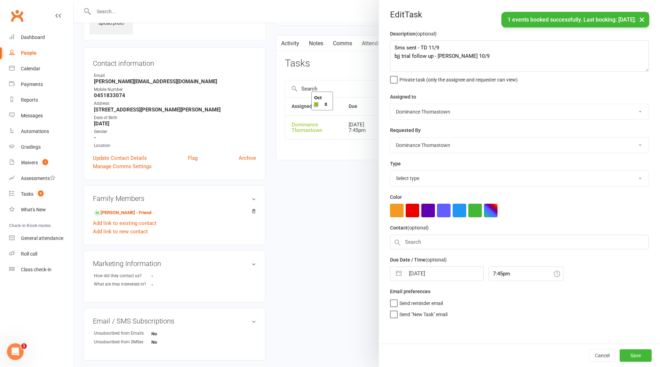
select select "3812"
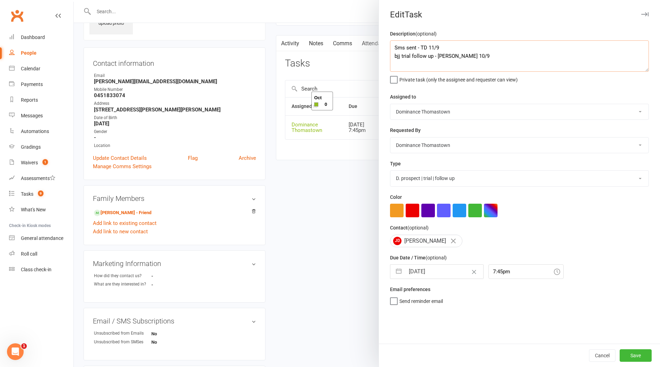
drag, startPoint x: 394, startPoint y: 48, endPoint x: 473, endPoint y: 42, distance: 79.2
click at [394, 48] on textarea "Sms sent - TD 11/9 bjj trial follow up - [PERSON_NAME] 10/9" at bounding box center [519, 55] width 259 height 31
type textarea "BJJ trial follow up (2nd trial) - TD 11/9 Sms sent - TD 11/9 bjj trial follow u…"
select select "7"
select select "2025"
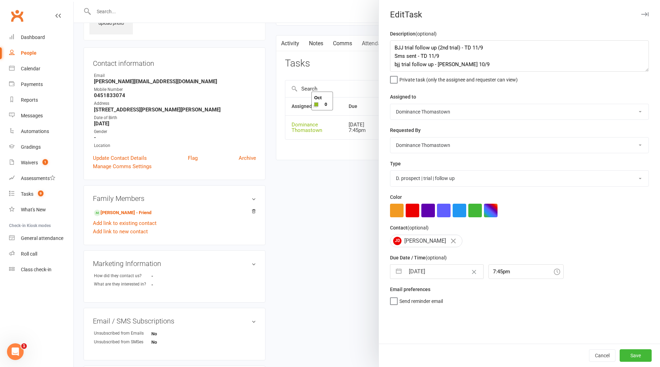
select select "8"
select select "2025"
select select "9"
select select "2025"
click at [431, 273] on input "[DATE]" at bounding box center [444, 271] width 78 height 14
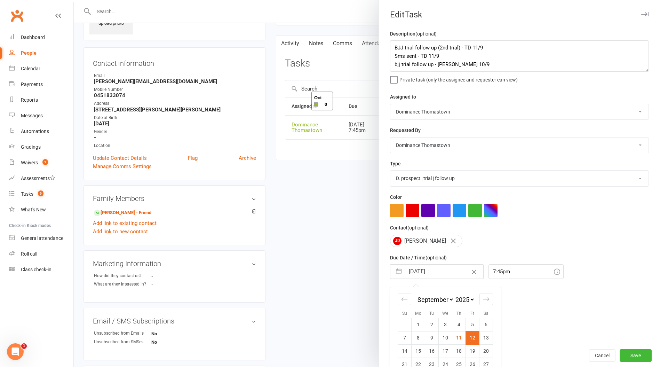
scroll to position [26, 0]
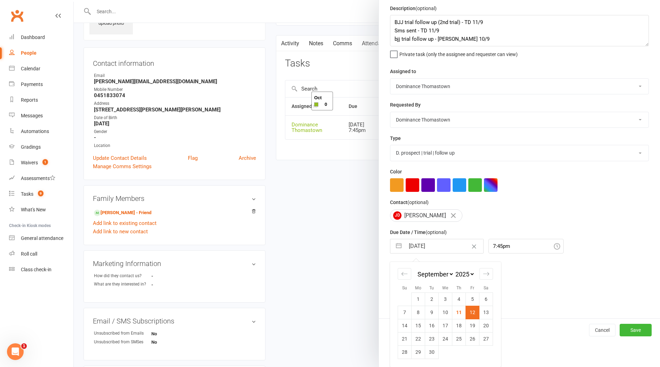
click at [432, 325] on td "16" at bounding box center [432, 325] width 14 height 13
type input "[DATE]"
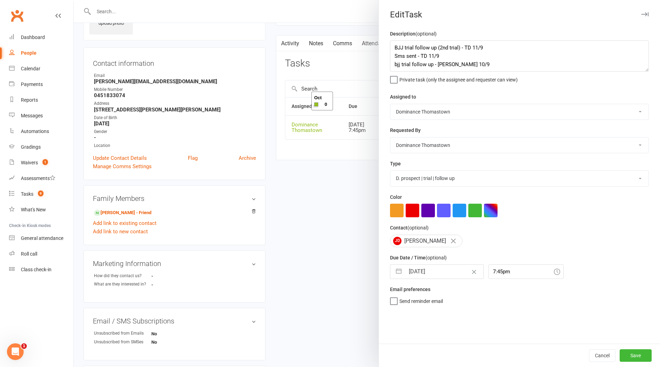
scroll to position [0, 0]
click at [628, 360] on button "Save" at bounding box center [636, 355] width 32 height 13
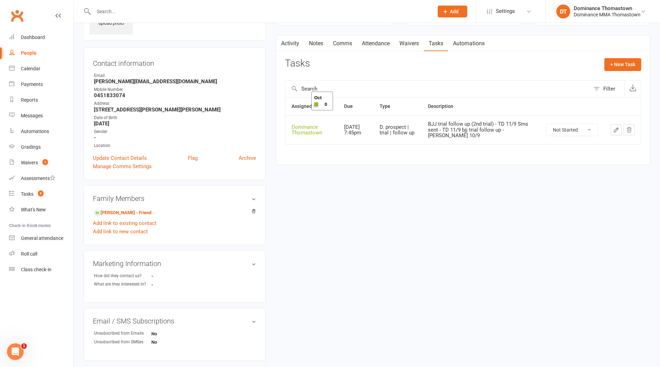
click at [328, 176] on div "upload photo [PERSON_NAME] Added [DATE] prospect [DEMOGRAPHIC_DATA] Contact inf…" at bounding box center [366, 241] width 577 height 513
click at [617, 133] on button "button" at bounding box center [616, 129] width 11 height 11
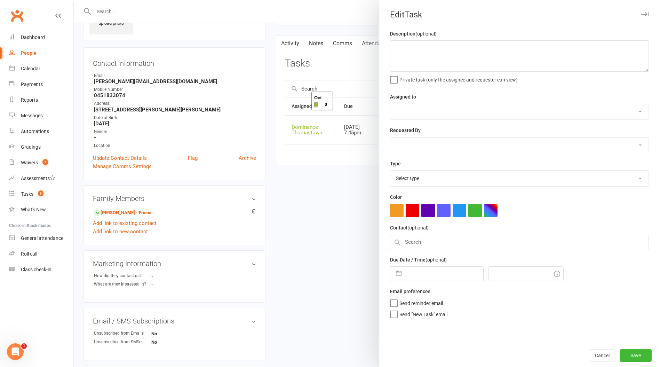
type textarea "BJJ trial follow up (2nd trial) - TD 11/9 Sms sent - TD 11/9 bjj trial follow u…"
select select "12547"
type input "[DATE]"
type input "7:45pm"
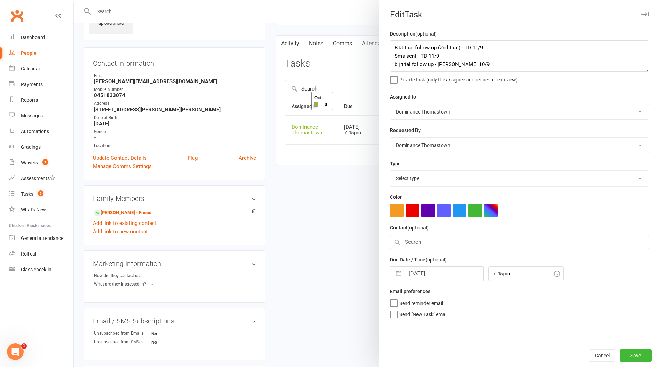
select select "3812"
click at [603, 352] on button "Cancel" at bounding box center [602, 355] width 26 height 13
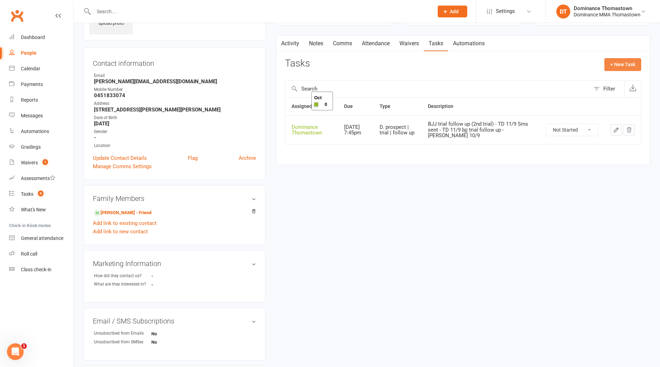
click at [619, 64] on button "+ New Task" at bounding box center [622, 64] width 37 height 13
select select "12547"
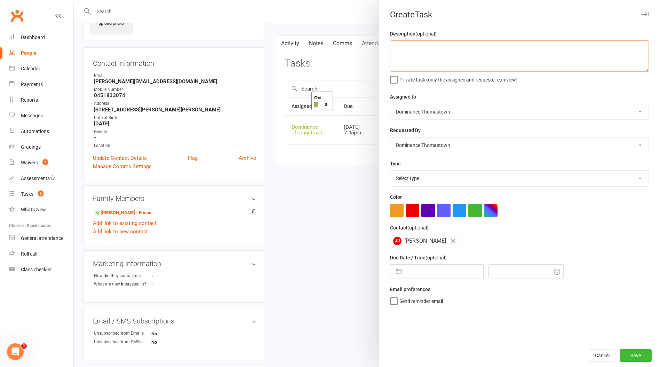
click at [447, 54] on textarea at bounding box center [519, 55] width 259 height 31
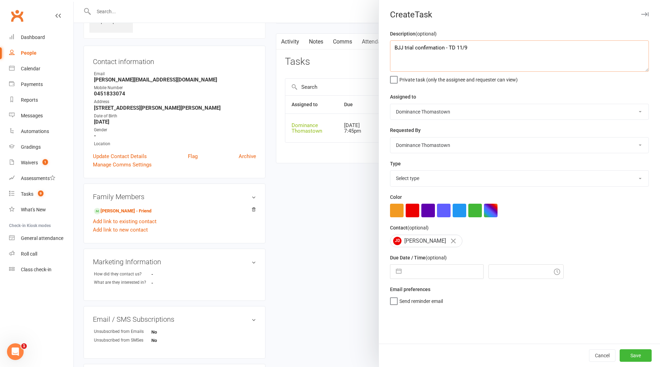
scroll to position [49, 0]
type textarea "BJJ trial confirmation - TD 11/9"
click at [419, 183] on select "Select type A. prospect | enquiry response B. prospect | trial | booking [PERSO…" at bounding box center [519, 178] width 258 height 15
select select "3811"
click at [390, 171] on select "Select type A. prospect | enquiry response B. prospect | trial | booking [PERSO…" at bounding box center [519, 178] width 258 height 15
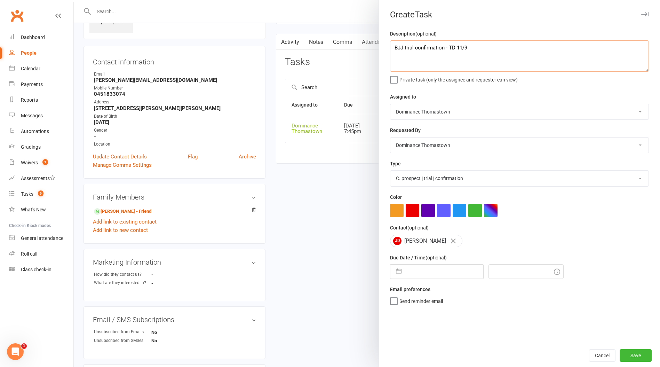
click at [442, 47] on textarea "BJJ trial confirmation - TD 11/9" at bounding box center [519, 55] width 259 height 31
type textarea "BJJ trial confirmation (2nd trial) - TD 11/9"
click at [431, 273] on input "text" at bounding box center [444, 271] width 78 height 14
select select "7"
select select "2025"
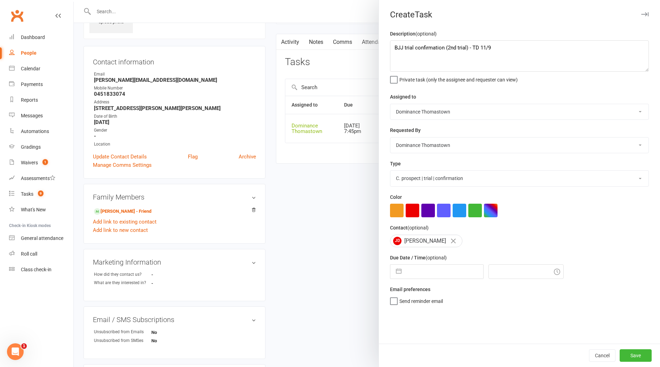
select select "8"
select select "2025"
select select "9"
select select "2025"
click at [486, 339] on td "13" at bounding box center [487, 337] width 14 height 13
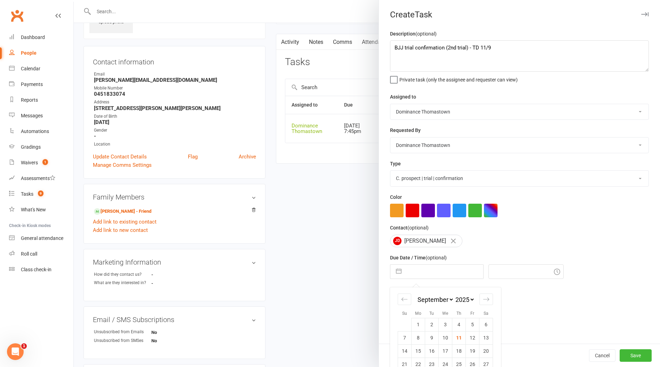
type input "[DATE]"
type input "1:30pm"
click at [635, 356] on button "Save" at bounding box center [636, 355] width 32 height 13
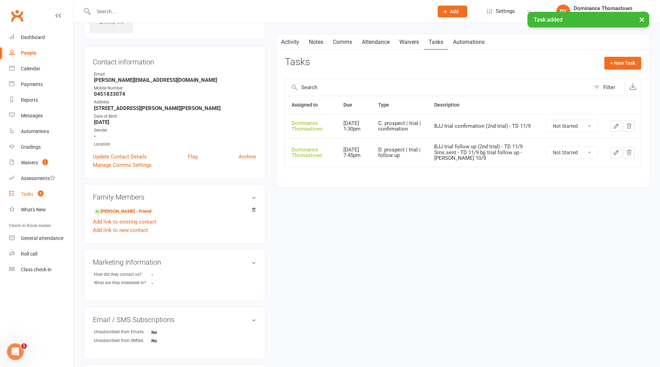
click at [26, 193] on div "Tasks" at bounding box center [27, 194] width 13 height 6
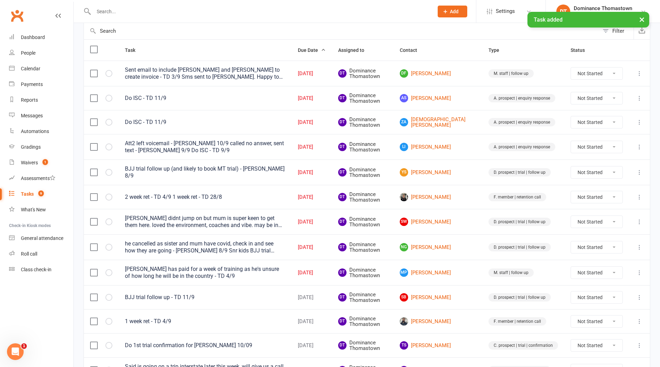
scroll to position [71, 0]
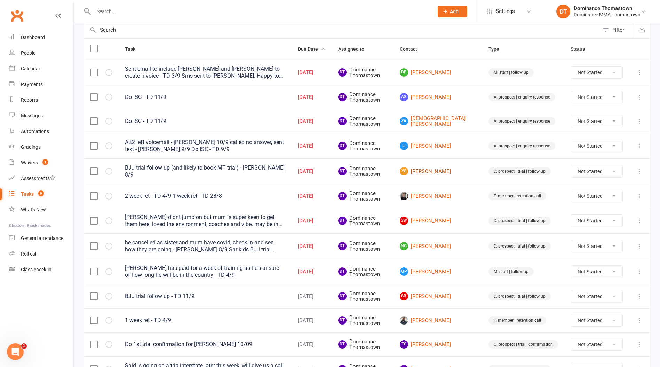
click at [447, 171] on link "YS [PERSON_NAME]" at bounding box center [438, 171] width 76 height 8
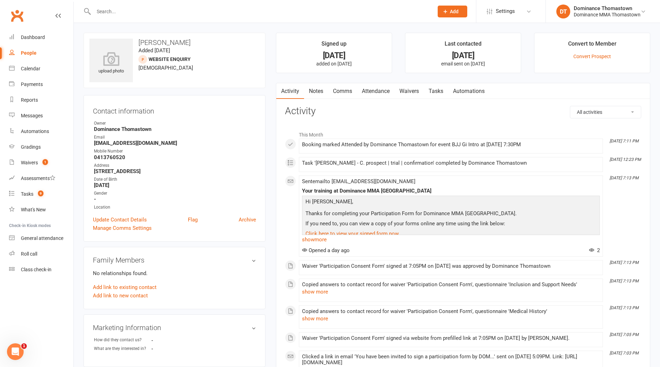
drag, startPoint x: 378, startPoint y: 92, endPoint x: 378, endPoint y: 96, distance: 4.5
click at [378, 92] on link "Attendance" at bounding box center [376, 91] width 38 height 16
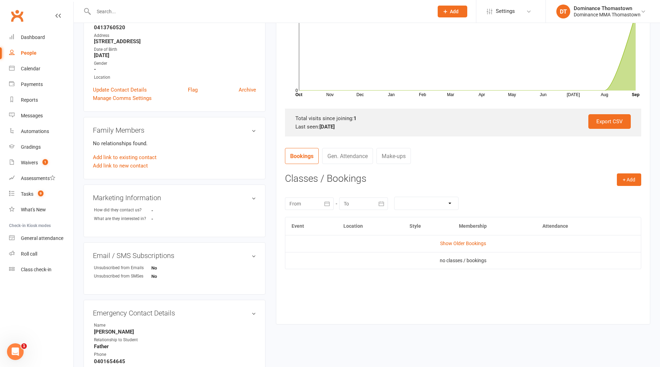
scroll to position [133, 0]
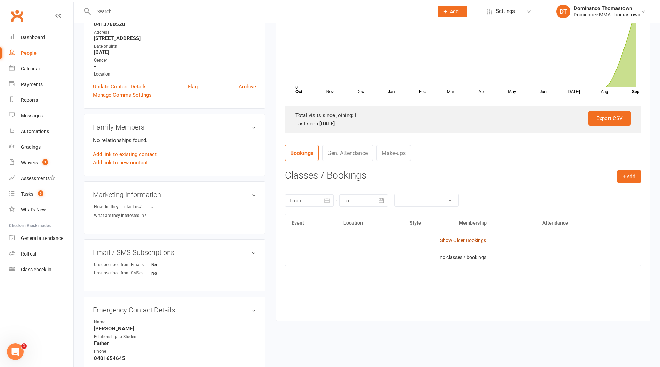
click at [452, 238] on link "Show Older Bookings" at bounding box center [463, 240] width 46 height 6
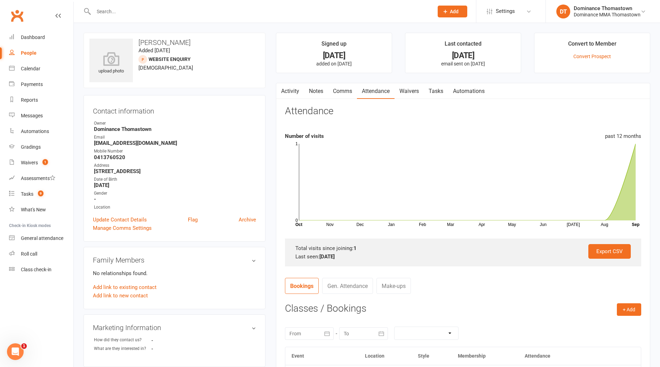
click at [436, 92] on link "Tasks" at bounding box center [436, 91] width 24 height 16
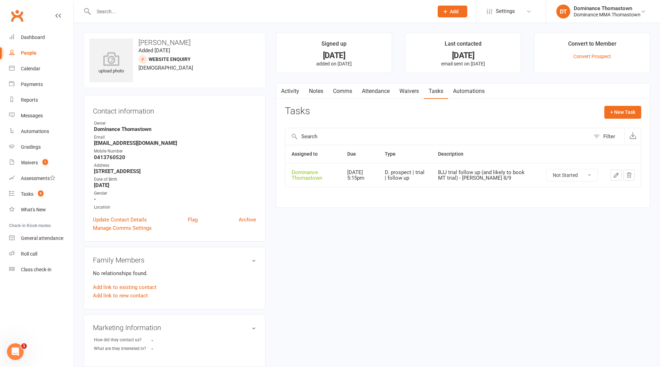
click at [146, 11] on input "text" at bounding box center [260, 12] width 337 height 10
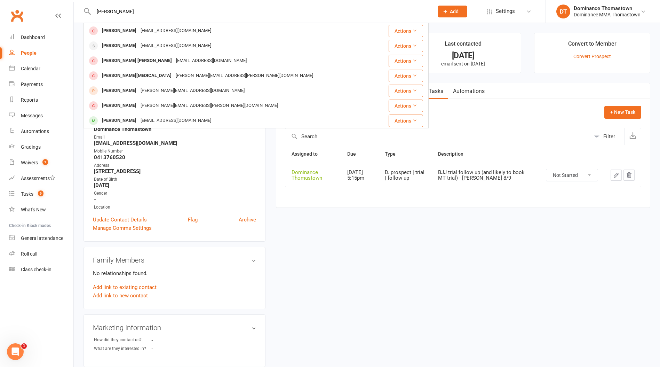
type input "[PERSON_NAME]"
click at [144, 45] on div "[EMAIL_ADDRESS][DOMAIN_NAME]" at bounding box center [175, 46] width 75 height 10
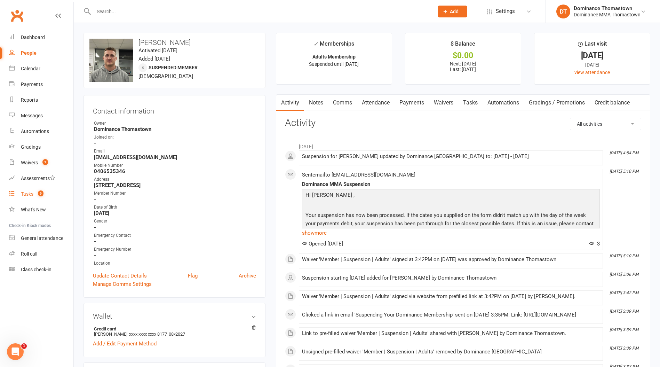
click at [27, 195] on div "Tasks" at bounding box center [27, 194] width 13 height 6
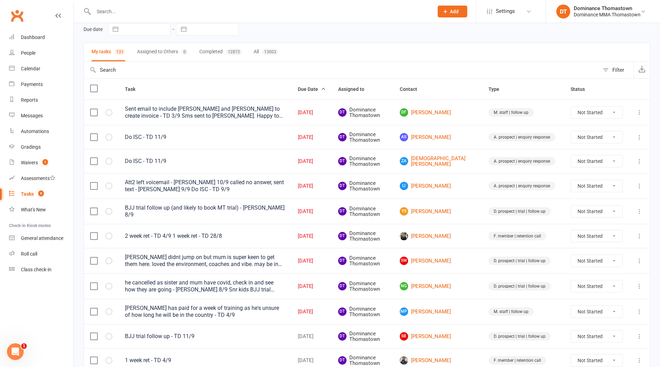
scroll to position [63, 0]
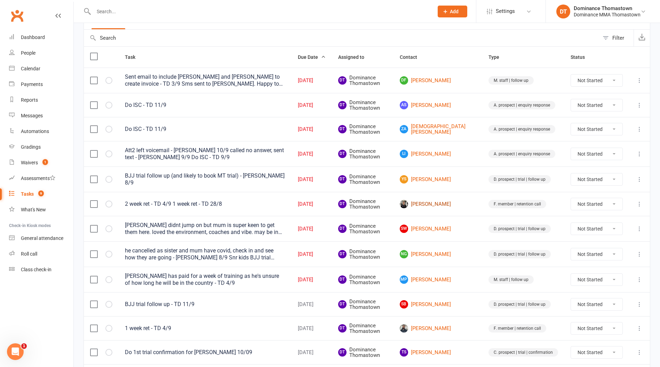
click at [445, 204] on link "[PERSON_NAME]" at bounding box center [438, 204] width 76 height 8
